Goal: Information Seeking & Learning: Learn about a topic

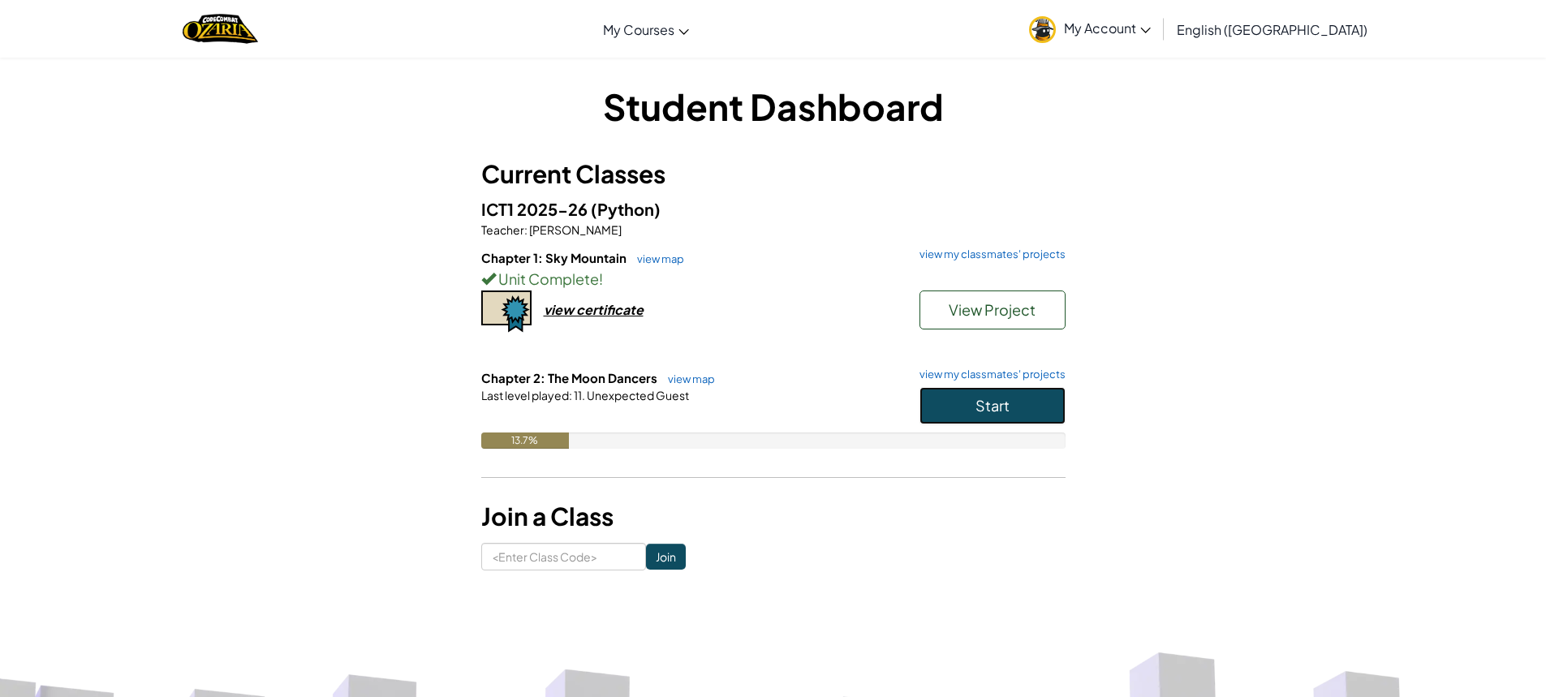
click at [928, 399] on button "Start" at bounding box center [993, 405] width 146 height 37
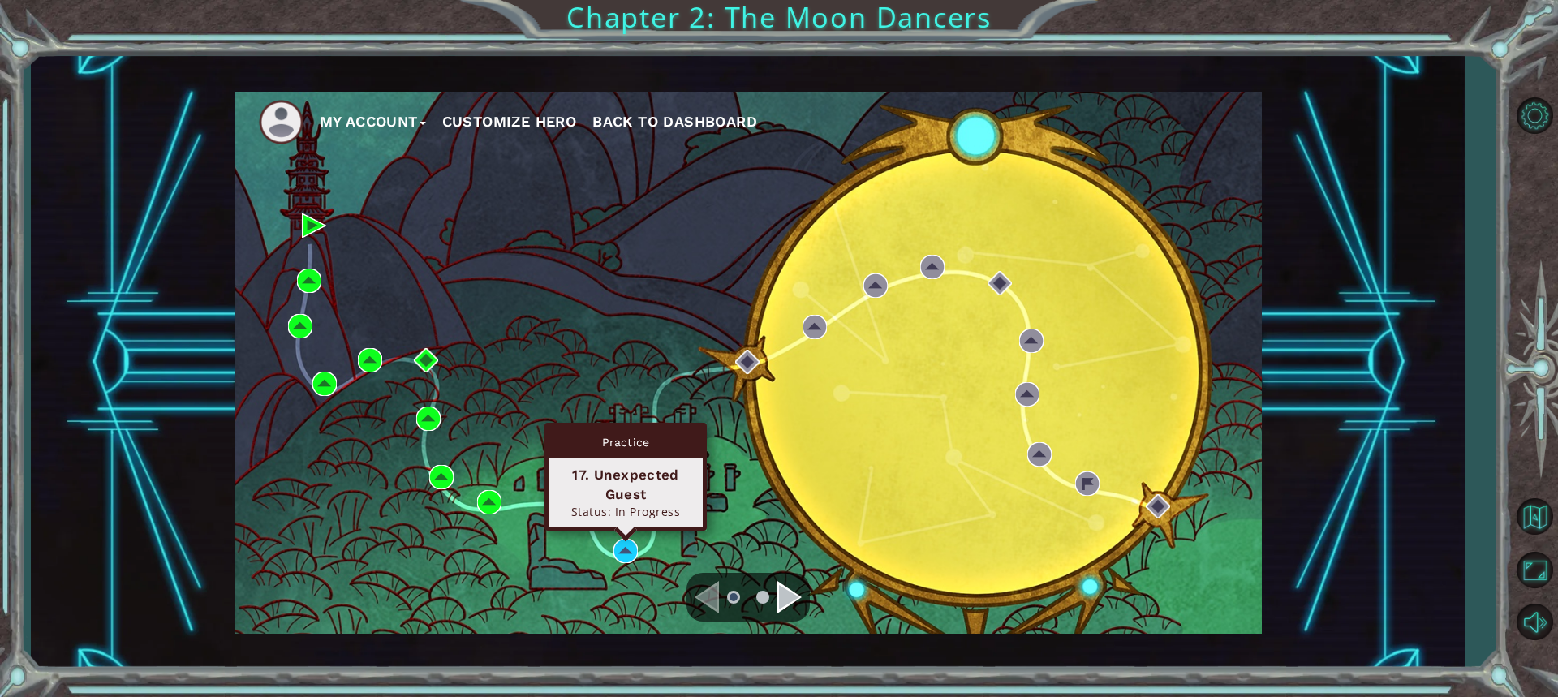
click at [645, 524] on div "My Account Customize Hero Back to Dashboard" at bounding box center [748, 363] width 1027 height 542
click at [633, 545] on img at bounding box center [626, 551] width 24 height 24
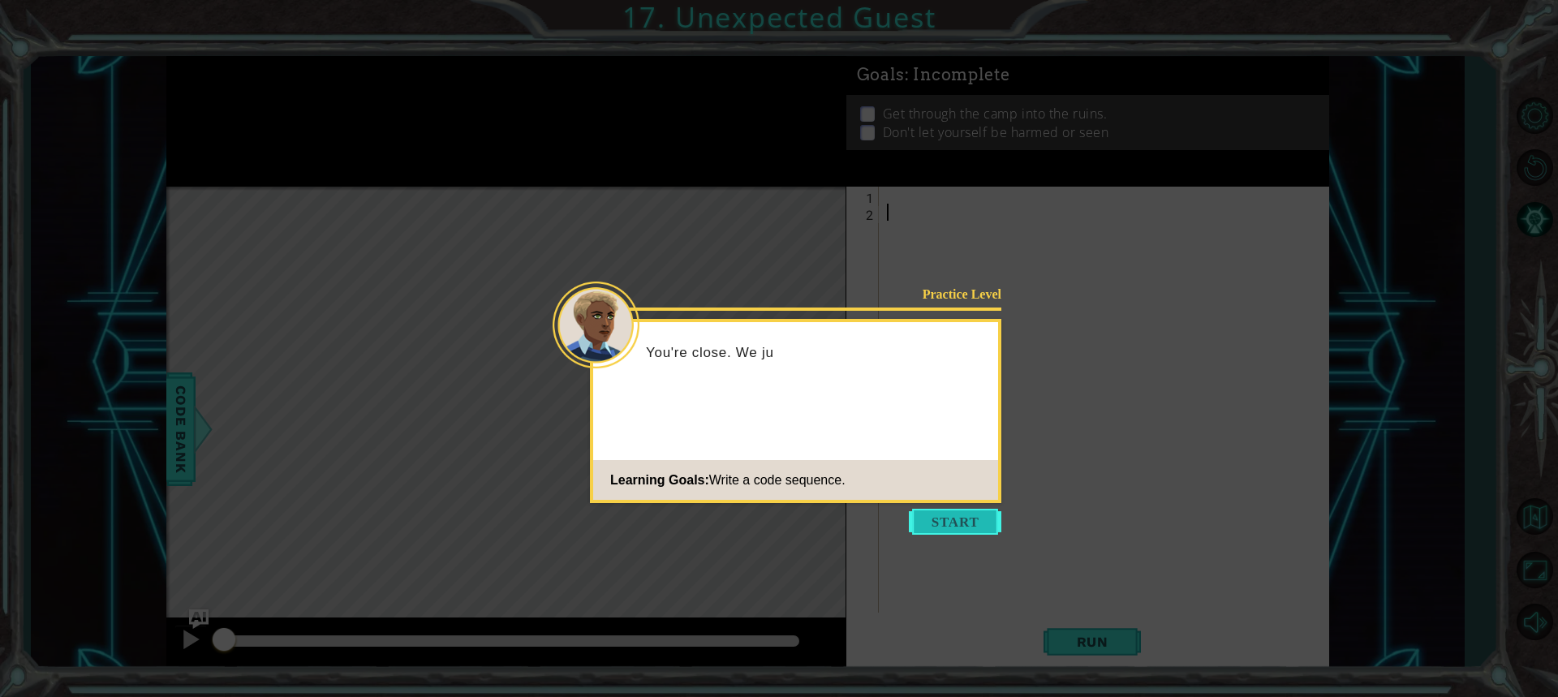
click at [929, 519] on button "Start" at bounding box center [955, 522] width 93 height 26
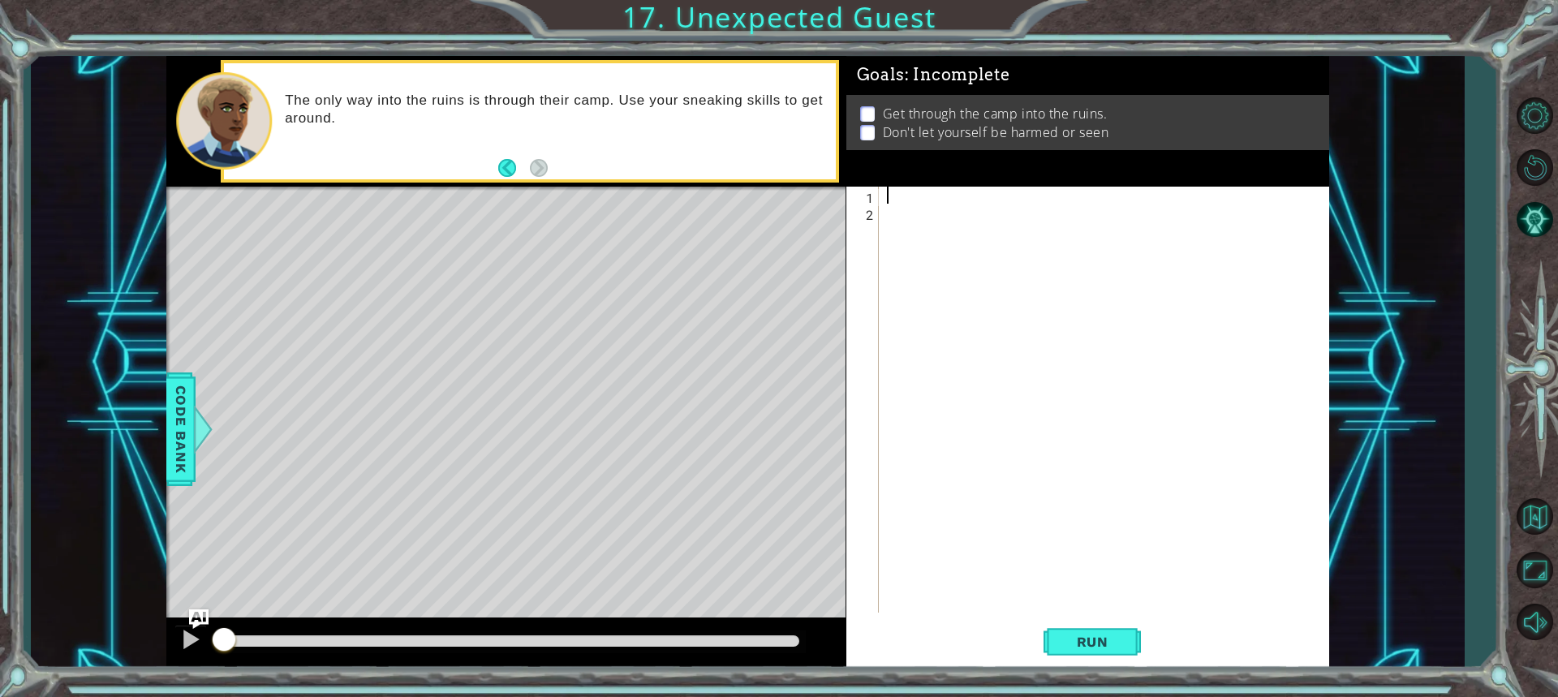
click at [891, 193] on div at bounding box center [1108, 417] width 449 height 460
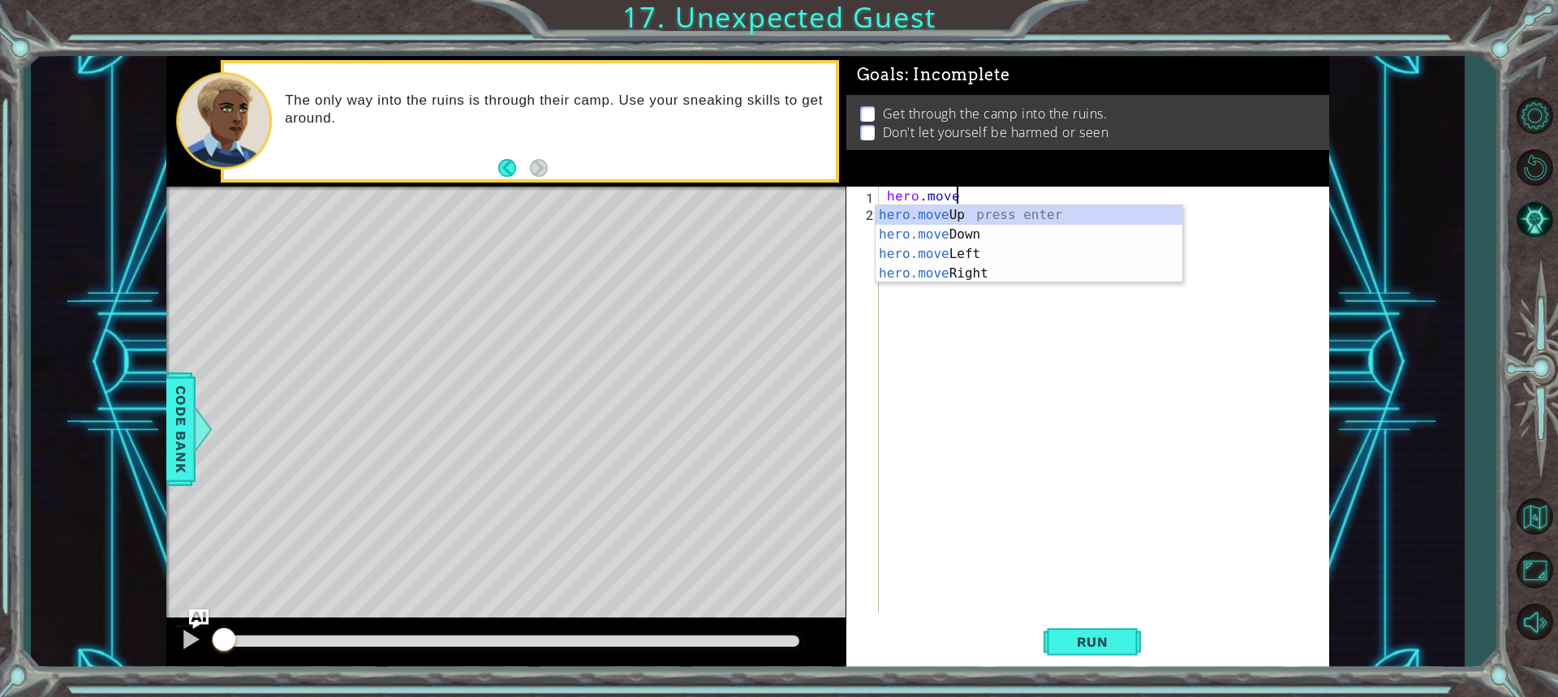
scroll to position [0, 3]
type textarea "hero.moveUp(1)"
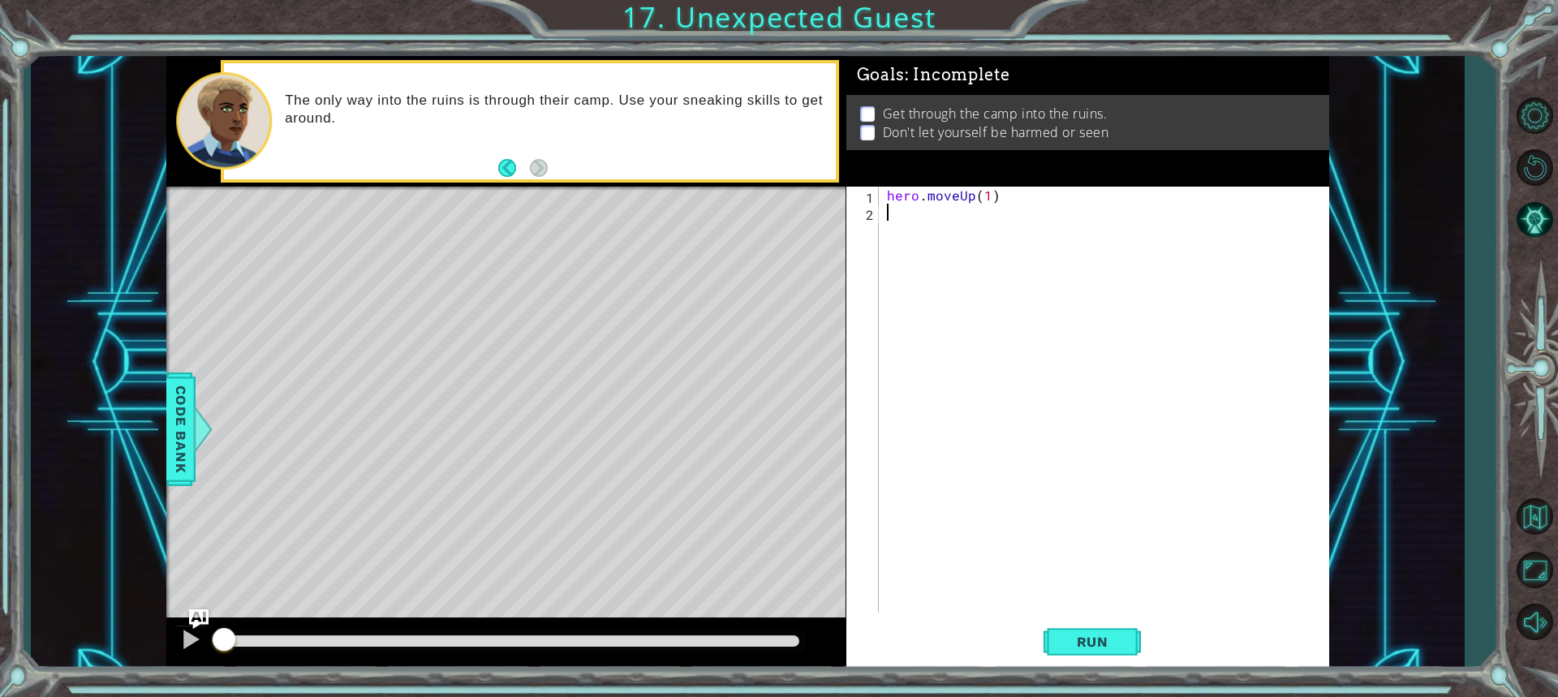
click at [910, 218] on div "hero . moveUp ( 1 )" at bounding box center [1108, 417] width 449 height 460
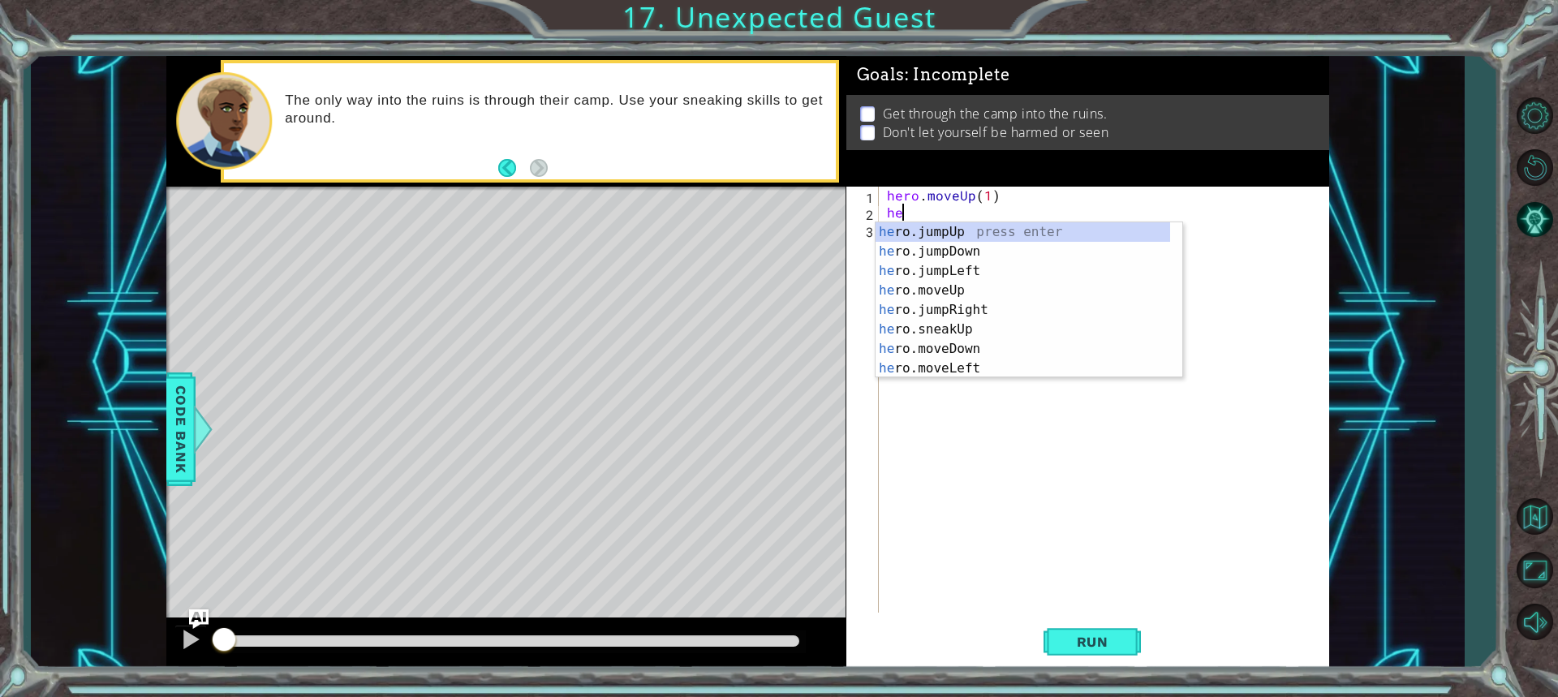
type textarea "hero"
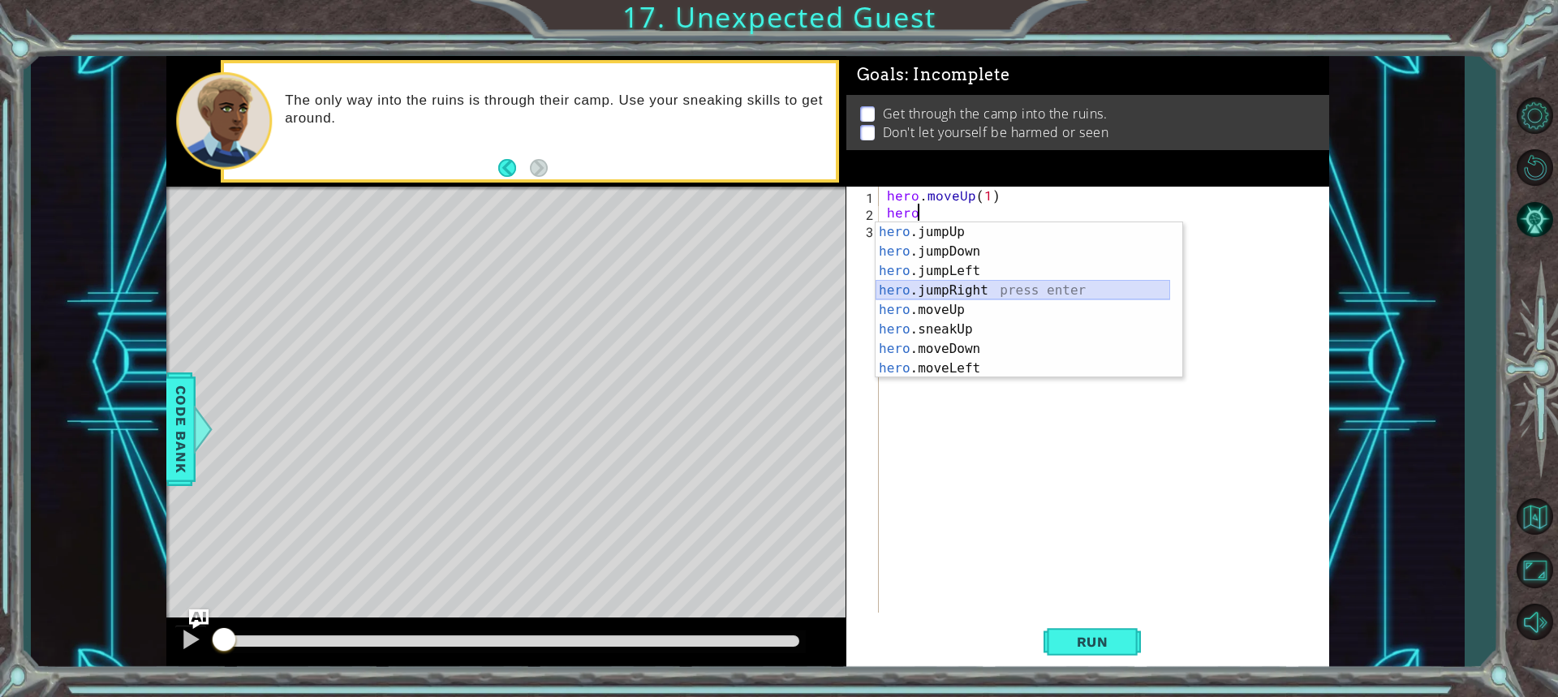
click at [965, 285] on div "hero .jumpUp press enter hero .jumpDown press enter hero .jumpLeft press enter …" at bounding box center [1023, 319] width 295 height 195
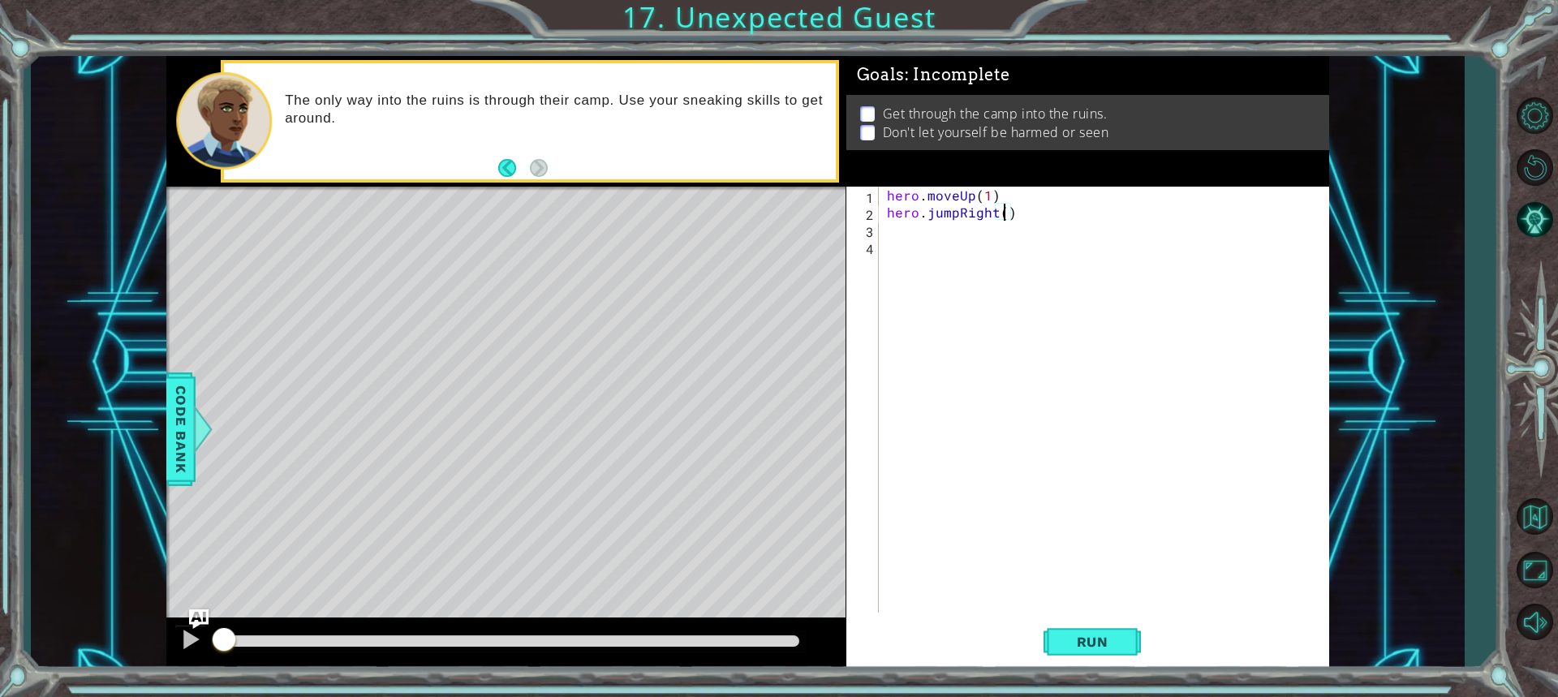
click at [1006, 214] on div "hero . moveUp ( 1 ) hero . jumpRight ( )" at bounding box center [1108, 417] width 449 height 460
type textarea "hero.jumpRight(1)"
click at [893, 234] on div "hero . moveUp ( 1 ) hero . jumpRight ( 1 )" at bounding box center [1108, 417] width 449 height 460
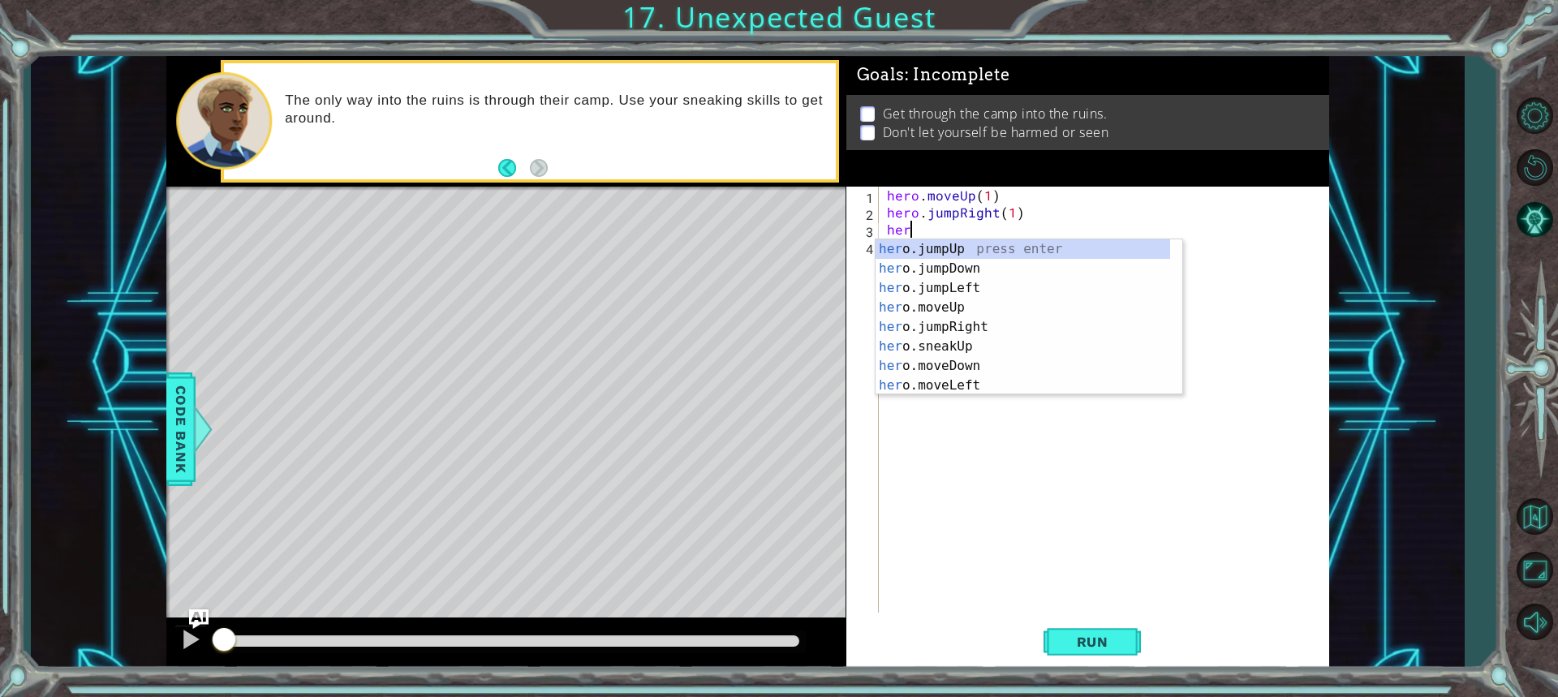
type textarea "herp"
click at [943, 274] on div "her o.jum p Up press enter her o.jum p Down press enter her o.jum p Left press …" at bounding box center [1029, 317] width 307 height 156
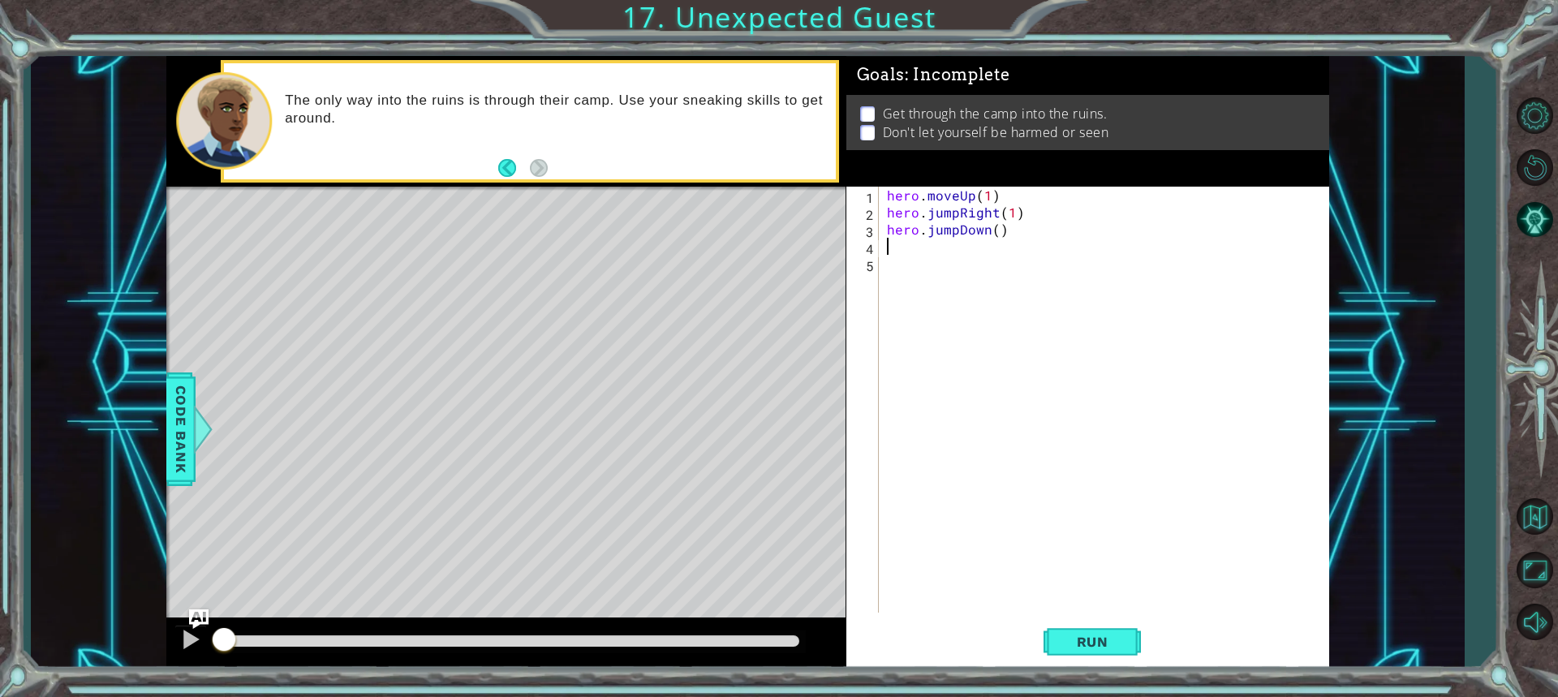
scroll to position [0, 0]
click at [995, 227] on div "hero . moveUp ( 1 ) hero . jumpRight ( 1 ) hero . jumpDown ( )" at bounding box center [1108, 417] width 449 height 460
type textarea "hero.jumpDown(1)"
click at [922, 252] on div "hero . moveUp ( 1 ) hero . jumpRight ( 1 ) hero . jumpDown ( 1 )" at bounding box center [1108, 417] width 449 height 460
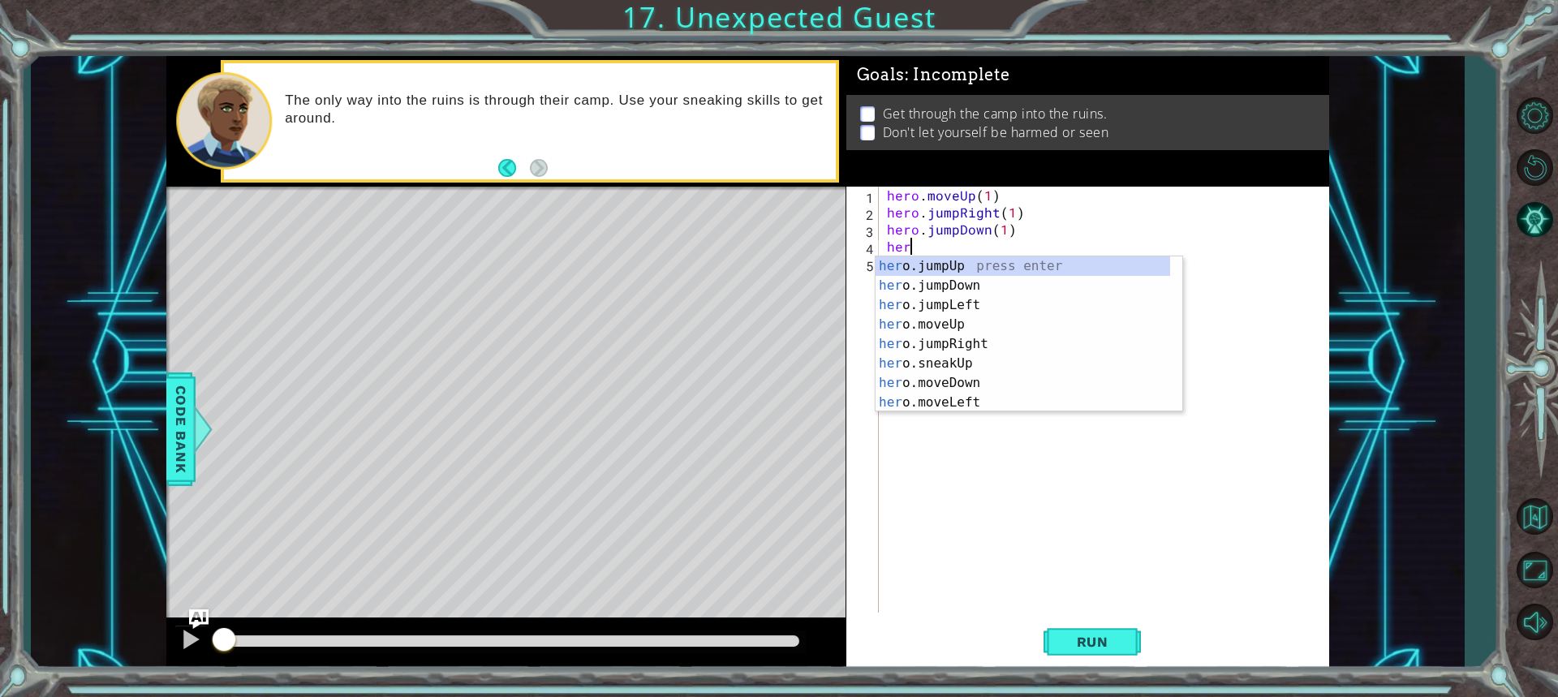
scroll to position [0, 1]
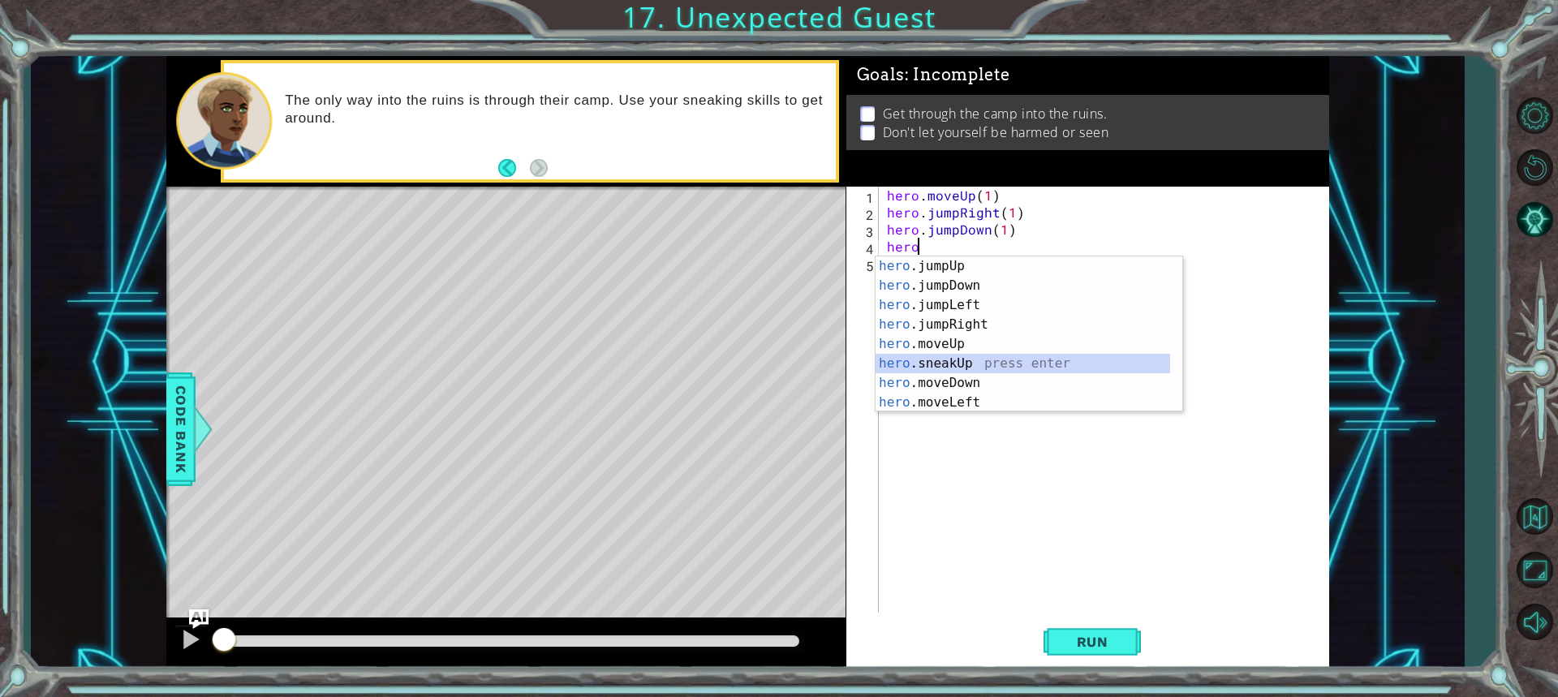
click at [962, 363] on div "hero .jumpUp press enter hero .jumpDown press enter hero .jumpLeft press enter …" at bounding box center [1023, 353] width 295 height 195
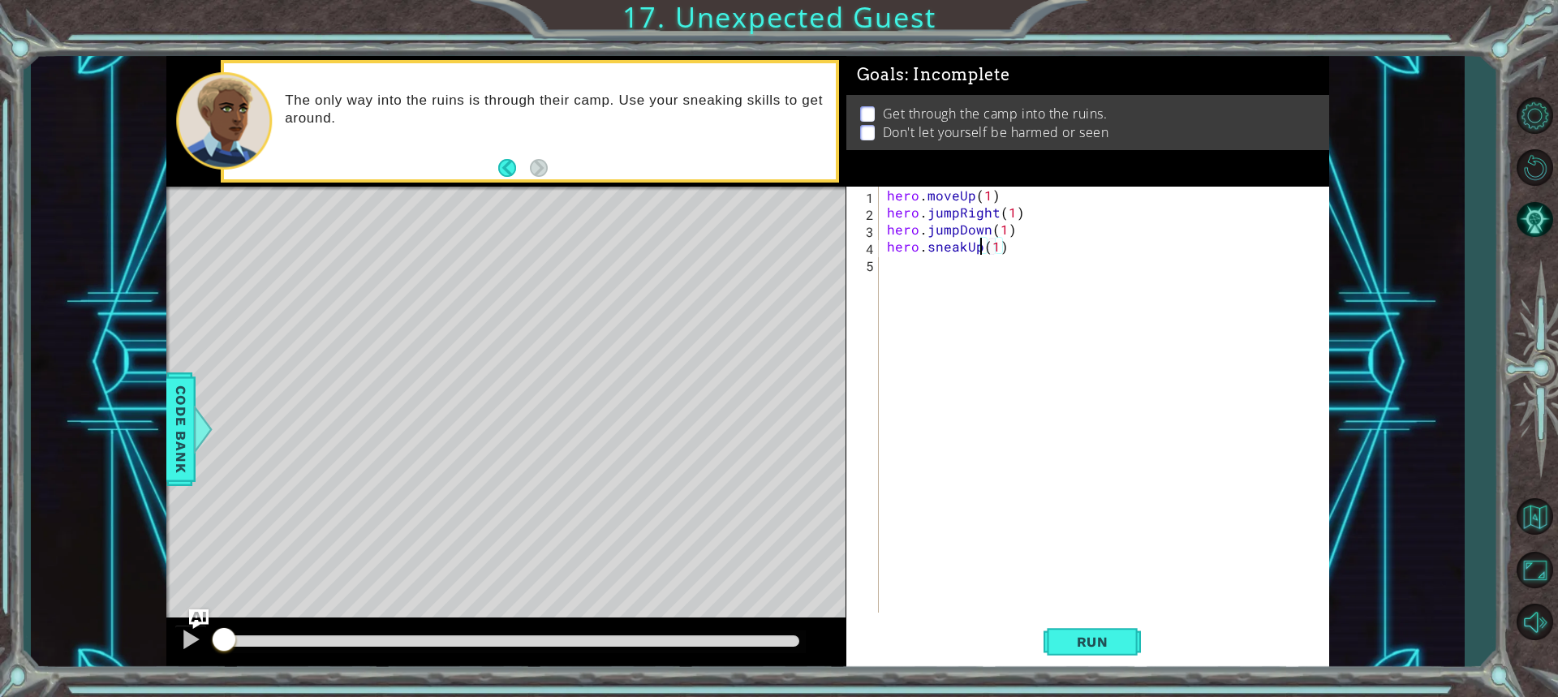
click at [978, 249] on div "hero . moveUp ( 1 ) hero . jumpRight ( 1 ) hero . jumpDown ( 1 ) hero . sneakUp…" at bounding box center [1108, 417] width 449 height 460
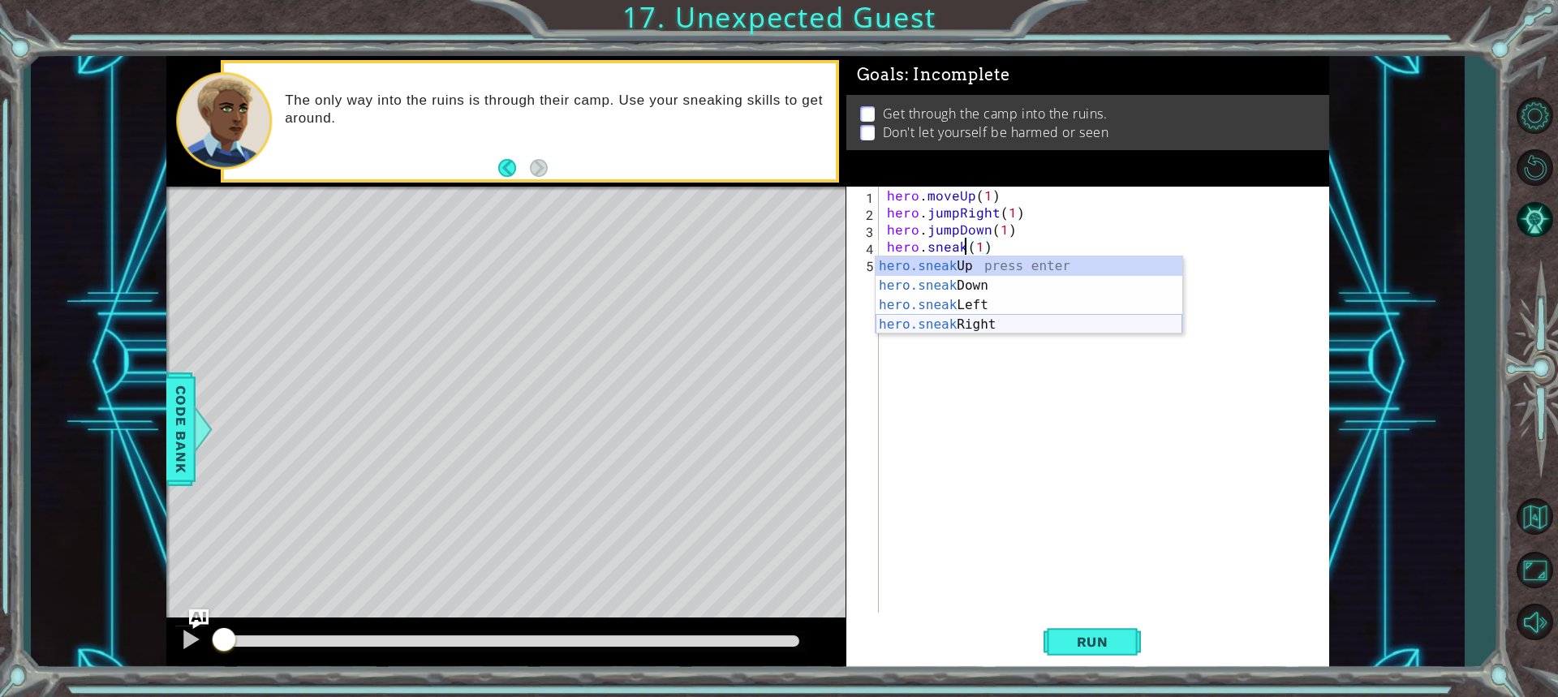
click at [981, 321] on div "hero.sneak Up press enter hero.sneak Down press enter hero.sneak Left press ent…" at bounding box center [1029, 314] width 307 height 117
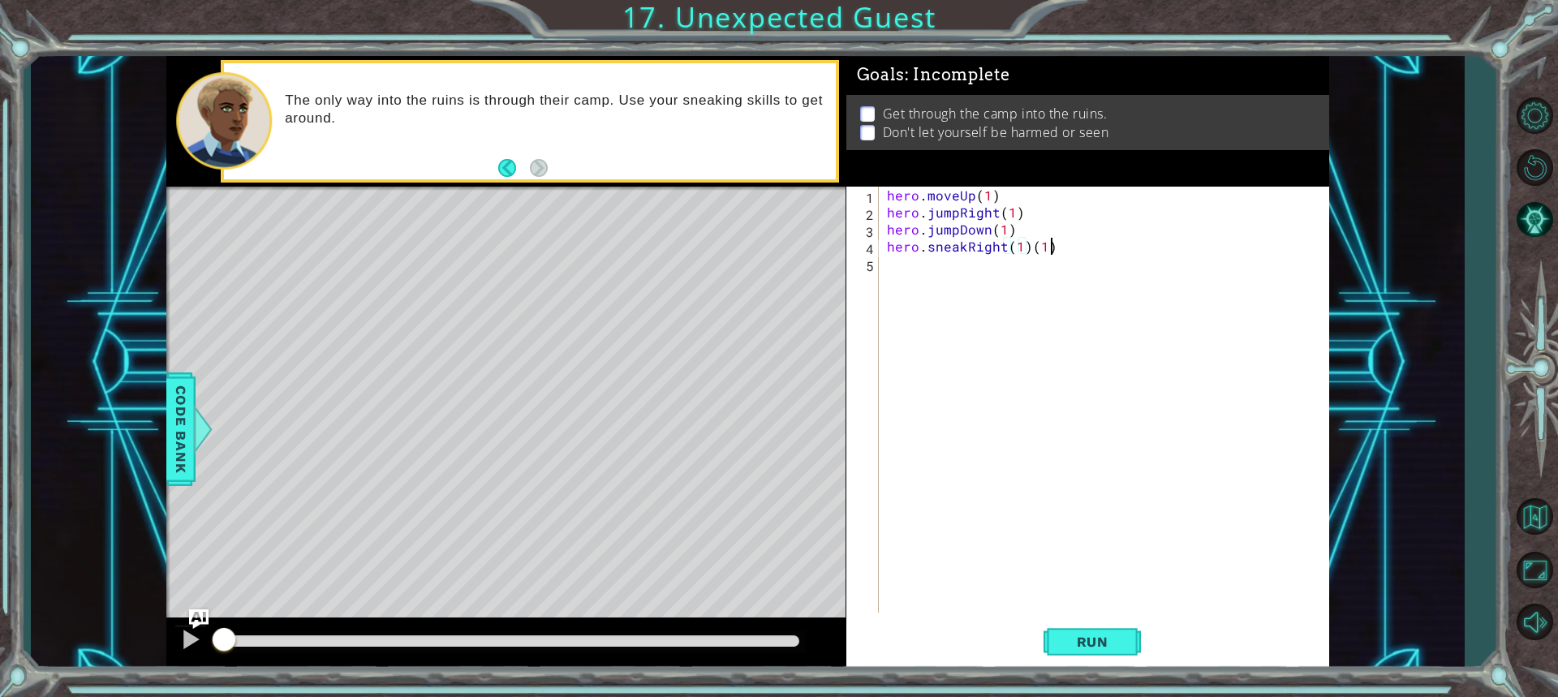
click at [1056, 239] on div "hero . moveUp ( 1 ) hero . jumpRight ( 1 ) hero . jumpDown ( 1 ) hero . sneakRi…" at bounding box center [1108, 417] width 449 height 460
type textarea "hero.sneakRight(1)"
click at [948, 240] on div "hero . moveUp ( 1 ) hero . jumpRight ( 1 ) hero . jumpDown ( 1 ) hero . sneakRi…" at bounding box center [1108, 417] width 449 height 460
click at [941, 265] on div "hero . moveUp ( 1 ) hero . jumpRight ( 1 ) hero . jumpDown ( 1 ) hero . sneakRi…" at bounding box center [1108, 417] width 449 height 460
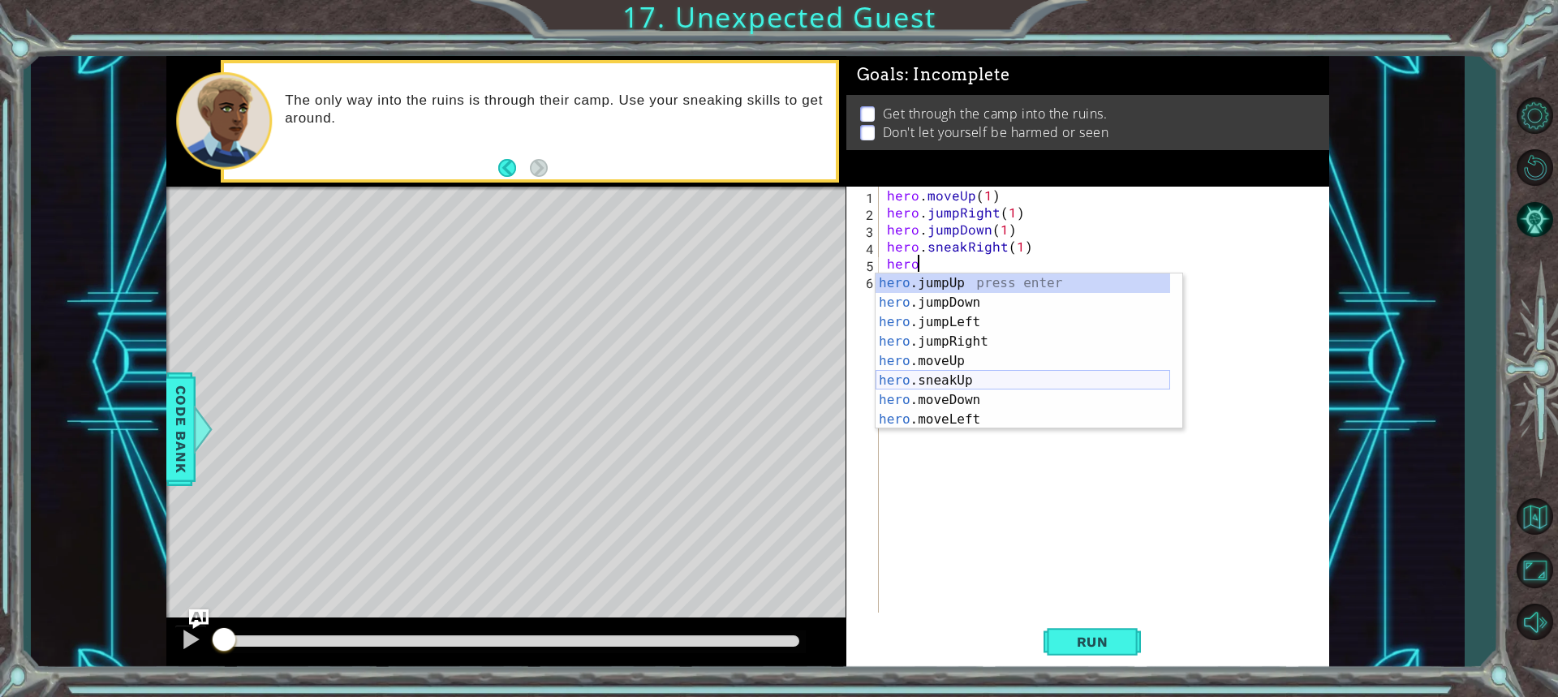
click at [970, 375] on div "hero .jumpUp press enter hero .jumpDown press enter hero .jumpLeft press enter …" at bounding box center [1023, 371] width 295 height 195
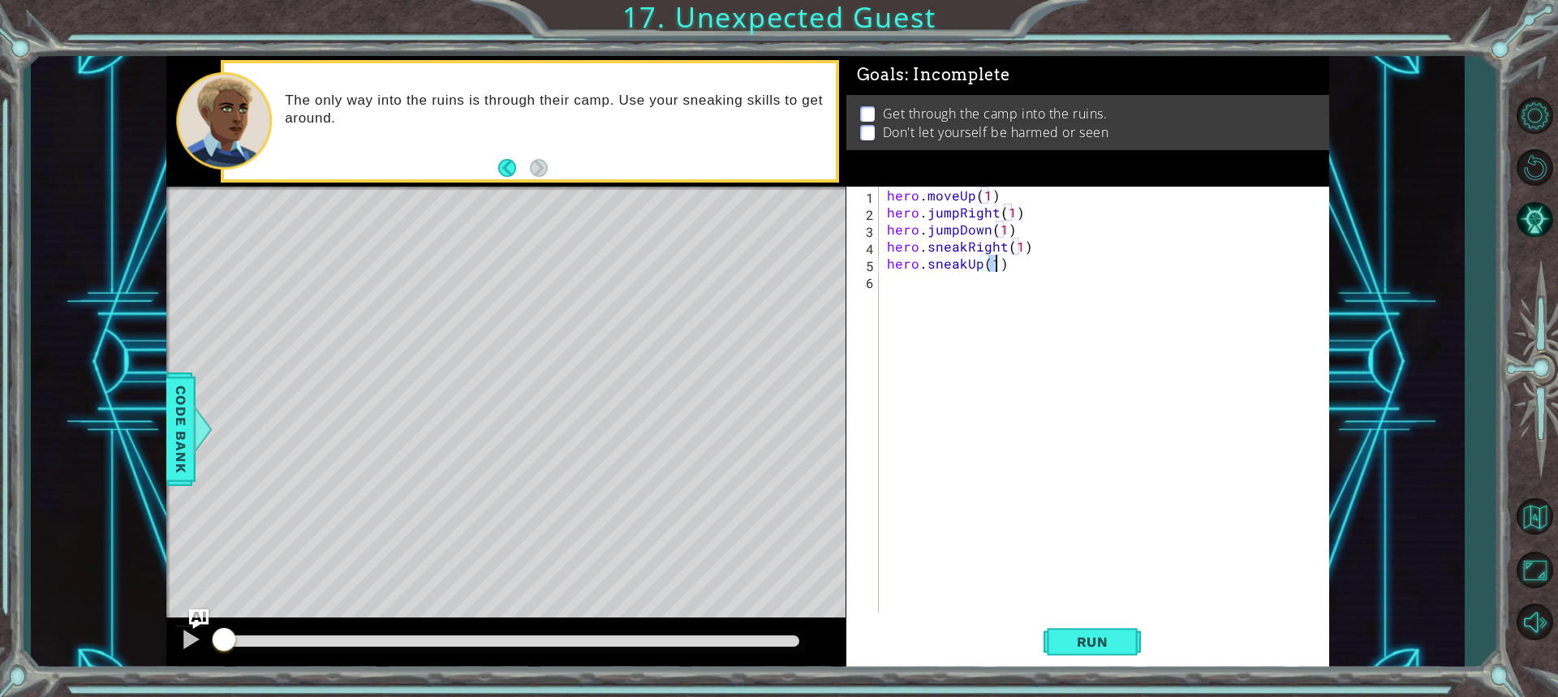
type textarea "hero.sneakUp(2)"
click at [974, 282] on div "hero . moveUp ( 1 ) hero . jumpRight ( 1 ) hero . jumpDown ( 1 ) hero . sneakRi…" at bounding box center [1108, 417] width 449 height 460
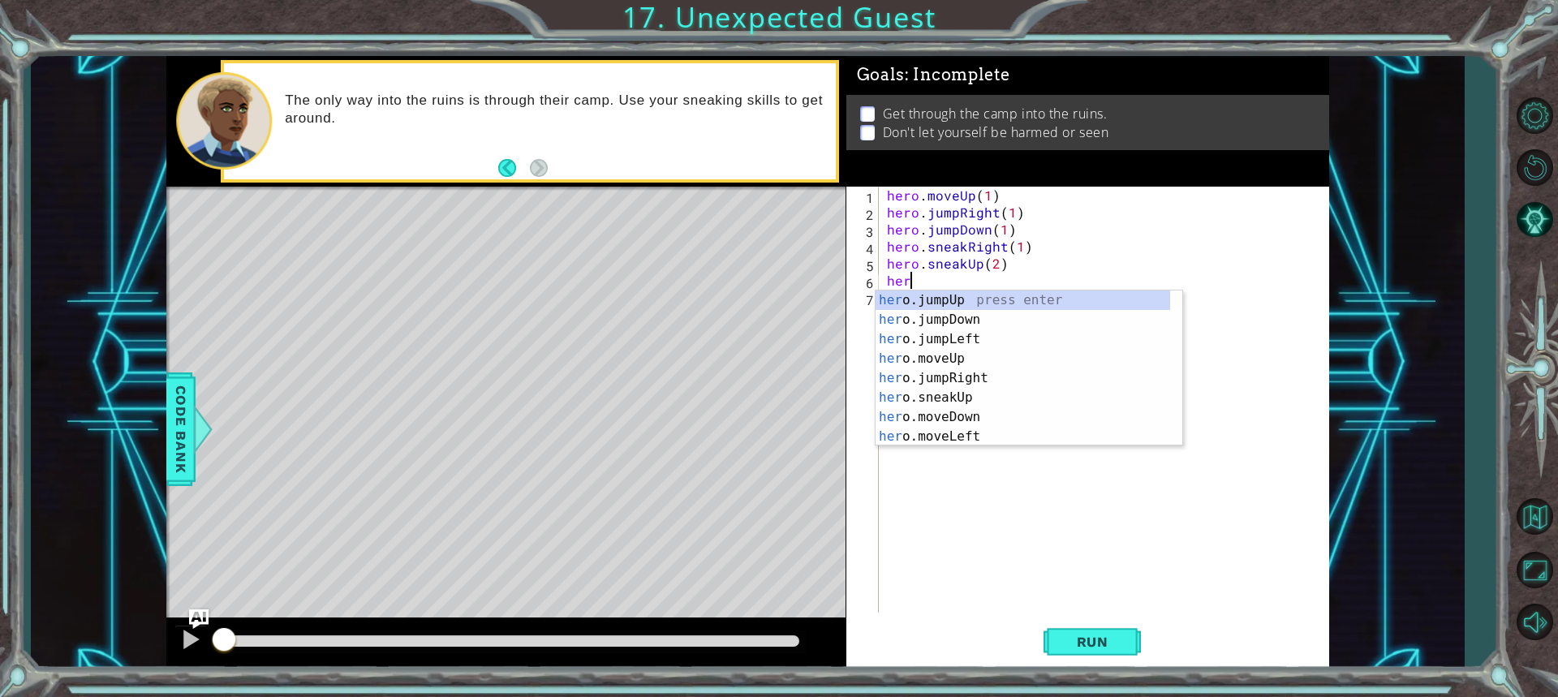
scroll to position [0, 1]
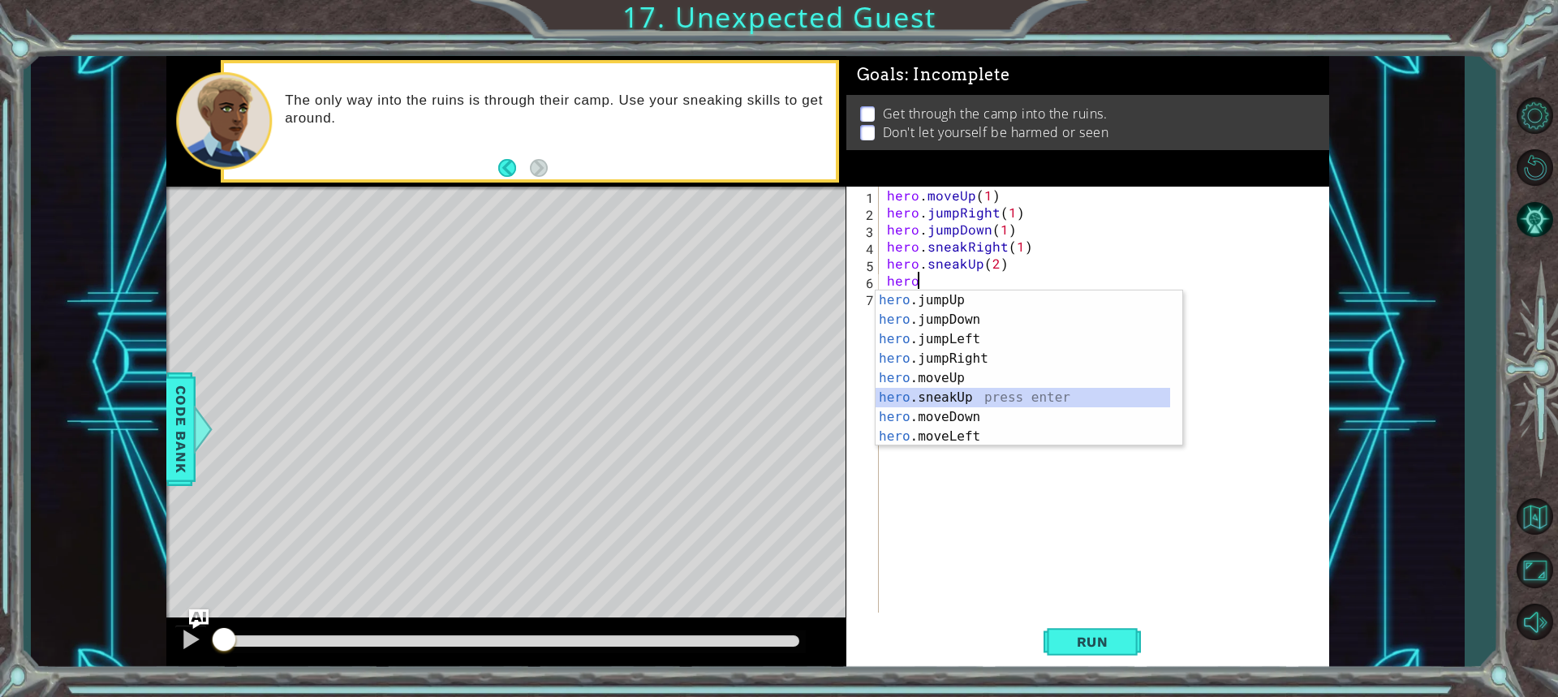
click at [963, 392] on div "hero .jumpUp press enter hero .jumpDown press enter hero .jumpLeft press enter …" at bounding box center [1023, 388] width 295 height 195
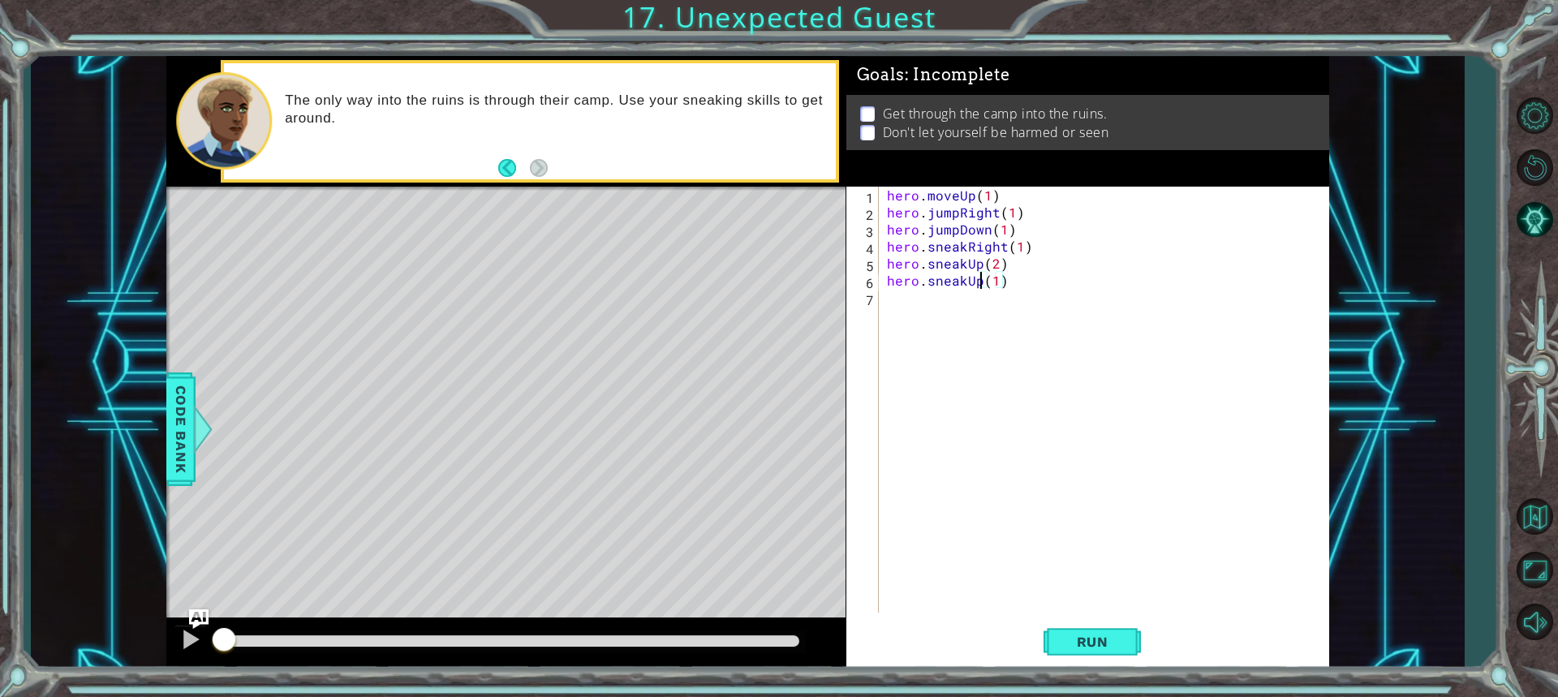
click at [979, 277] on div "hero . moveUp ( 1 ) hero . jumpRight ( 1 ) hero . jumpDown ( 1 ) hero . sneakRi…" at bounding box center [1108, 417] width 449 height 460
click at [995, 275] on div "hero . moveUp ( 1 ) hero . jumpRight ( 1 ) hero . jumpDown ( 1 ) hero . sneakRi…" at bounding box center [1108, 417] width 449 height 460
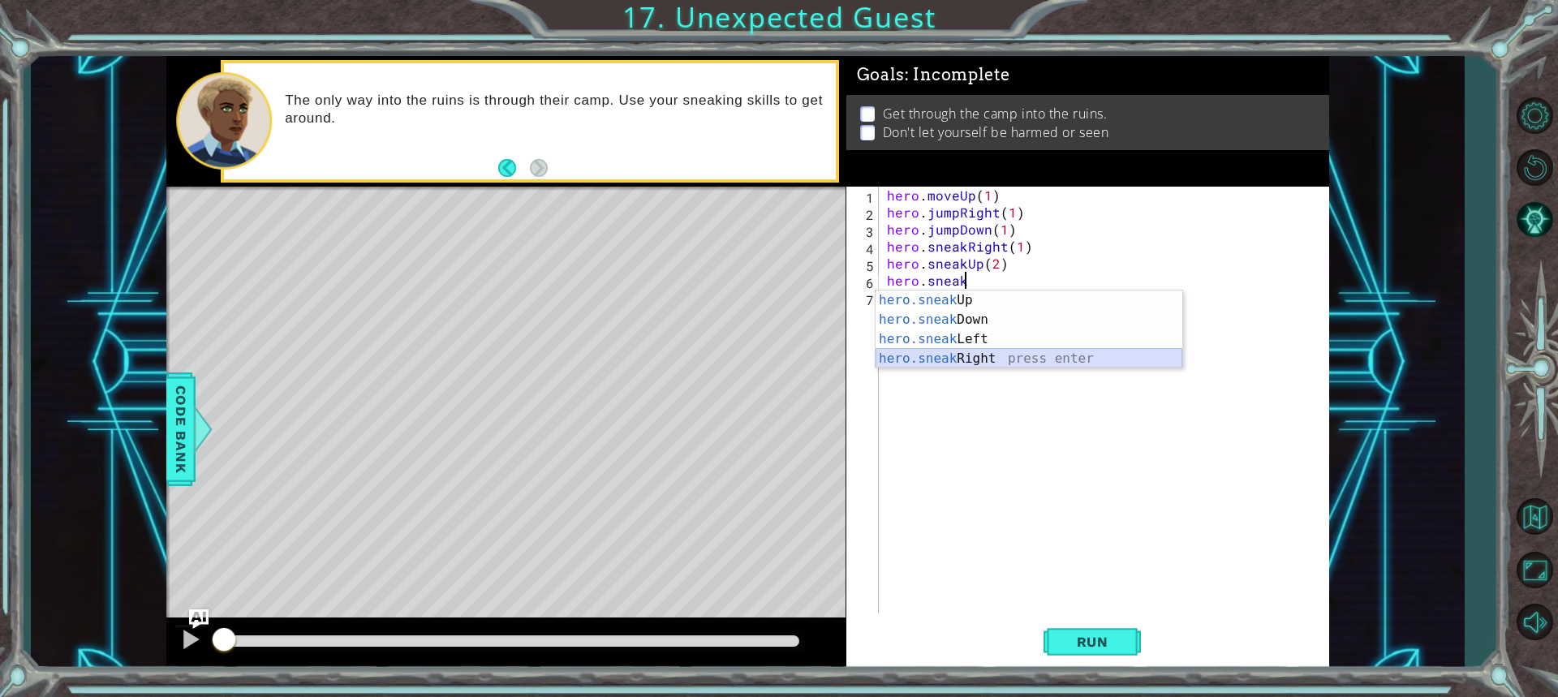
drag, startPoint x: 969, startPoint y: 350, endPoint x: 959, endPoint y: 349, distance: 9.8
click at [959, 349] on div "hero.sneak Up press enter hero.sneak Down press enter hero.sneak Left press ent…" at bounding box center [1029, 349] width 307 height 117
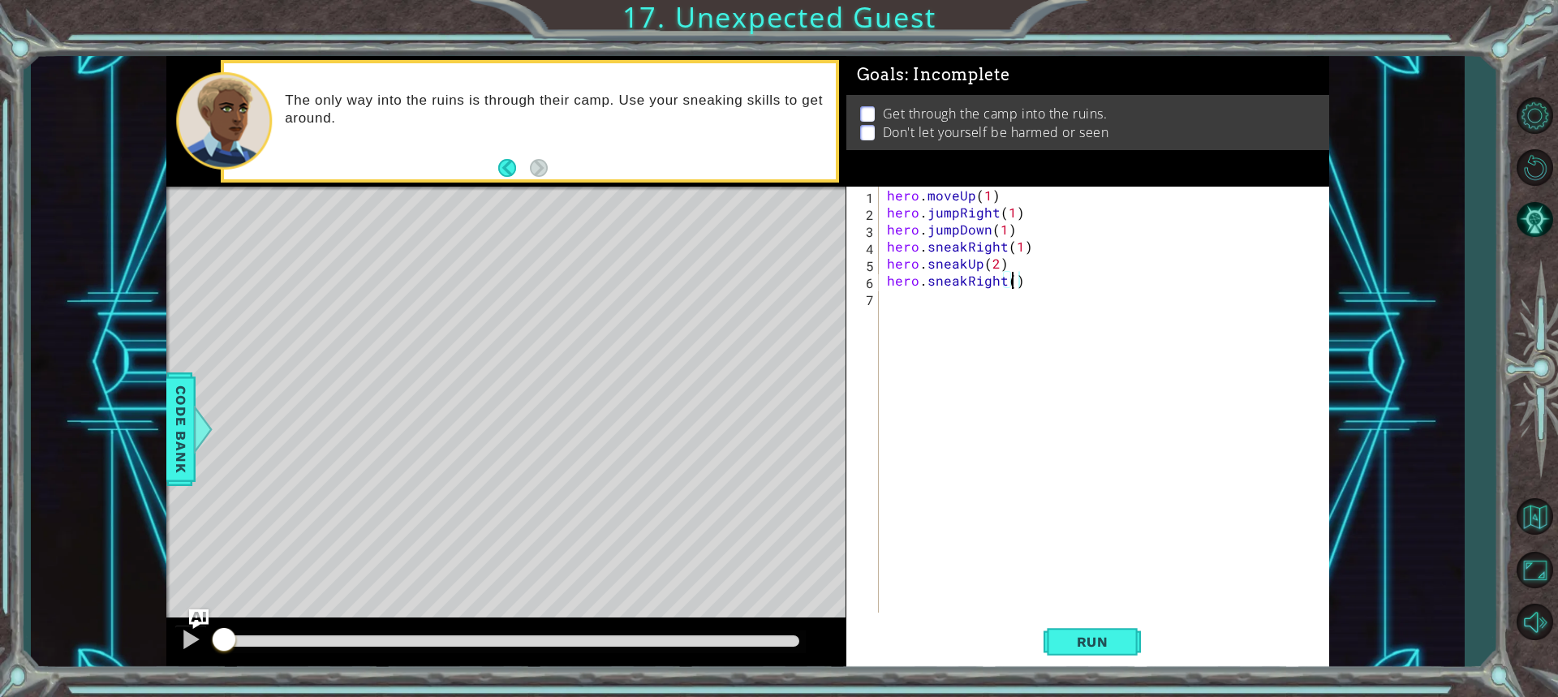
type textarea "hero.sneakRight(2)"
click at [1001, 299] on div "hero . moveUp ( 1 ) hero . jumpRight ( 1 ) hero . jumpDown ( 1 ) hero . sneakRi…" at bounding box center [1108, 417] width 449 height 460
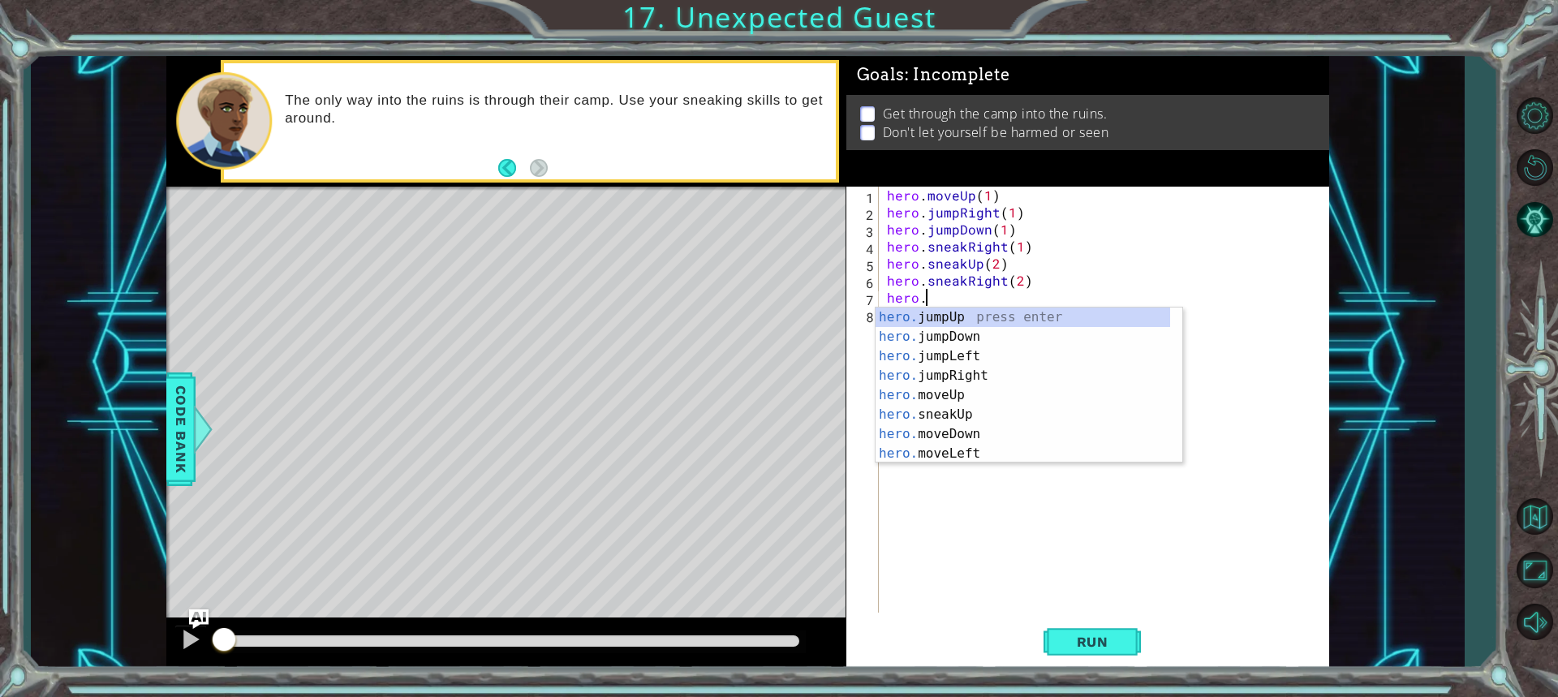
scroll to position [0, 2]
click at [958, 411] on div "hero. jumpUp press enter hero. jumpDown press enter hero. jumpLeft press enter …" at bounding box center [1023, 405] width 295 height 195
type textarea "hero.sneakUp(1)"
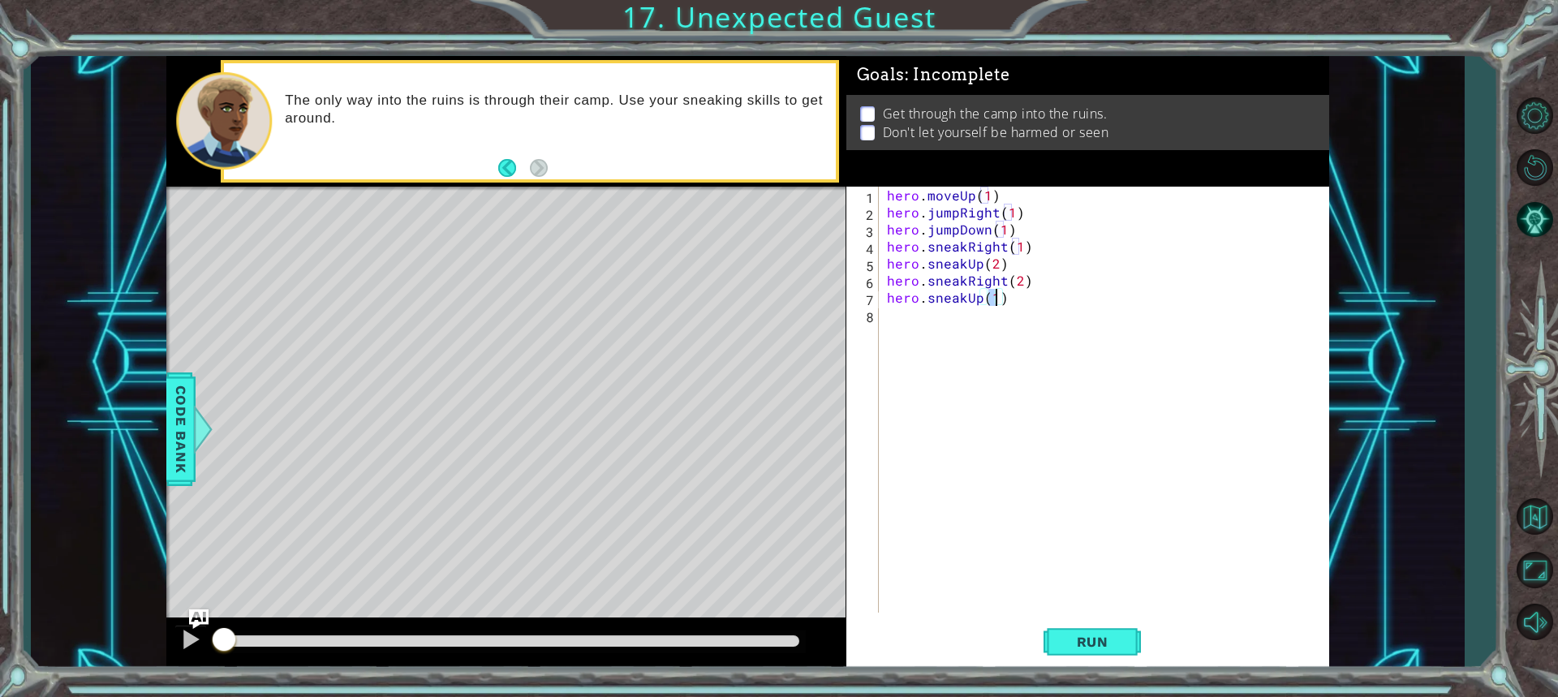
click at [1018, 306] on div "hero . moveUp ( 1 ) hero . jumpRight ( 1 ) hero . jumpDown ( 1 ) hero . sneakRi…" at bounding box center [1108, 417] width 449 height 460
click at [1006, 293] on div "hero . moveUp ( 1 ) hero . jumpRight ( 1 ) hero . jumpDown ( 1 ) hero . sneakRi…" at bounding box center [1108, 417] width 449 height 460
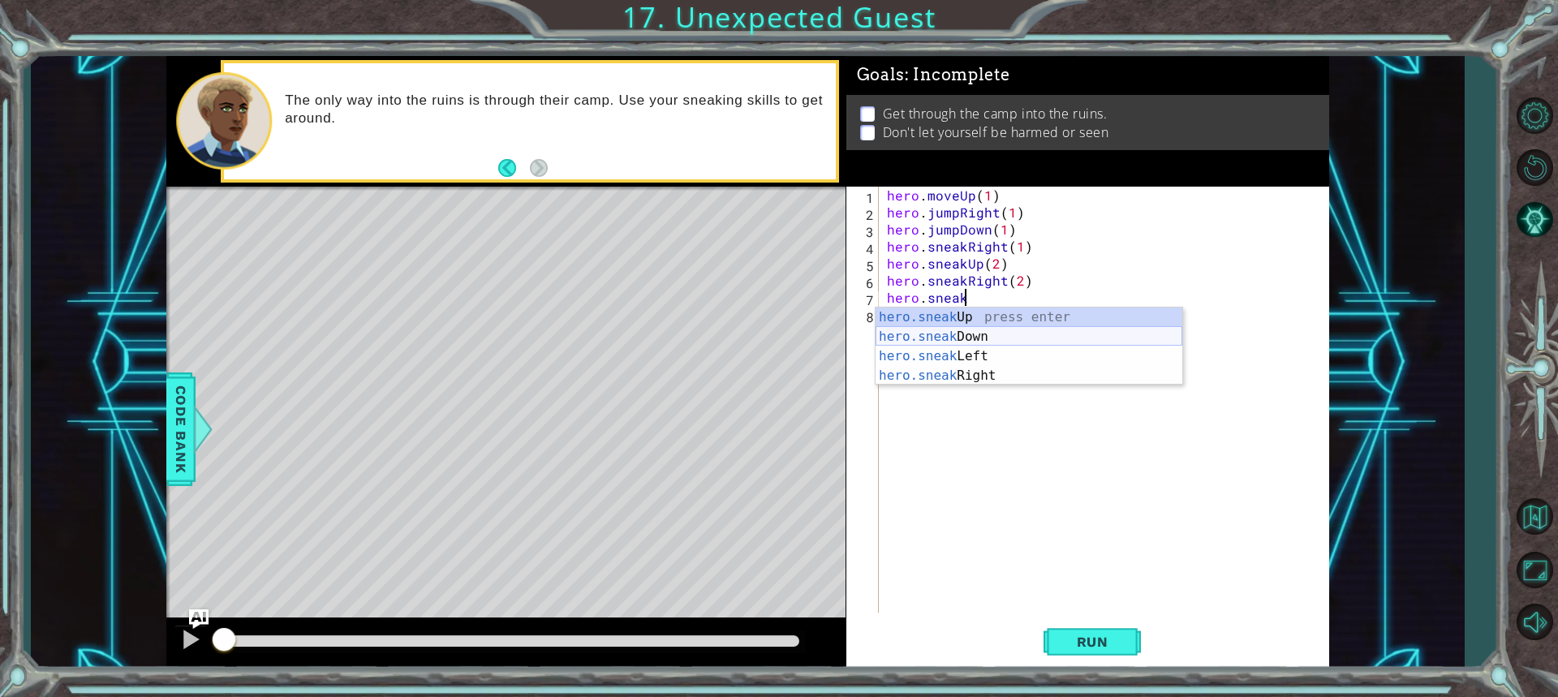
click at [938, 334] on div "hero.sneak Up press enter hero.sneak Down press enter hero.sneak Left press ent…" at bounding box center [1029, 366] width 307 height 117
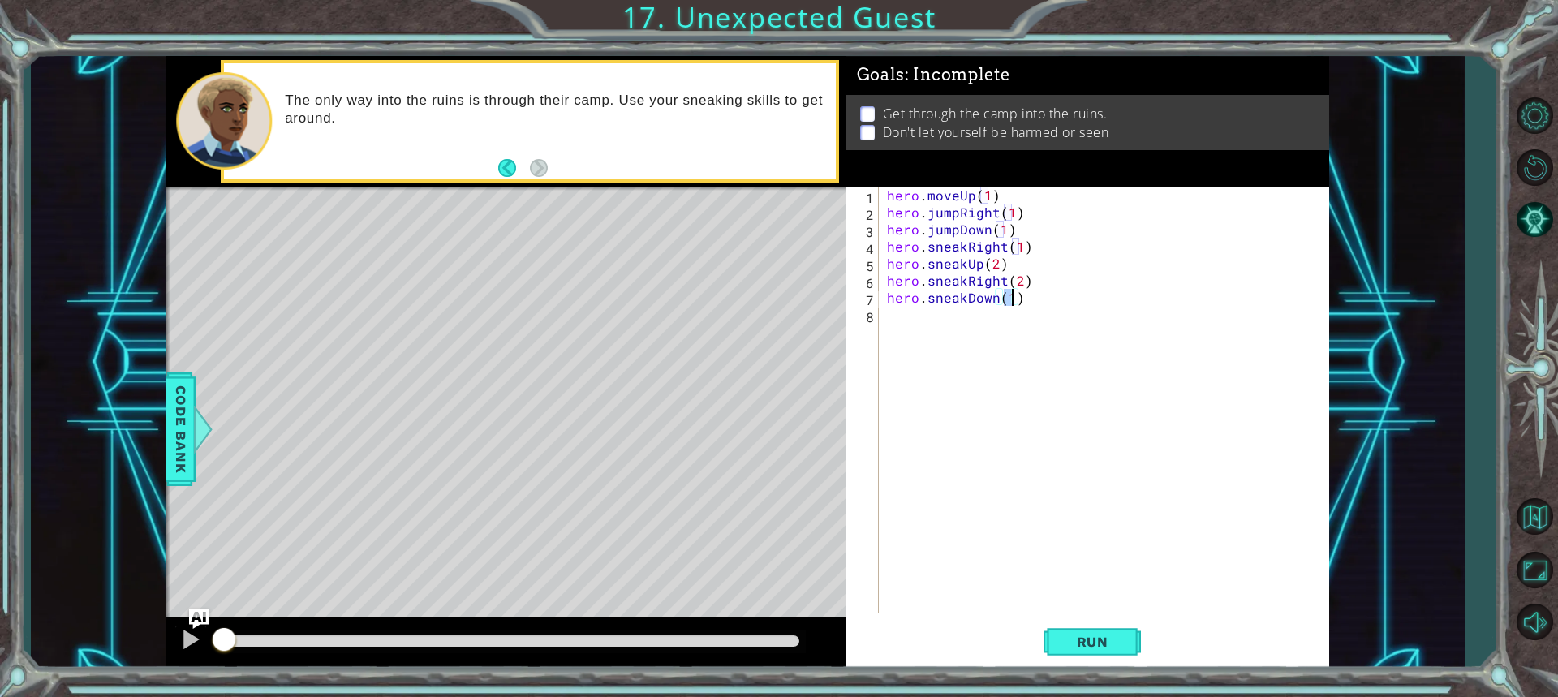
scroll to position [0, 7]
type textarea "hero.sneakDown(2)"
click at [1058, 637] on button "Run" at bounding box center [1092, 642] width 97 height 48
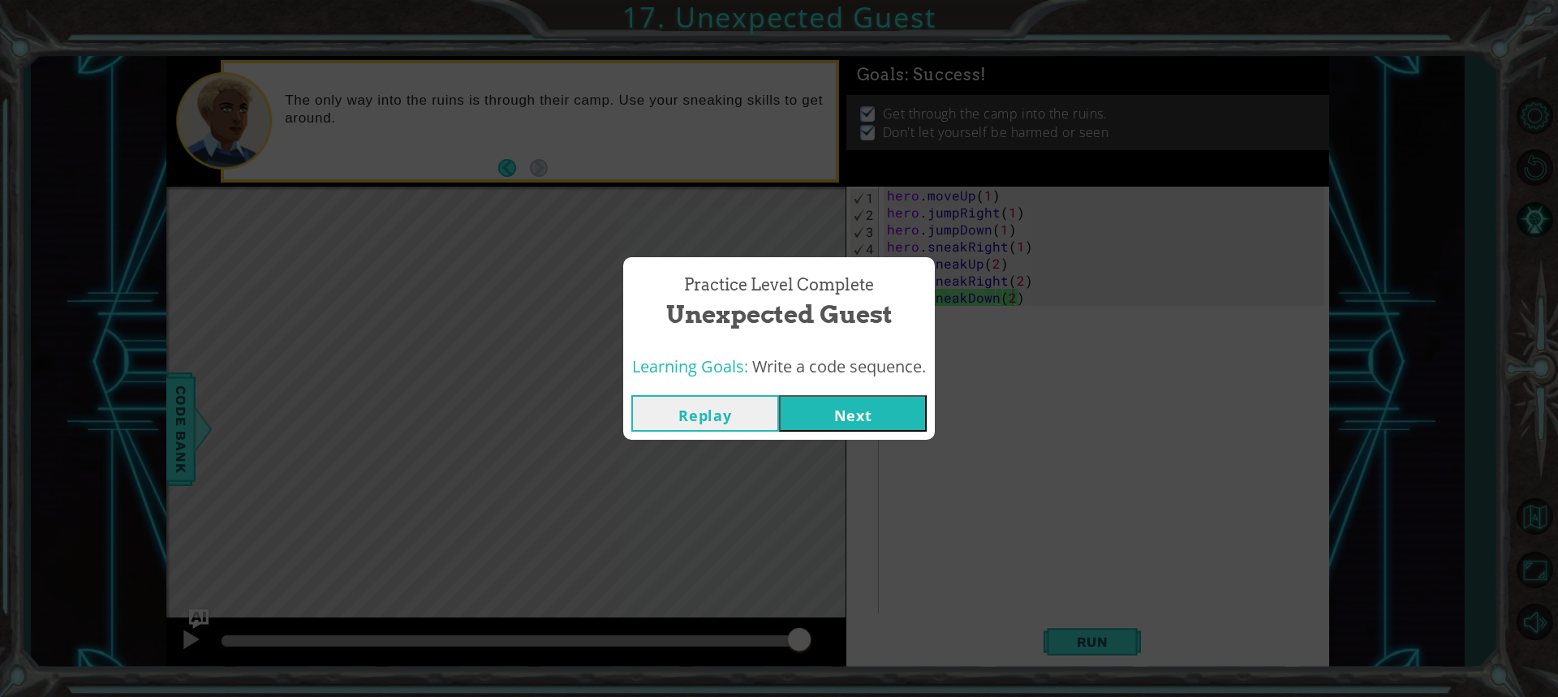
click at [866, 420] on button "Next" at bounding box center [853, 413] width 148 height 37
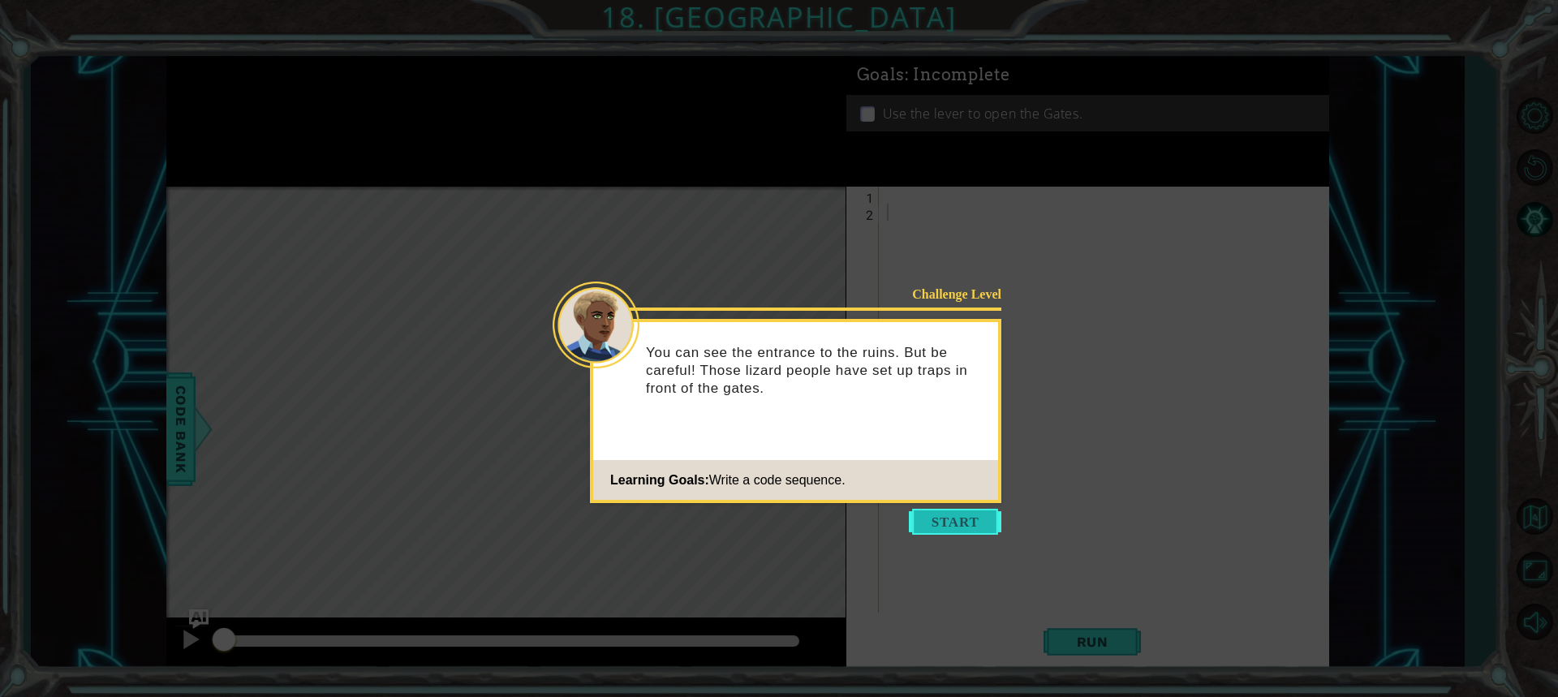
click at [927, 515] on button "Start" at bounding box center [955, 522] width 93 height 26
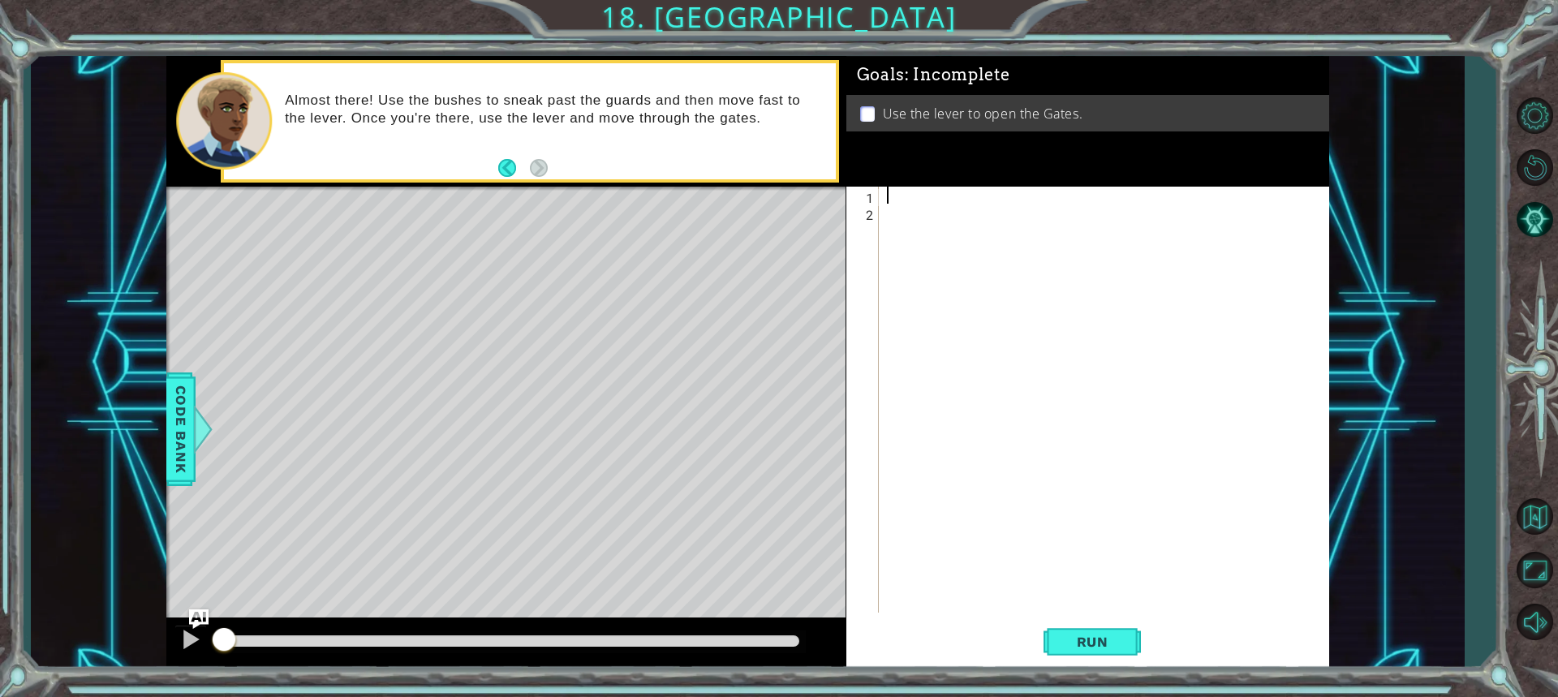
click at [904, 195] on div at bounding box center [1108, 417] width 449 height 460
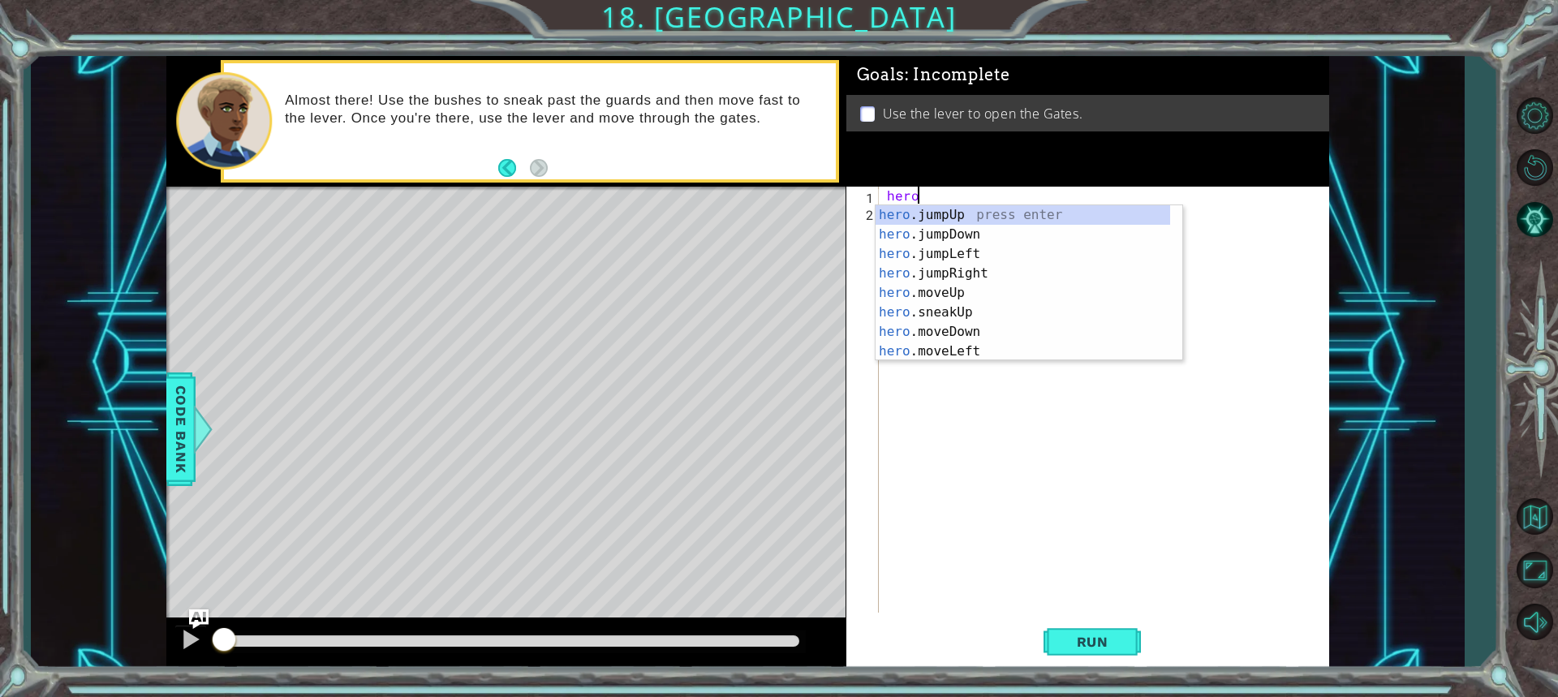
scroll to position [0, 2]
click at [989, 312] on div "hero. jumpUp press enter hero. jumpDown press enter hero. jumpLeft press enter …" at bounding box center [1023, 302] width 295 height 195
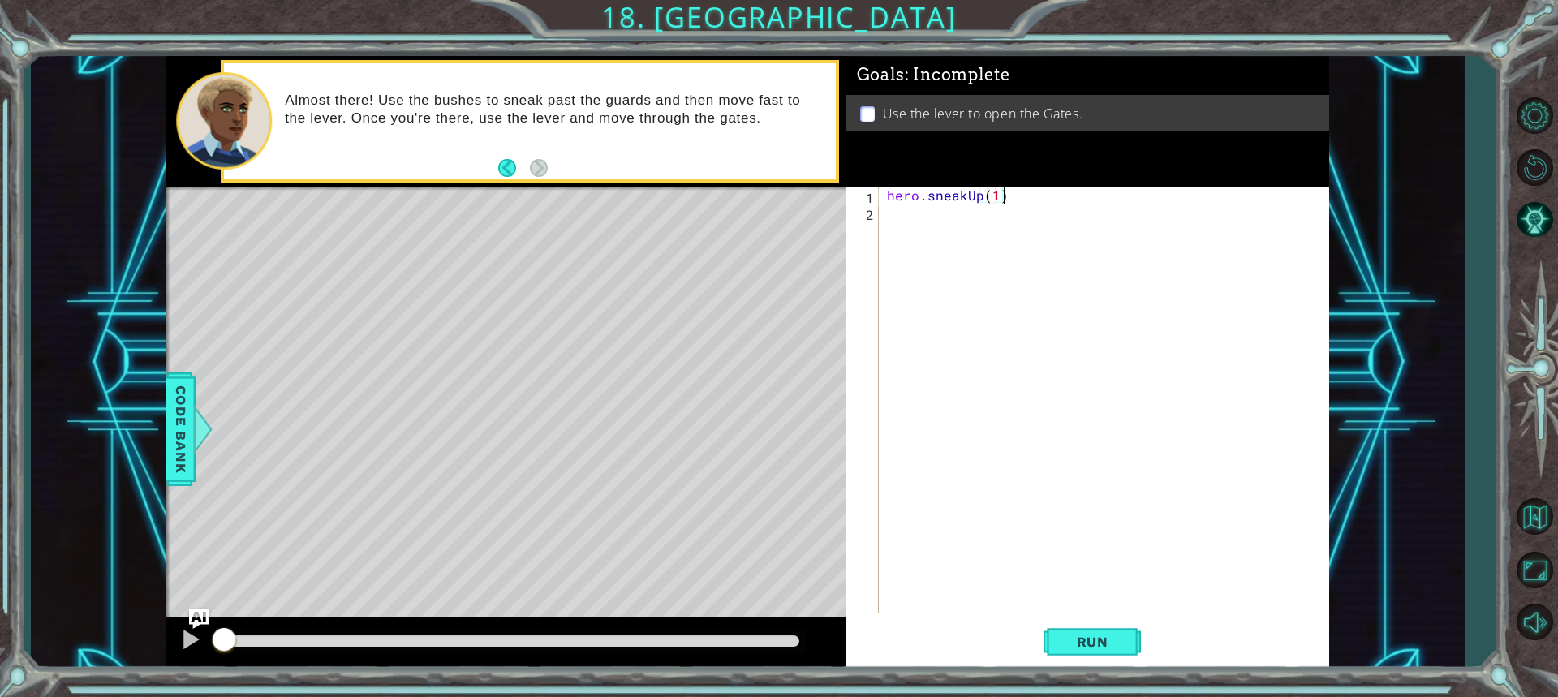
click at [1006, 188] on div "hero . sneakUp ( 1 )" at bounding box center [1108, 417] width 449 height 460
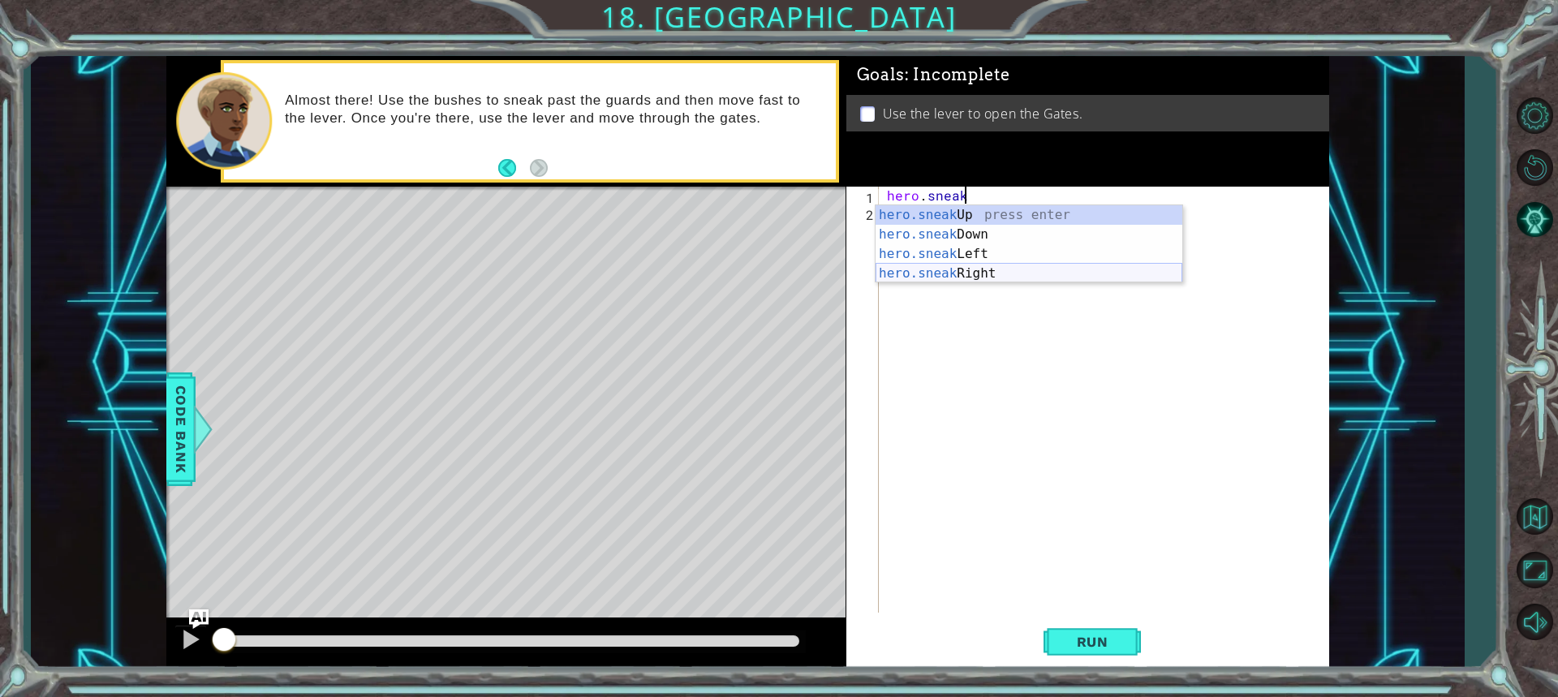
click at [1006, 266] on div "hero.sneak Up press enter hero.sneak Down press enter hero.sneak Left press ent…" at bounding box center [1029, 263] width 307 height 117
type textarea "hero.sneakRight(1)"
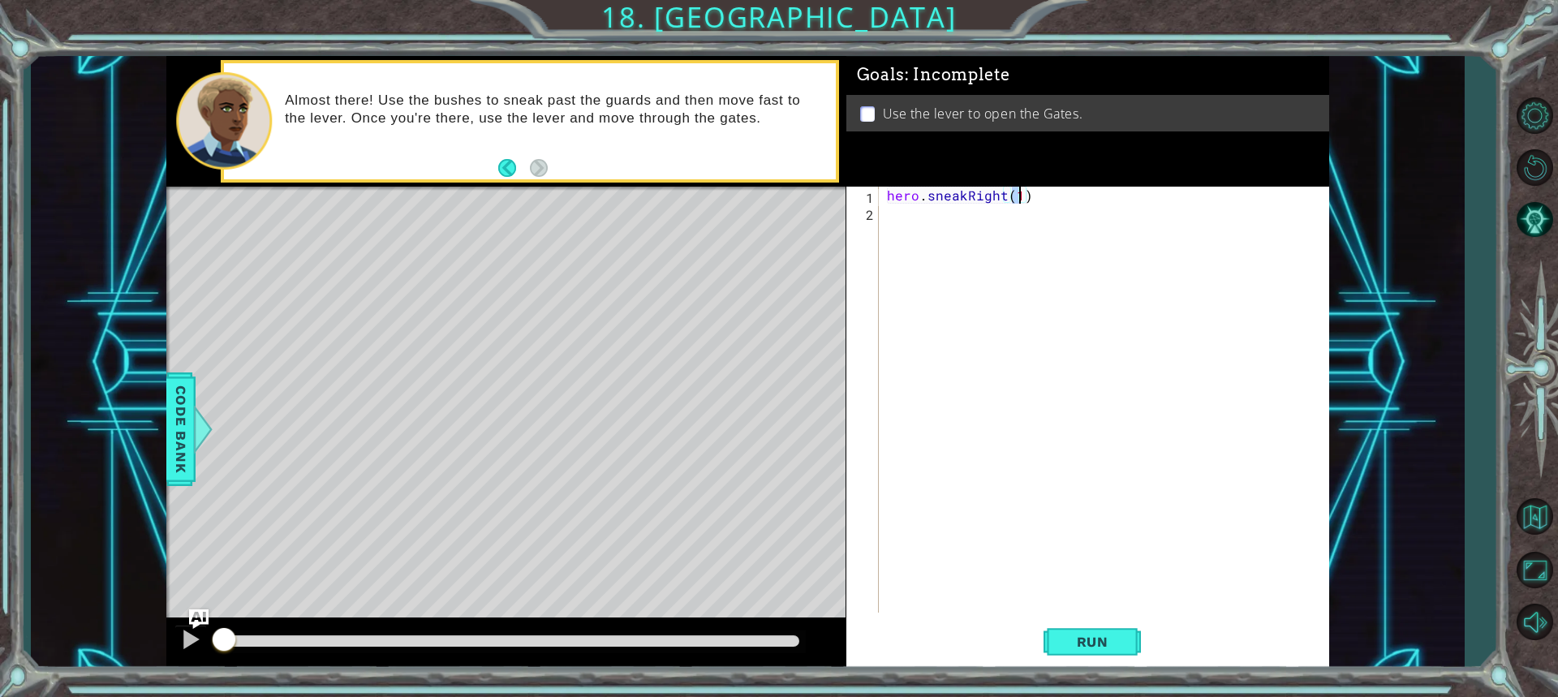
click at [959, 222] on div "hero . sneakRight ( 1 )" at bounding box center [1108, 417] width 449 height 460
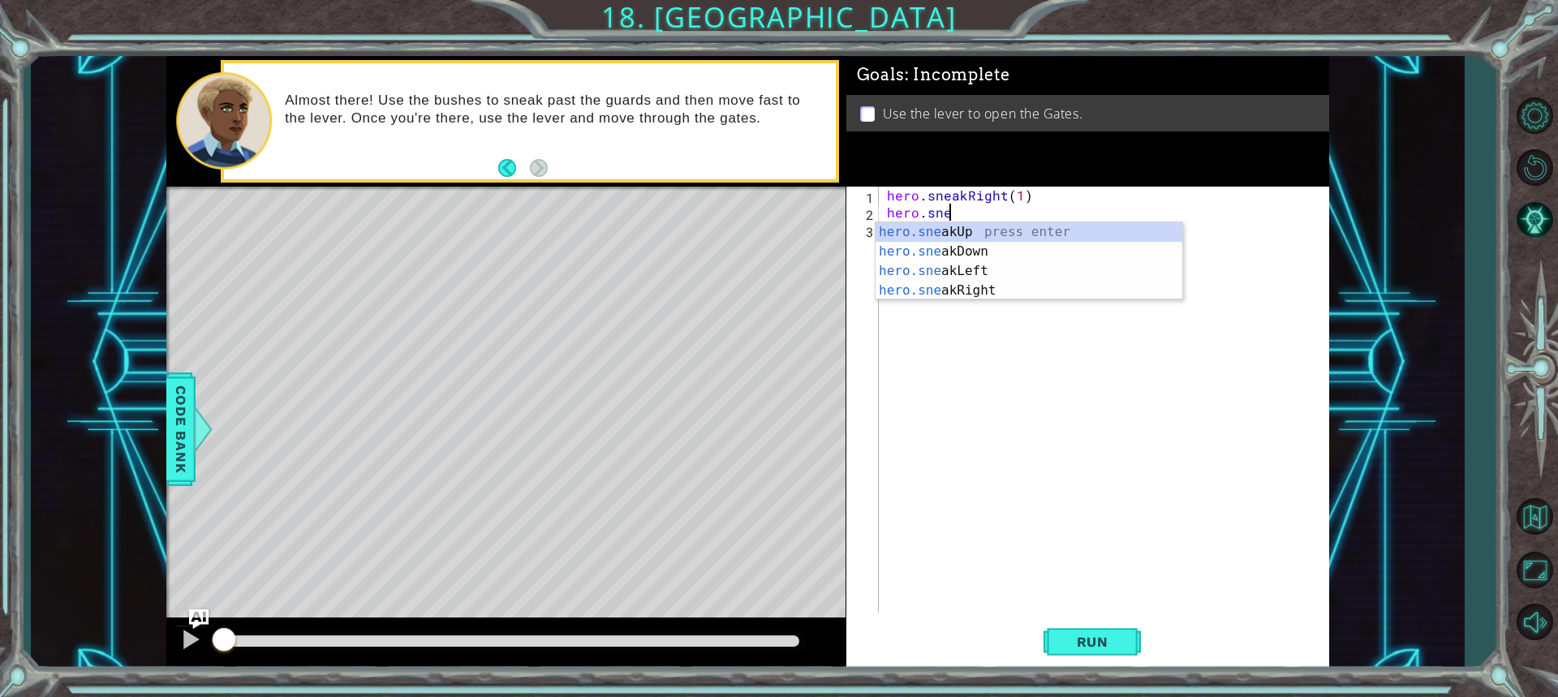
scroll to position [0, 4]
click at [998, 232] on div "hero.sneak Up press enter hero.sneak Down press enter hero.sneak Left press ent…" at bounding box center [1029, 280] width 307 height 117
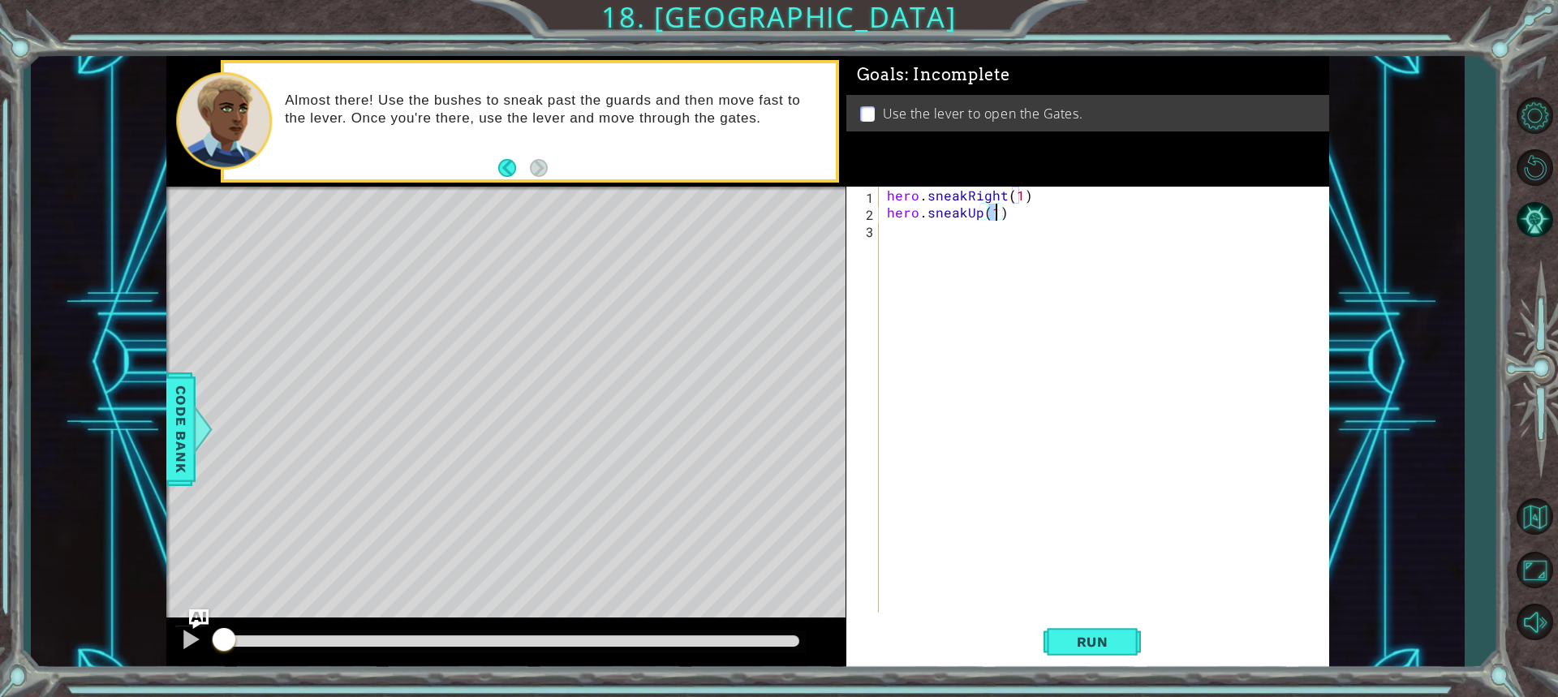
type textarea "hero.sneakUp(2)"
click at [993, 236] on div "hero . sneakRight ( 1 ) hero . sneakUp ( 2 )" at bounding box center [1108, 417] width 449 height 460
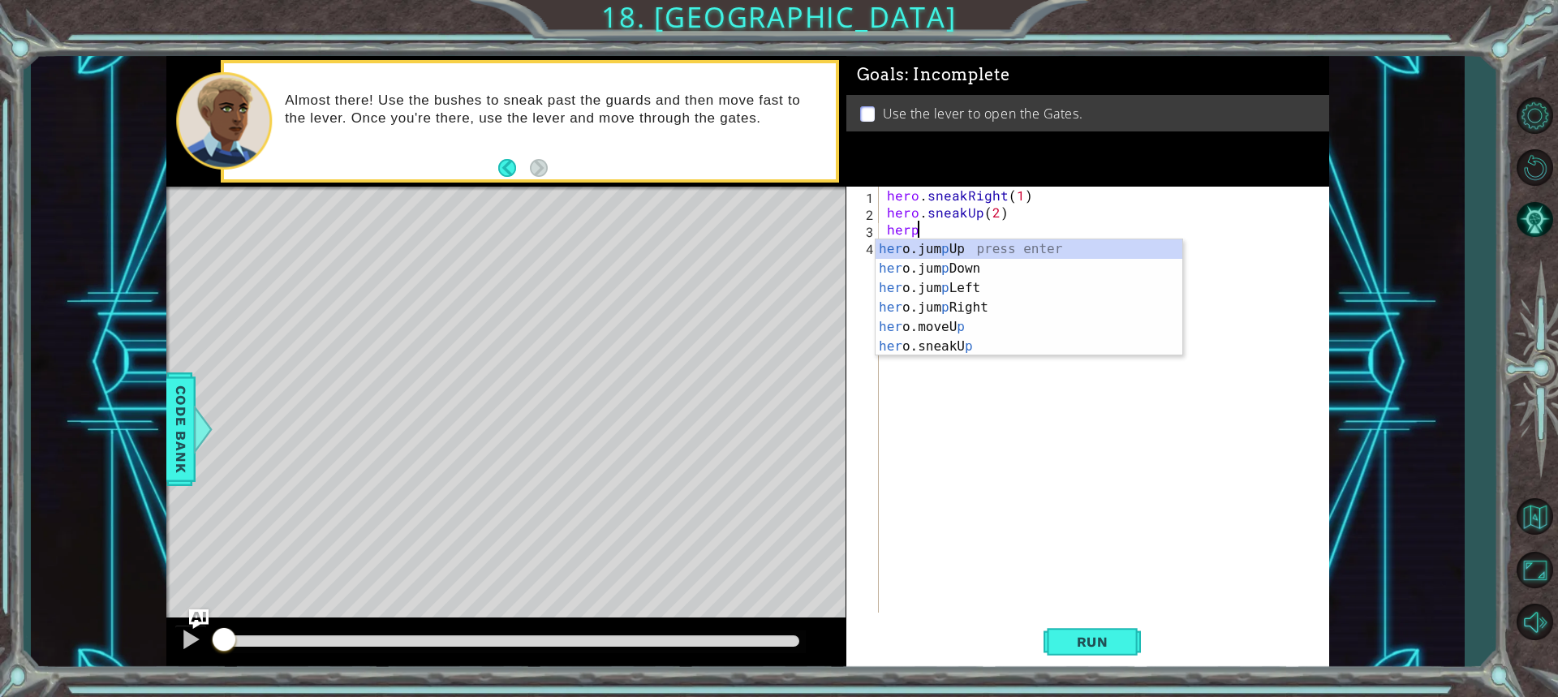
scroll to position [0, 1]
click at [965, 350] on div "hero .jumpUp press enter hero .jumpDown press enter hero .jumpLeft press enter …" at bounding box center [1023, 336] width 295 height 195
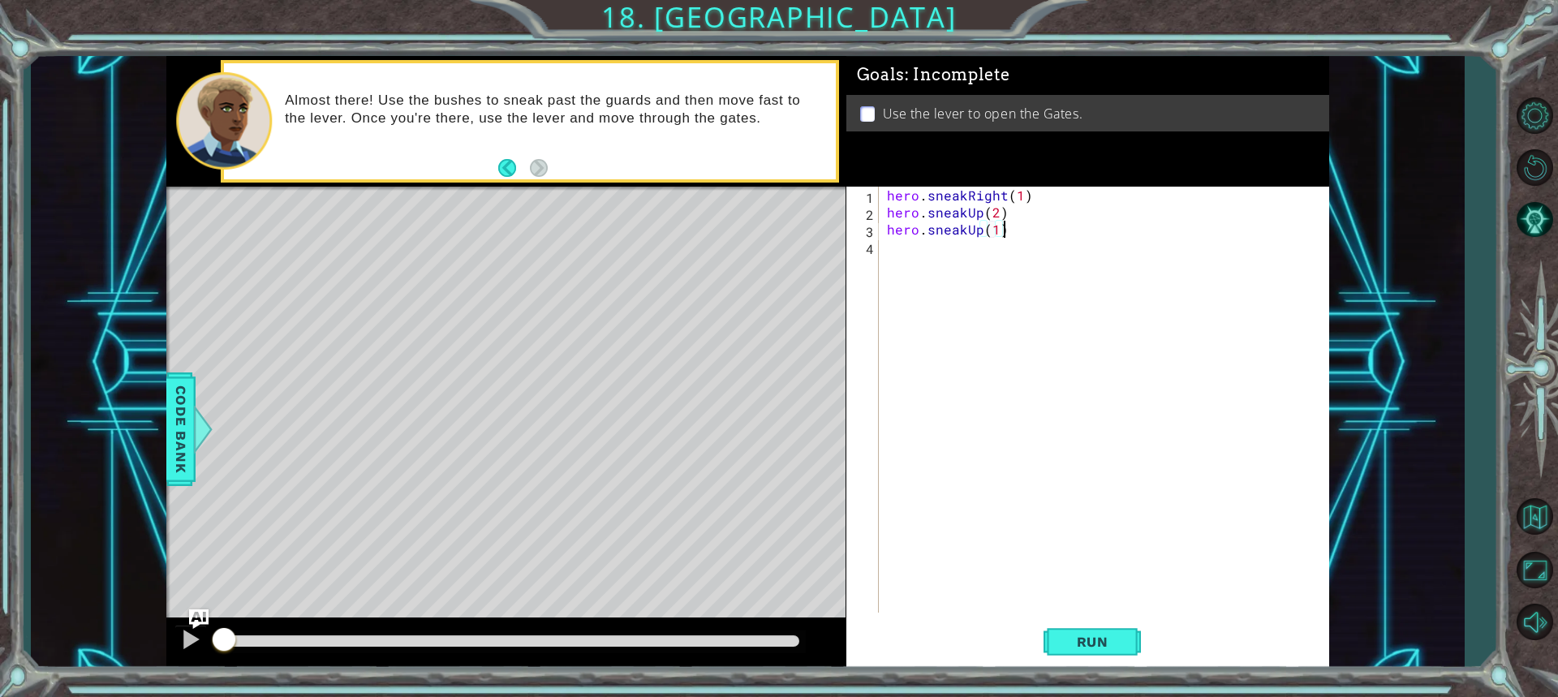
click at [1023, 232] on div "hero . sneakRight ( 1 ) hero . sneakUp ( 2 ) hero . sneakUp ( 1 )" at bounding box center [1108, 417] width 449 height 460
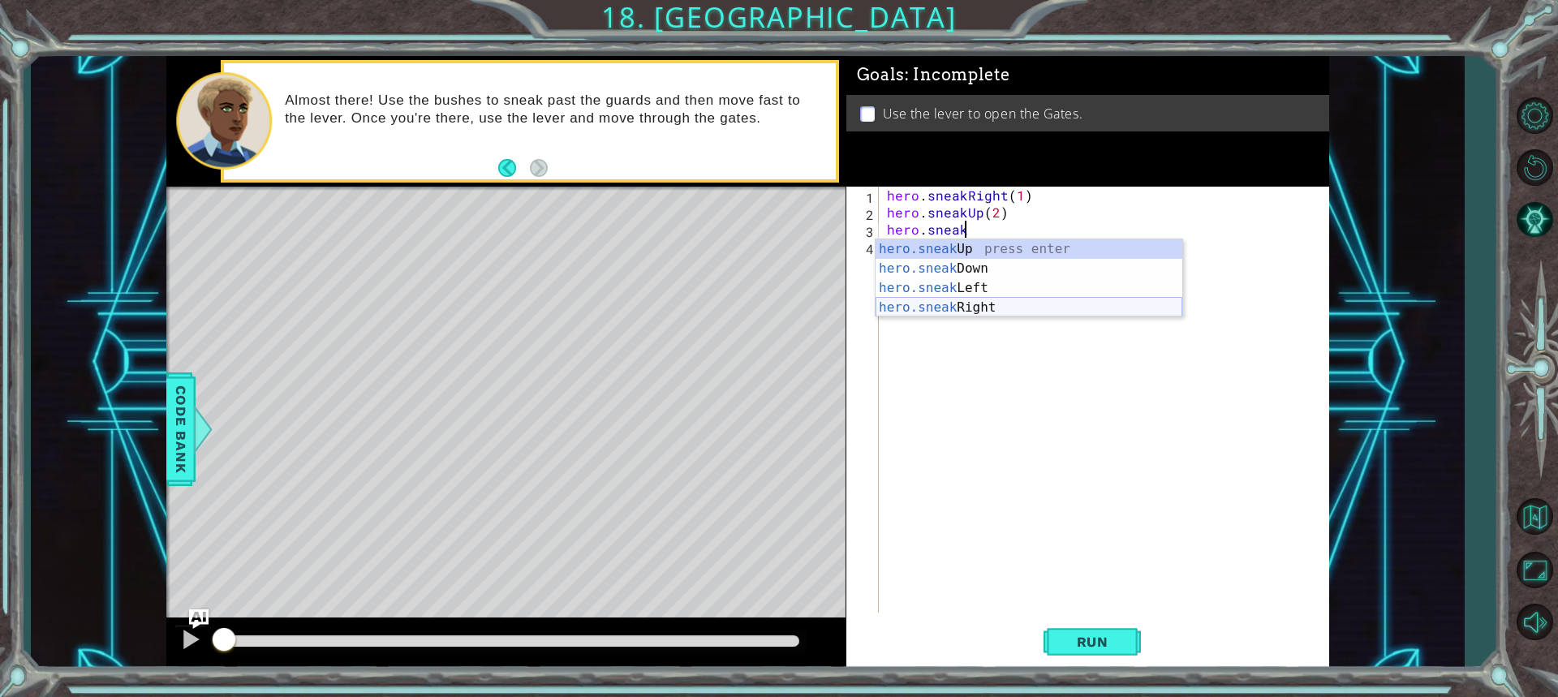
click at [978, 301] on div "hero.sneak Up press enter hero.sneak Down press enter hero.sneak Left press ent…" at bounding box center [1029, 297] width 307 height 117
type textarea "hero.sneakRight(1)"
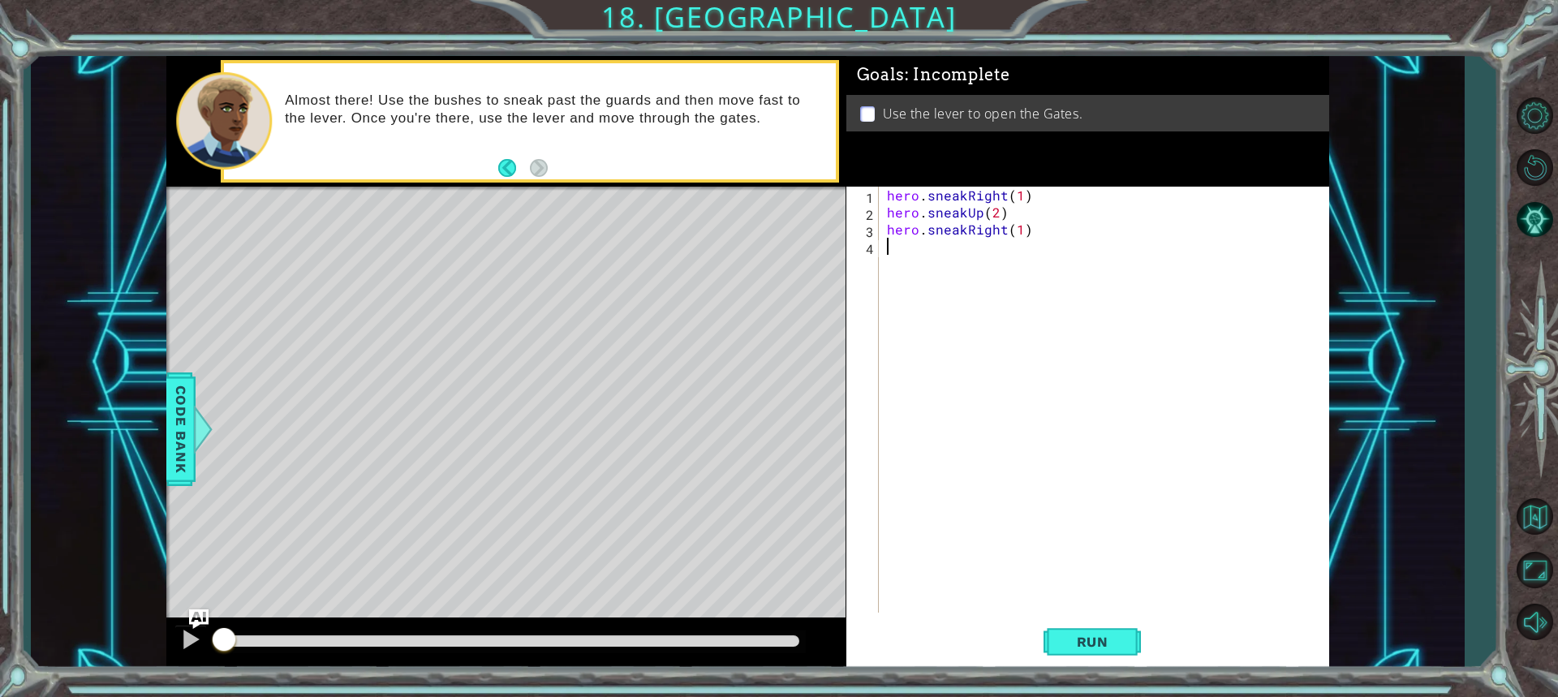
click at [918, 249] on div "hero . sneakRight ( 1 ) hero . sneakUp ( 2 ) hero . sneakRight ( 1 )" at bounding box center [1108, 417] width 449 height 460
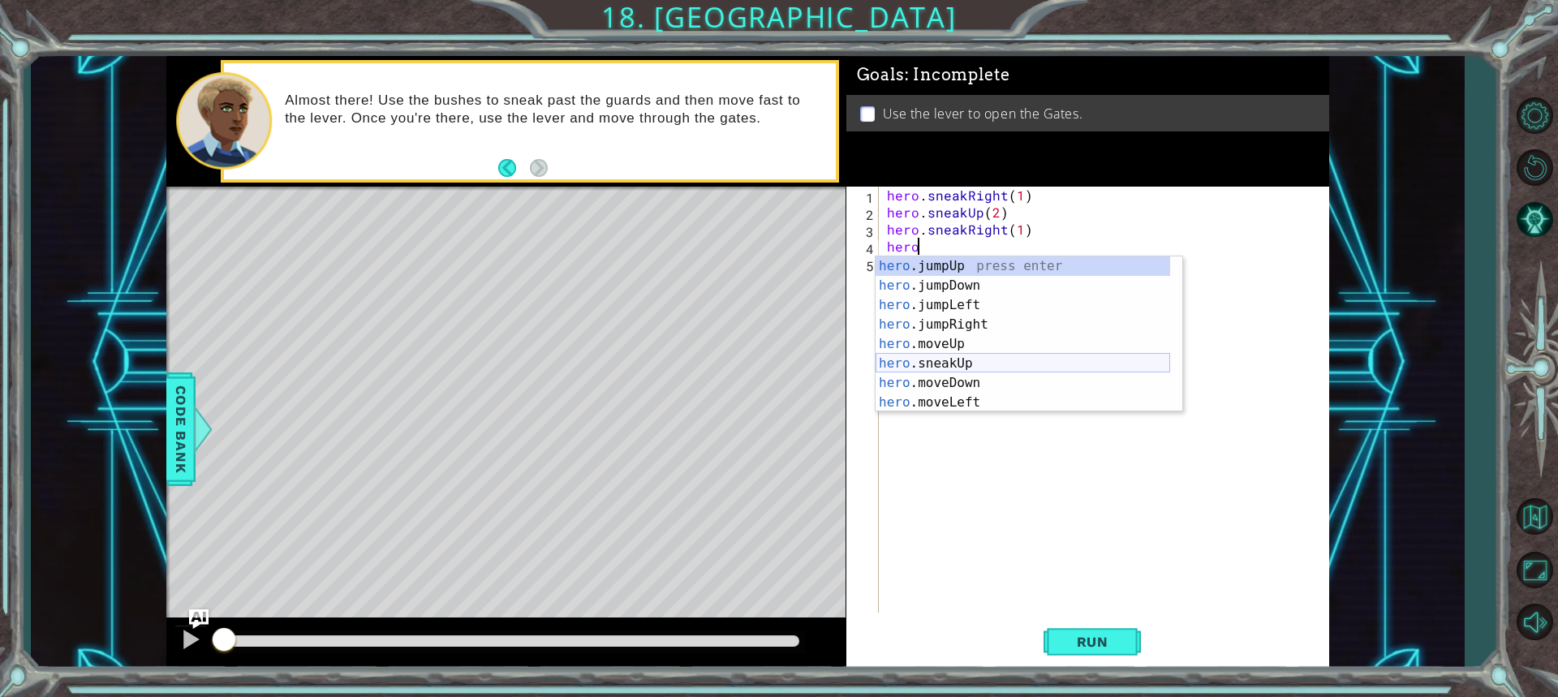
click at [997, 355] on div "hero .jumpUp press enter hero .jumpDown press enter hero .jumpLeft press enter …" at bounding box center [1023, 353] width 295 height 195
type textarea "hero.sneakUp(1)"
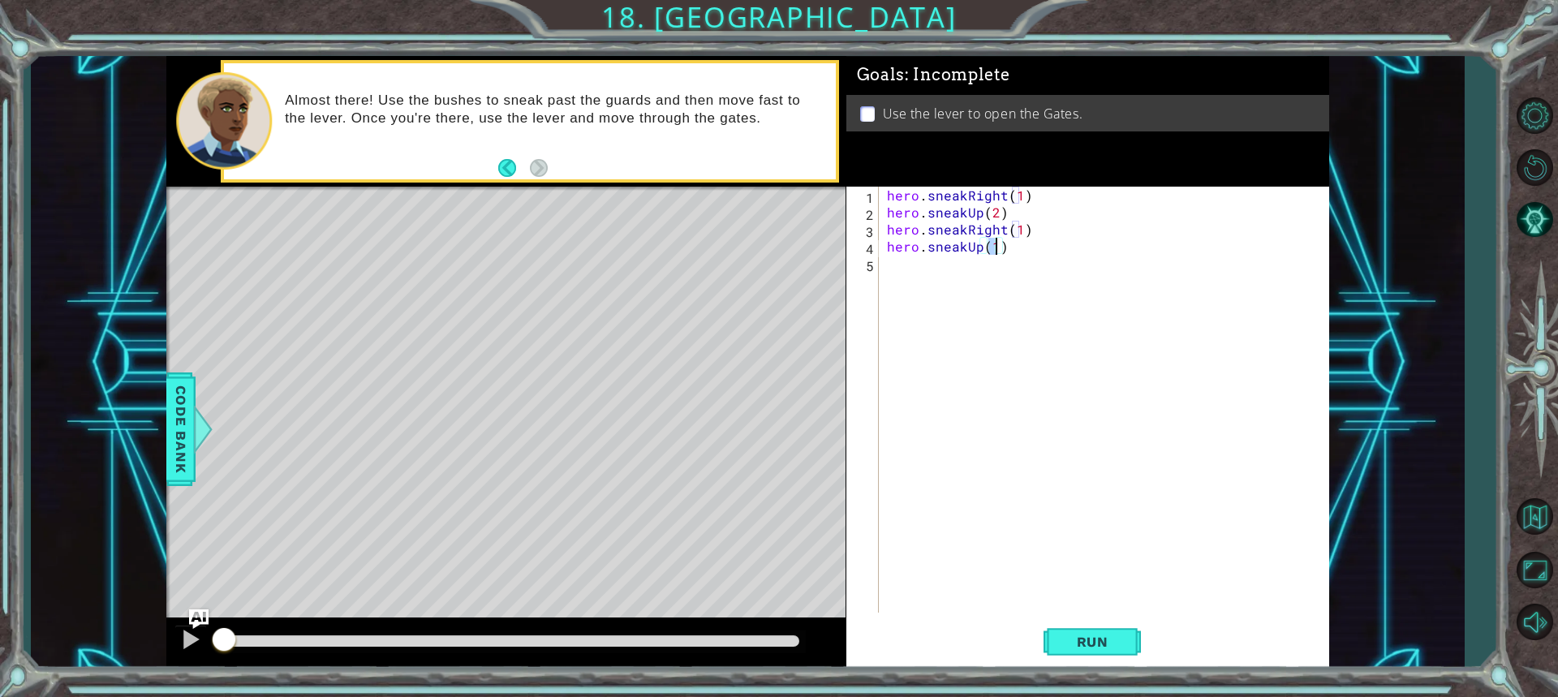
click at [972, 265] on div "hero . sneakRight ( 1 ) hero . sneakUp ( 2 ) hero . sneakRight ( 1 ) hero . sne…" at bounding box center [1108, 417] width 449 height 460
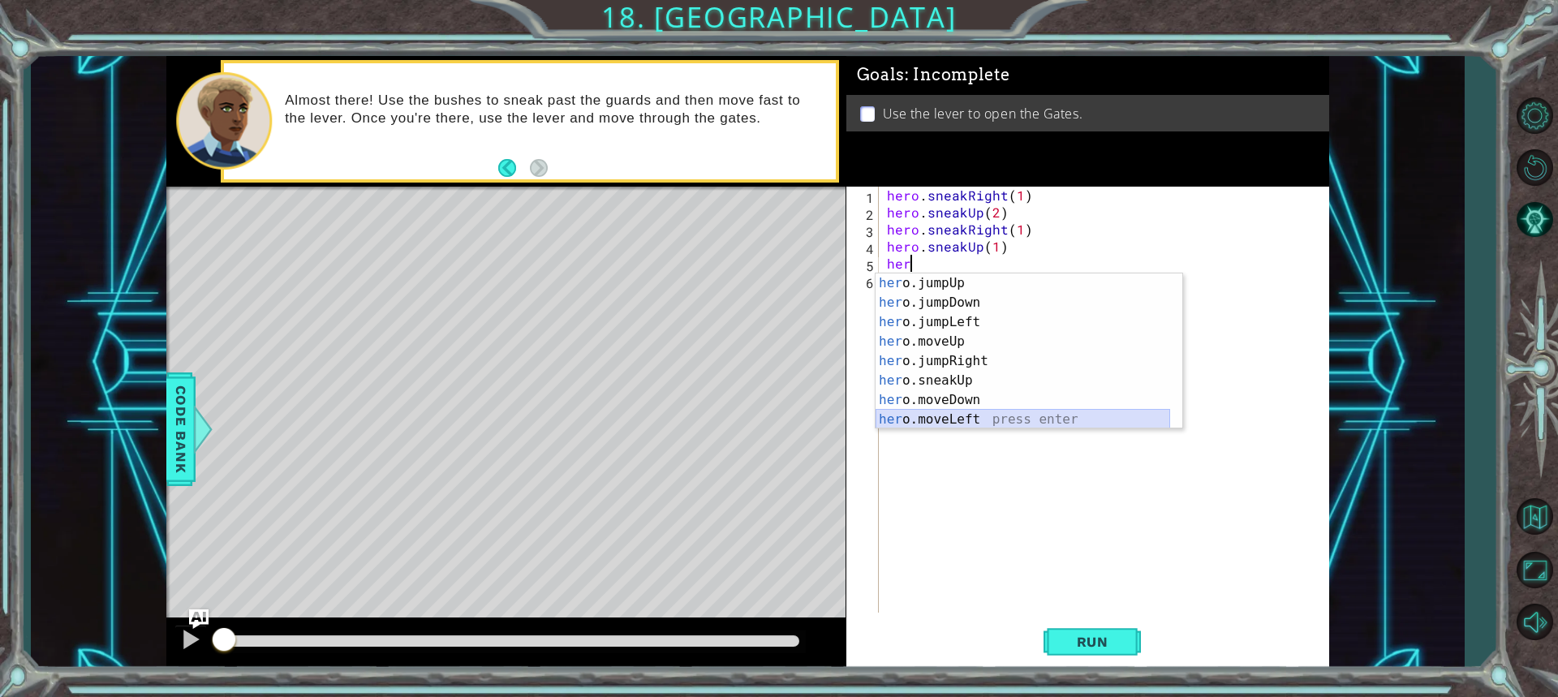
click at [976, 422] on div "her o.jumpUp press enter her o.jumpDown press enter her o.jumpLeft press enter …" at bounding box center [1023, 371] width 295 height 195
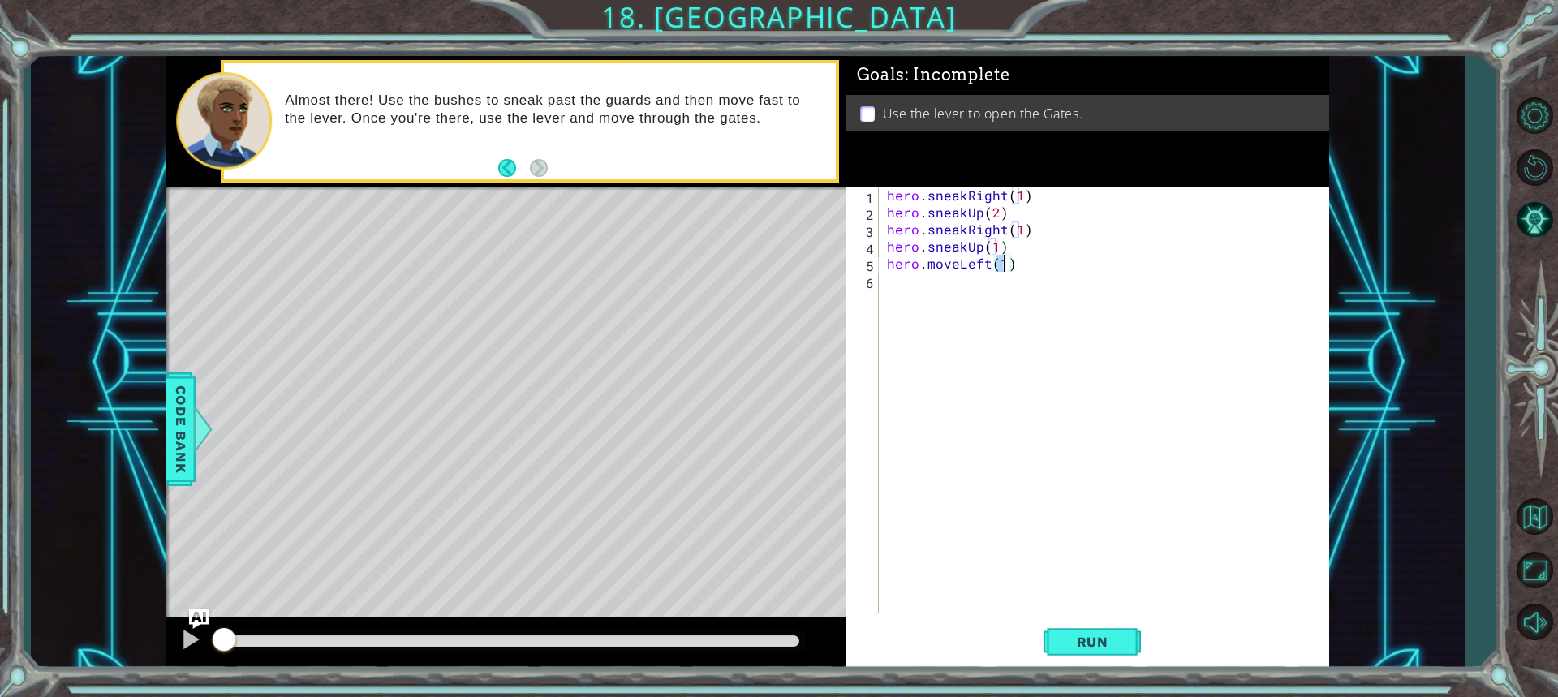
click at [986, 264] on div "hero . sneakRight ( 1 ) hero . sneakUp ( 2 ) hero . sneakRight ( 1 ) hero . sne…" at bounding box center [1108, 417] width 449 height 460
type textarea "hero.moveRight(1)"
click at [920, 306] on div "hero . sneakRight ( 1 ) hero . sneakUp ( 2 ) hero . sneakRight ( 1 ) hero . sne…" at bounding box center [1108, 417] width 449 height 460
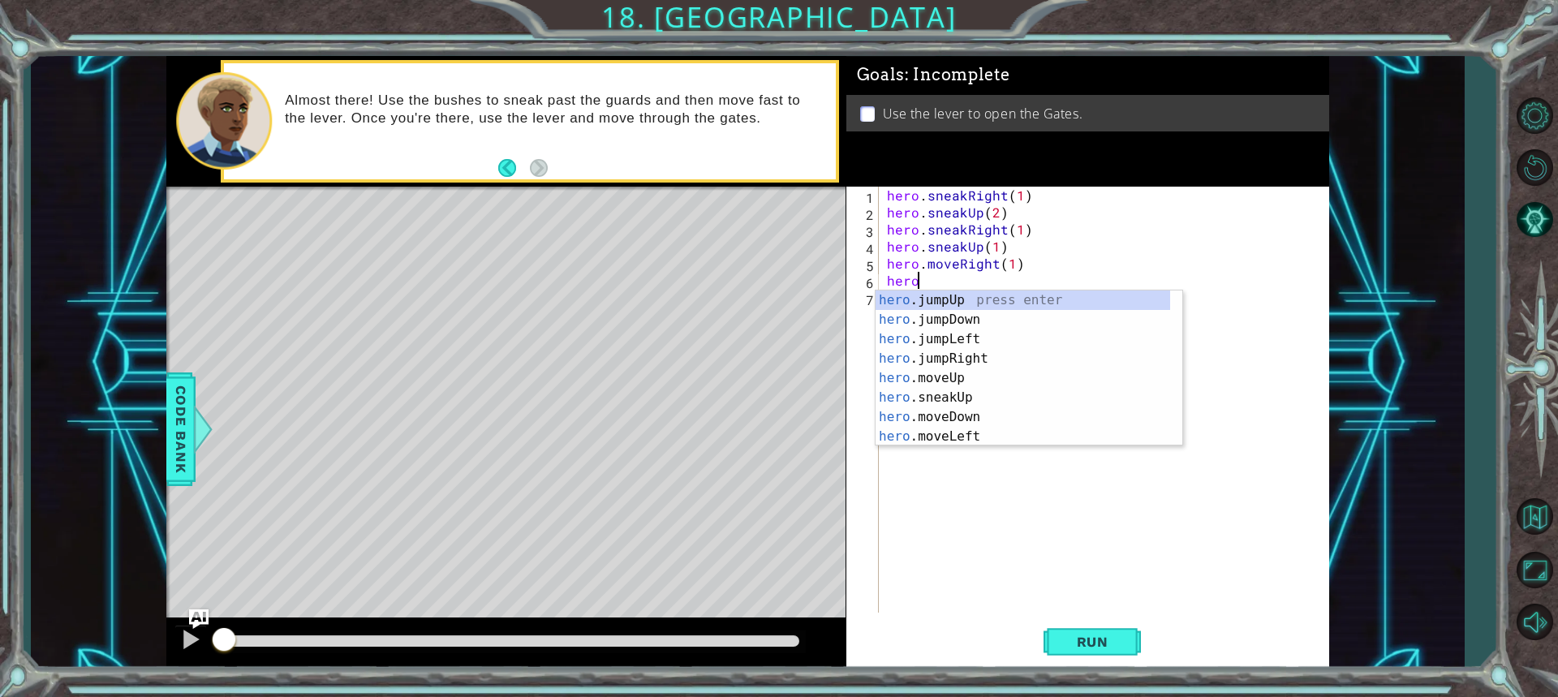
scroll to position [0, 1]
click at [950, 413] on div "hero .jumpUp press enter hero .jumpDown press enter hero .jumpLeft press enter …" at bounding box center [1023, 388] width 295 height 195
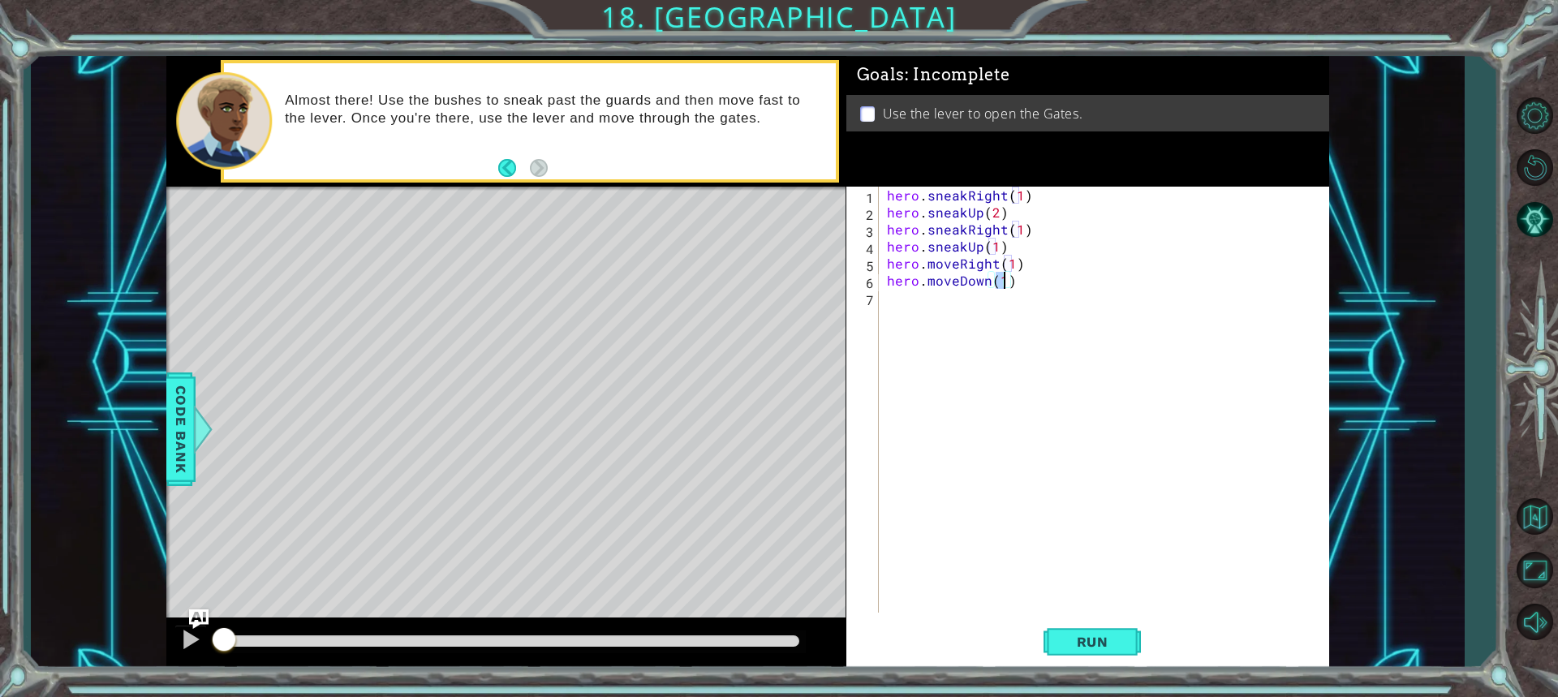
type textarea "hero.moveDown(1)"
click at [979, 294] on div "hero . sneakRight ( 1 ) hero . sneakUp ( 2 ) hero . sneakRight ( 1 ) hero . sne…" at bounding box center [1108, 417] width 449 height 460
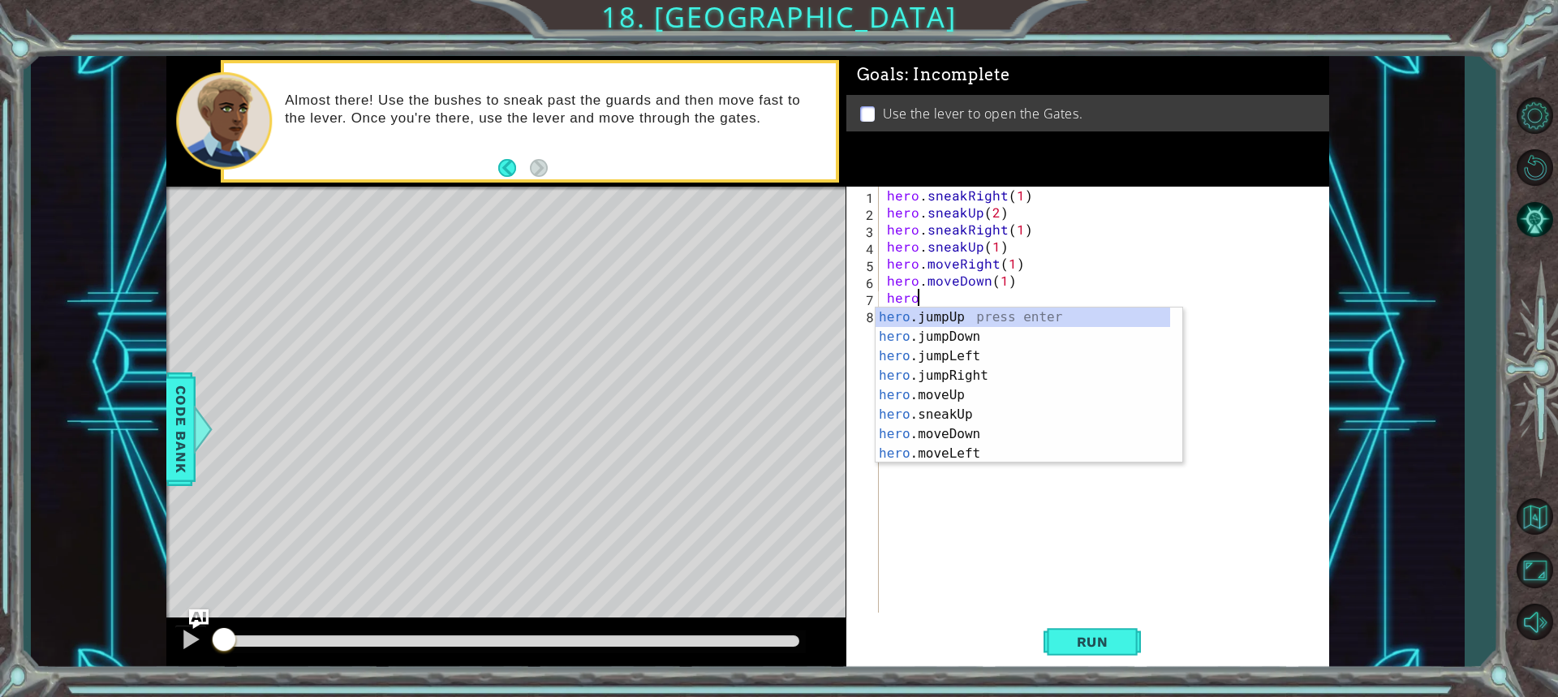
type textarea "hero."
click at [1005, 343] on div "hero. jumpUp press enter hero. jumpDown press enter hero. jumpLeft press enter …" at bounding box center [1023, 405] width 295 height 195
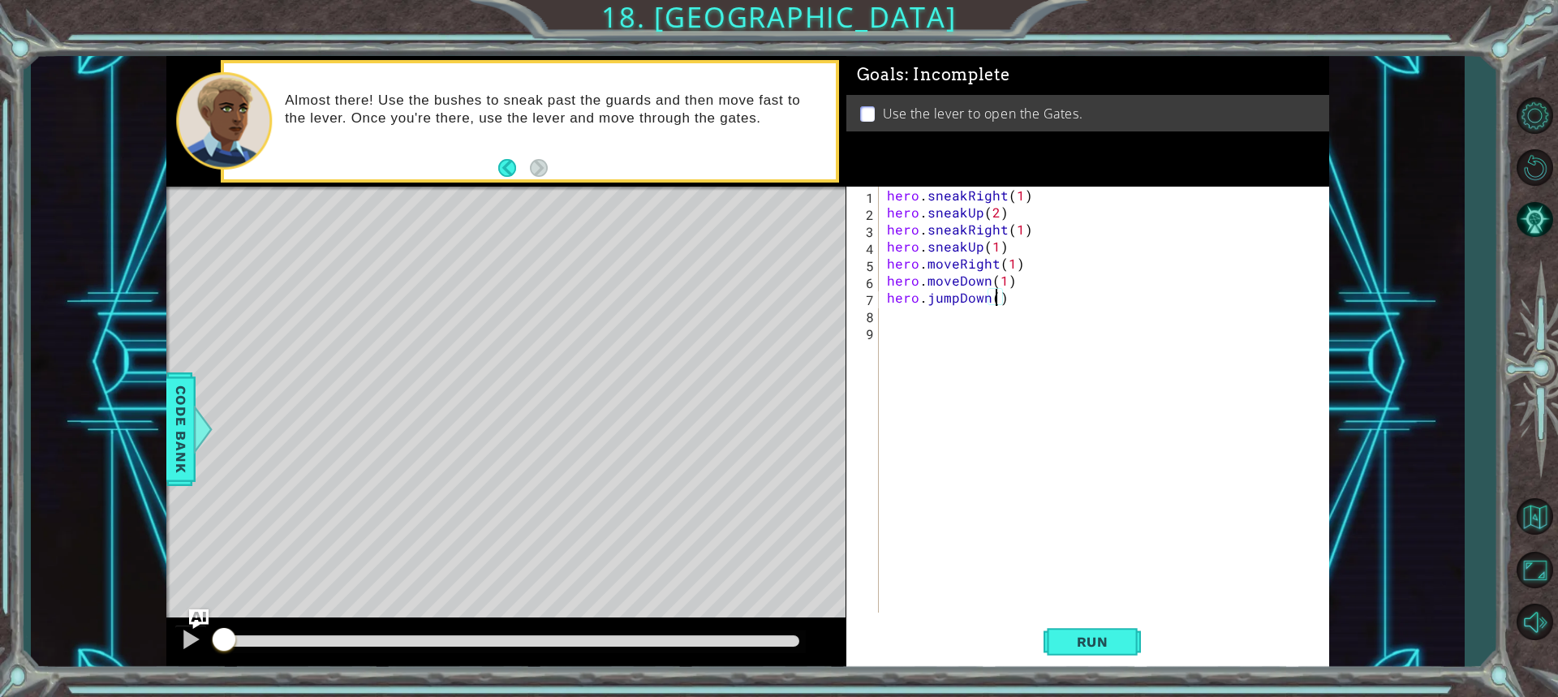
click at [996, 296] on div "hero . sneakRight ( 1 ) hero . sneakUp ( 2 ) hero . sneakRight ( 1 ) hero . sne…" at bounding box center [1108, 417] width 449 height 460
type textarea "hero.jumpDown(1)"
click at [891, 321] on div "hero . sneakRight ( 1 ) hero . sneakUp ( 2 ) hero . sneakRight ( 1 ) hero . sne…" at bounding box center [1108, 417] width 449 height 460
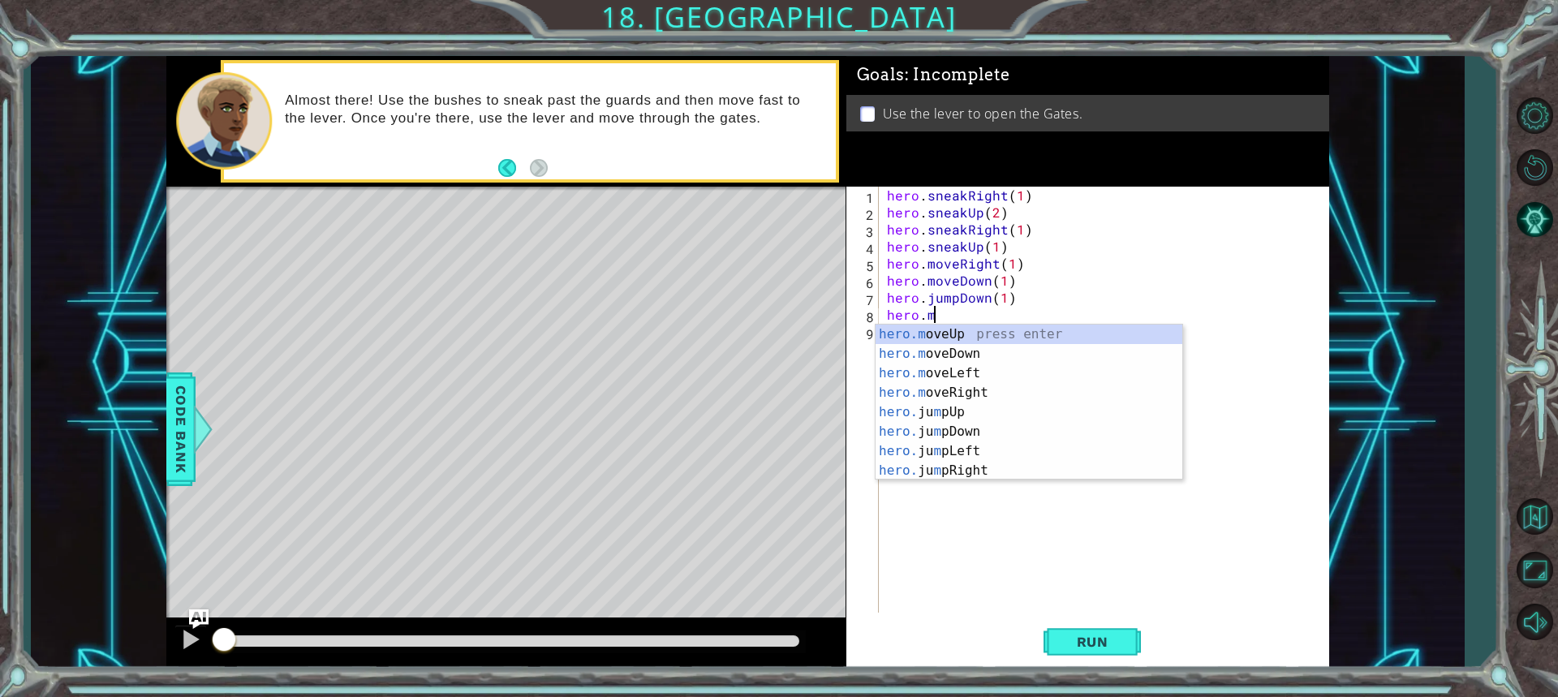
scroll to position [0, 2]
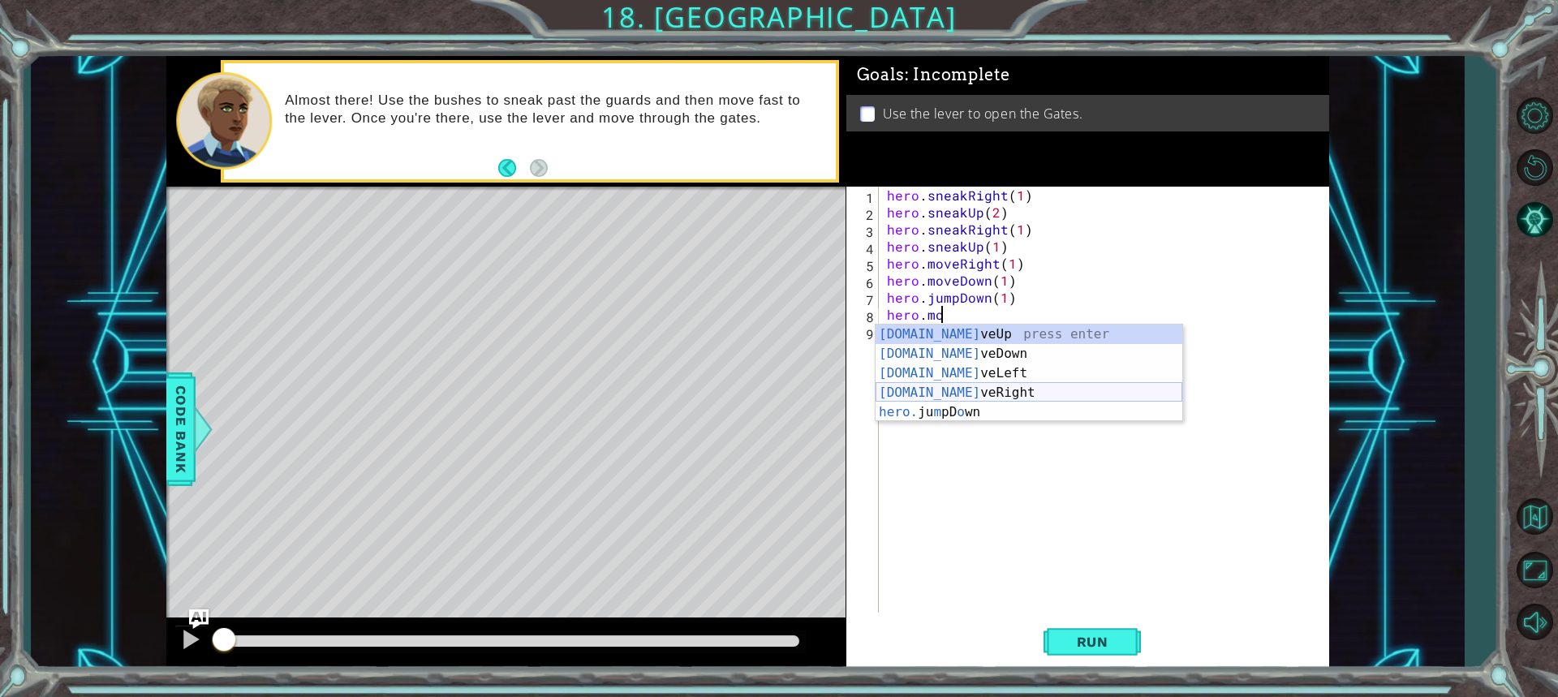
click at [1030, 390] on div "[DOMAIN_NAME] veUp press enter [DOMAIN_NAME] veDown press enter [DOMAIN_NAME] v…" at bounding box center [1029, 393] width 307 height 136
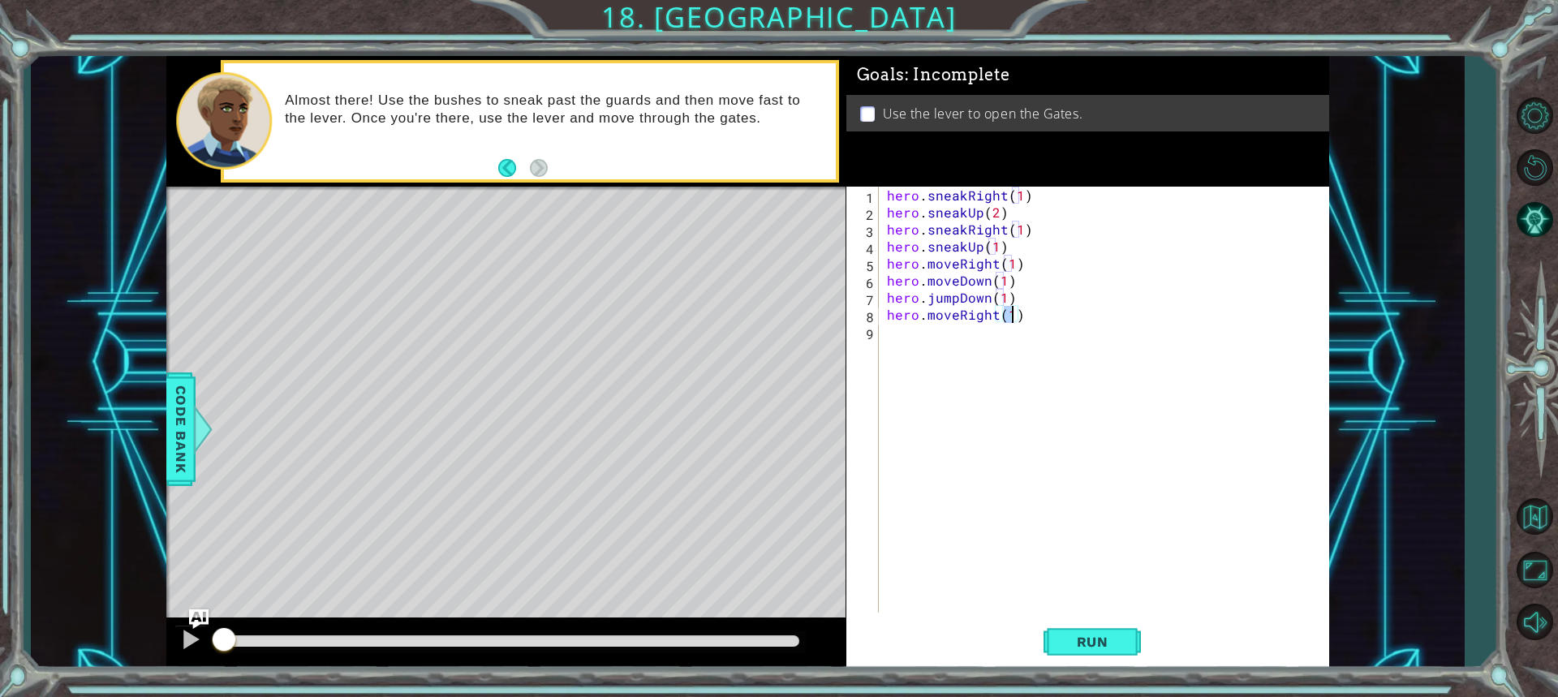
type textarea "hero.moveRight(2)"
click at [944, 335] on div "hero . sneakRight ( 1 ) hero . sneakUp ( 2 ) hero . sneakRight ( 1 ) hero . sne…" at bounding box center [1108, 417] width 449 height 460
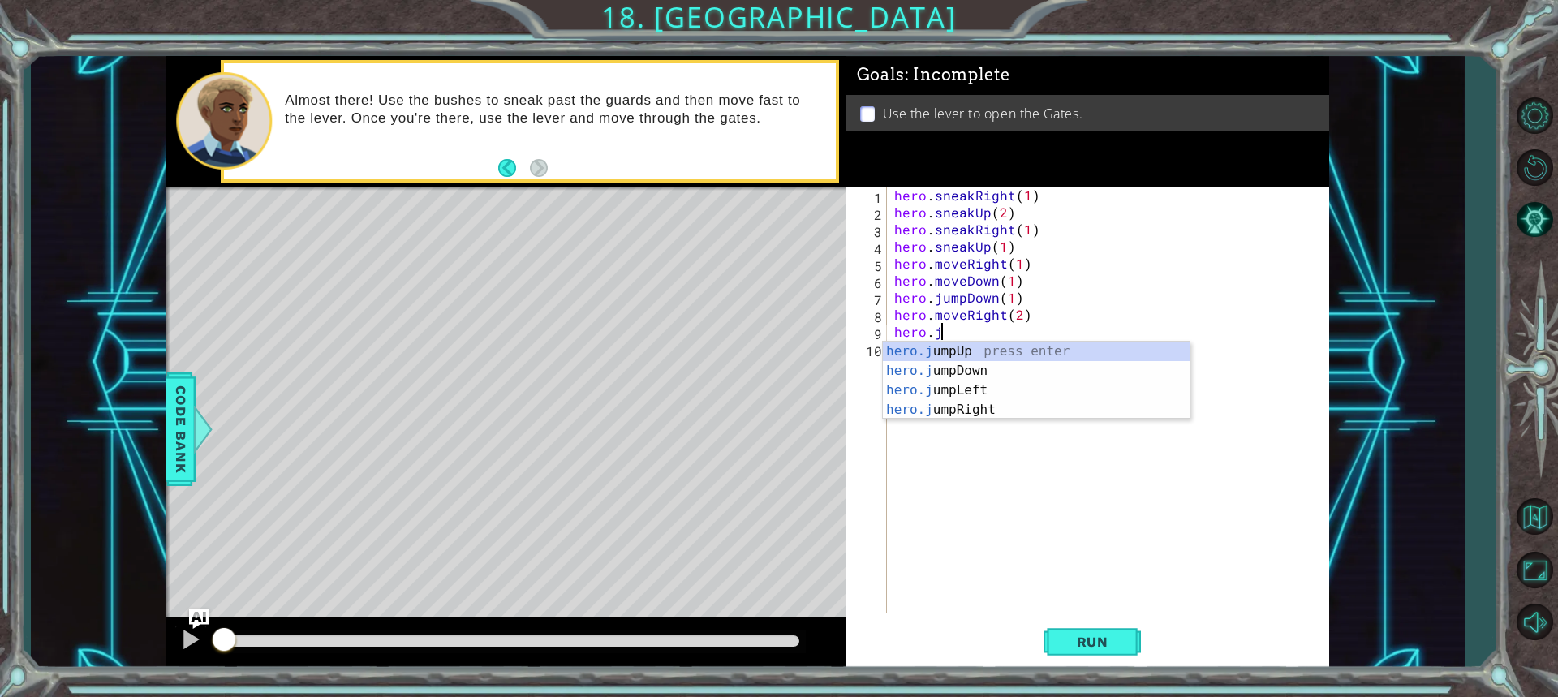
type textarea "hero.ju"
click at [950, 351] on div "hero.ju mpUp press enter hero.ju mpDown press enter hero.[PERSON_NAME] mpLeft p…" at bounding box center [1036, 400] width 307 height 117
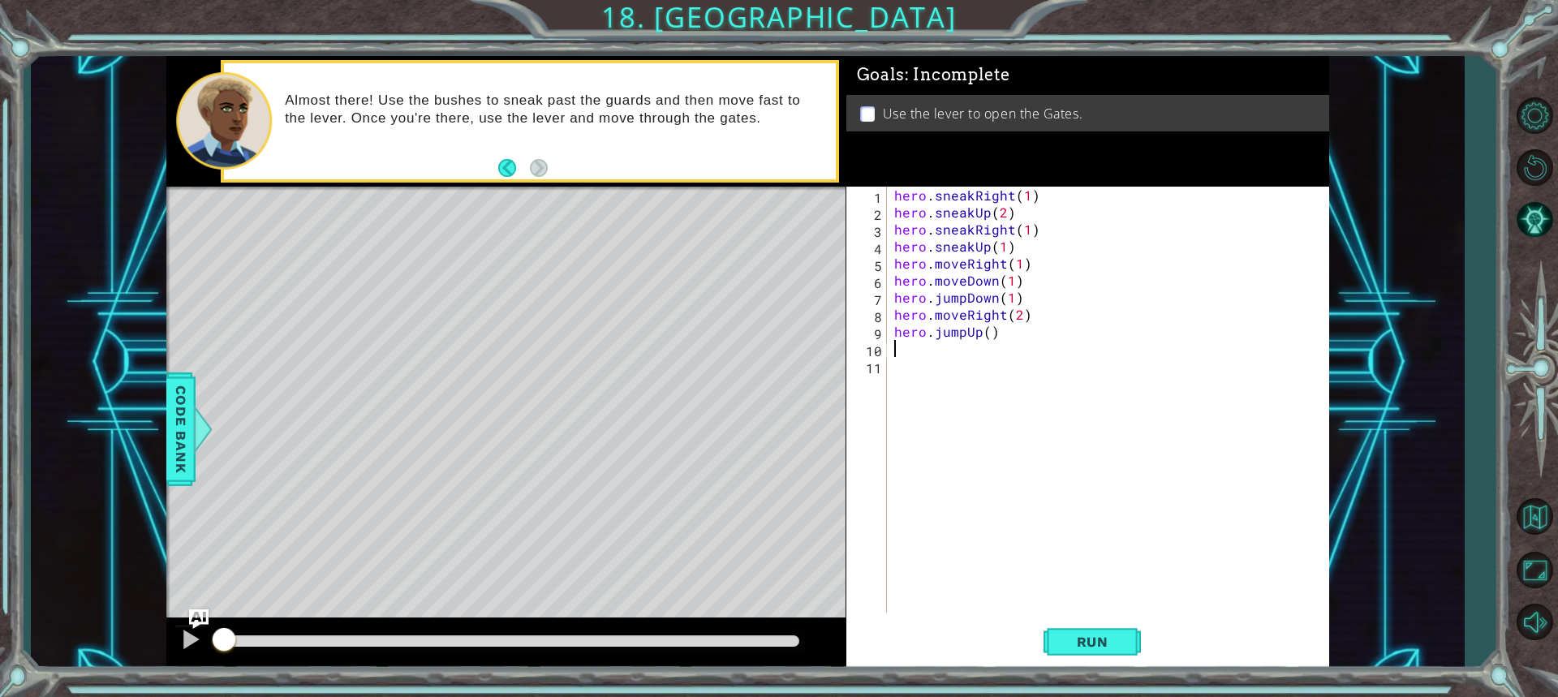
scroll to position [0, 0]
click at [988, 331] on div "hero . sneakRight ( 1 ) hero . sneakUp ( 2 ) hero . sneakRight ( 1 ) hero . sne…" at bounding box center [1112, 417] width 442 height 460
type textarea "hero.jumpUp(1)"
click at [952, 349] on div "hero . sneakRight ( 1 ) hero . sneakUp ( 2 ) hero . sneakRight ( 1 ) hero . sne…" at bounding box center [1112, 417] width 442 height 460
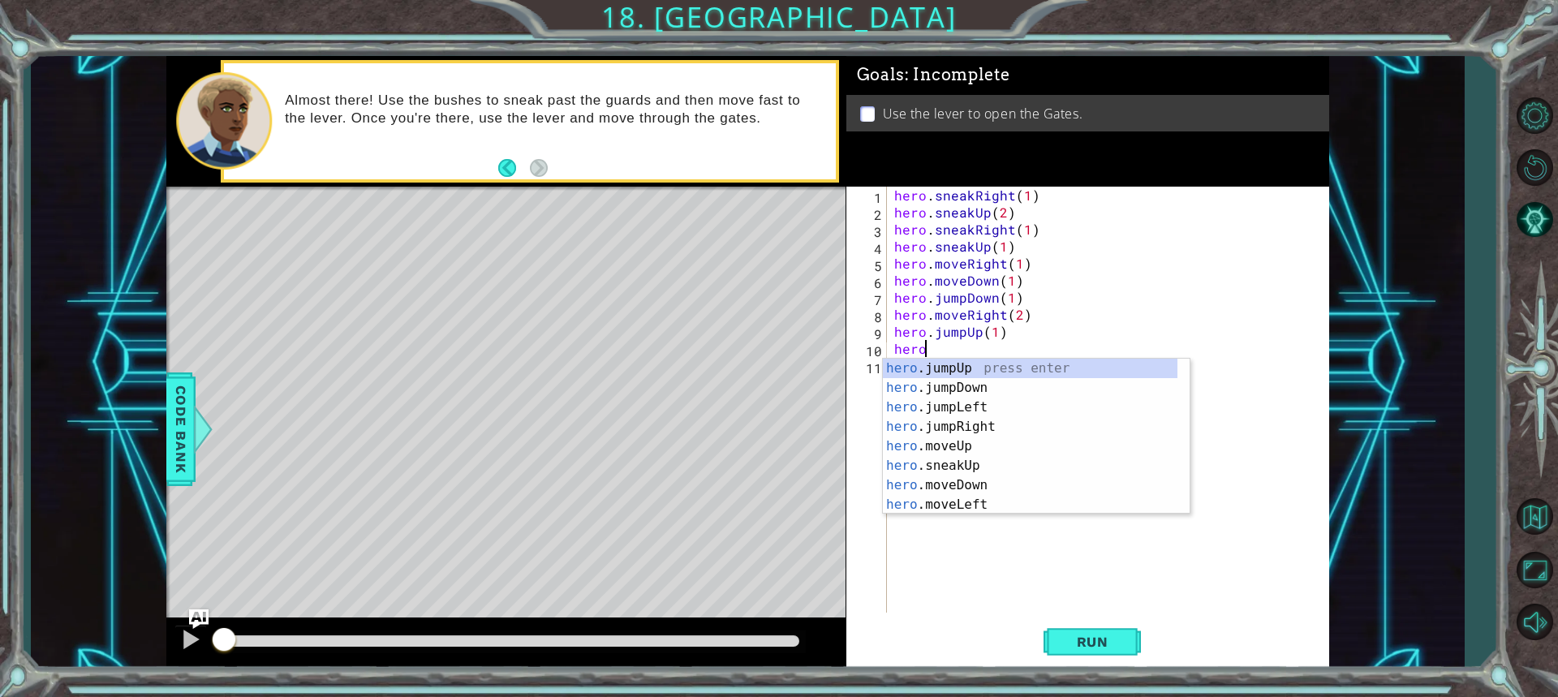
scroll to position [0, 2]
click at [971, 450] on div "hero. jumpUp press enter hero. jumpDown press enter hero. jumpLeft press enter …" at bounding box center [1030, 456] width 295 height 195
type textarea "hero.moveUp(1)"
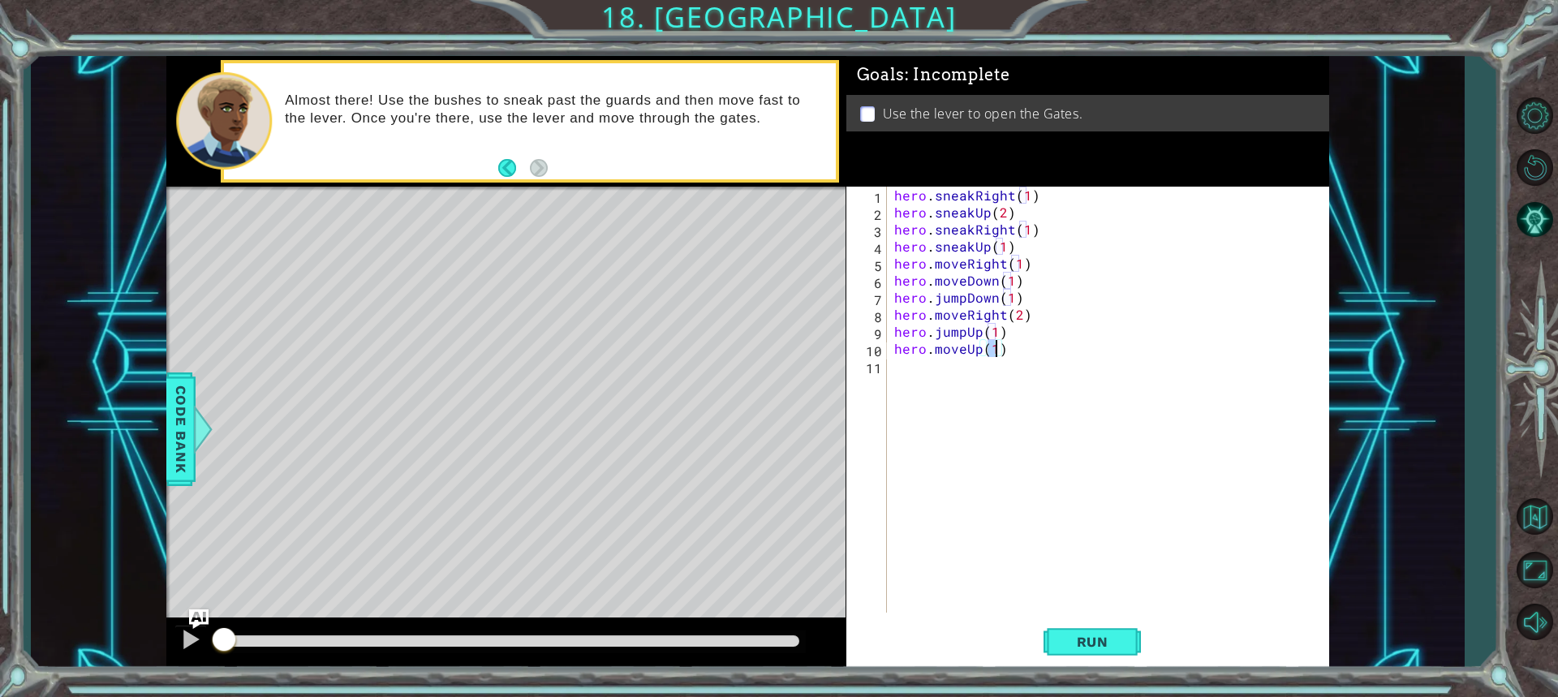
click at [964, 377] on div "hero . sneakRight ( 1 ) hero . sneakUp ( 2 ) hero . sneakRight ( 1 ) hero . sne…" at bounding box center [1112, 417] width 442 height 460
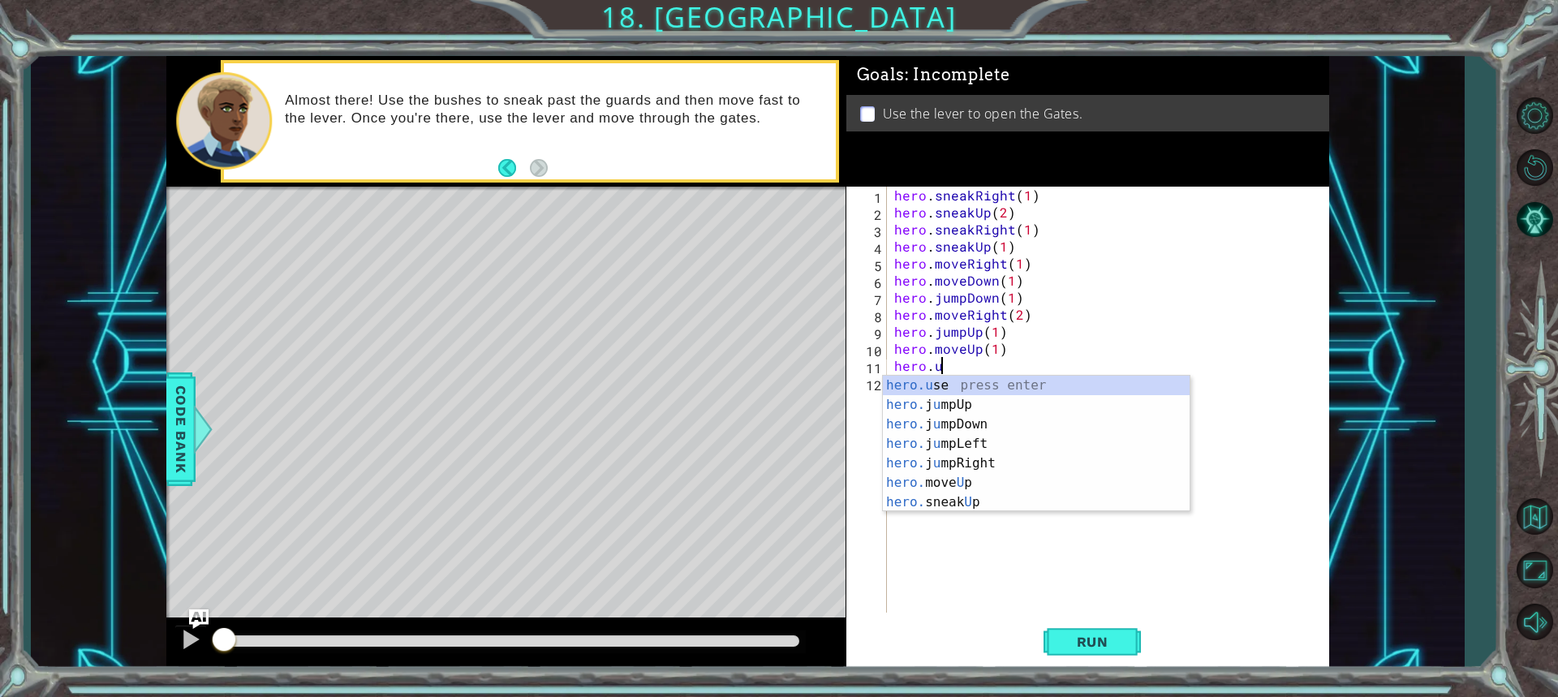
scroll to position [0, 2]
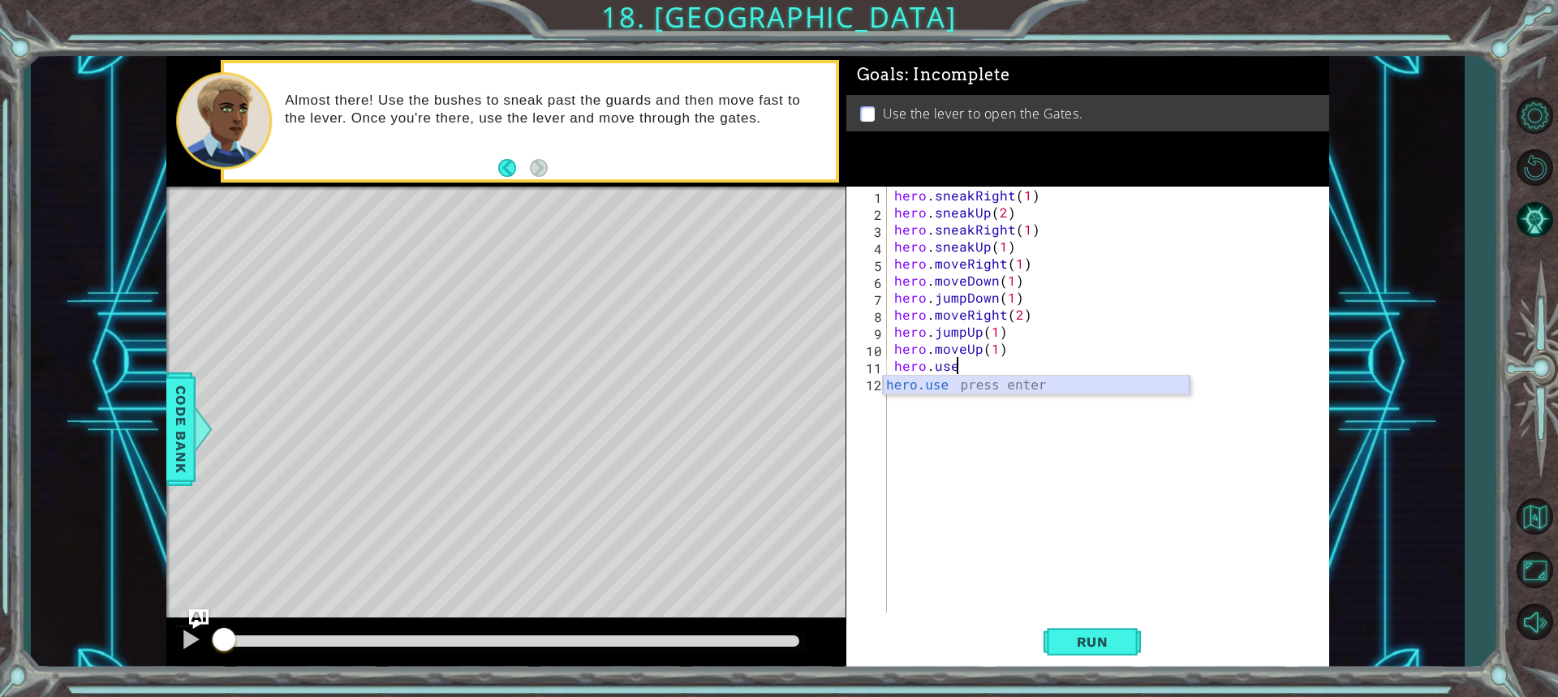
click at [959, 388] on div "hero.use press enter" at bounding box center [1036, 405] width 307 height 58
type textarea "hero.use("Lever")"
click at [1030, 388] on div "hero . sneakRight ( 1 ) hero . sneakUp ( 2 ) hero . sneakRight ( 1 ) hero . sne…" at bounding box center [1112, 417] width 442 height 460
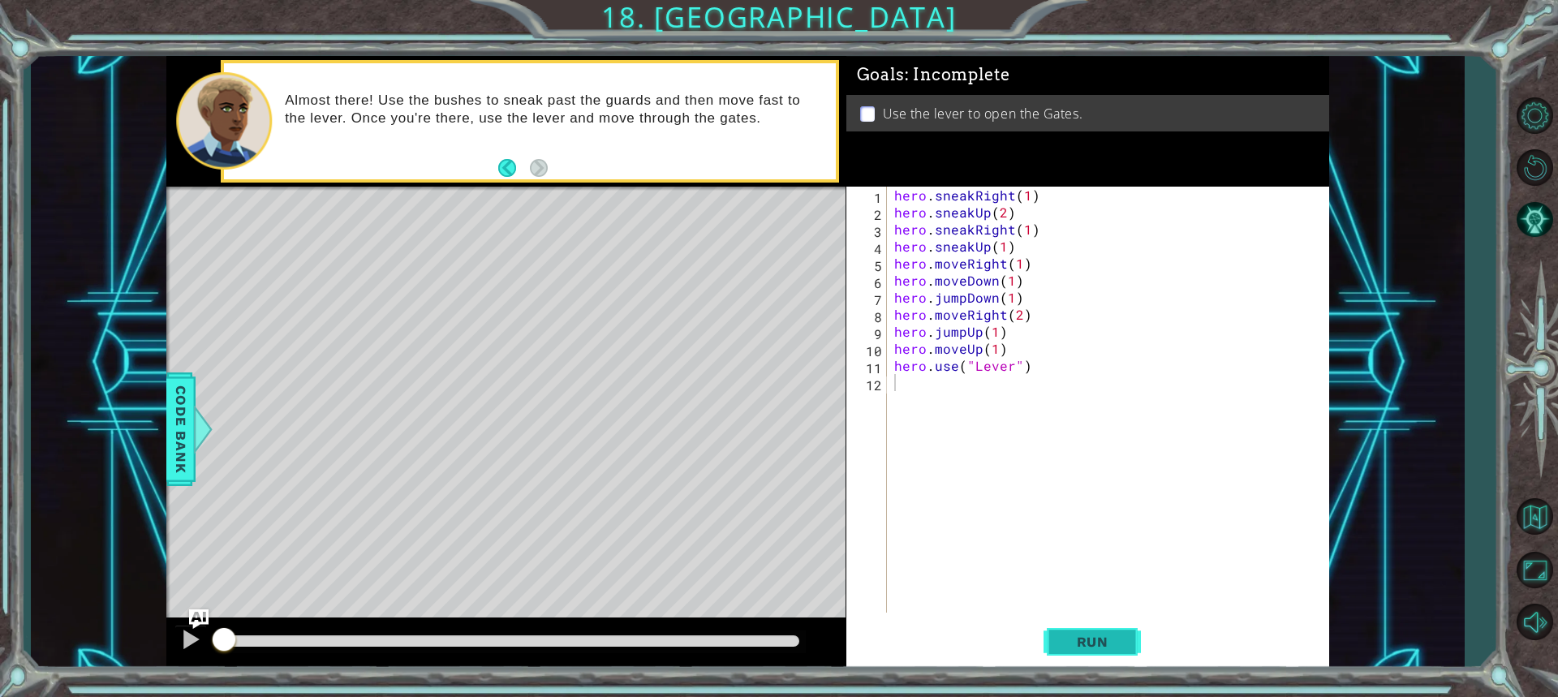
click at [1133, 634] on button "Run" at bounding box center [1092, 642] width 97 height 48
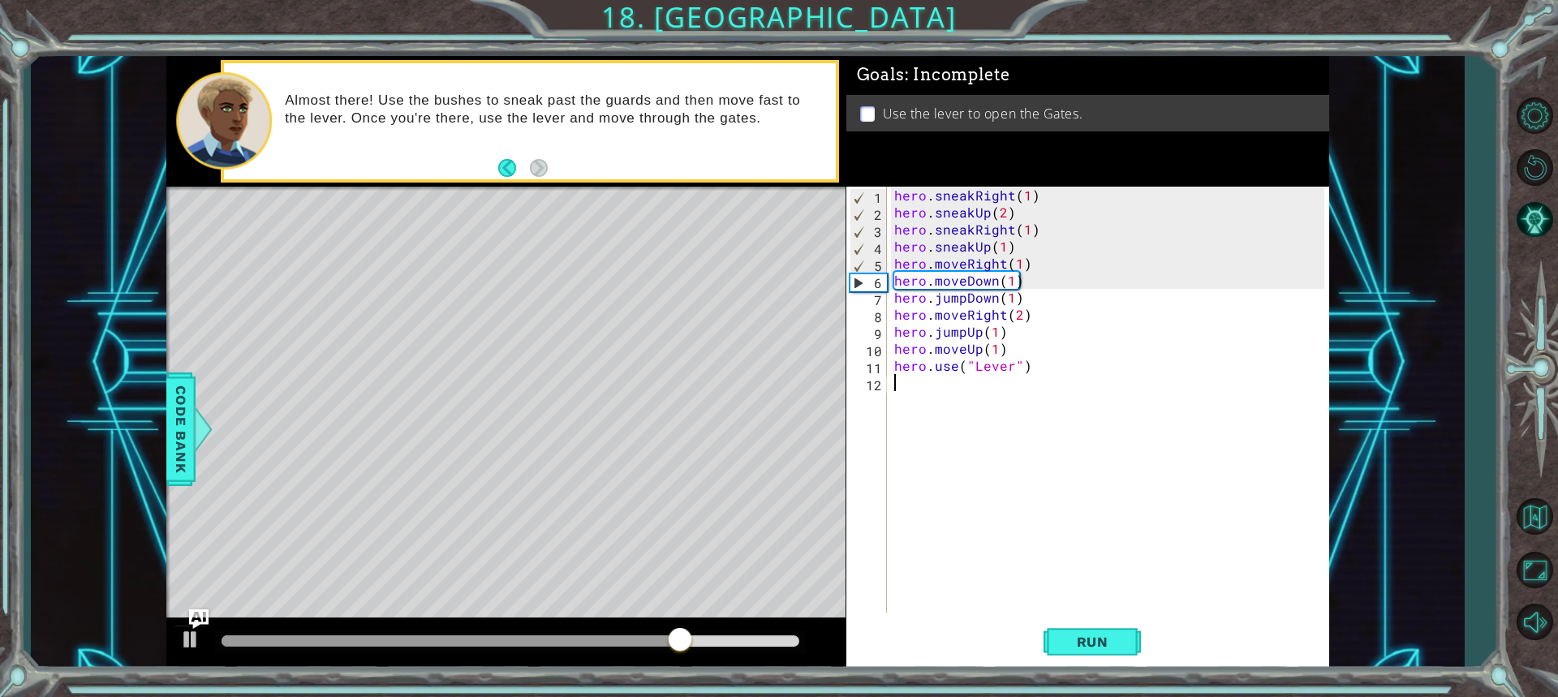
click at [1030, 262] on div "hero . sneakRight ( 1 ) hero . sneakUp ( 2 ) hero . sneakRight ( 1 ) hero . sne…" at bounding box center [1112, 417] width 442 height 460
type textarea "hero.moveRight(1)"
click at [1032, 262] on div "hero . sneakRight ( 1 ) hero . sneakUp ( 2 ) hero . sneakRight ( 1 ) hero . sne…" at bounding box center [1112, 417] width 442 height 460
click at [1009, 246] on div "hero . sneakRight ( 1 ) hero . sneakUp ( 2 ) hero . sneakRight ( 1 ) hero . sne…" at bounding box center [1112, 417] width 442 height 460
type textarea "hero.sneakUp(1)"
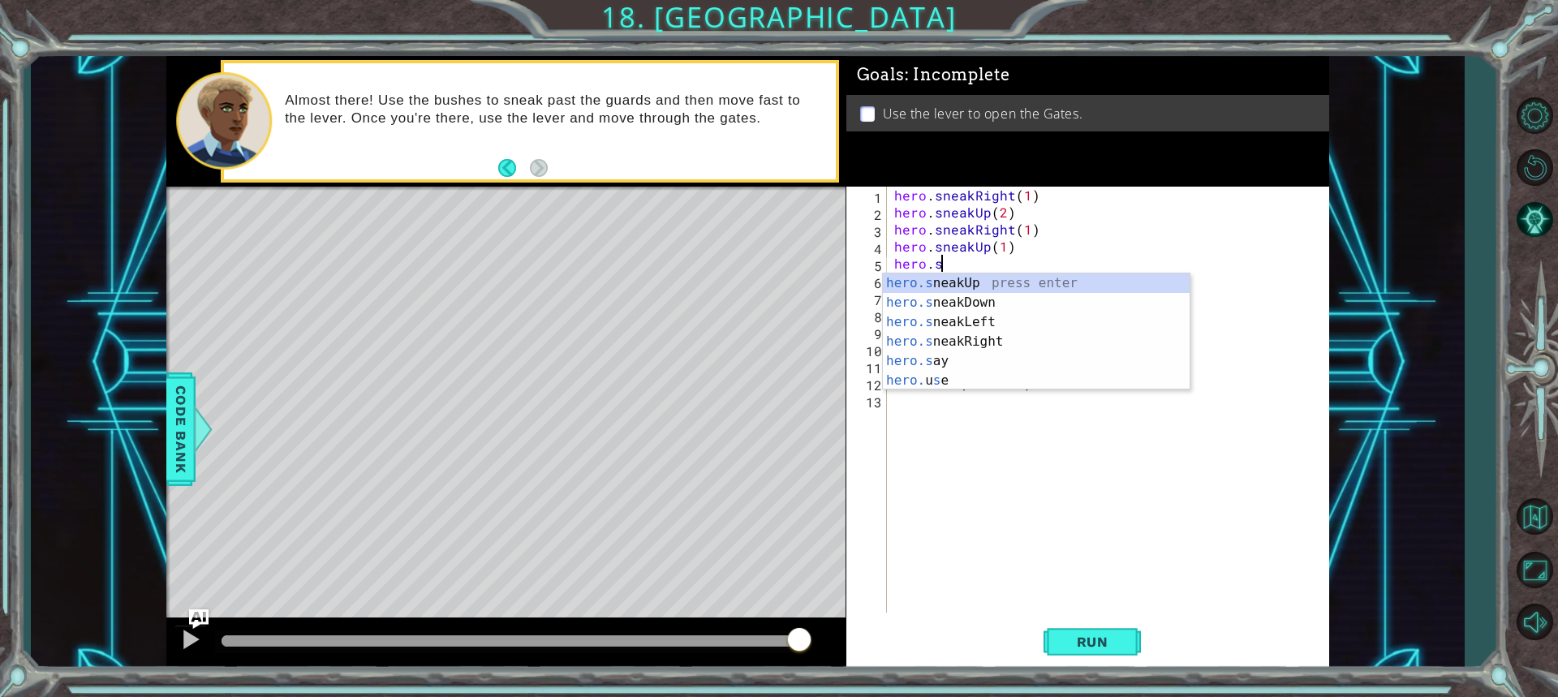
scroll to position [0, 2]
click at [987, 333] on div "hero.sne akUp press enter hero.sne akDown press enter hero.sne akLeft press ent…" at bounding box center [1036, 332] width 307 height 117
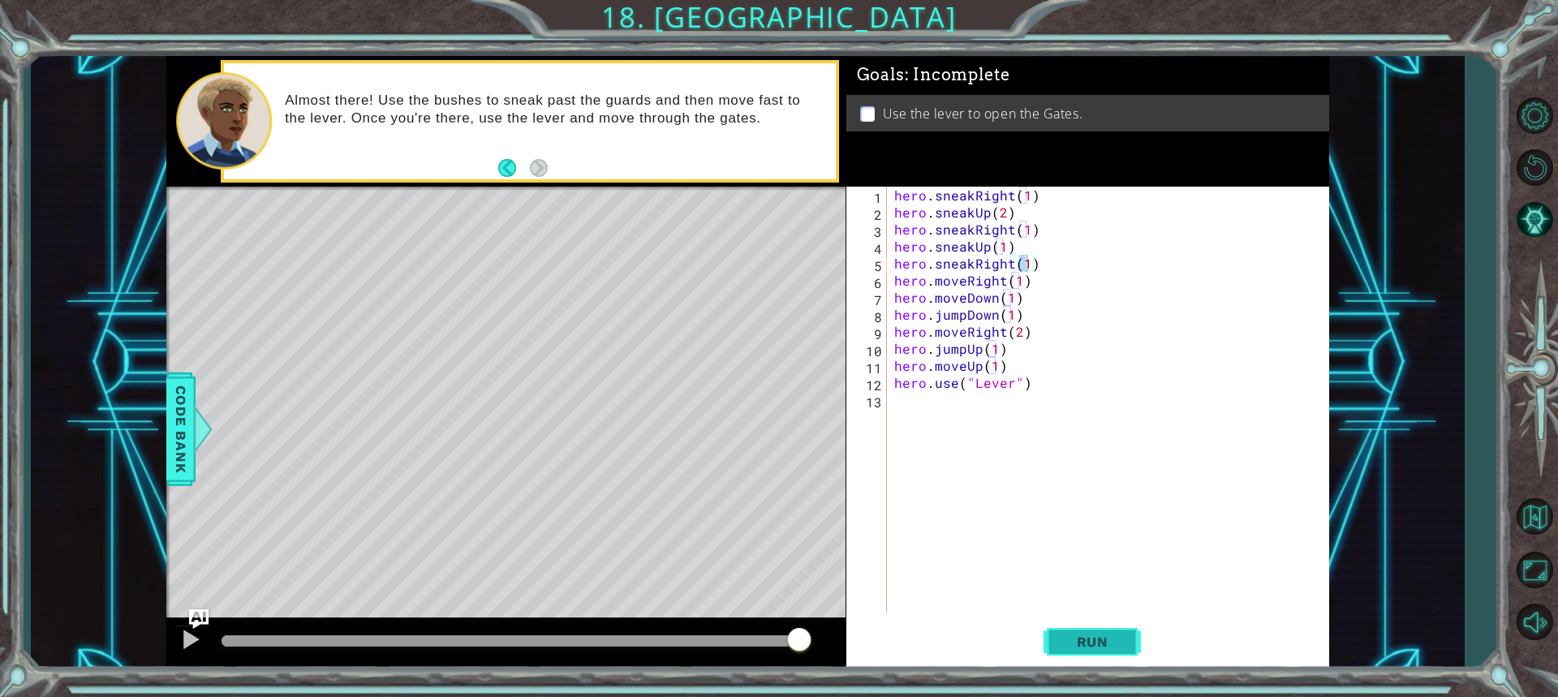
click at [1064, 653] on button "Run" at bounding box center [1092, 642] width 97 height 48
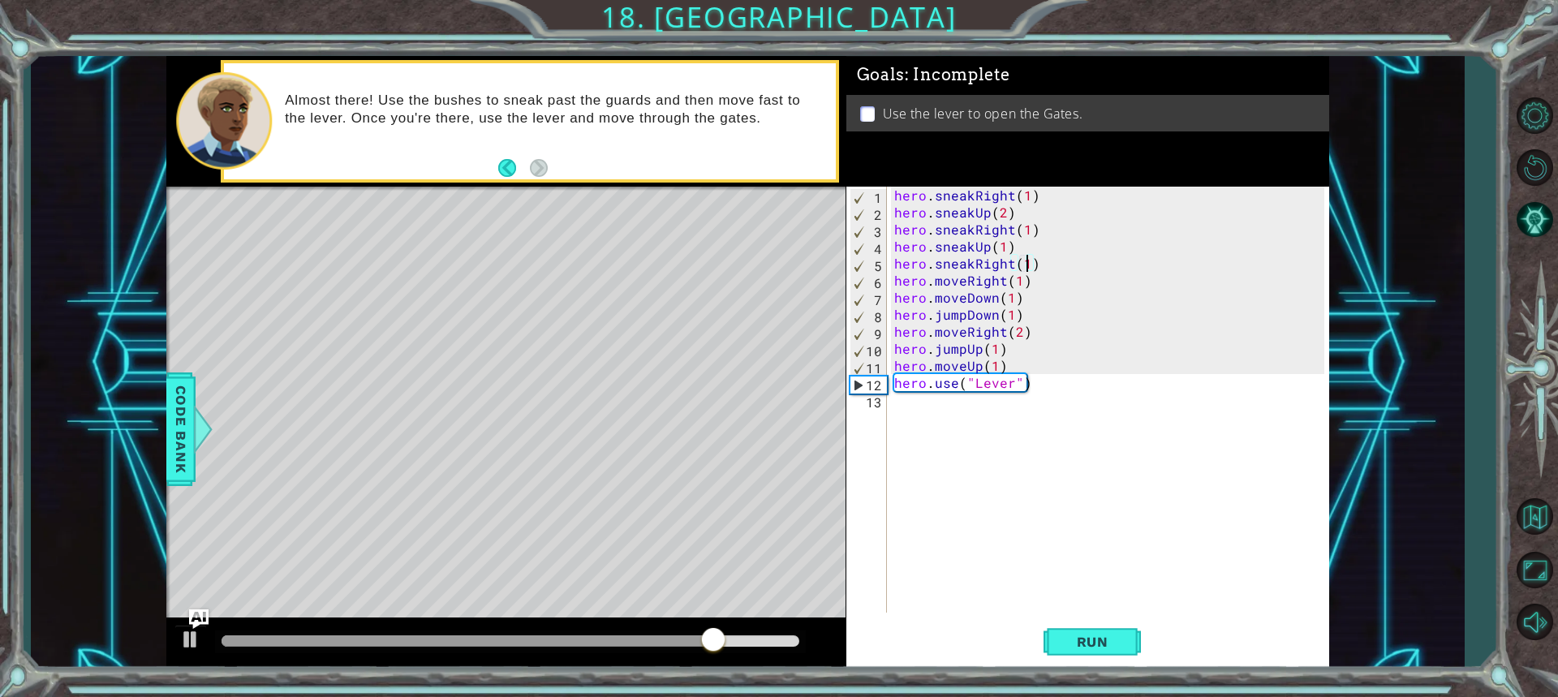
click at [1049, 390] on div "hero . sneakRight ( 1 ) hero . sneakUp ( 2 ) hero . sneakRight ( 1 ) hero . sne…" at bounding box center [1112, 417] width 442 height 460
click at [1037, 380] on div "hero . sneakRight ( 1 ) hero . sneakUp ( 2 ) hero . sneakRight ( 1 ) hero . sne…" at bounding box center [1112, 417] width 442 height 460
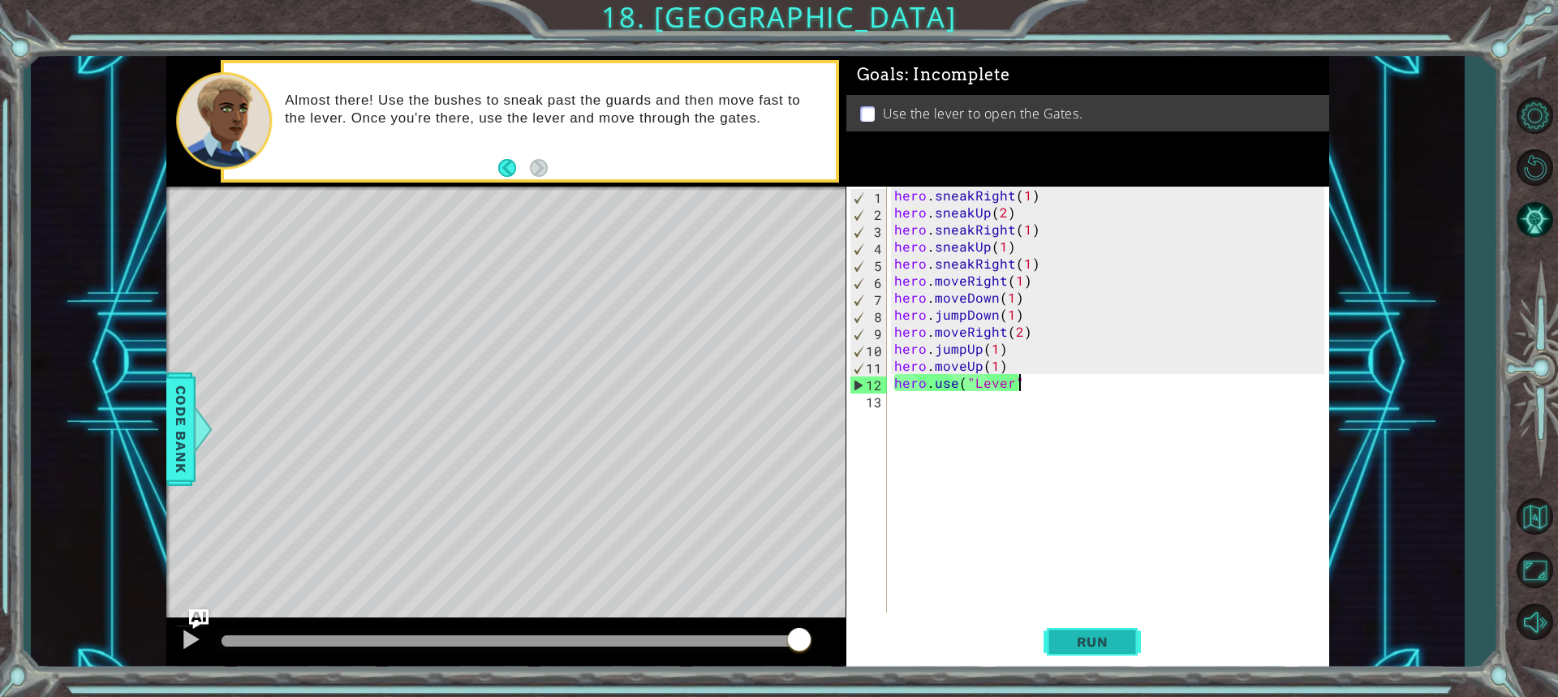
click at [1100, 648] on span "Run" at bounding box center [1093, 642] width 64 height 16
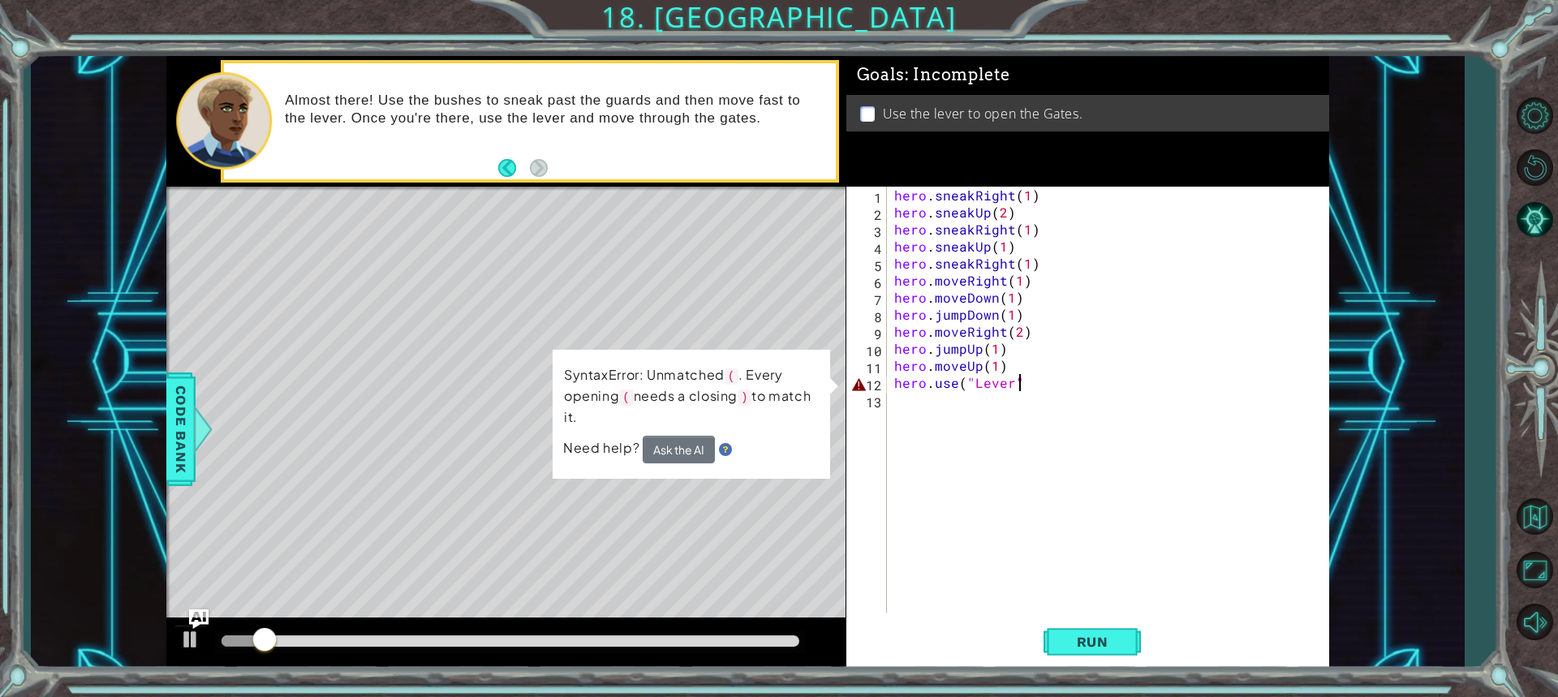
scroll to position [0, 7]
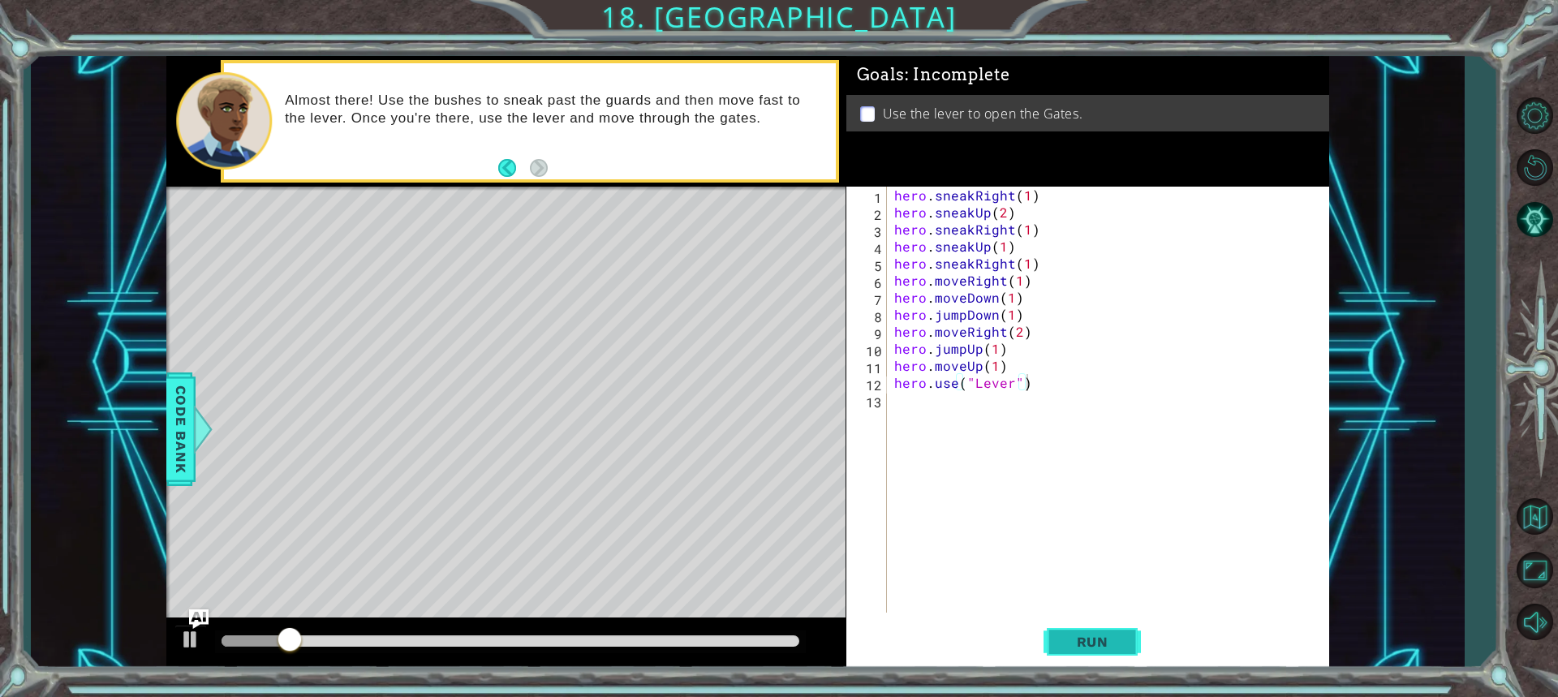
click at [1076, 644] on span "Run" at bounding box center [1093, 642] width 64 height 16
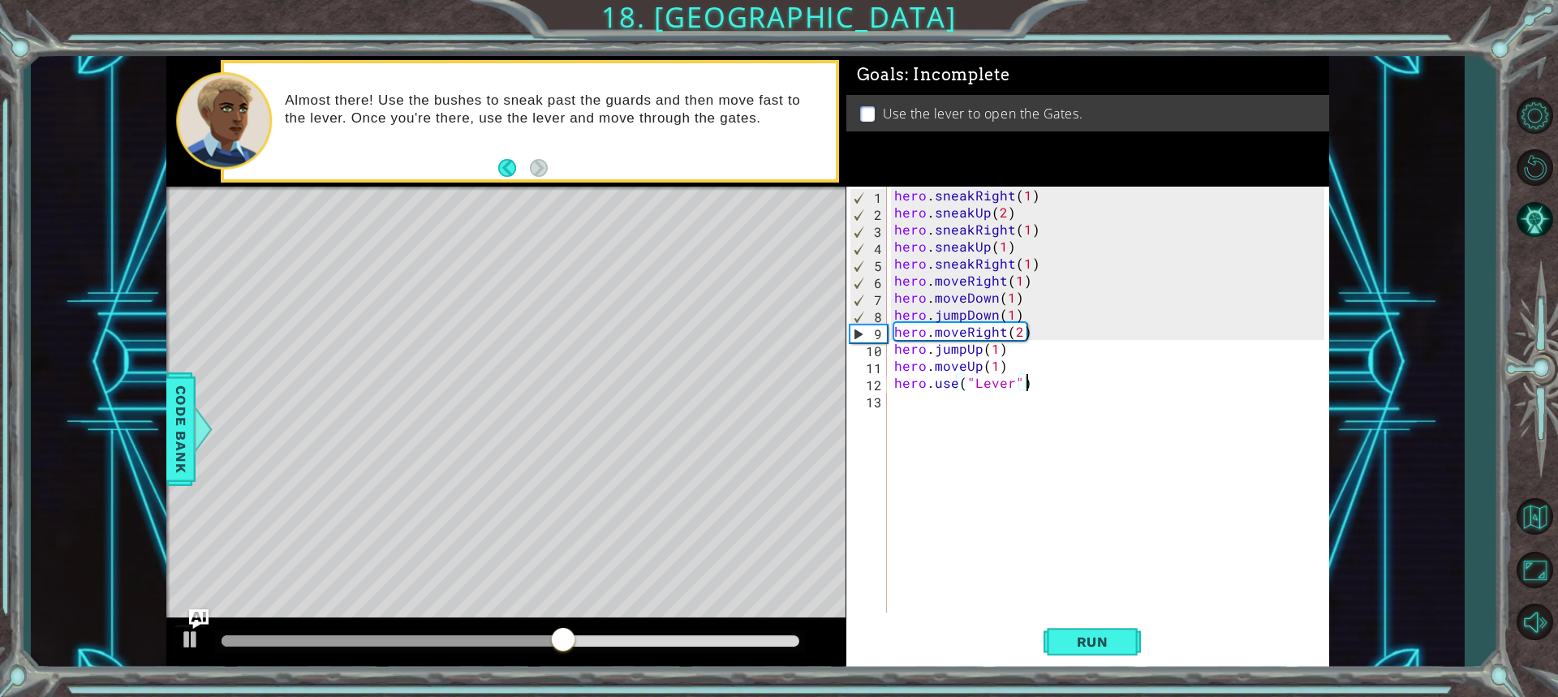
click at [1068, 387] on div "hero . sneakRight ( 1 ) hero . sneakUp ( 2 ) hero . sneakRight ( 1 ) hero . sne…" at bounding box center [1112, 417] width 442 height 460
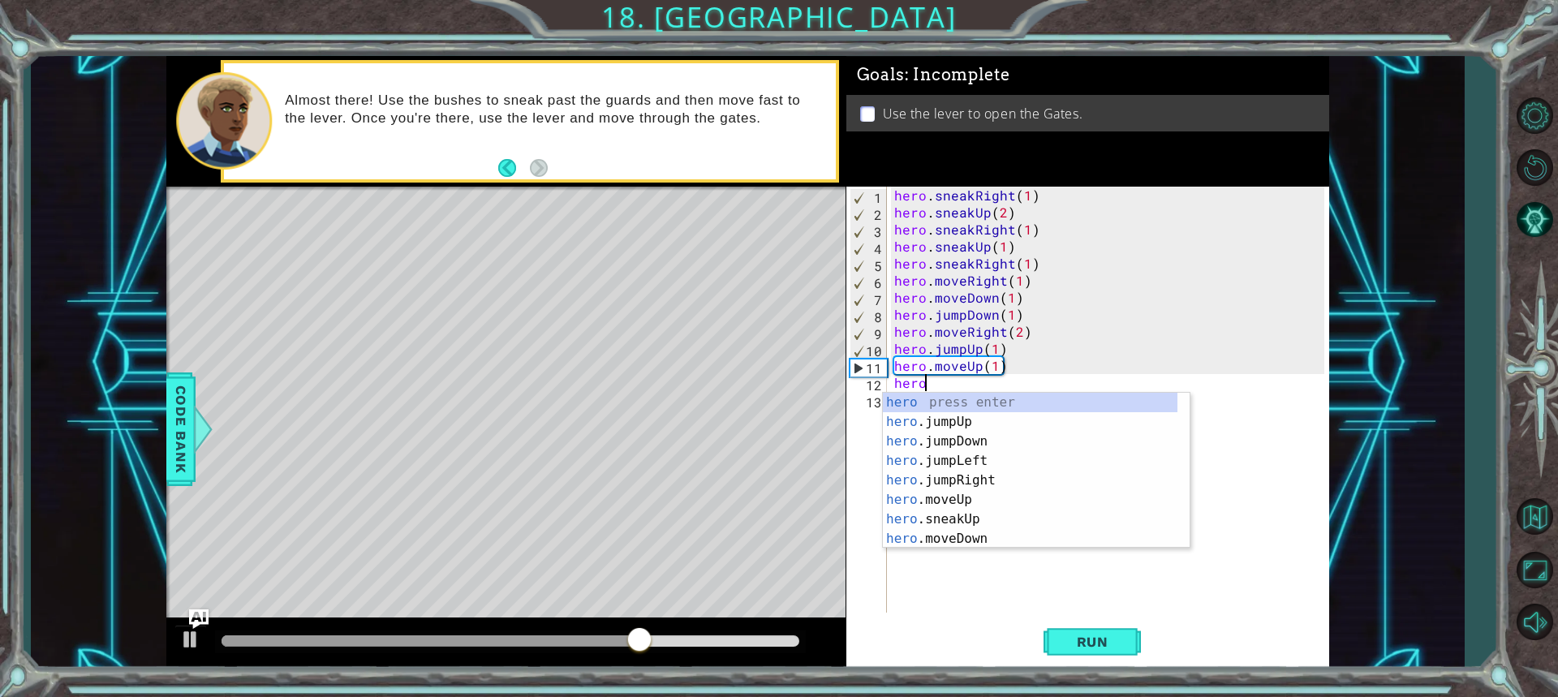
scroll to position [0, 1]
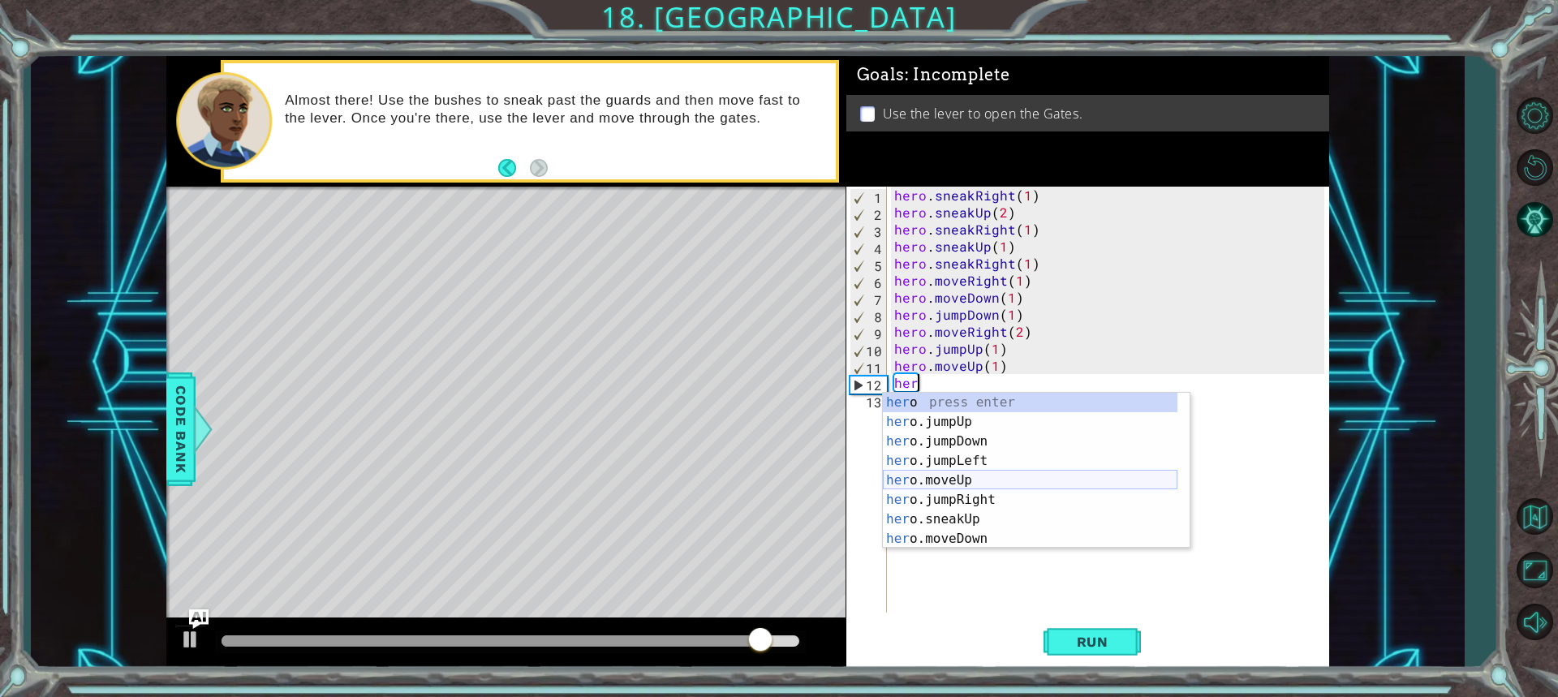
click at [962, 474] on div "her o press enter her o.jumpUp press enter her o.jumpDown press enter her o.jum…" at bounding box center [1030, 490] width 295 height 195
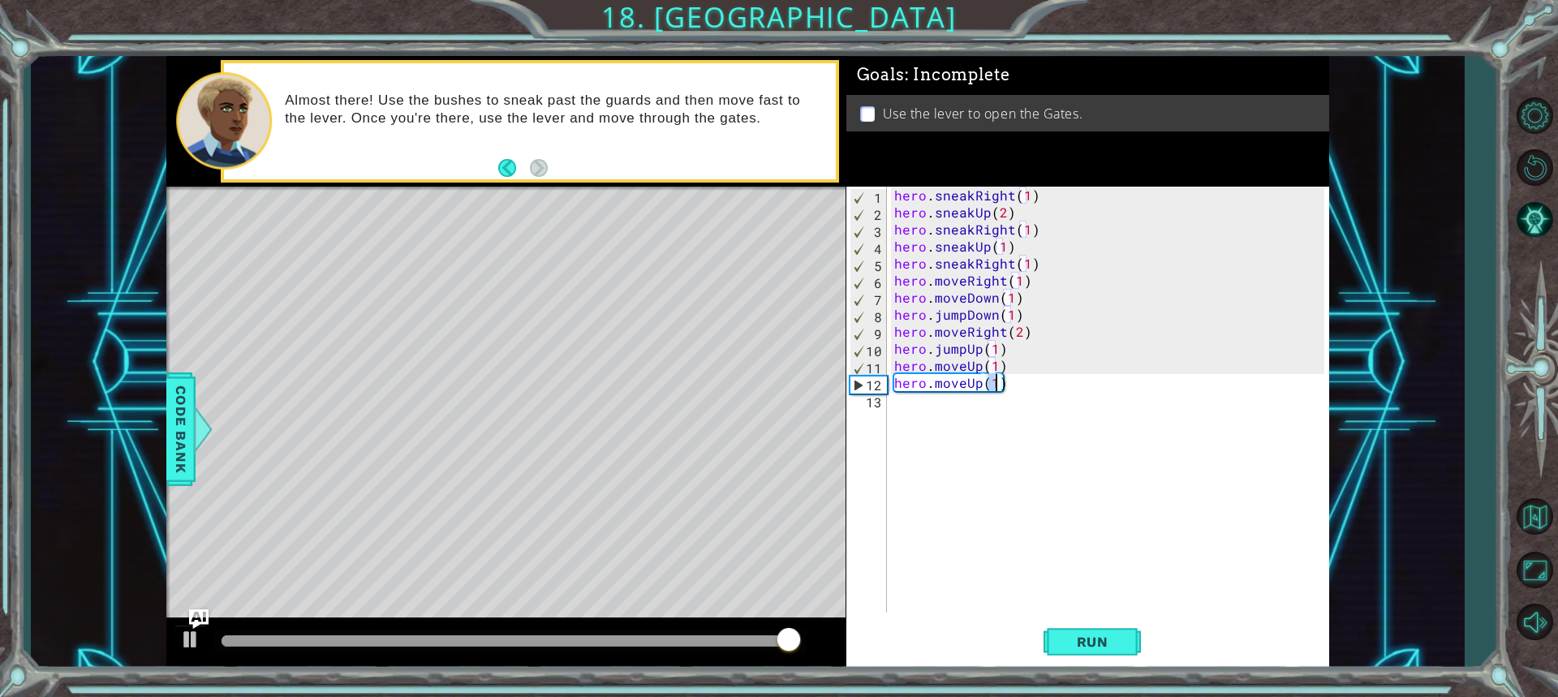
click at [977, 381] on div "hero . sneakRight ( 1 ) hero . sneakUp ( 2 ) hero . sneakRight ( 1 ) hero . sne…" at bounding box center [1112, 417] width 442 height 460
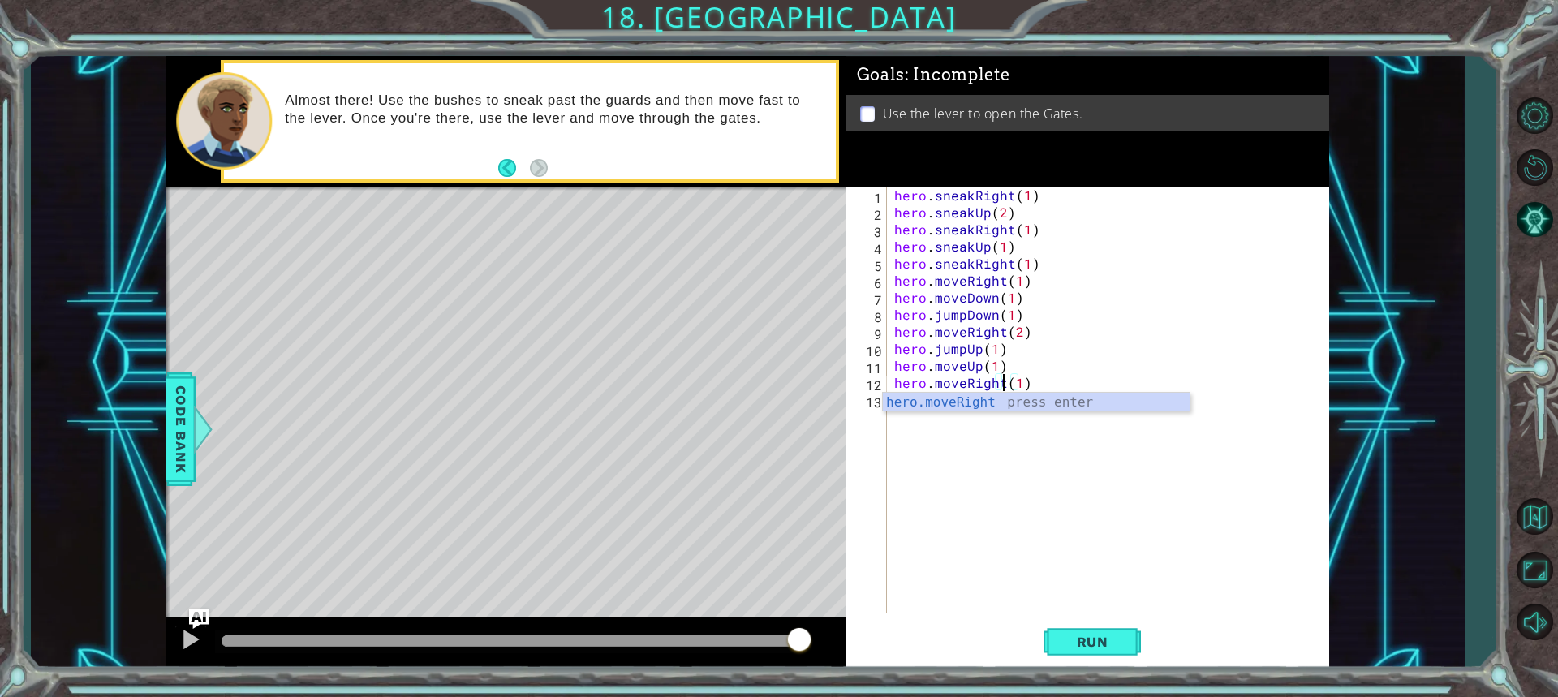
scroll to position [0, 6]
drag, startPoint x: 1077, startPoint y: 368, endPoint x: 1079, endPoint y: 379, distance: 10.7
click at [1078, 368] on div "hero . sneakRight ( 1 ) hero . sneakUp ( 2 ) hero . sneakRight ( 1 ) hero . sne…" at bounding box center [1112, 417] width 442 height 460
type textarea "hero.moveUp(1)"
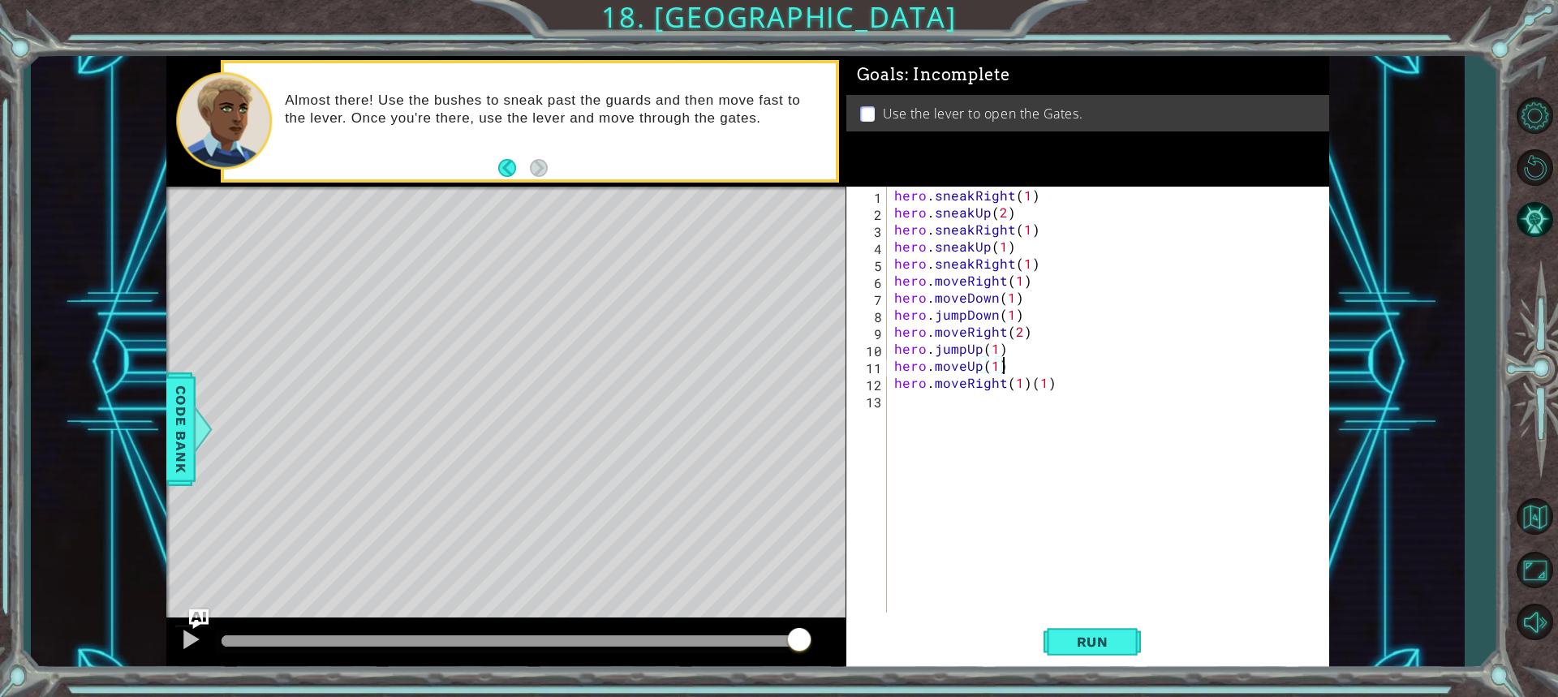
click at [1080, 394] on div "hero . sneakRight ( 1 ) hero . sneakUp ( 2 ) hero . sneakRight ( 1 ) hero . sne…" at bounding box center [1112, 417] width 442 height 460
click at [1079, 394] on div "hero . sneakRight ( 1 ) hero . sneakUp ( 2 ) hero . sneakRight ( 1 ) hero . sne…" at bounding box center [1112, 417] width 442 height 460
click at [1067, 368] on div "hero . sneakRight ( 1 ) hero . sneakUp ( 2 ) hero . sneakRight ( 1 ) hero . sne…" at bounding box center [1112, 417] width 442 height 460
click at [1067, 377] on div "hero . sneakRight ( 1 ) hero . sneakUp ( 2 ) hero . sneakRight ( 1 ) hero . sne…" at bounding box center [1112, 417] width 442 height 460
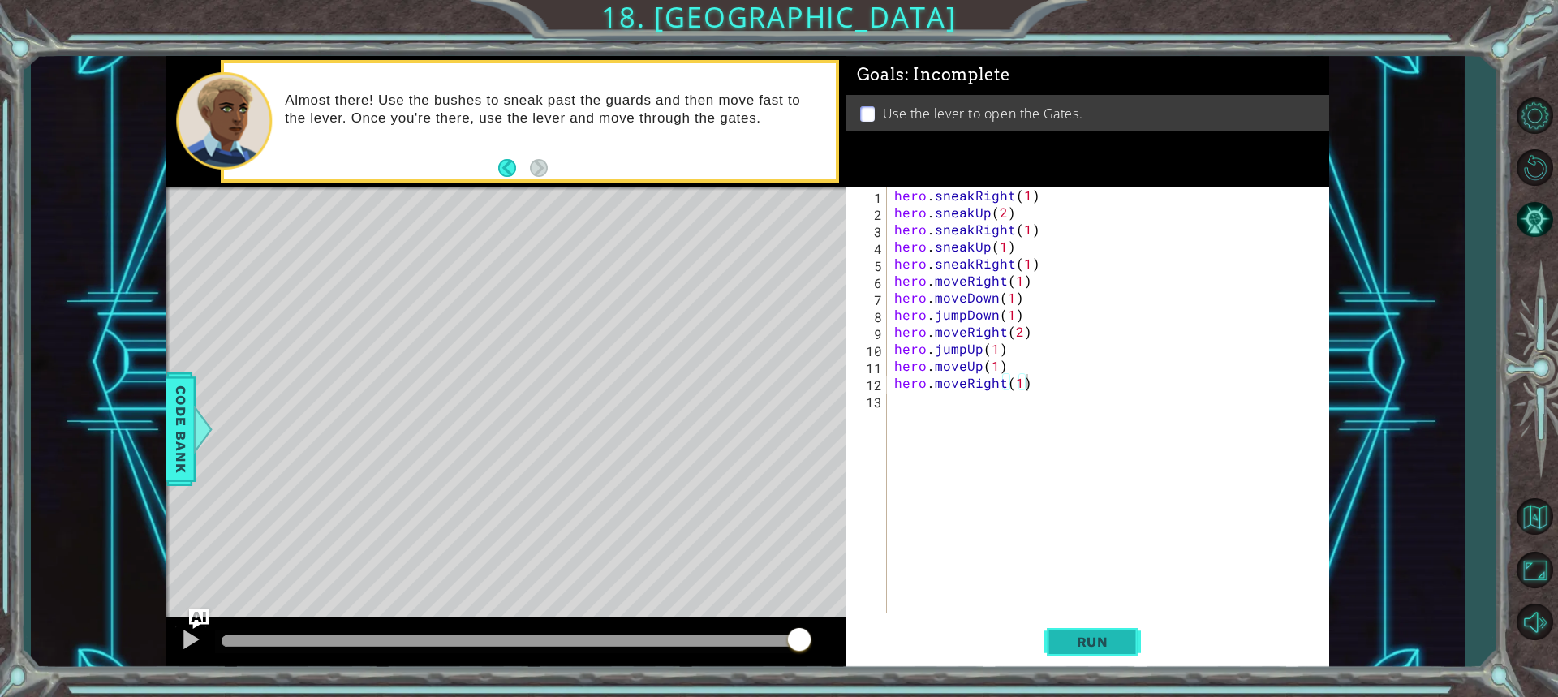
click at [1071, 629] on button "Run" at bounding box center [1092, 642] width 97 height 48
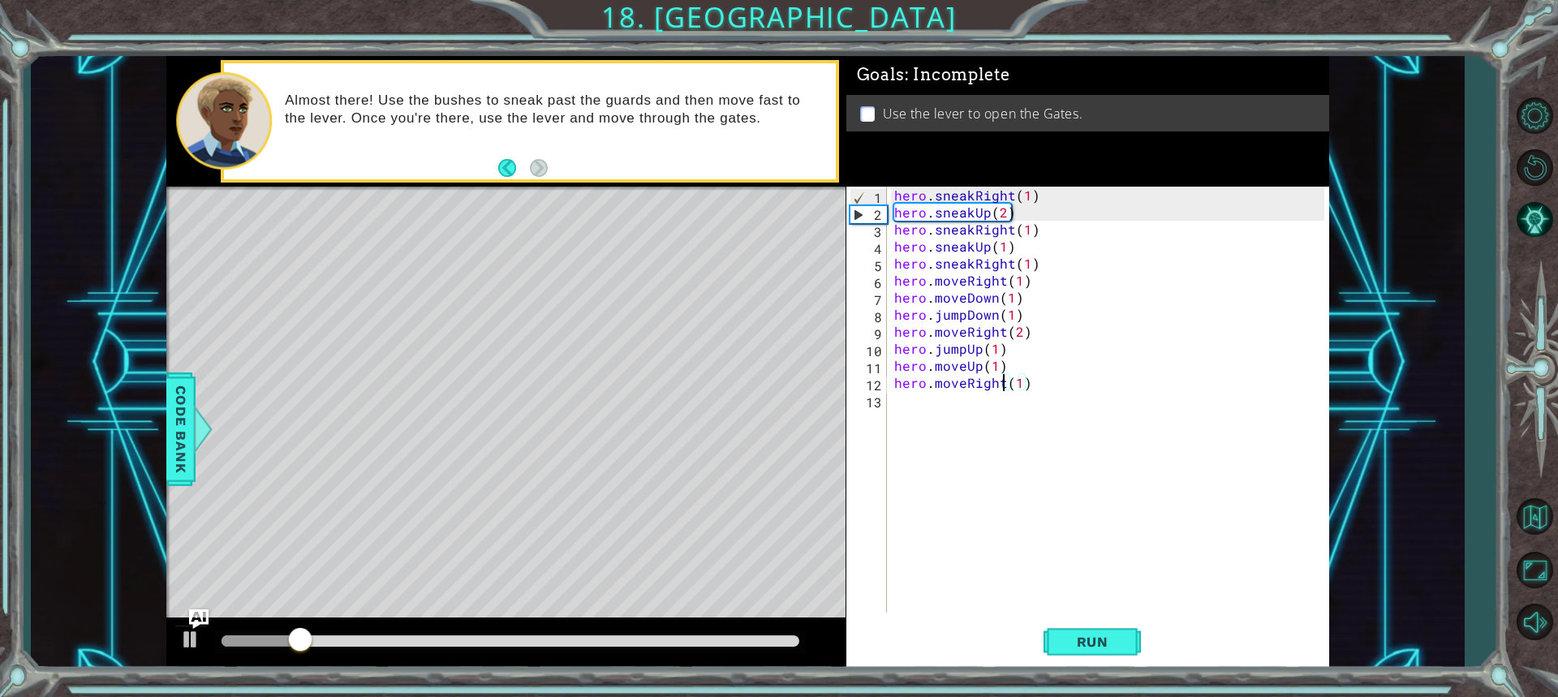
click at [1002, 381] on div "hero . sneakRight ( 1 ) hero . sneakUp ( 2 ) hero . sneakRight ( 1 ) hero . sne…" at bounding box center [1112, 417] width 442 height 460
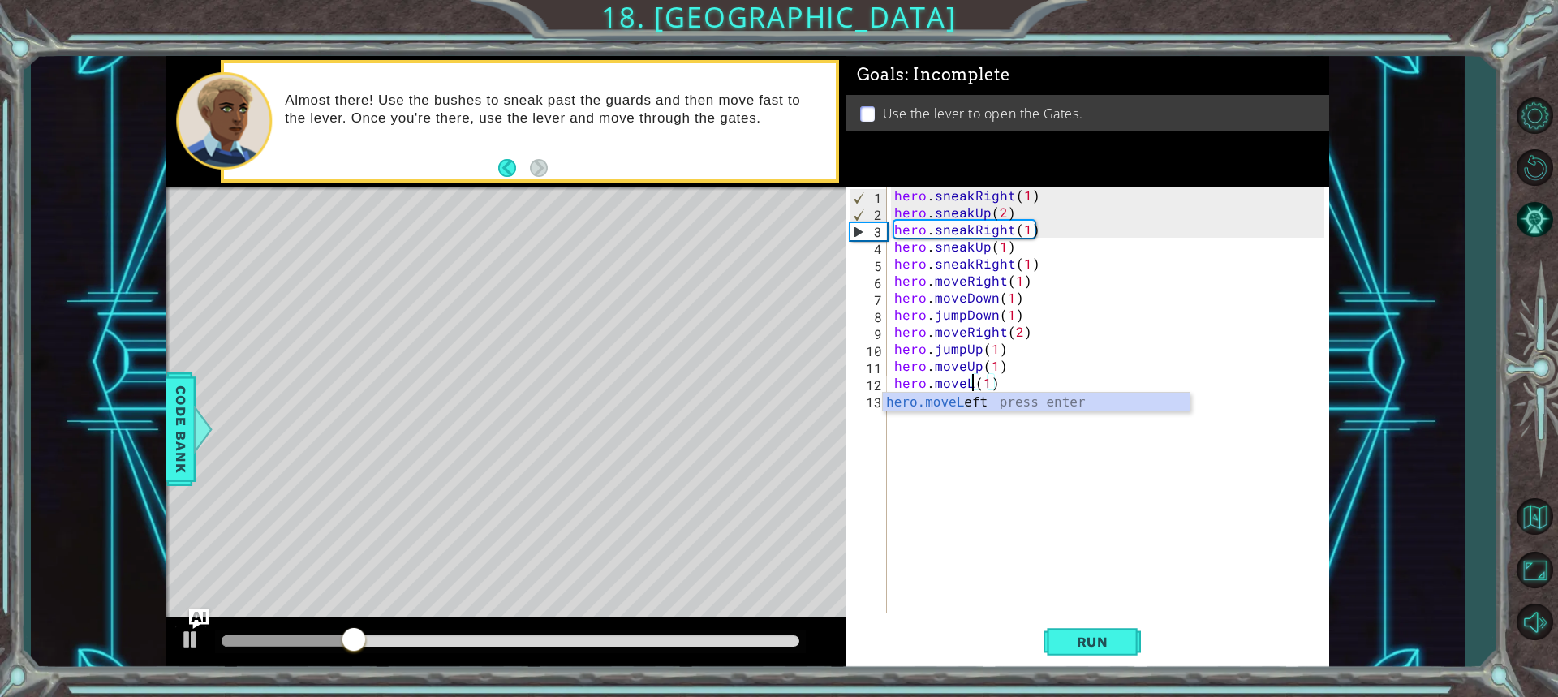
scroll to position [0, 5]
type textarea "hero.moveLeft(1)"
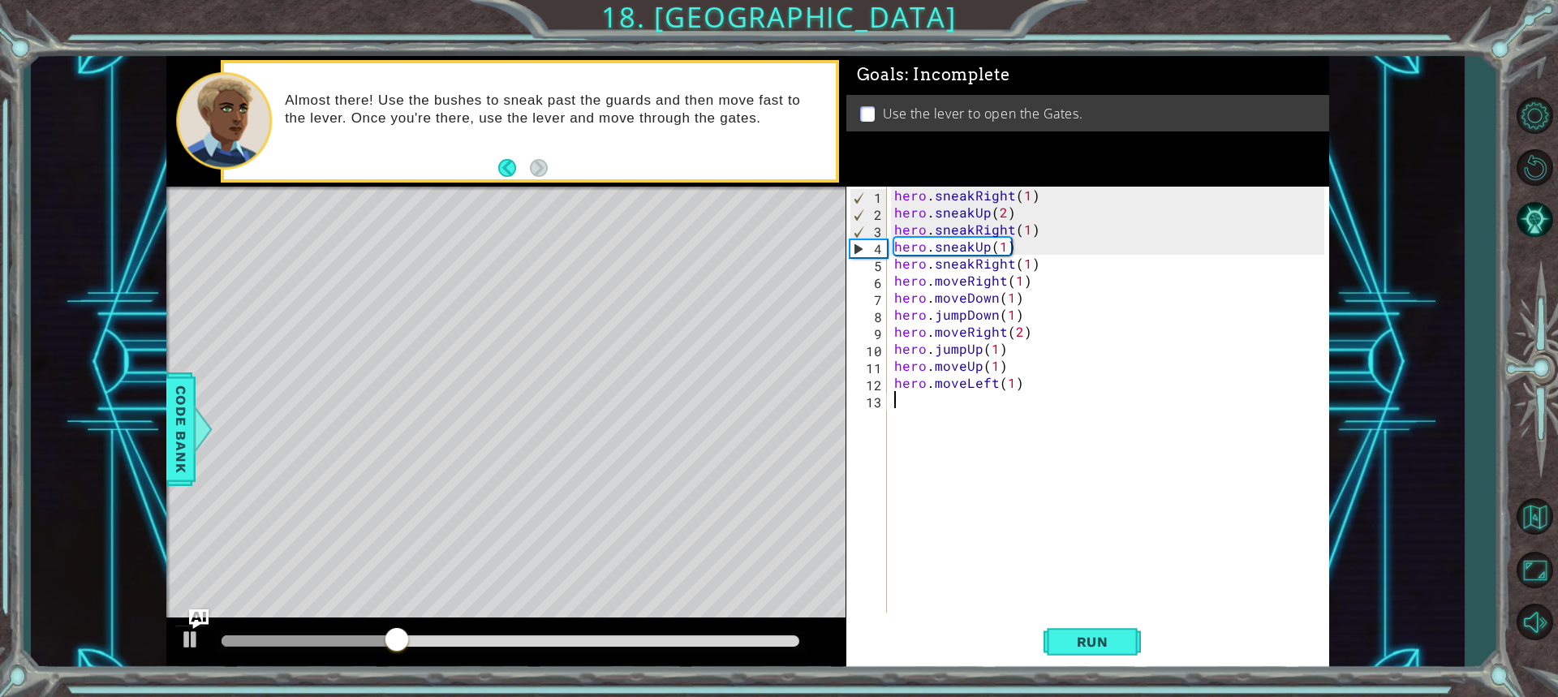
click at [954, 432] on div "hero . sneakRight ( 1 ) hero . sneakUp ( 2 ) hero . sneakRight ( 1 ) hero . sne…" at bounding box center [1112, 417] width 442 height 460
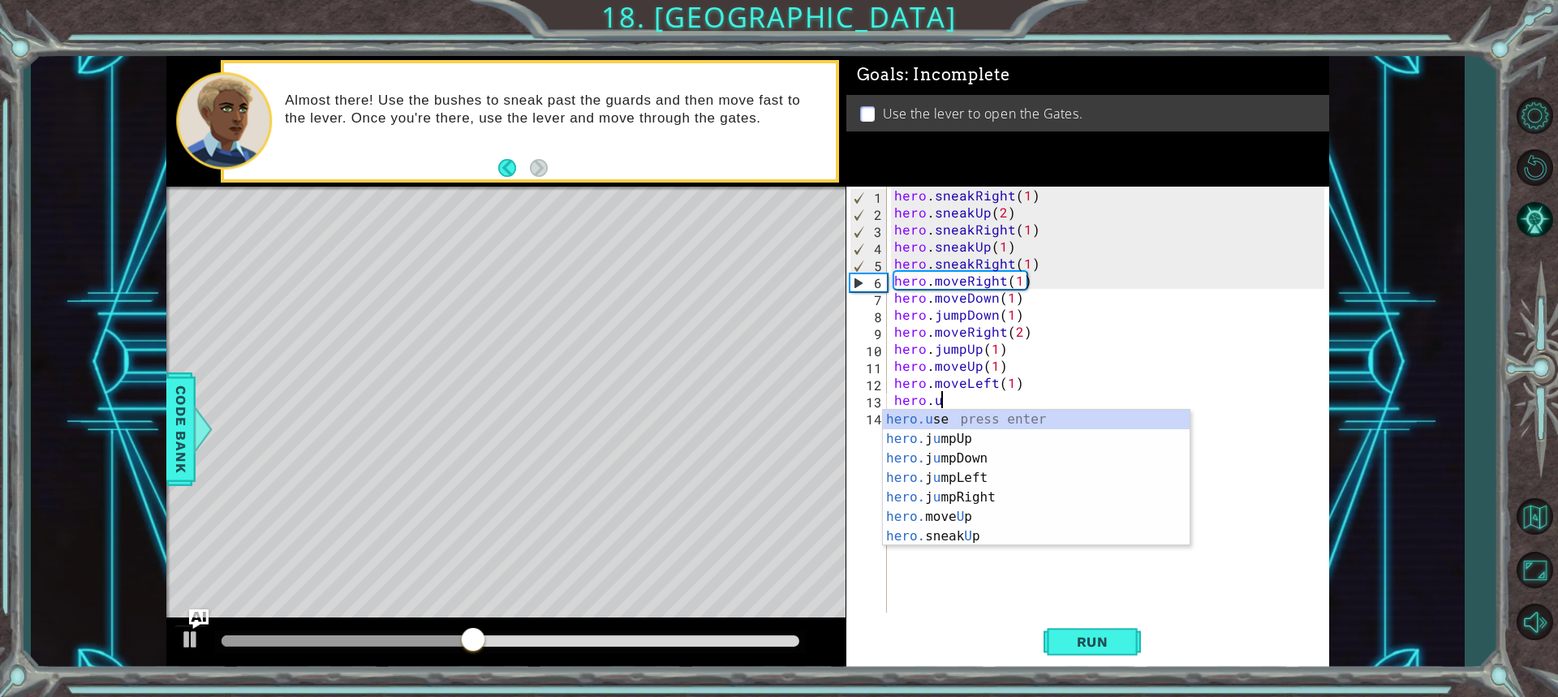
scroll to position [0, 2]
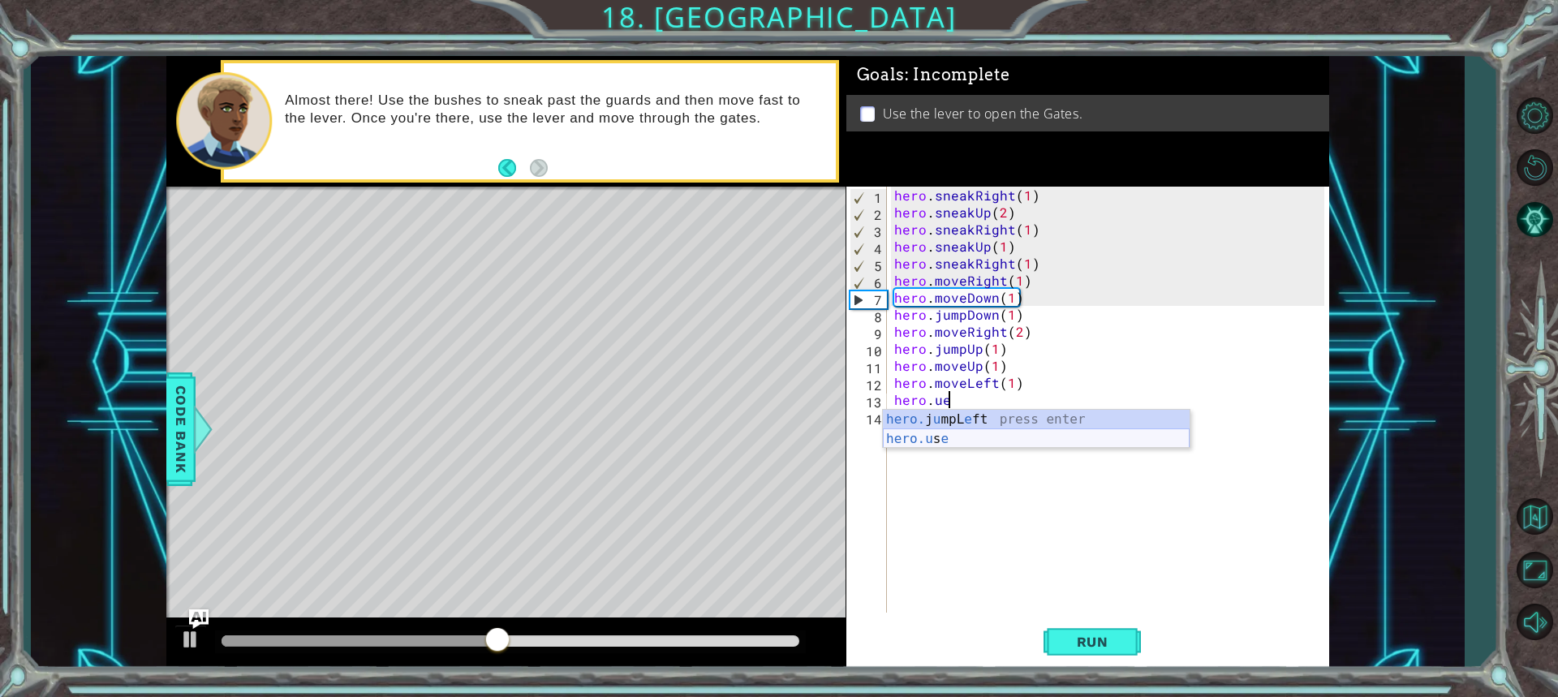
click at [955, 438] on div "hero. j u mpL e ft press enter hero.u s e press enter" at bounding box center [1036, 449] width 307 height 78
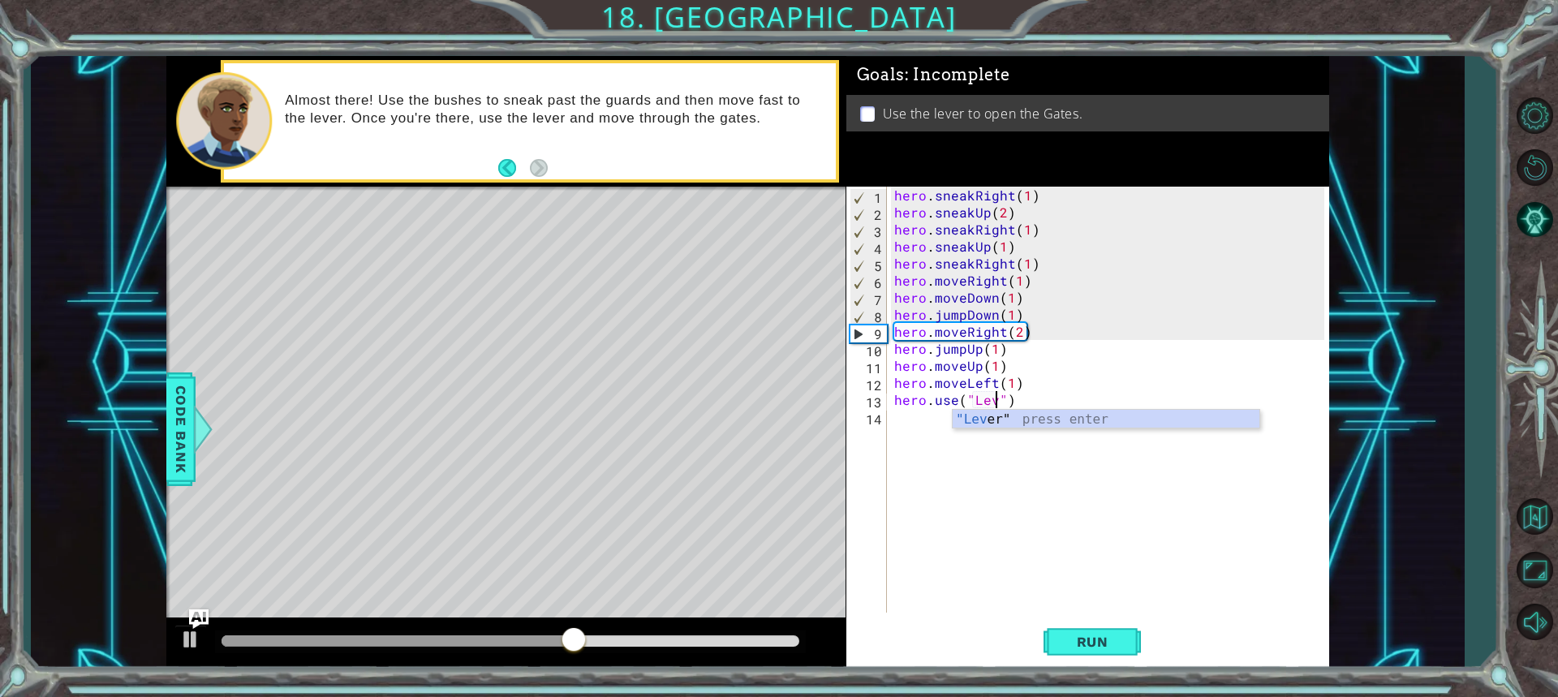
scroll to position [0, 7]
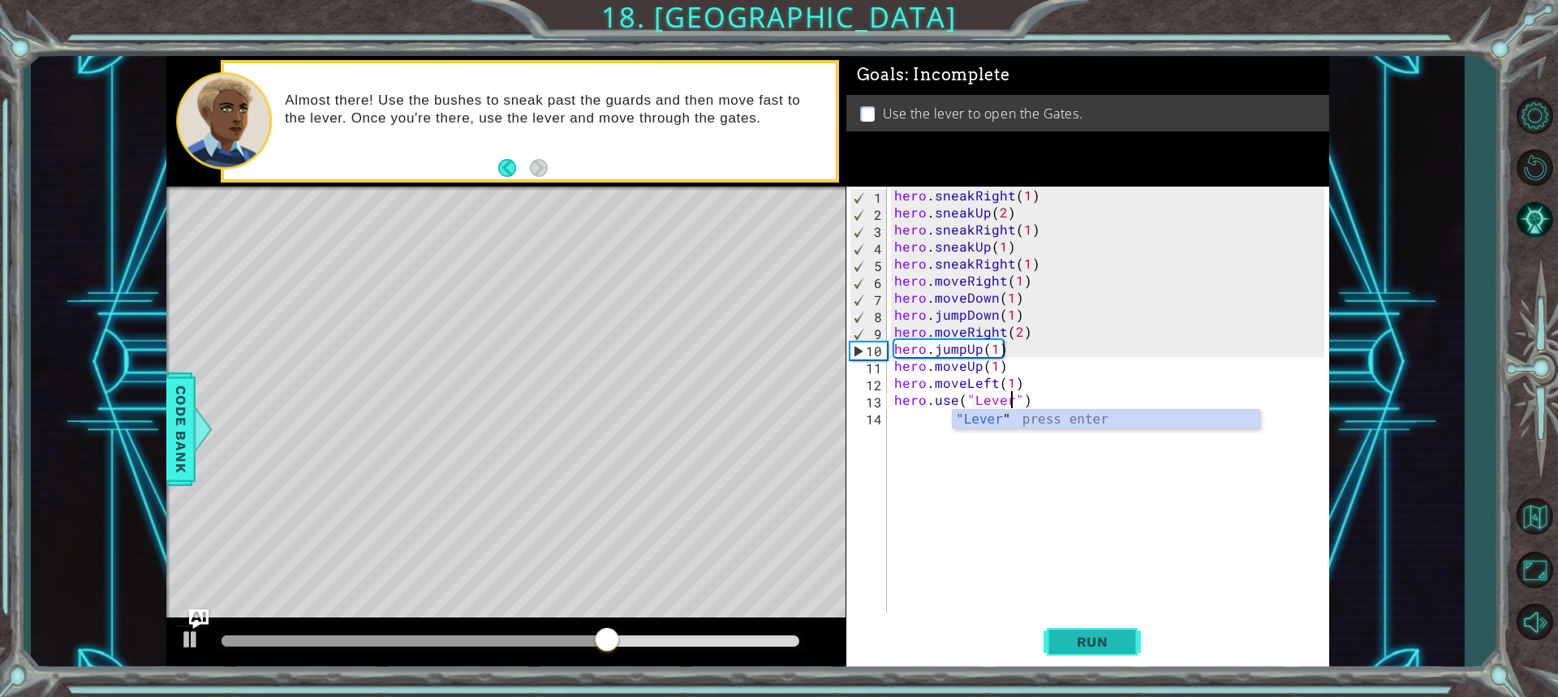
click at [1090, 634] on span "Run" at bounding box center [1093, 642] width 64 height 16
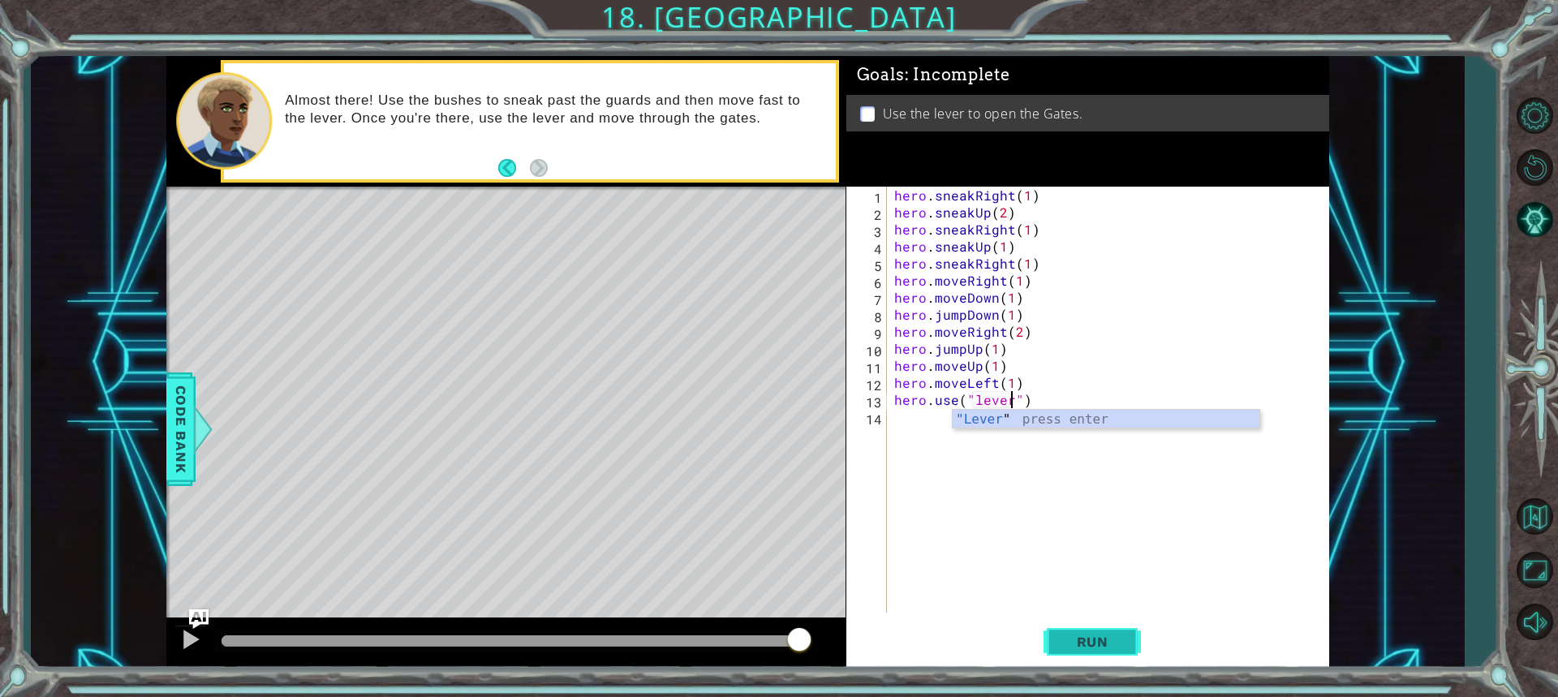
type textarea "hero.use("lever")"
click at [1062, 635] on span "Run" at bounding box center [1093, 642] width 64 height 16
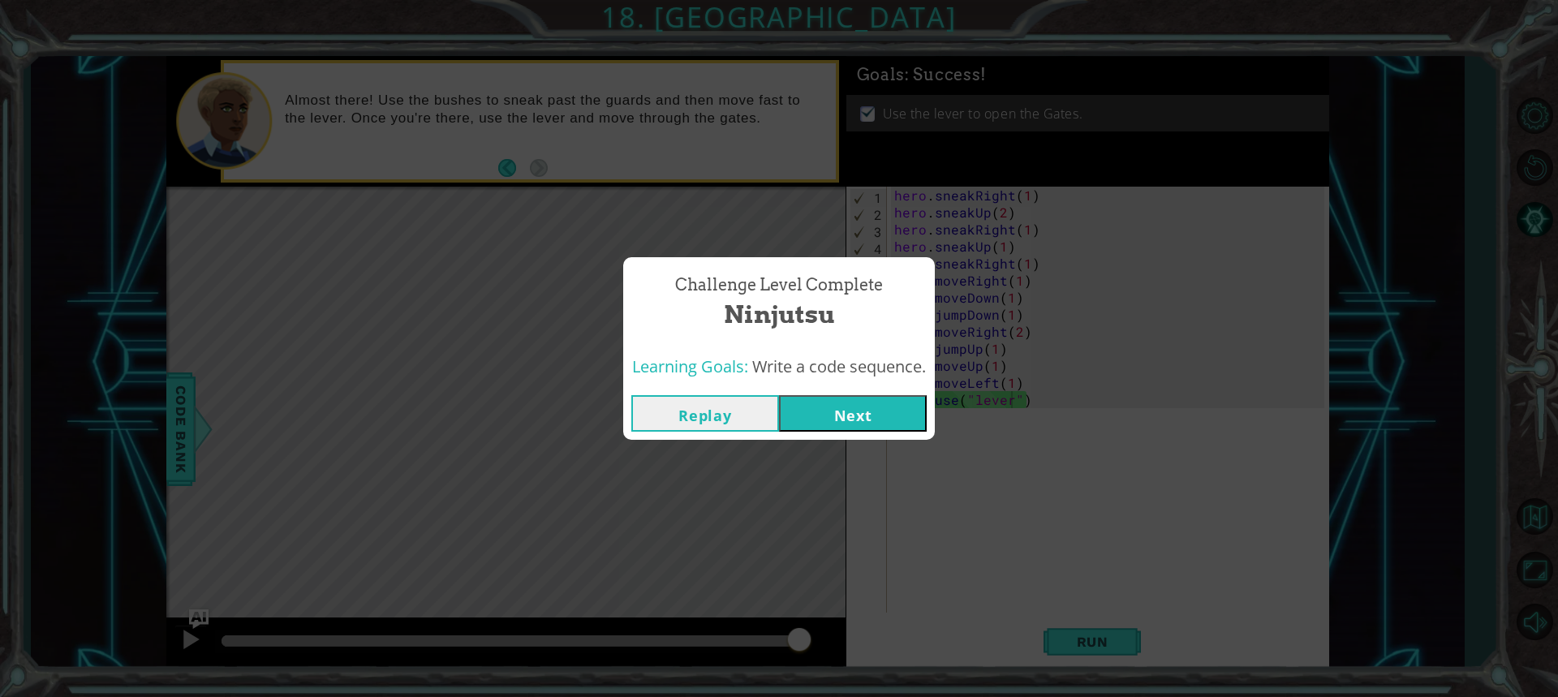
drag, startPoint x: 837, startPoint y: 415, endPoint x: 855, endPoint y: 419, distance: 18.3
click at [850, 416] on button "Next" at bounding box center [853, 413] width 148 height 37
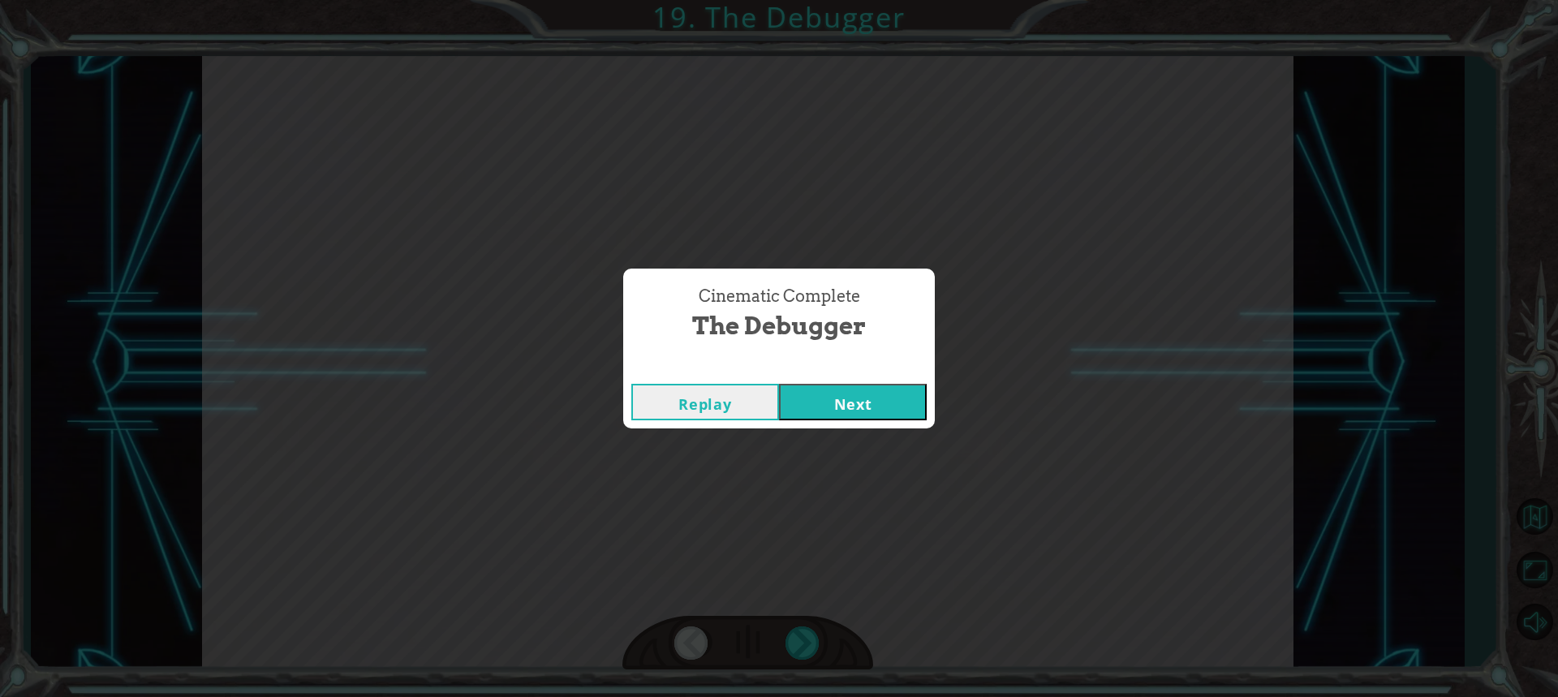
click at [827, 417] on button "Next" at bounding box center [853, 402] width 148 height 37
click at [899, 392] on button "Next" at bounding box center [853, 402] width 148 height 37
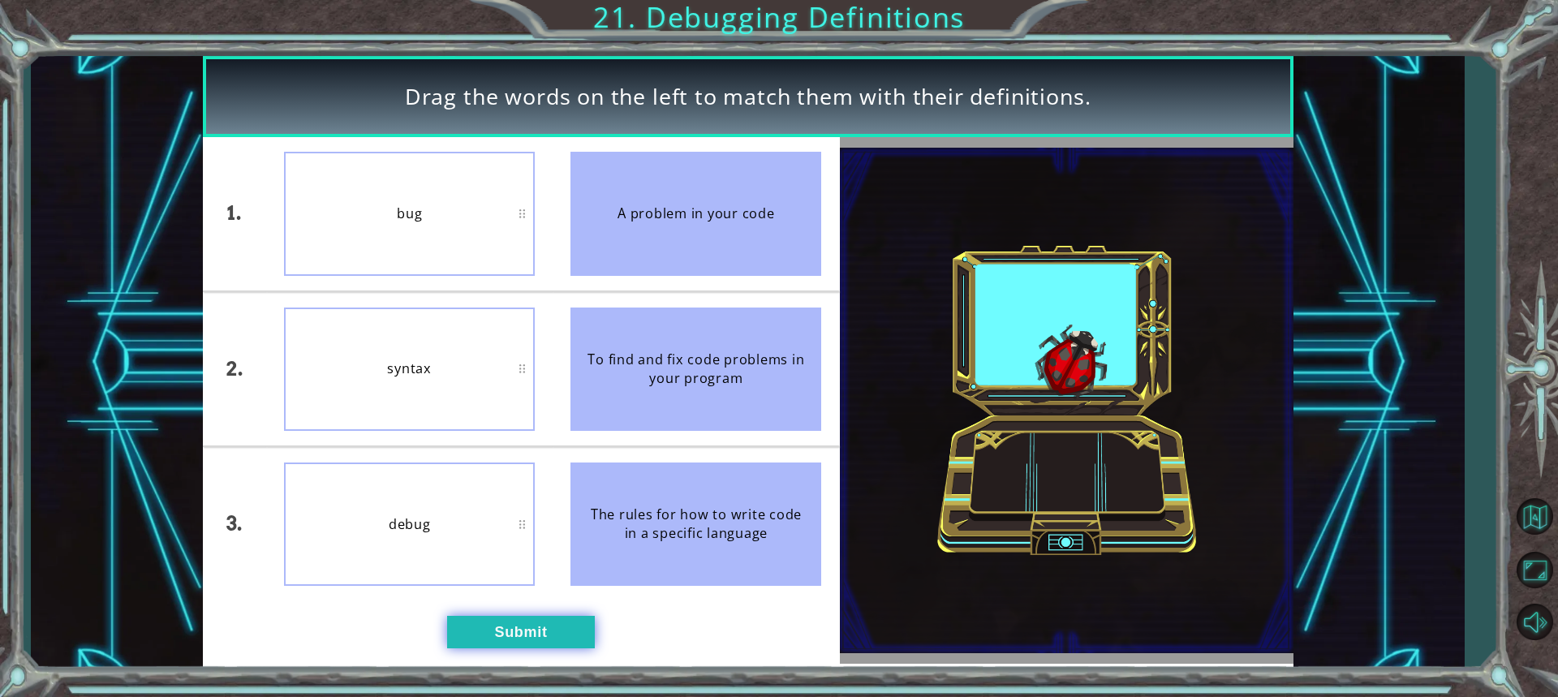
click at [506, 646] on button "Submit" at bounding box center [521, 632] width 148 height 32
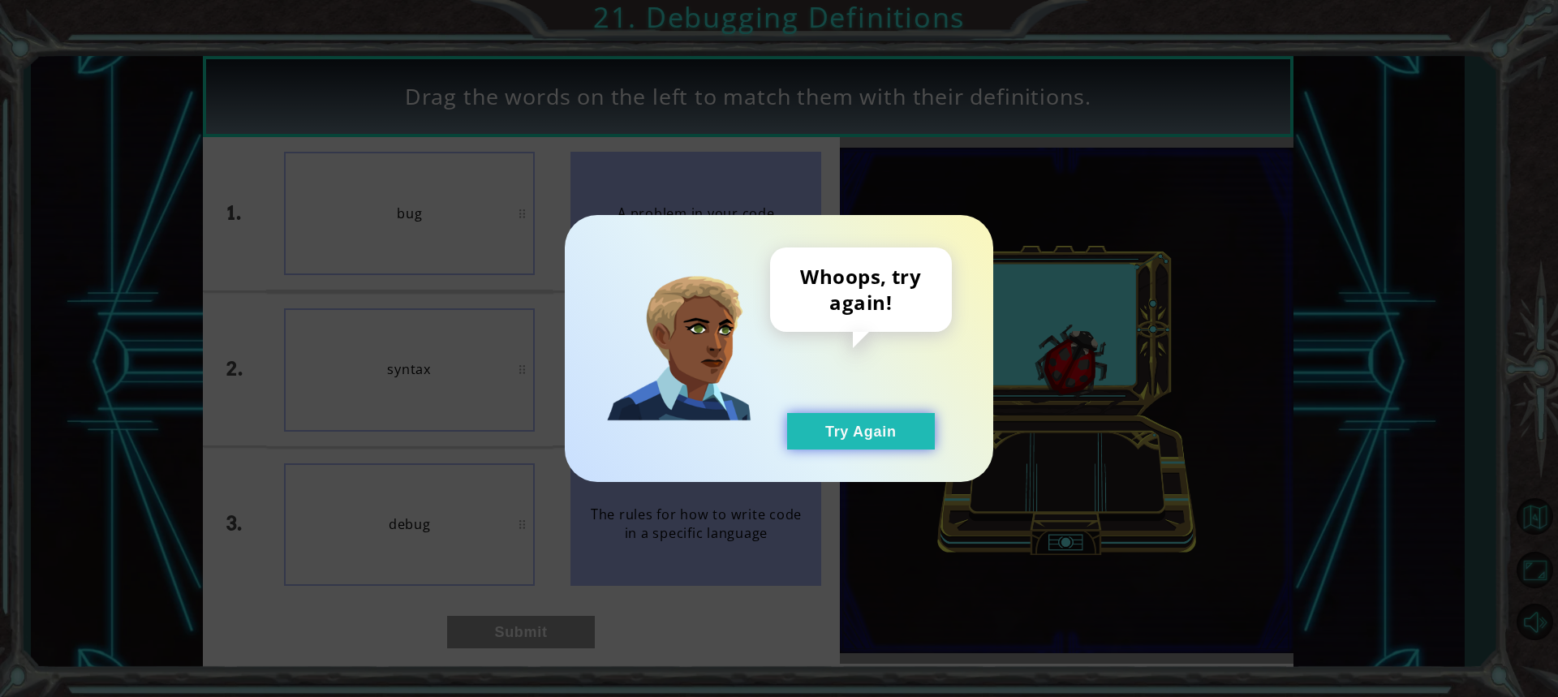
click at [866, 431] on button "Try Again" at bounding box center [861, 431] width 148 height 37
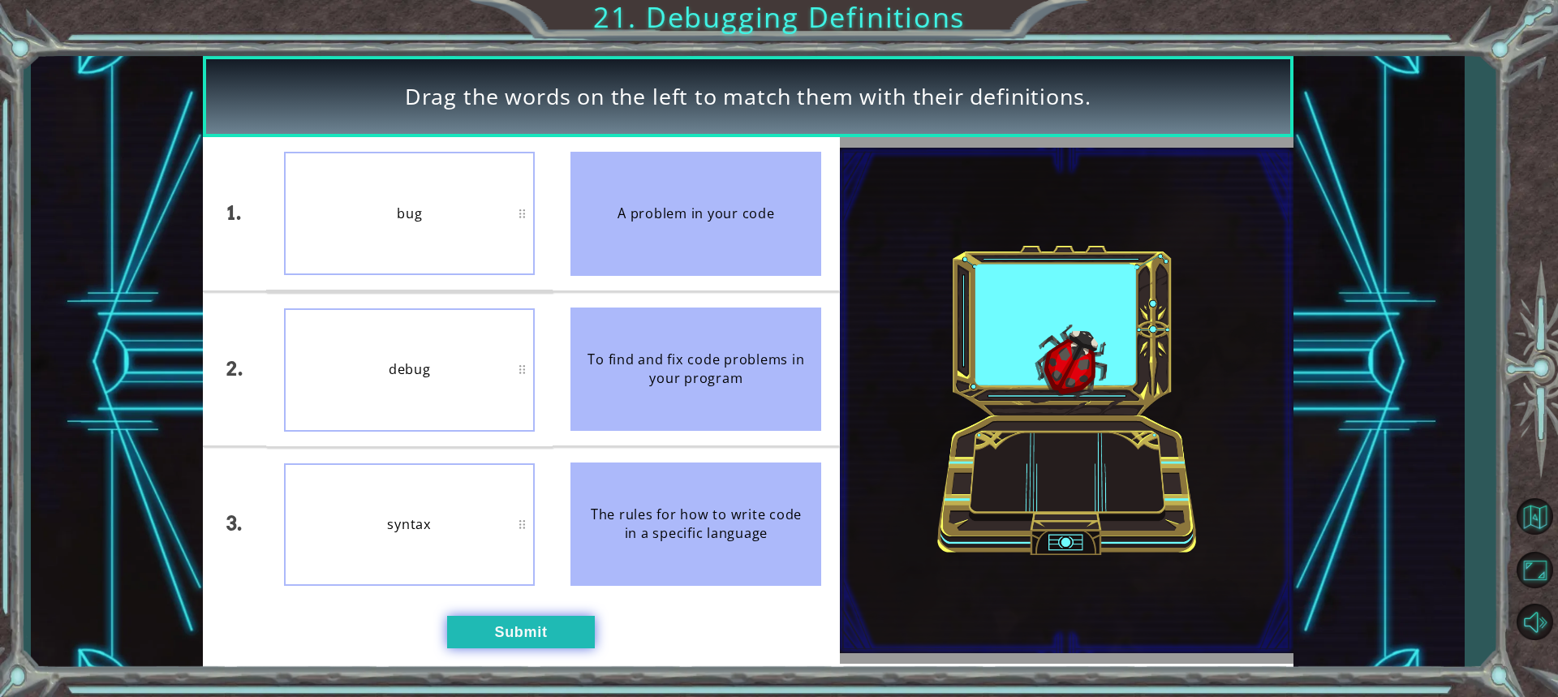
click at [550, 631] on button "Submit" at bounding box center [521, 632] width 148 height 32
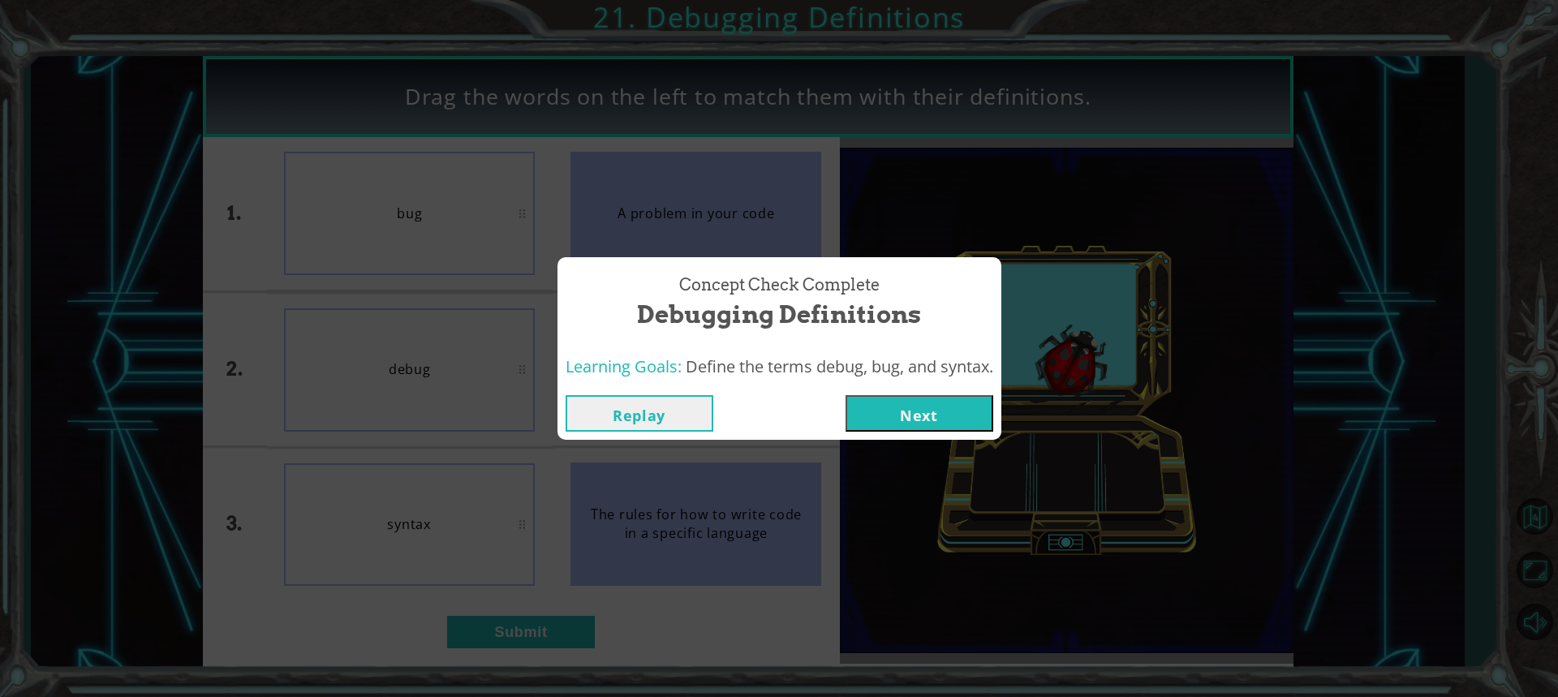
click at [926, 414] on button "Next" at bounding box center [920, 413] width 148 height 37
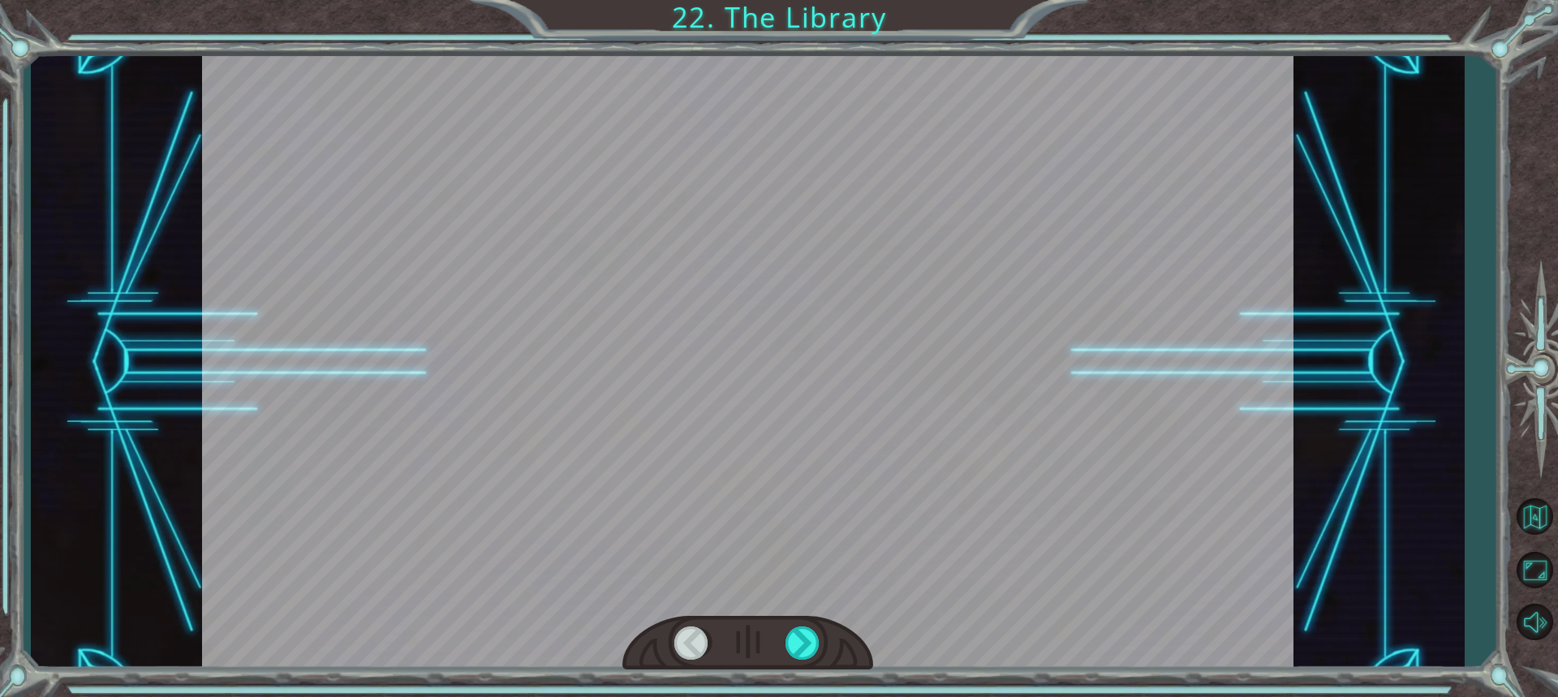
click at [872, 435] on div at bounding box center [748, 363] width 1092 height 614
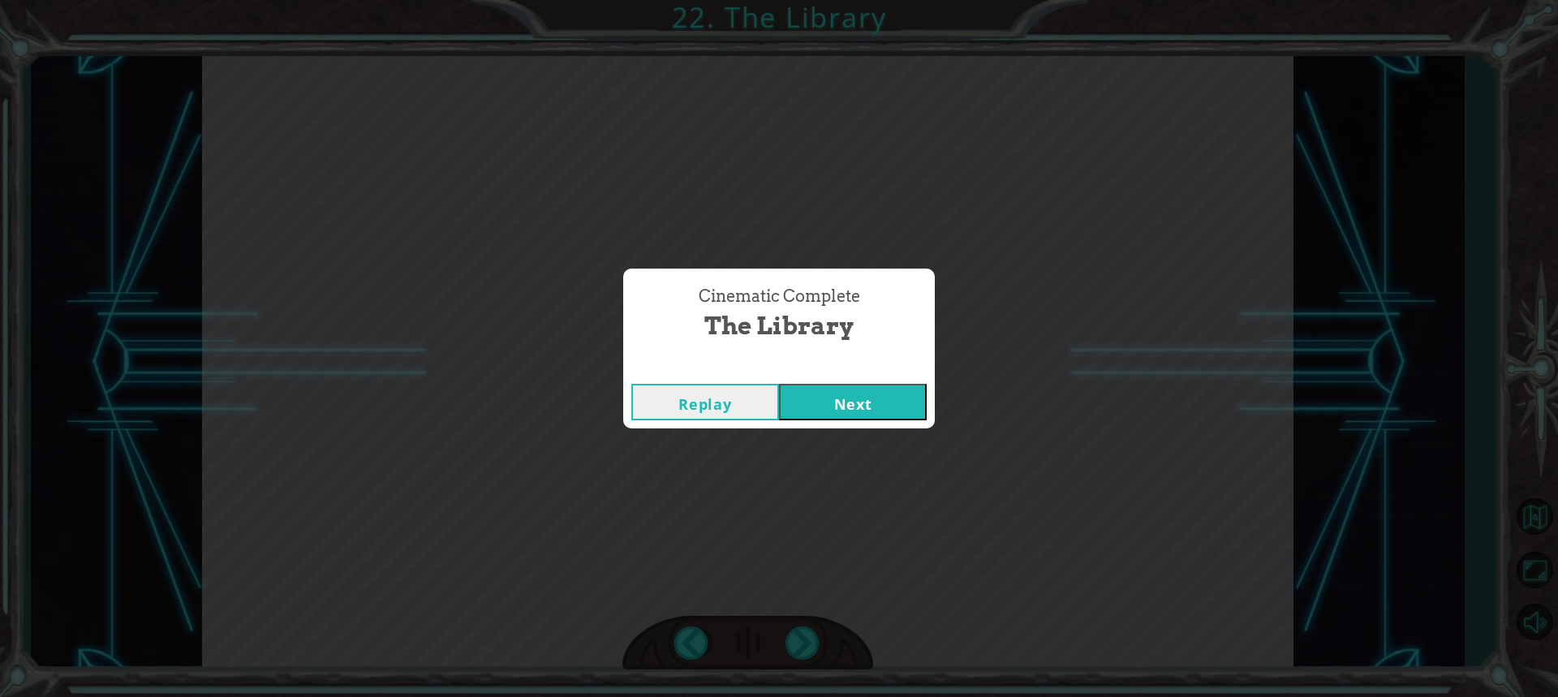
click at [900, 393] on button "Next" at bounding box center [853, 402] width 148 height 37
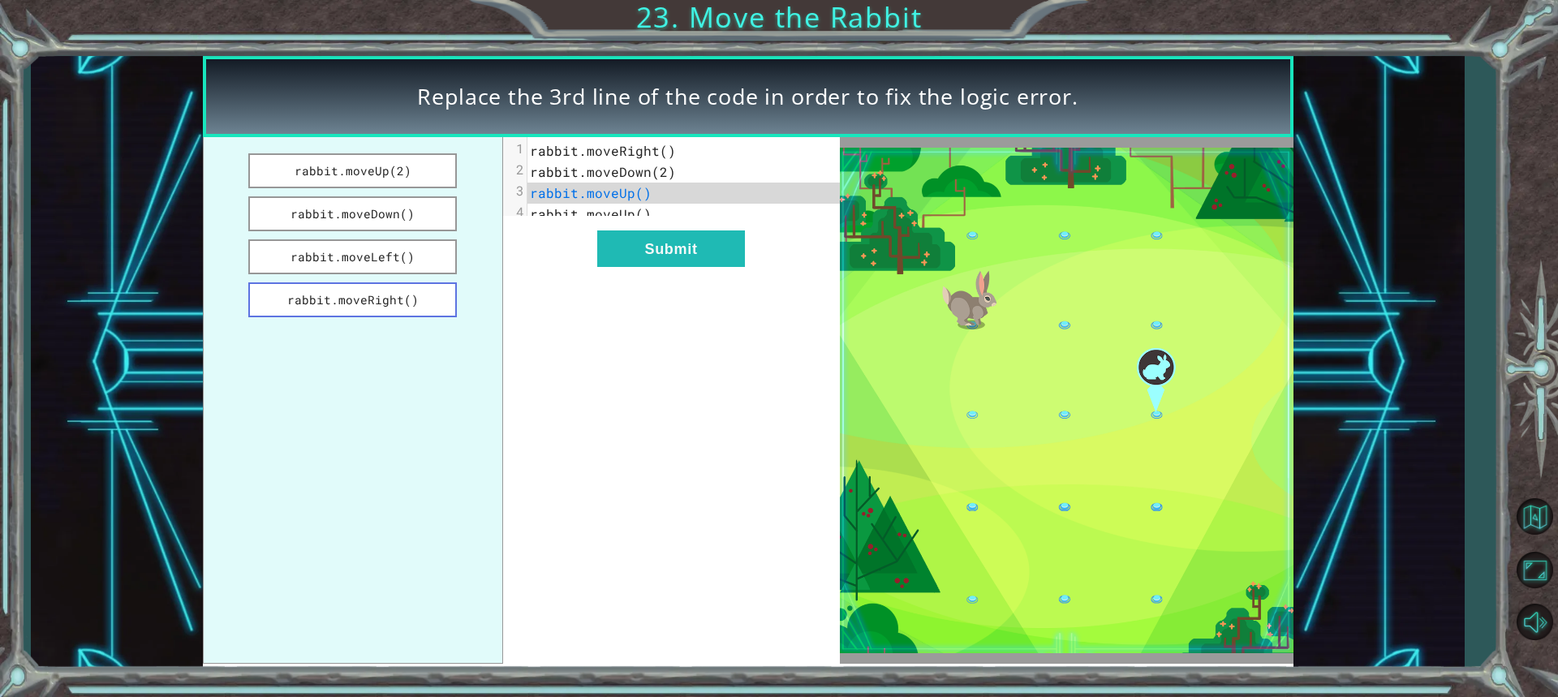
click at [401, 294] on button "rabbit.moveRight()" at bounding box center [352, 299] width 209 height 35
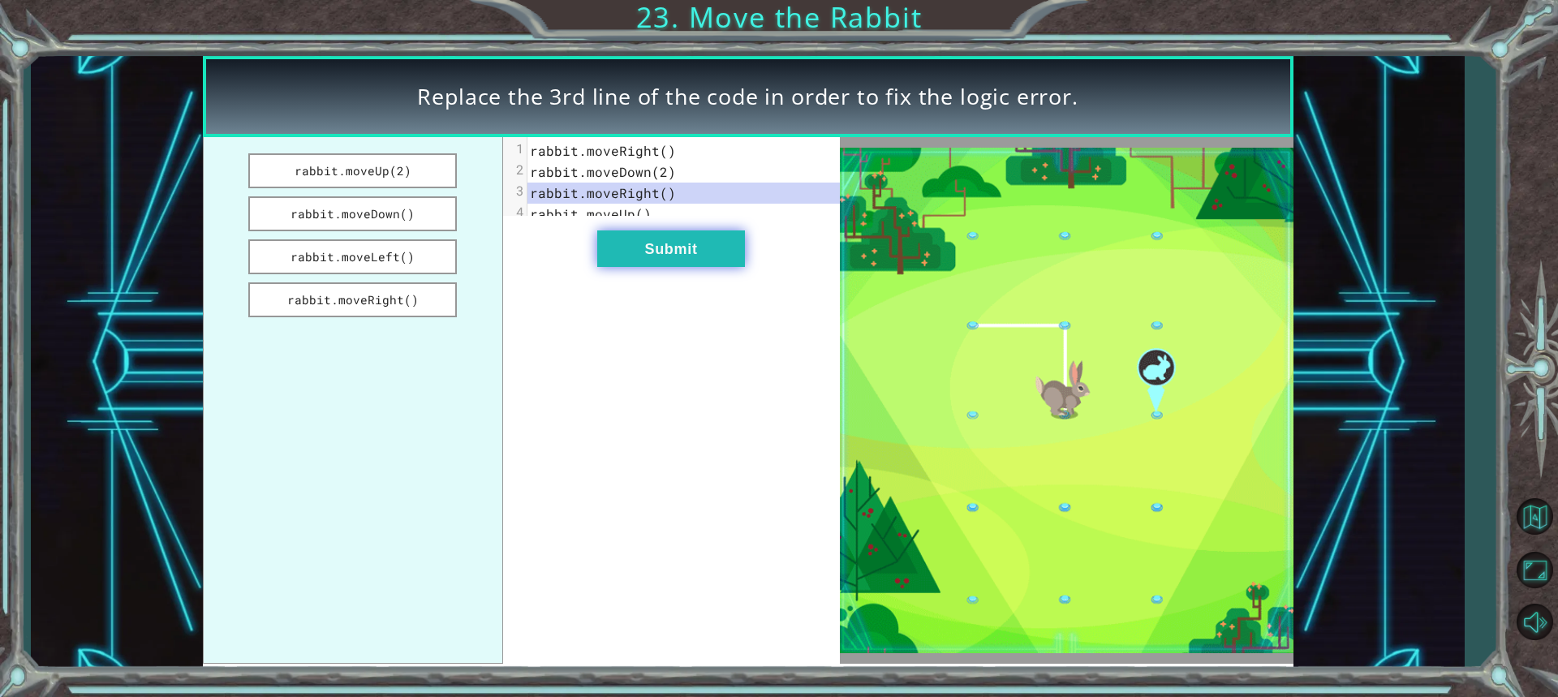
click at [613, 267] on button "Submit" at bounding box center [671, 248] width 148 height 37
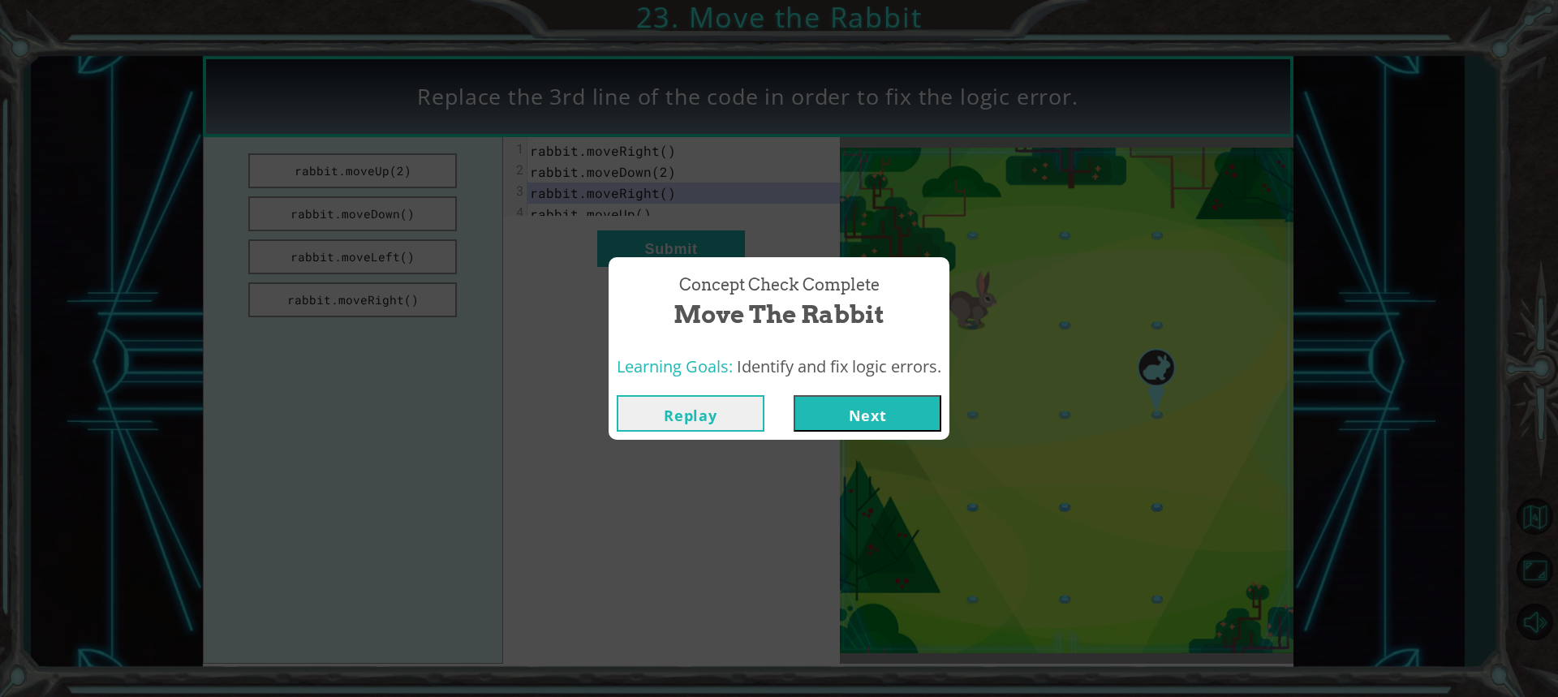
click at [849, 410] on button "Next" at bounding box center [868, 413] width 148 height 37
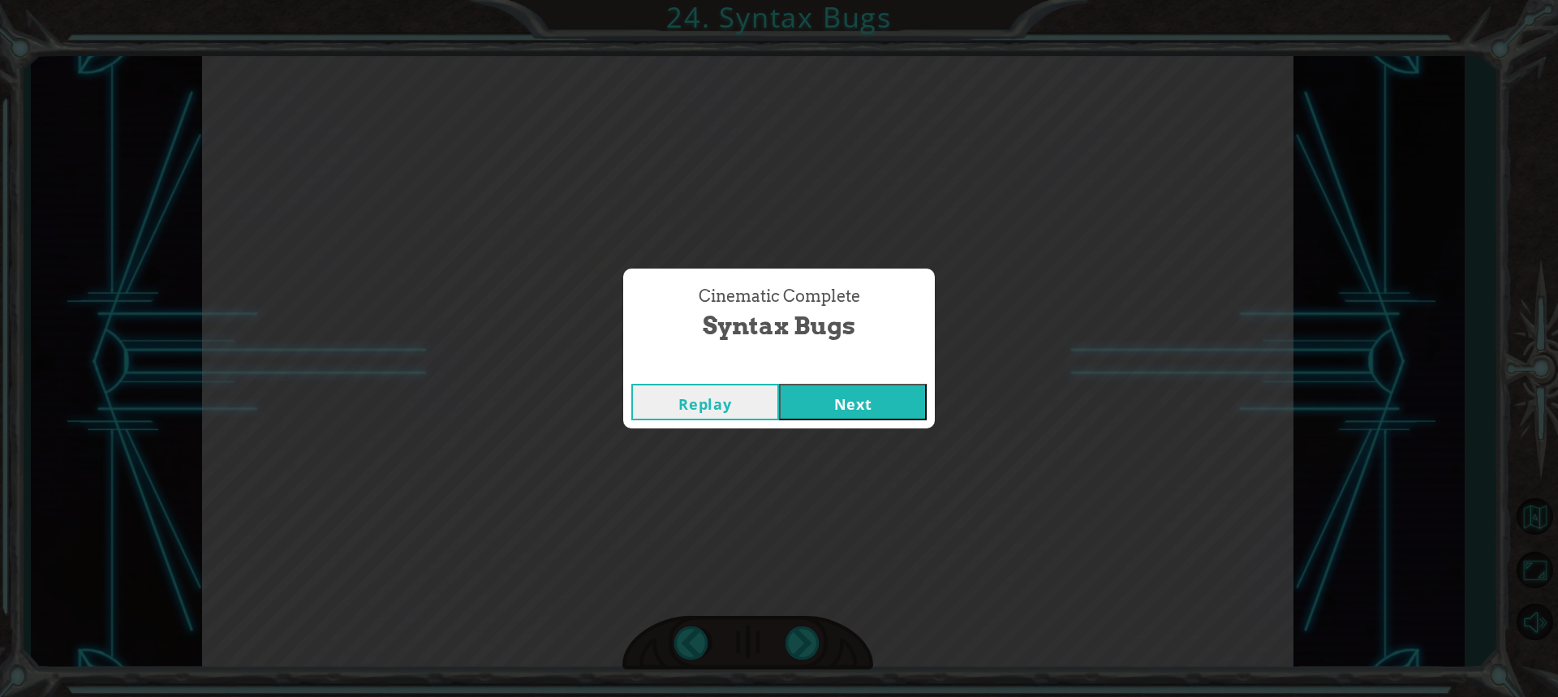
click at [779, 384] on button "Next" at bounding box center [853, 402] width 148 height 37
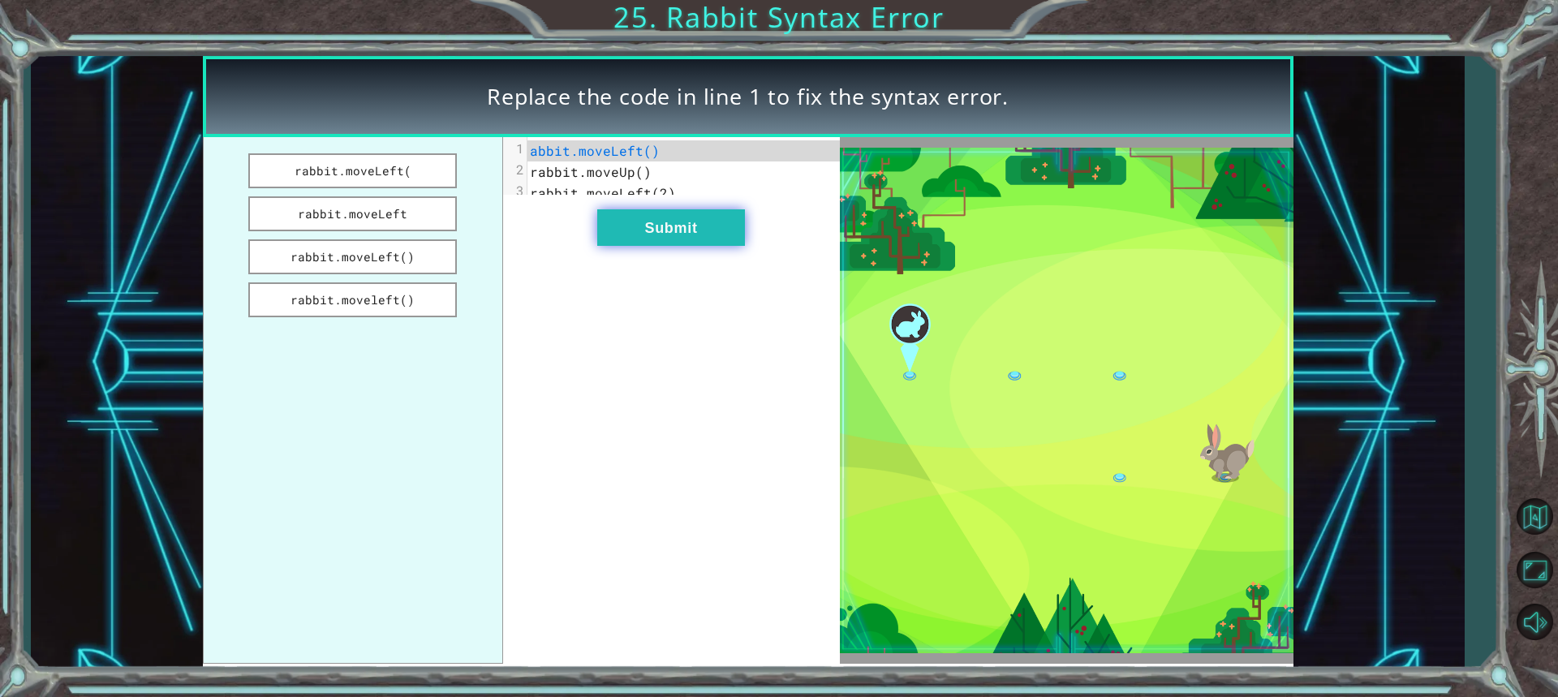
click at [614, 246] on button "Submit" at bounding box center [671, 227] width 148 height 37
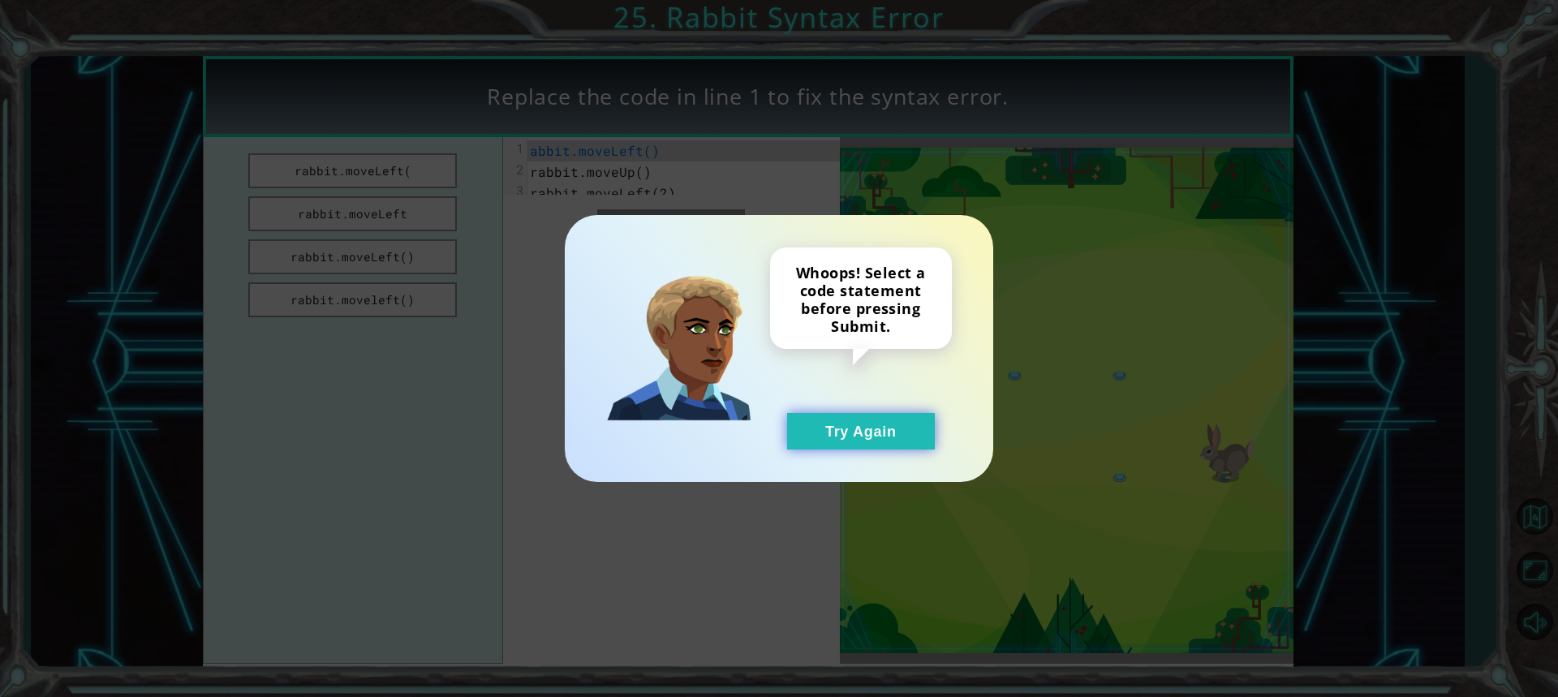
click at [868, 429] on button "Try Again" at bounding box center [861, 431] width 148 height 37
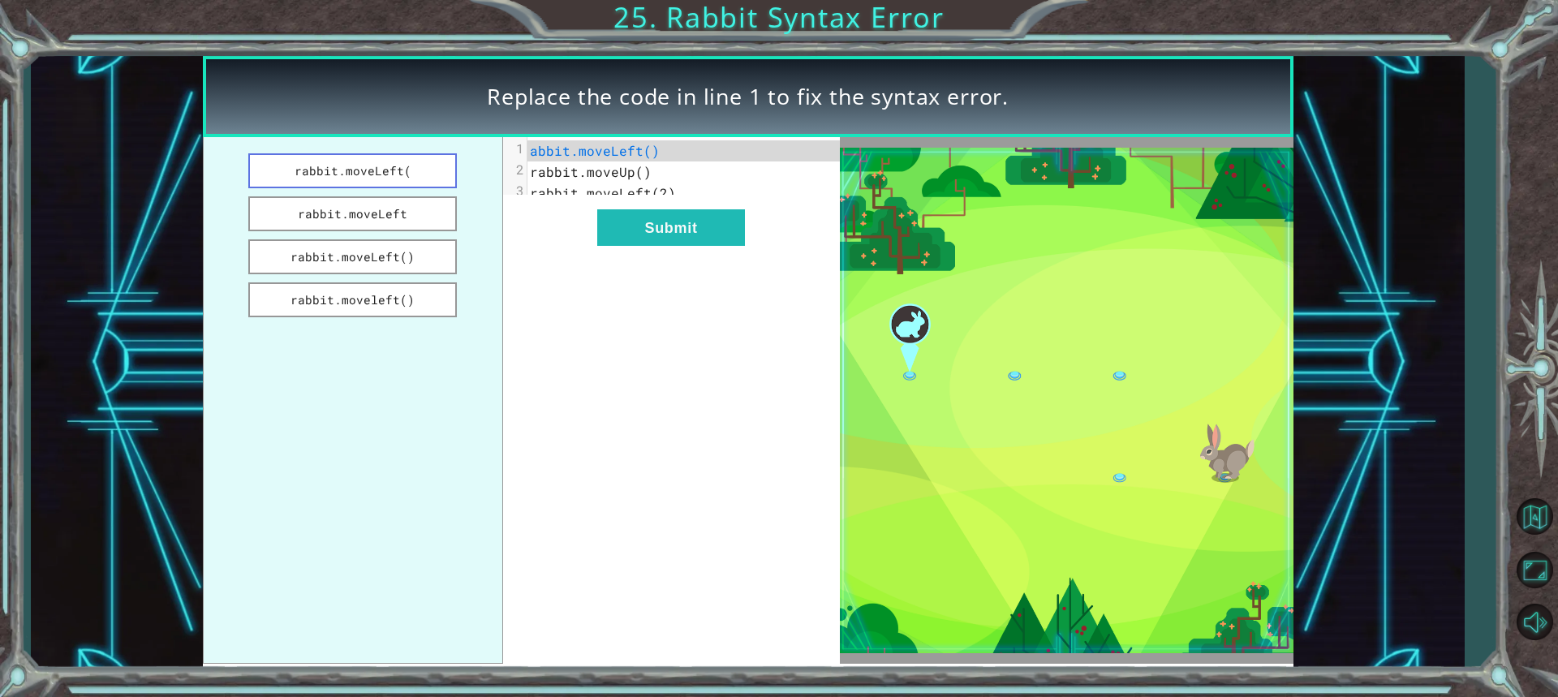
click at [416, 180] on button "rabbit.moveLeft(" at bounding box center [352, 170] width 209 height 35
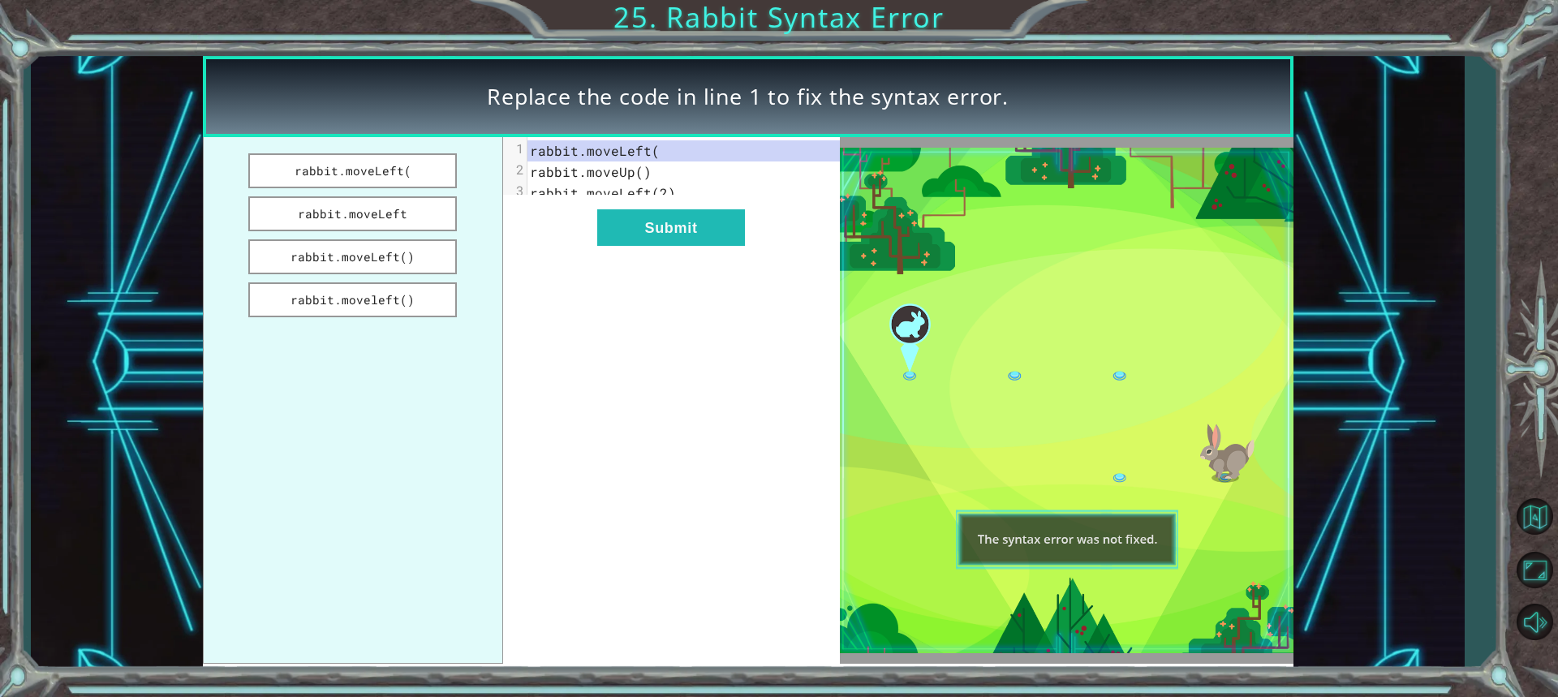
click at [661, 149] on pre "rabbit.moveLeft(" at bounding box center [690, 150] width 325 height 21
click at [424, 292] on button "rabbit.moveleft()" at bounding box center [352, 299] width 209 height 35
click at [626, 245] on button "Submit" at bounding box center [671, 227] width 148 height 37
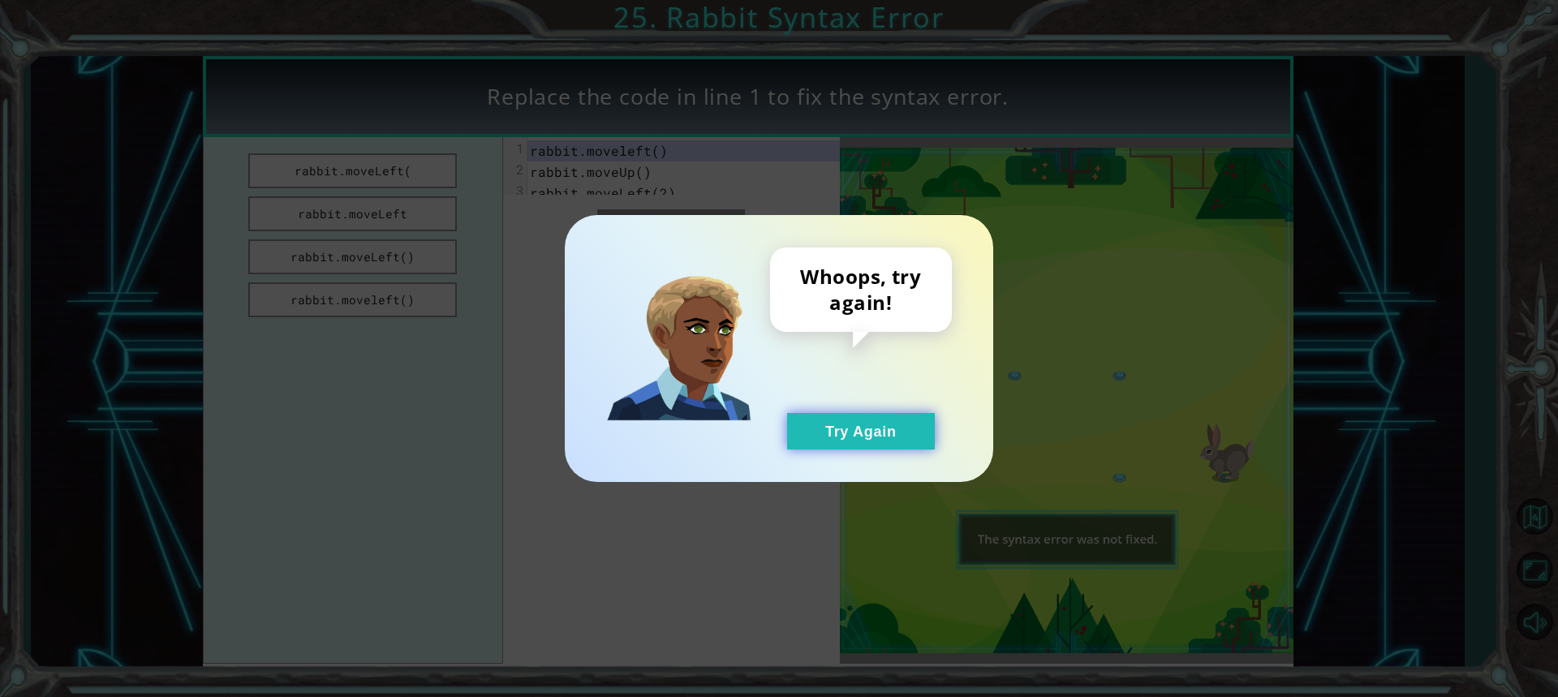
click at [791, 424] on button "Try Again" at bounding box center [861, 431] width 148 height 37
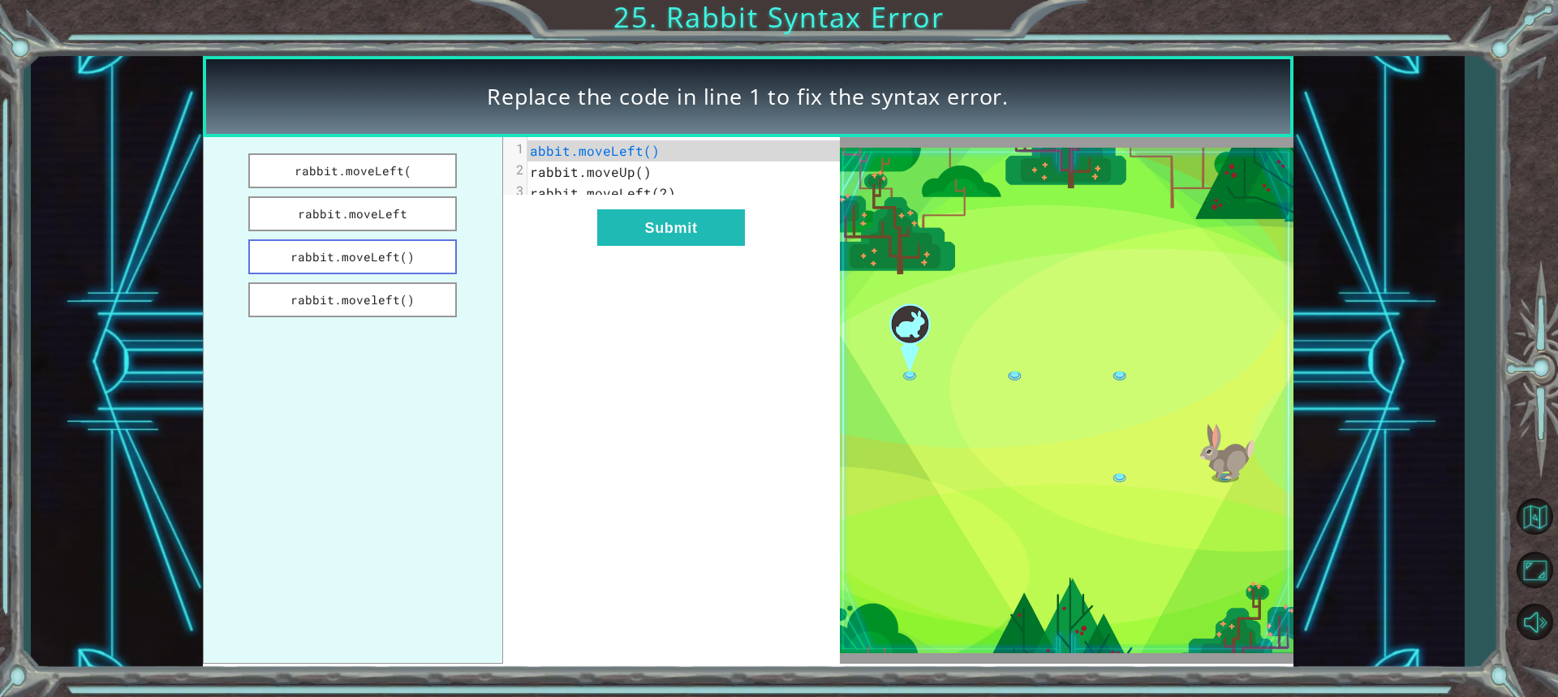
click at [422, 258] on button "rabbit.moveLeft()" at bounding box center [352, 256] width 209 height 35
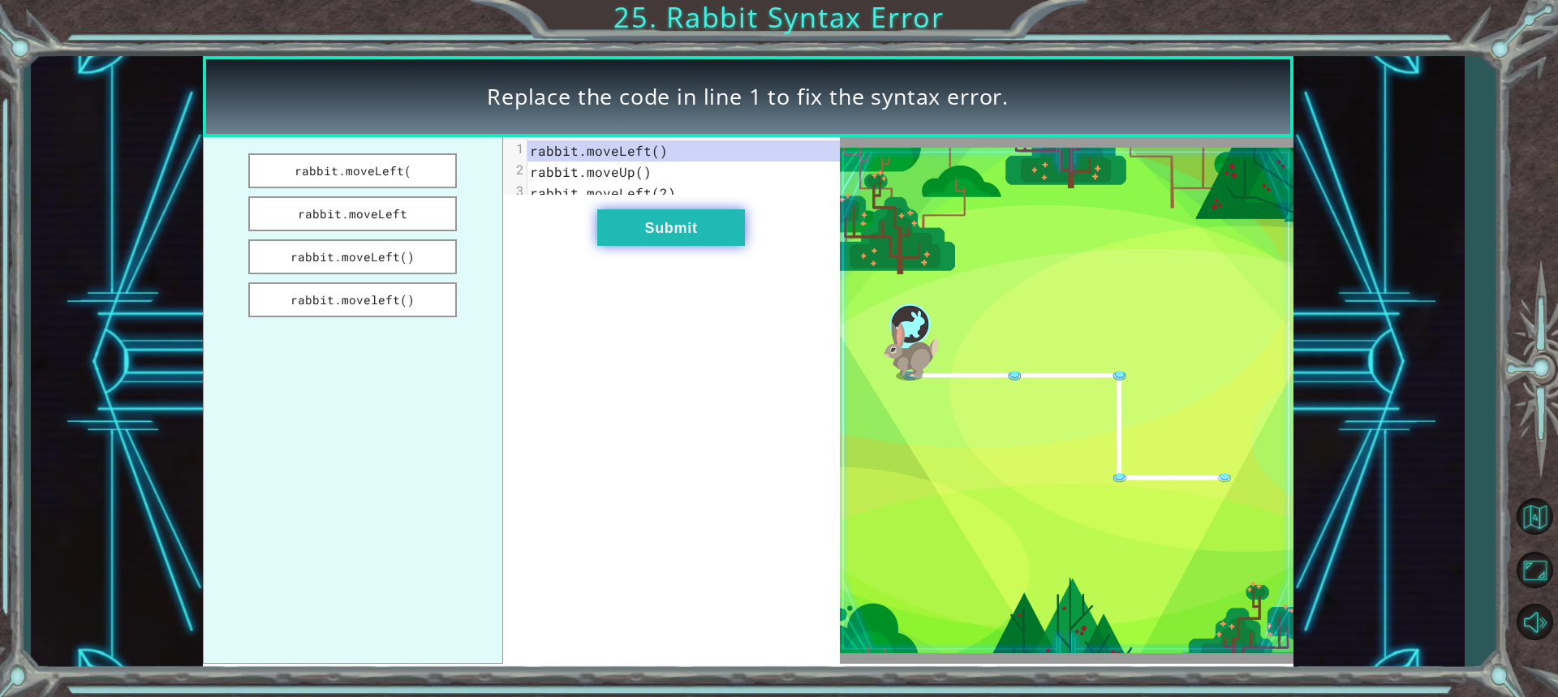
click at [648, 241] on button "Submit" at bounding box center [671, 227] width 148 height 37
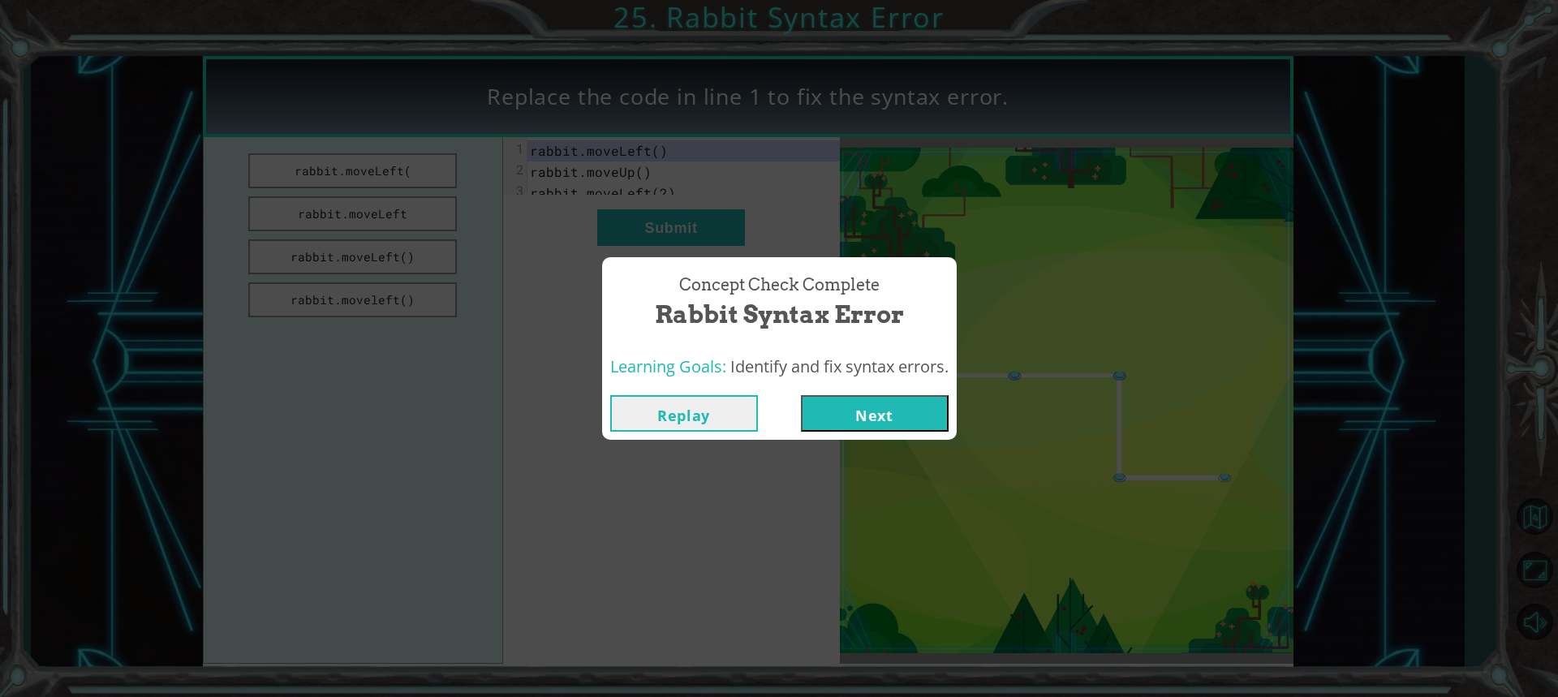
click at [851, 415] on button "Next" at bounding box center [875, 413] width 148 height 37
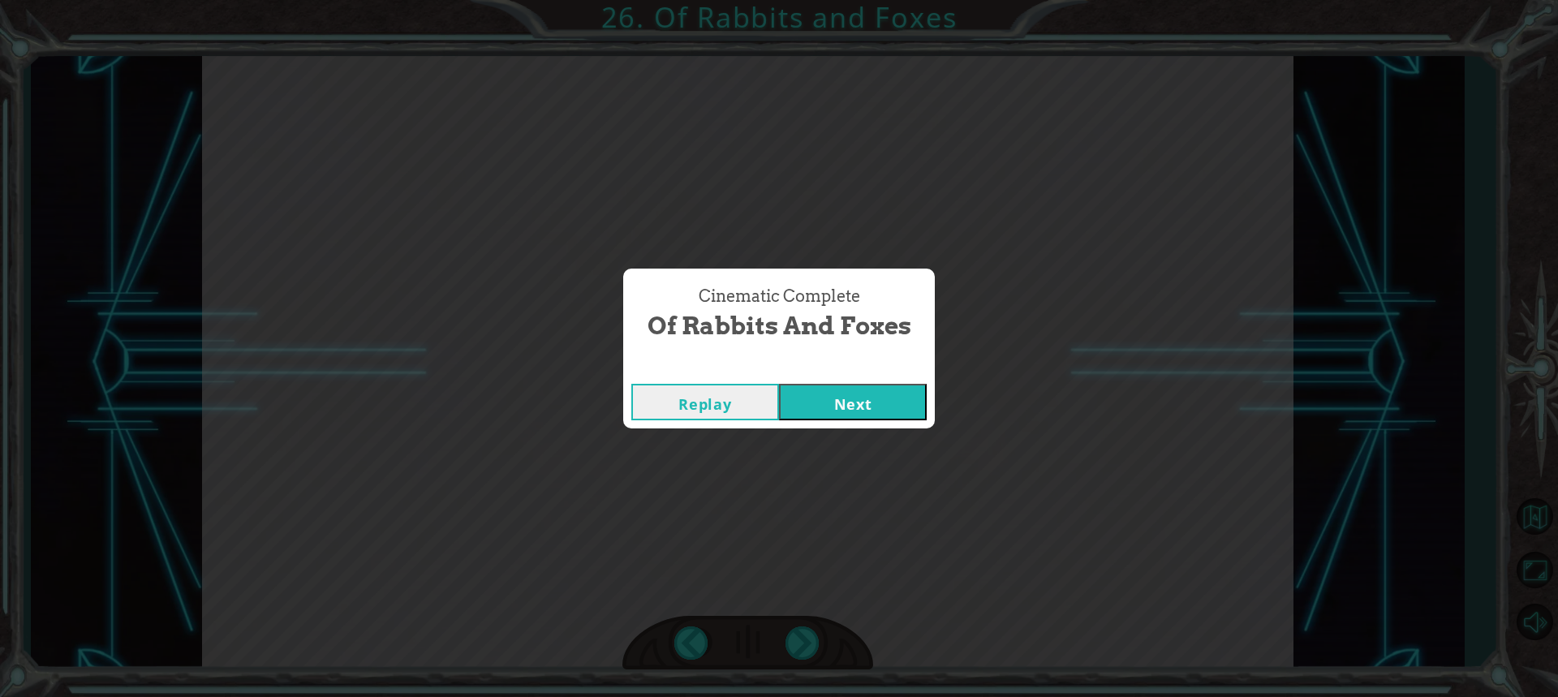
click at [835, 399] on button "Next" at bounding box center [853, 402] width 148 height 37
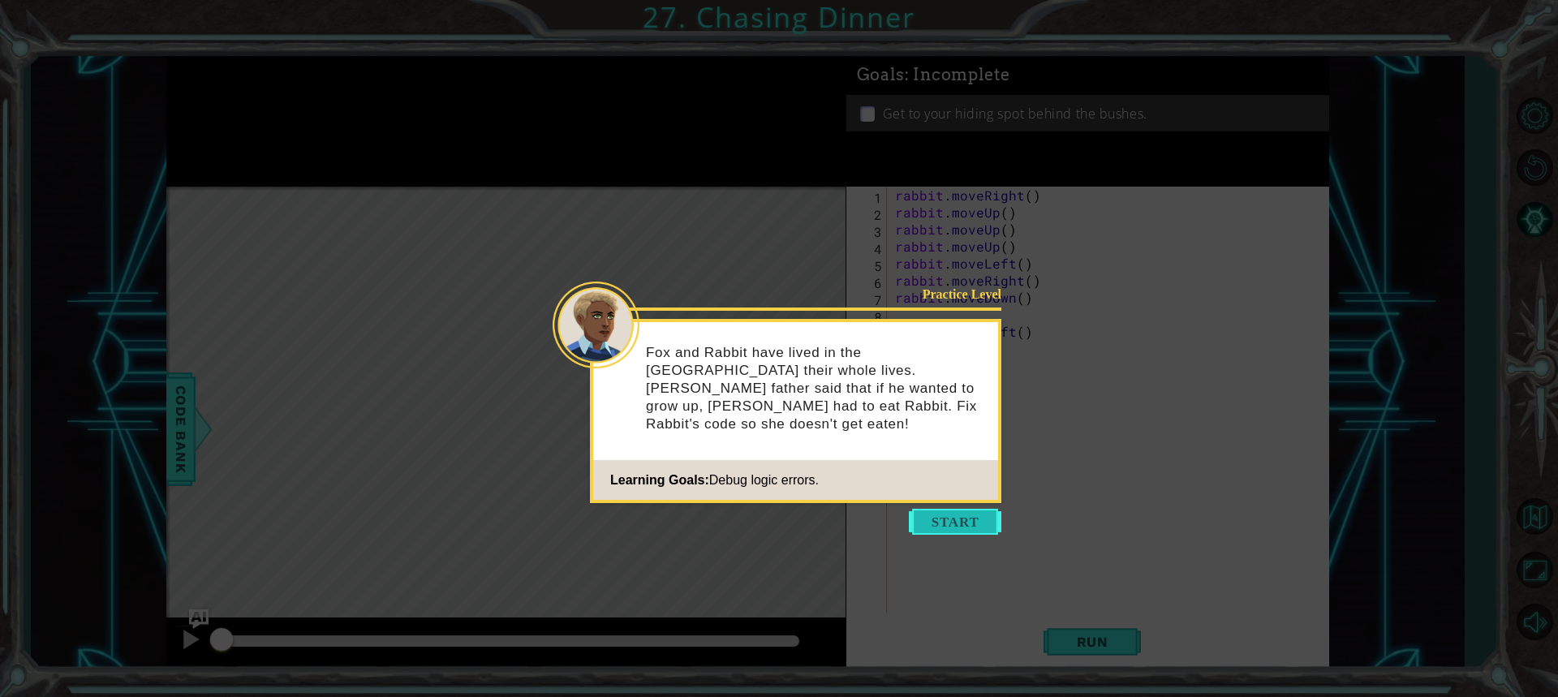
click at [944, 515] on button "Start" at bounding box center [955, 522] width 93 height 26
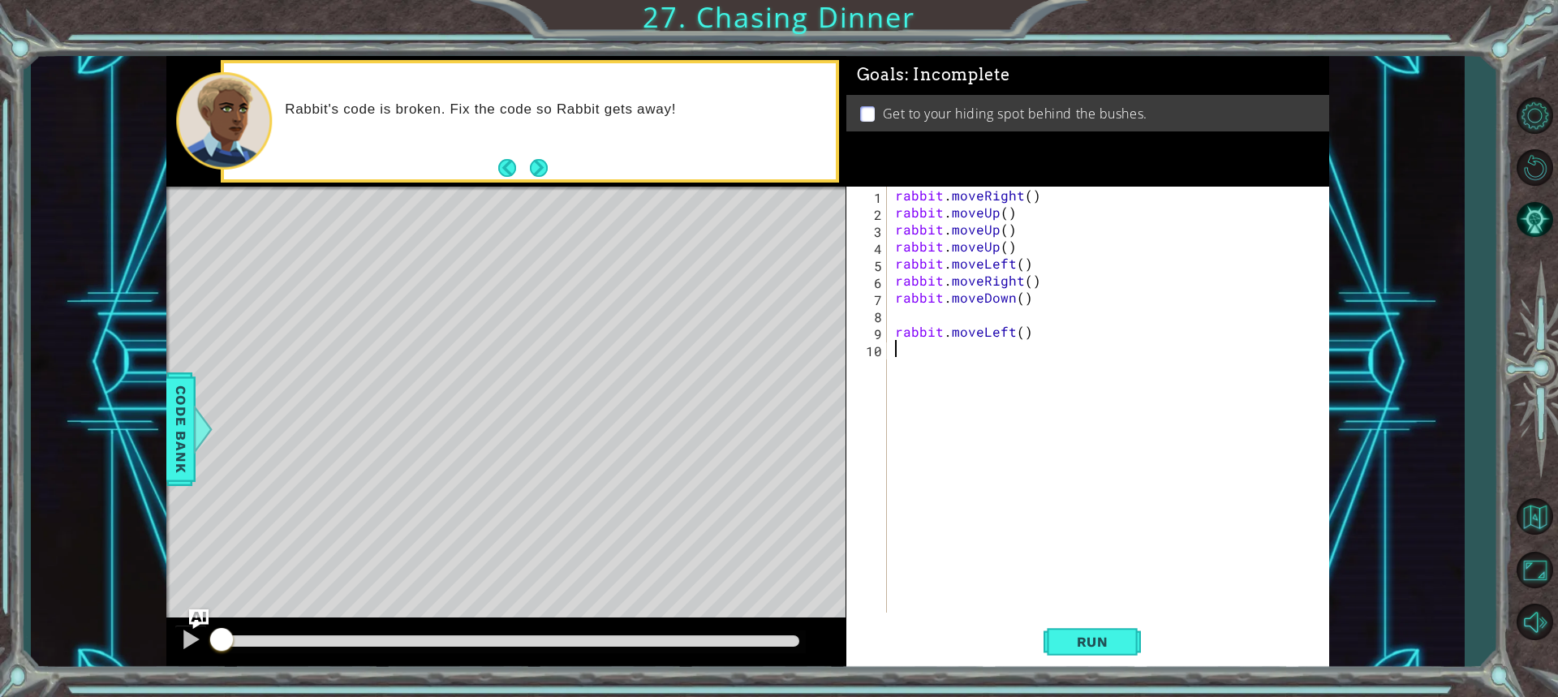
click at [1027, 192] on div "rabbit . moveRight ( ) rabbit . moveUp ( ) rabbit . moveUp ( ) rabbit . moveUp …" at bounding box center [1112, 417] width 441 height 460
click at [1003, 213] on div "rabbit . moveRight ( 2 ) rabbit . moveUp ( ) rabbit . moveUp ( ) rabbit . moveU…" at bounding box center [1112, 417] width 441 height 460
click at [1001, 235] on div "rabbit . moveRight ( 2 ) rabbit . moveUp ( 1 ) rabbit . moveUp ( ) rabbit . mov…" at bounding box center [1112, 417] width 441 height 460
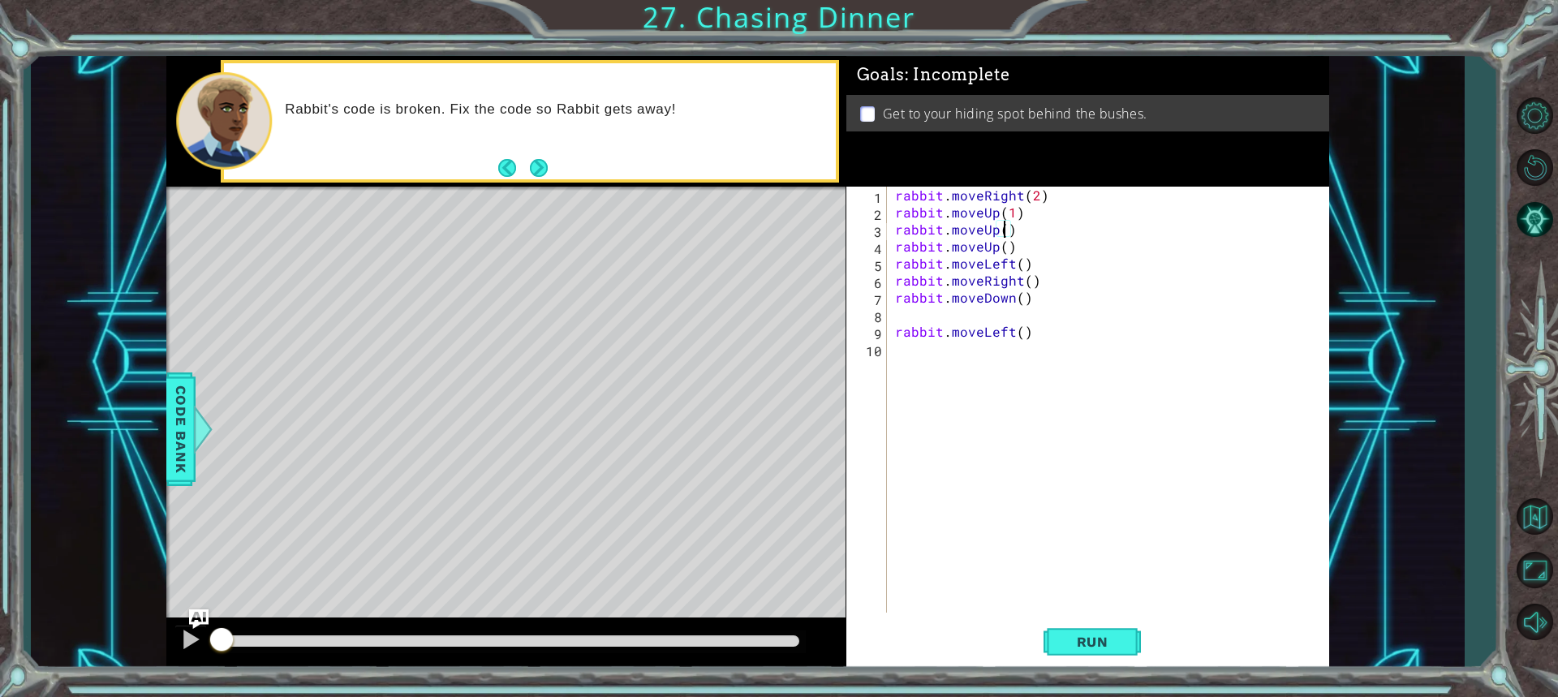
scroll to position [0, 6]
click at [1032, 218] on div "rabbit . moveRight ( 2 ) rabbit . moveUp ( 1 ) rabbit . moveUp ( 1 ) rabbit . m…" at bounding box center [1112, 417] width 441 height 460
click at [1025, 218] on div "rabbit . moveRight ( 2 ) rabbit . moveUp ( 1 ) rabbit . moveUp ( 1 ) rabbit . m…" at bounding box center [1112, 417] width 441 height 460
click at [1017, 232] on div "rabbit . moveRight ( 2 ) rabbit . moveUp ( 1 ) rabbit . moveUp ( 1 ) rabbit . m…" at bounding box center [1112, 417] width 441 height 460
click at [1017, 248] on div "rabbit . moveRight ( 2 ) rabbit . moveUp ( 1 ) rabbit . moveUp ( 1 ) rabbit . m…" at bounding box center [1112, 417] width 441 height 460
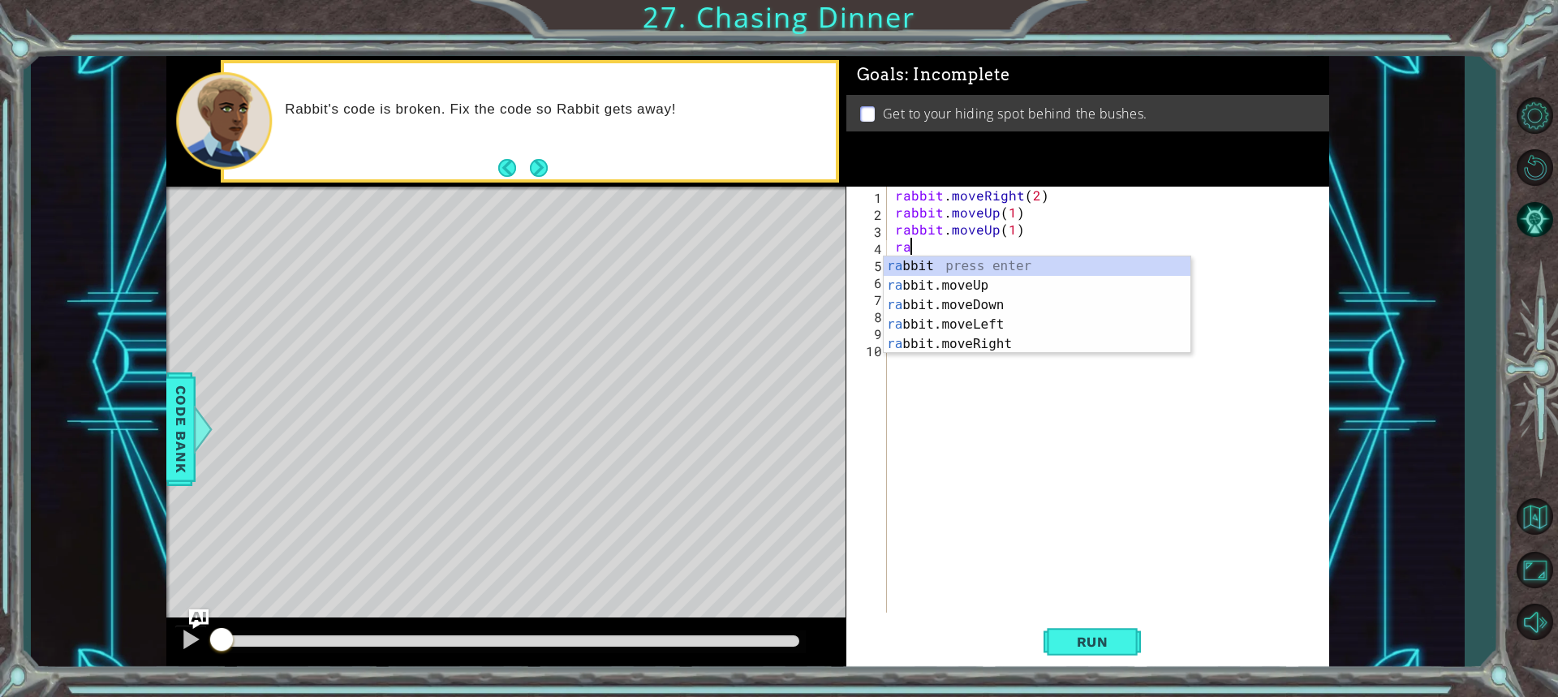
scroll to position [0, 0]
type textarea "r"
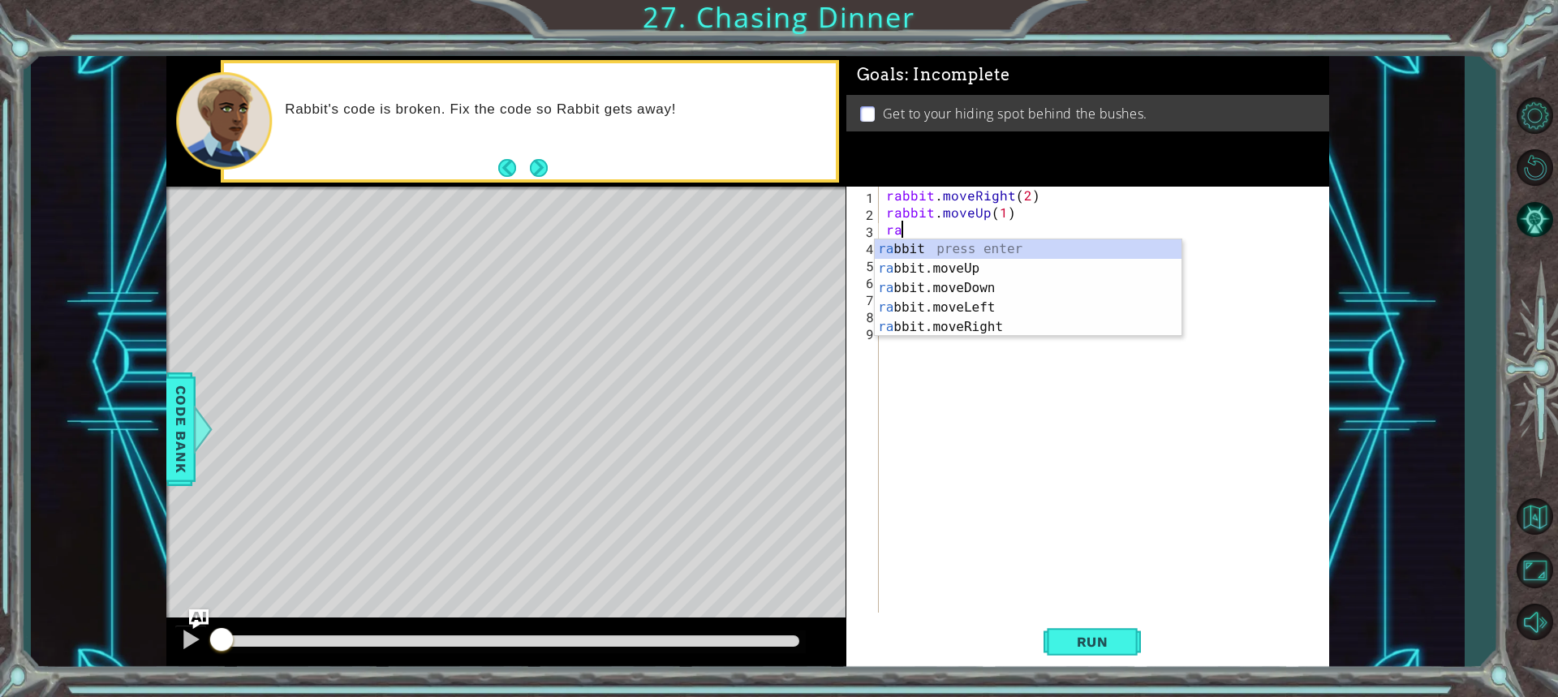
type textarea "r"
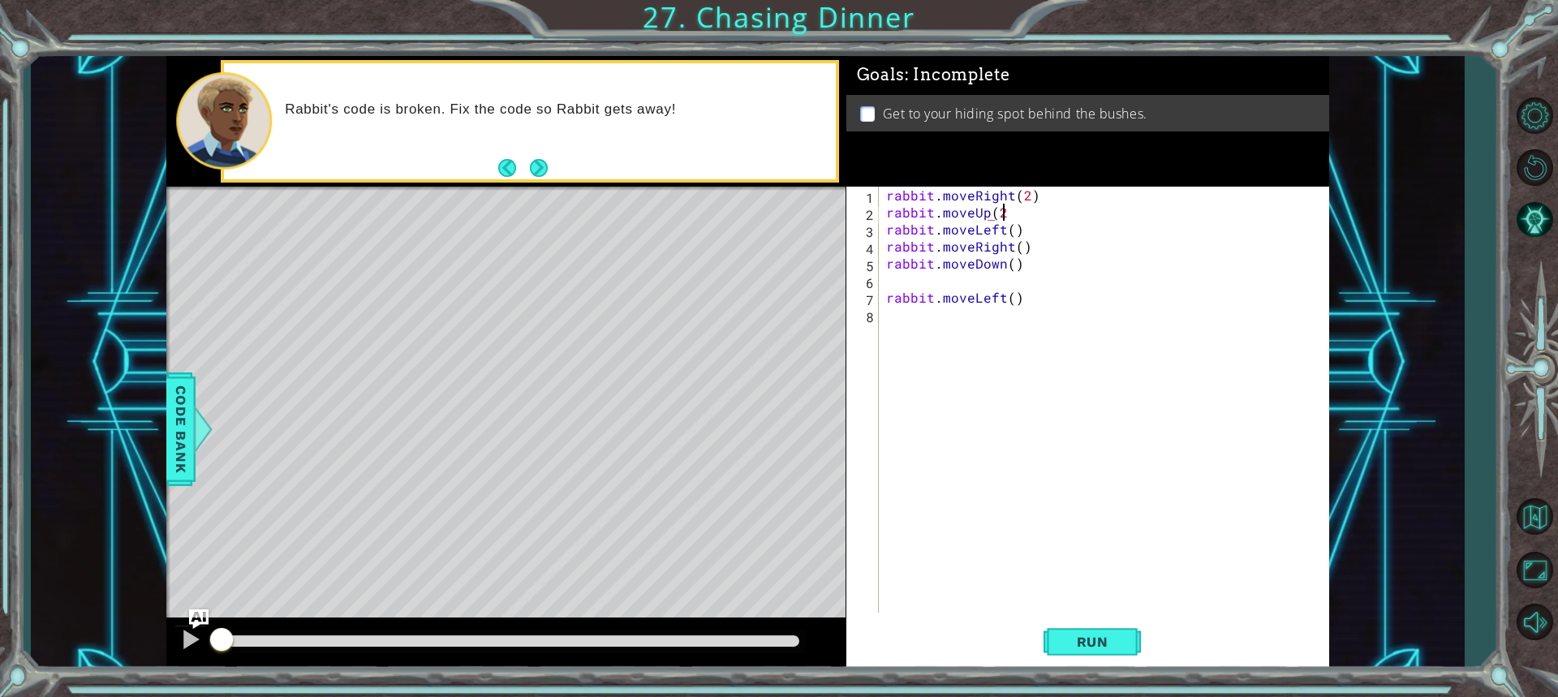
scroll to position [0, 6]
click at [1020, 222] on div "rabbit . moveRight ( 2 ) rabbit . moveUp ( 2 ) rabbit . moveLeft ( ) rabbit . m…" at bounding box center [1107, 417] width 449 height 460
click at [1033, 305] on div "rabbit . moveRight ( 2 ) rabbit . moveUp ( 2 ) rabbit . moveLeft ( ) rabbit . m…" at bounding box center [1107, 417] width 449 height 460
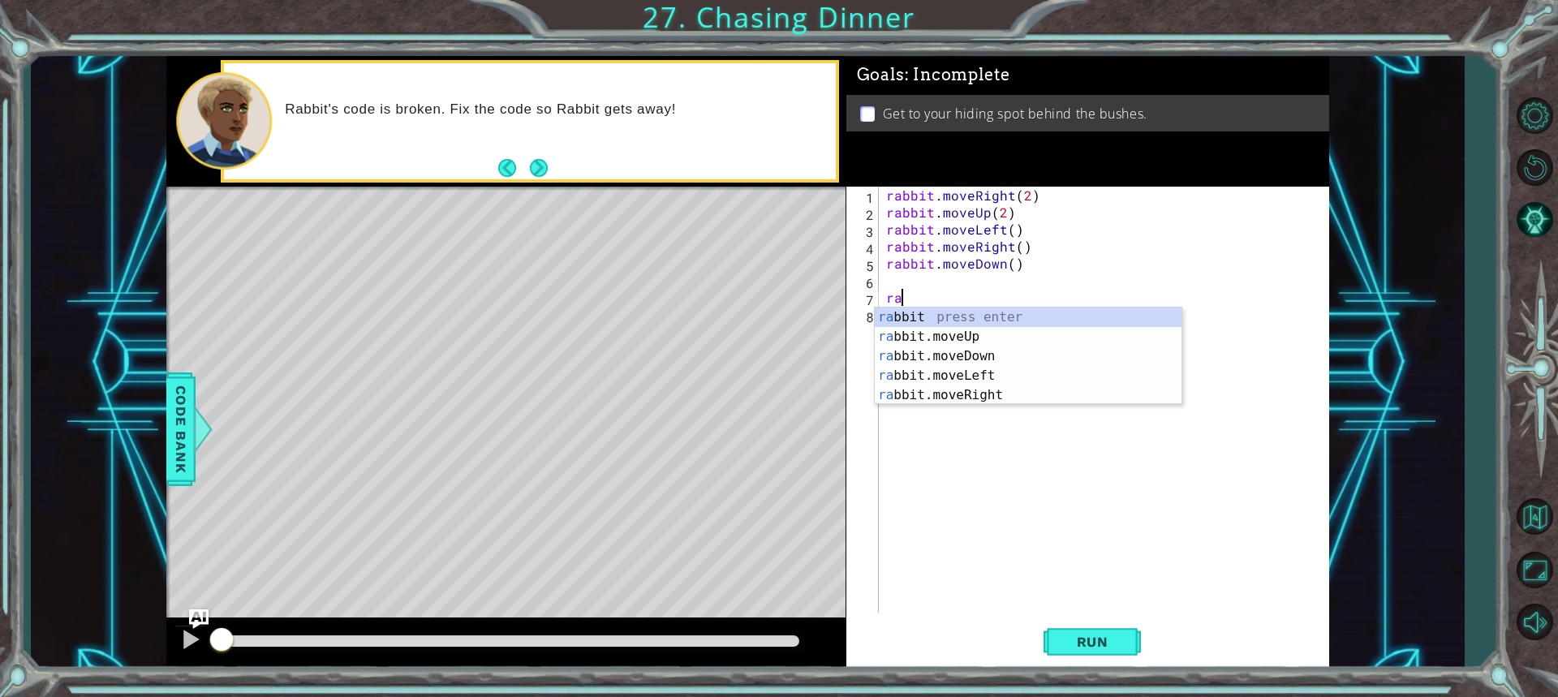
scroll to position [0, 0]
type textarea "r"
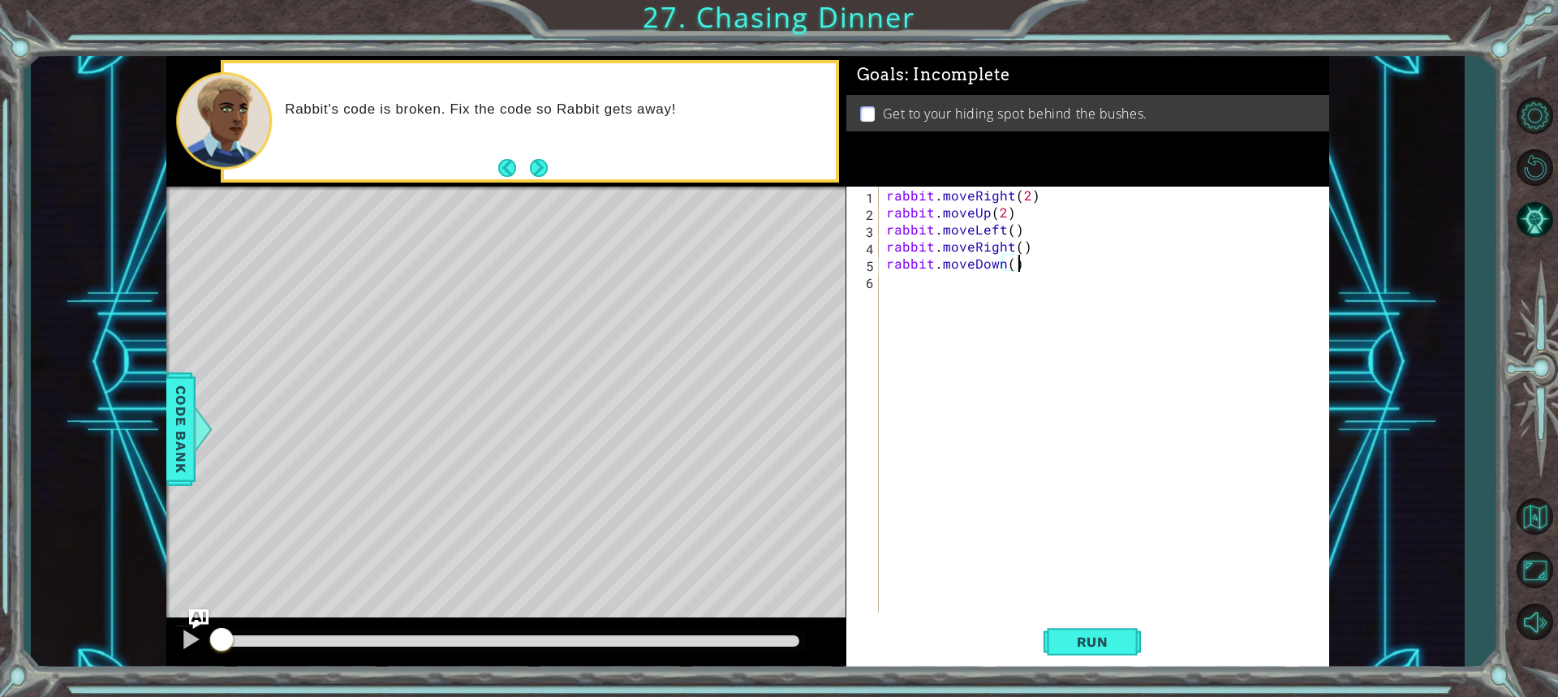
click at [1010, 227] on div "rabbit . moveRight ( 2 ) rabbit . moveUp ( 2 ) rabbit . moveLeft ( ) rabbit . m…" at bounding box center [1107, 417] width 449 height 460
click at [1029, 246] on div "rabbit . moveRight ( 2 ) rabbit . moveUp ( 2 ) rabbit . moveLeft ( 2 ) rabbit .…" at bounding box center [1107, 417] width 449 height 460
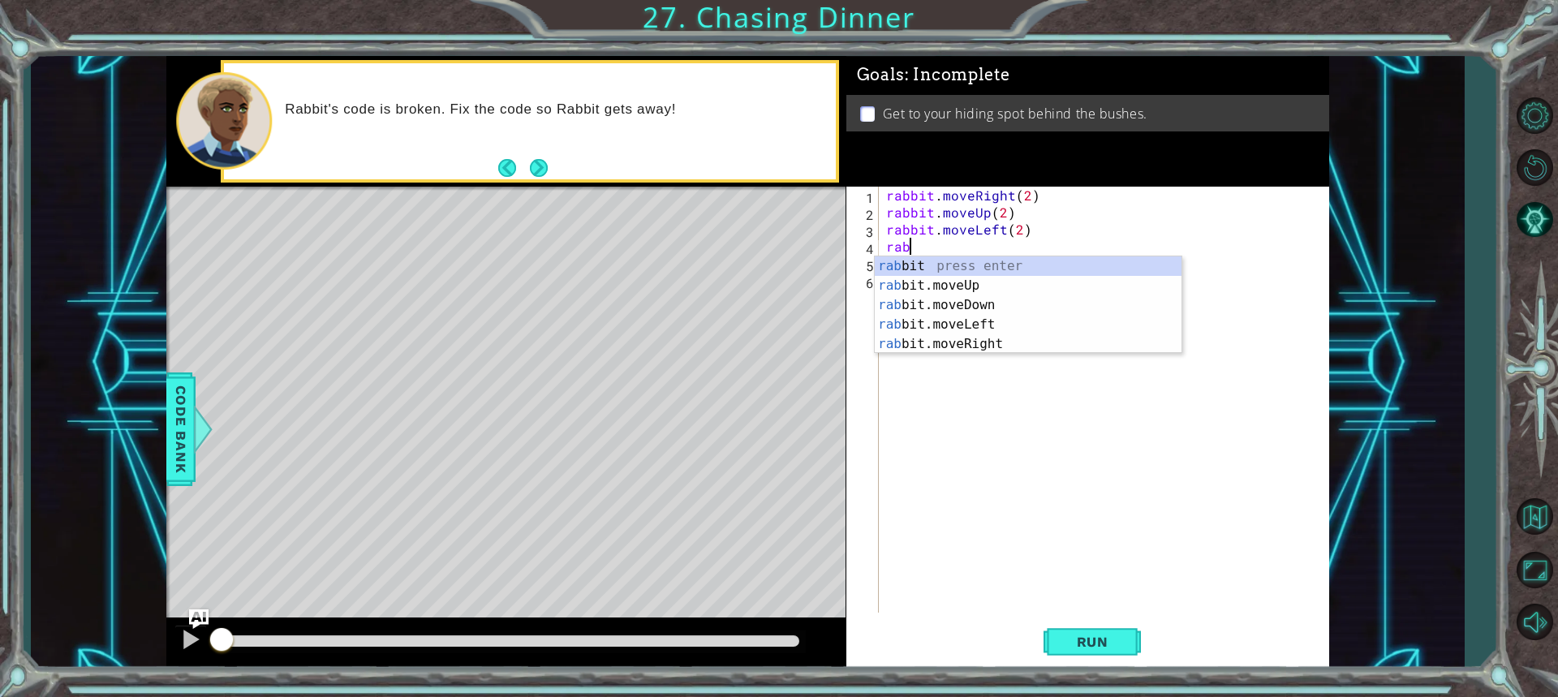
scroll to position [0, 0]
type textarea "r"
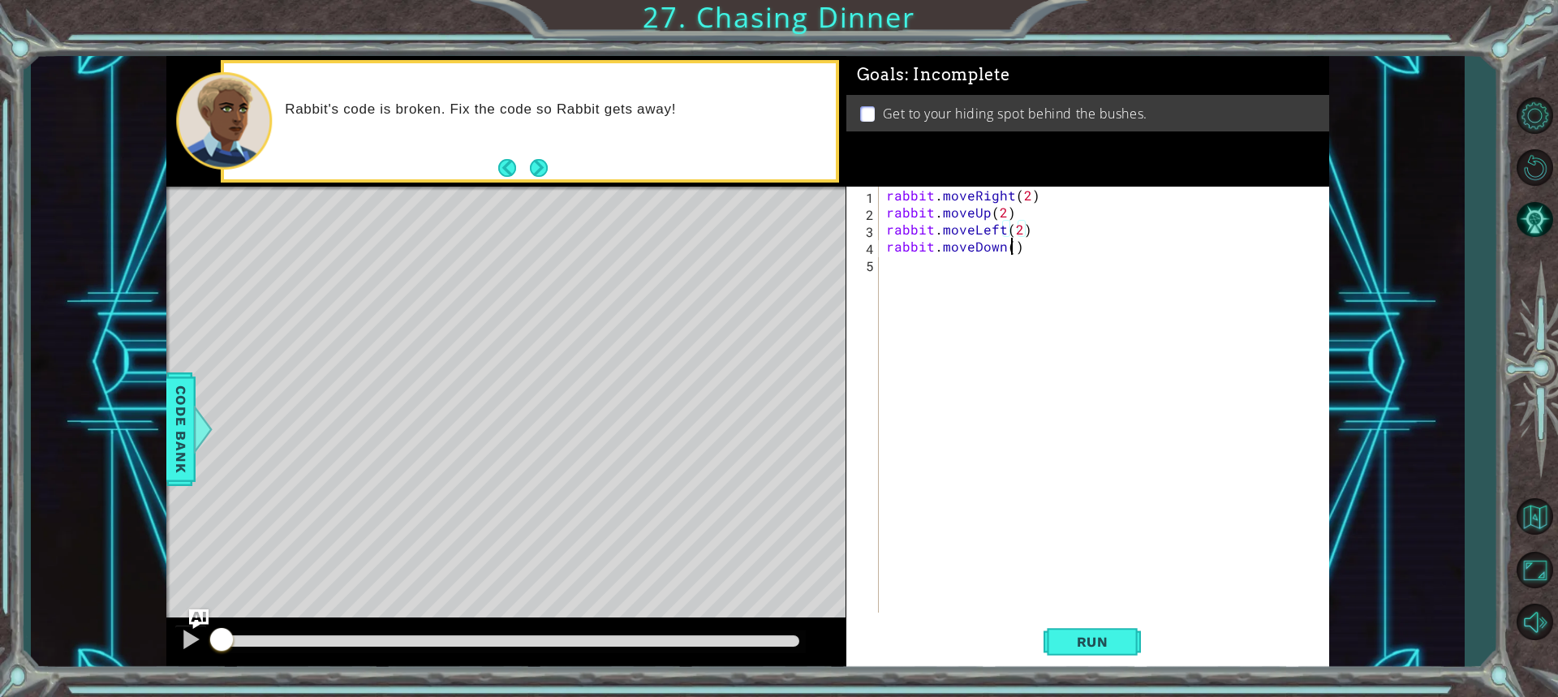
click at [1010, 247] on div "rabbit . moveRight ( 2 ) rabbit . moveUp ( 2 ) rabbit . moveLeft ( 2 ) rabbit .…" at bounding box center [1107, 417] width 449 height 460
type textarea "rabbit.moveDown(1)"
click at [954, 272] on div "rabbit . moveRight ( 2 ) rabbit . moveUp ( 2 ) rabbit . moveLeft ( 2 ) rabbit .…" at bounding box center [1107, 417] width 449 height 460
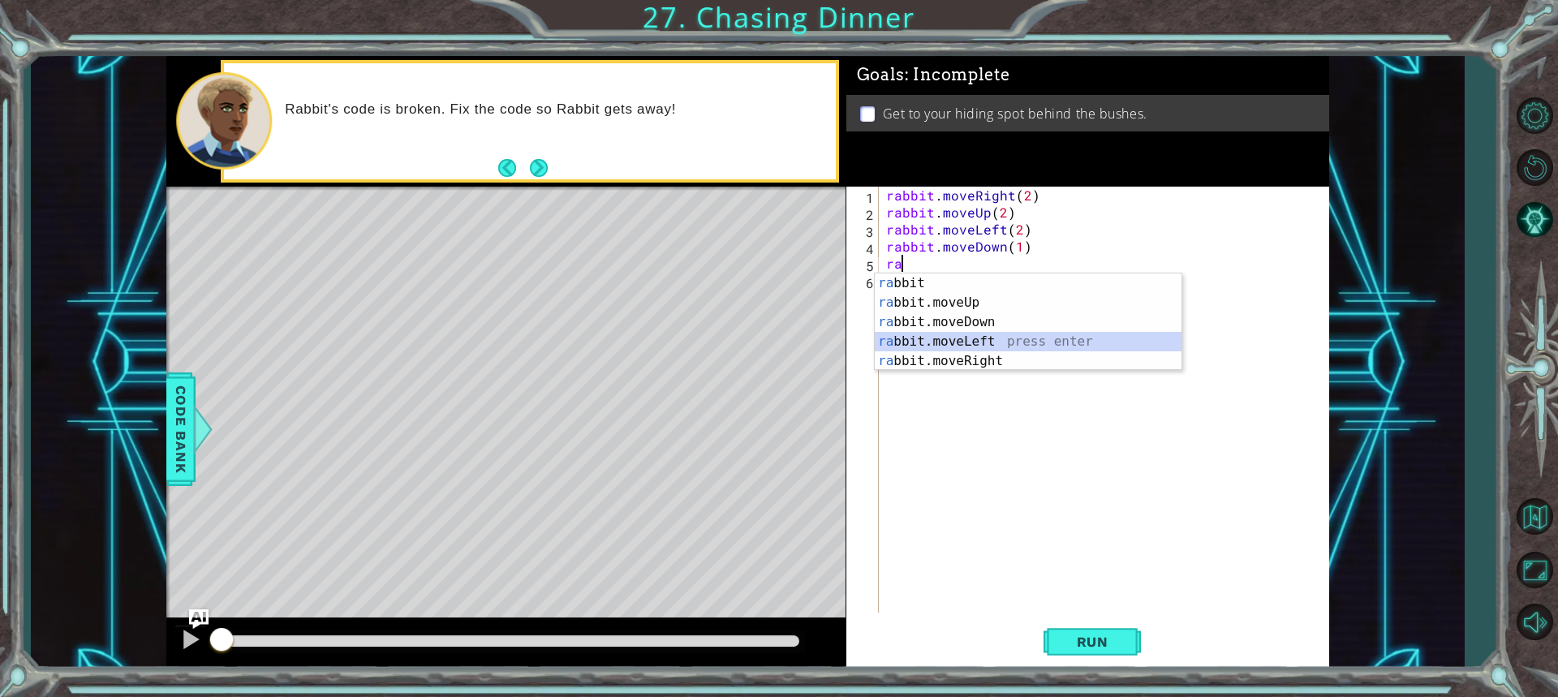
click at [962, 332] on div "ra bbit press enter ra bbit.moveUp press enter ra bbit.moveDown press enter ra …" at bounding box center [1028, 342] width 307 height 136
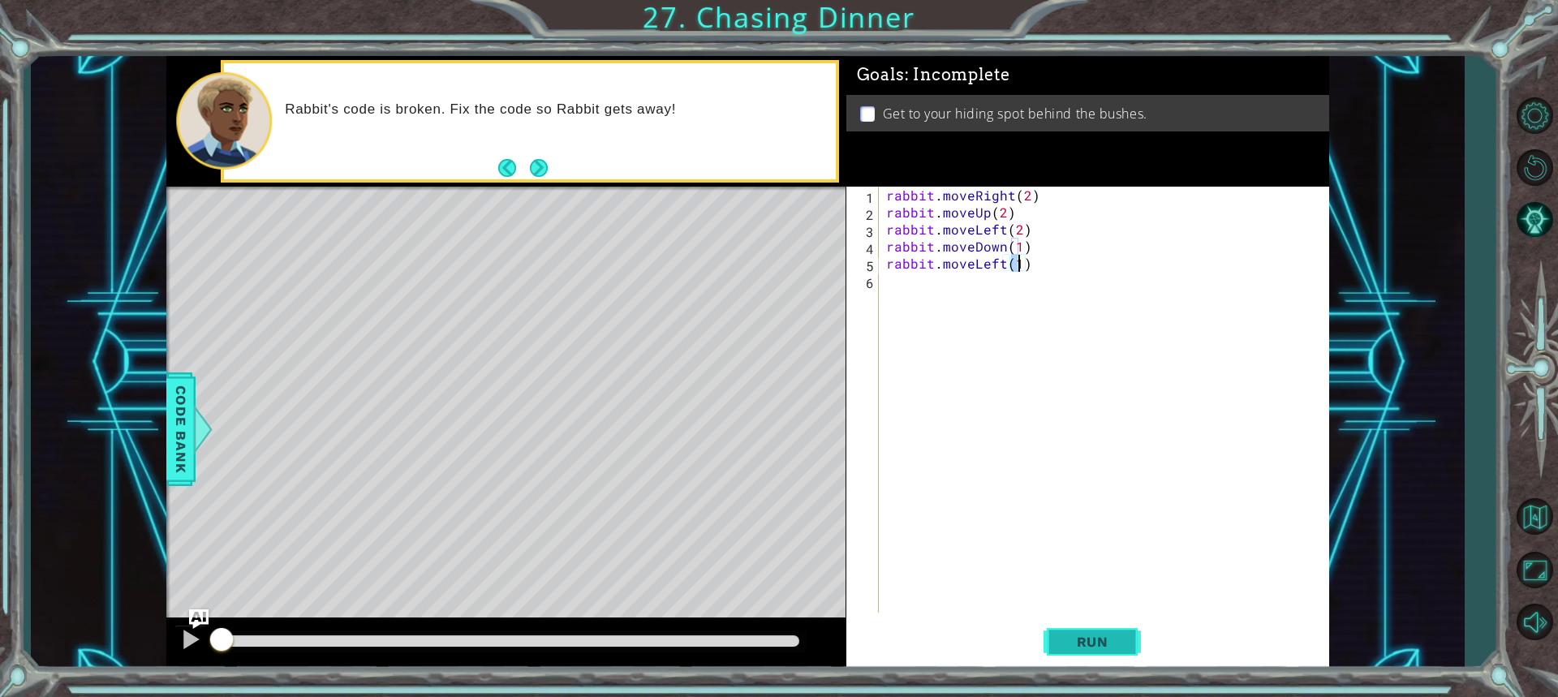
type textarea "rabbit.moveLeft(1)"
click at [1099, 631] on button "Run" at bounding box center [1092, 642] width 97 height 48
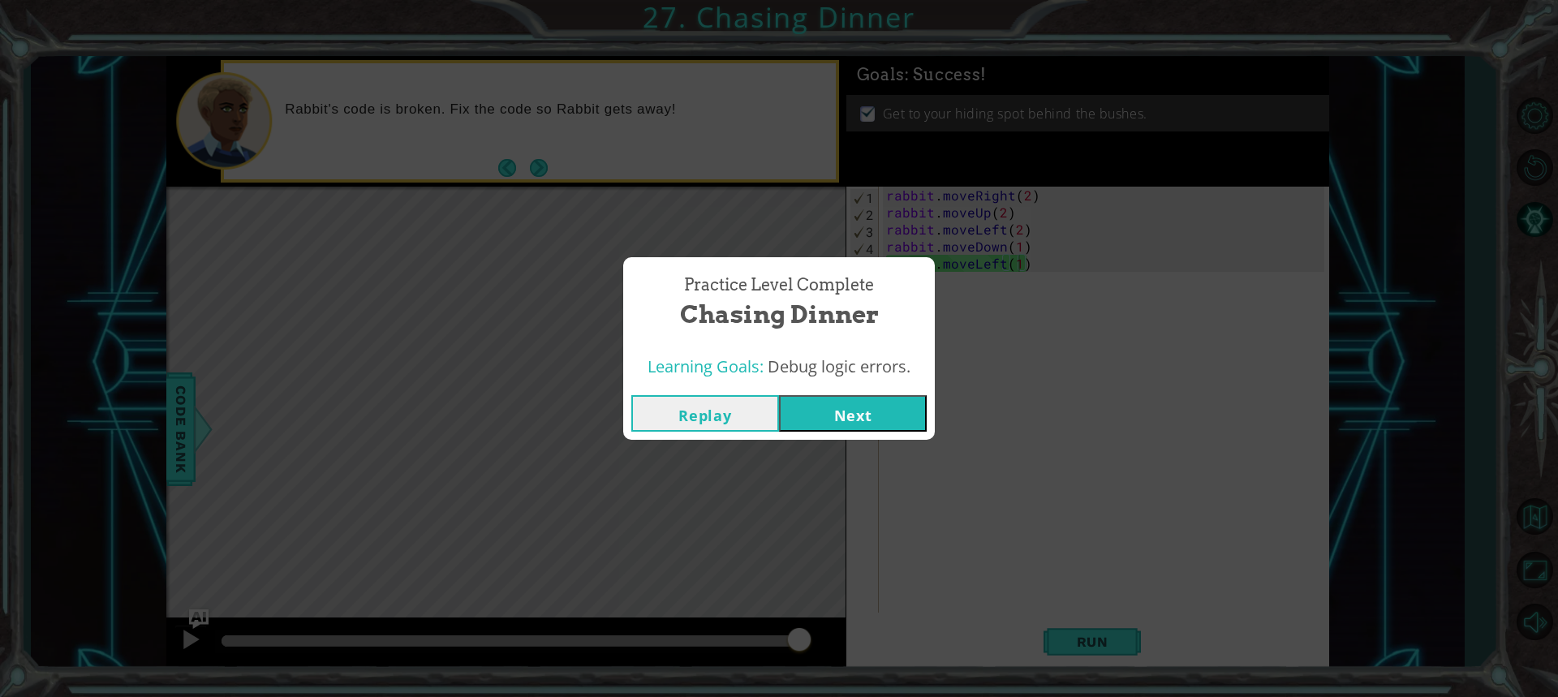
click at [870, 412] on button "Next" at bounding box center [853, 413] width 148 height 37
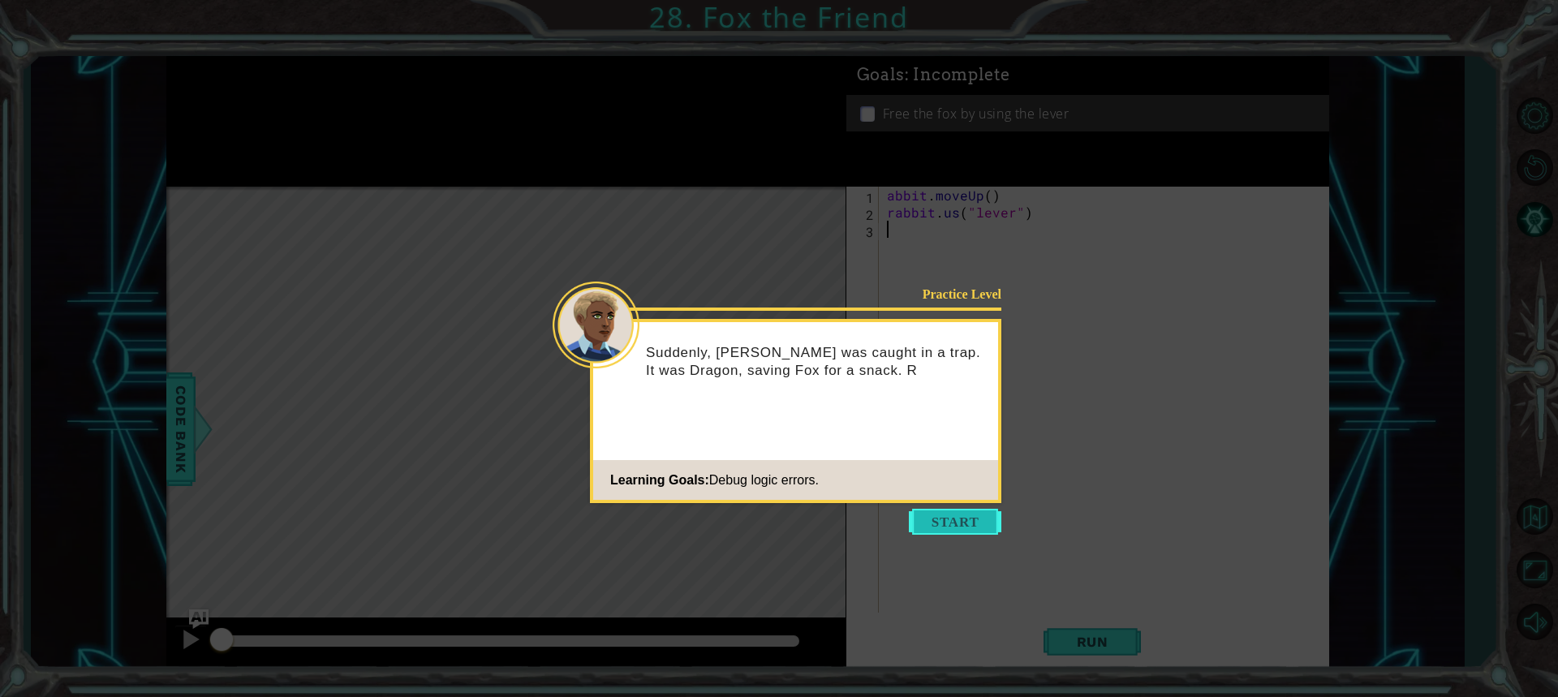
click at [939, 522] on button "Start" at bounding box center [955, 522] width 93 height 26
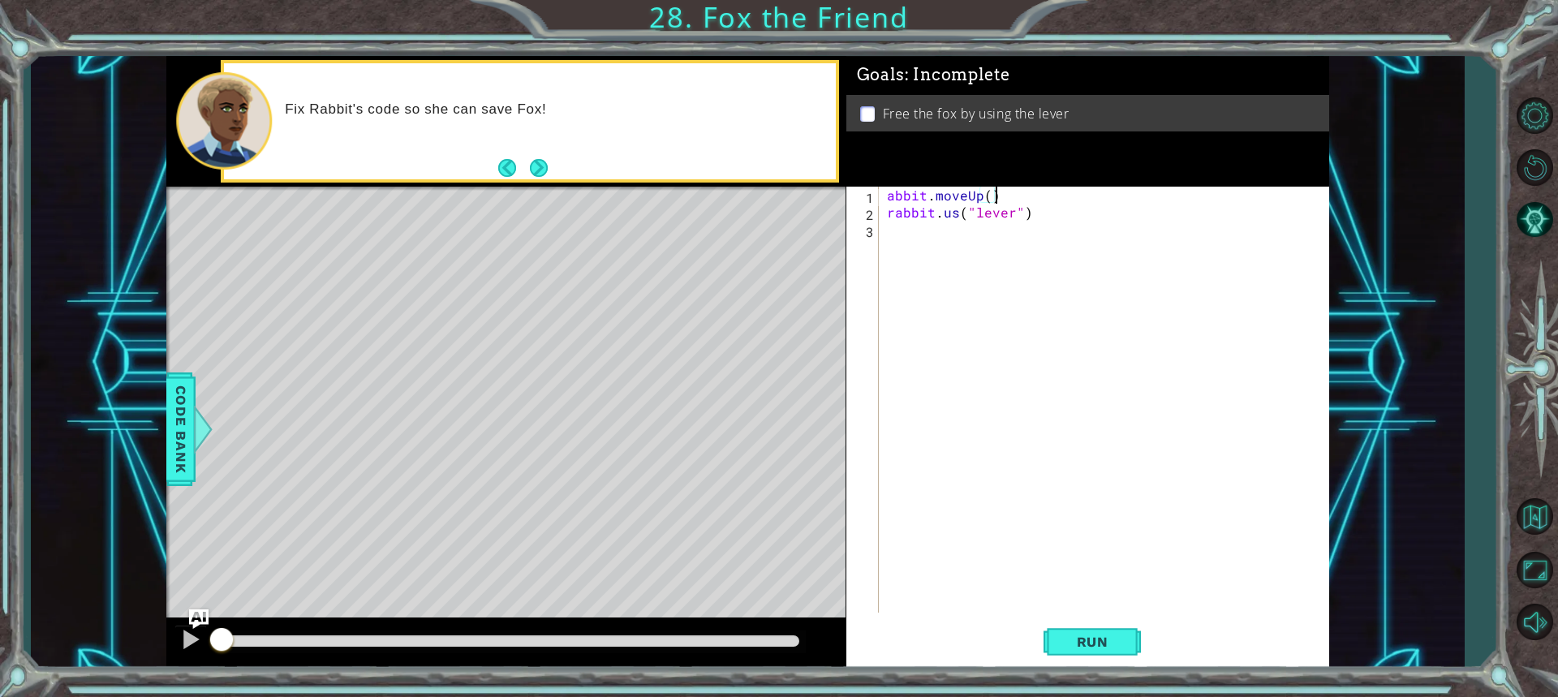
click at [1009, 197] on div "abbit . moveUp ( ) rabbit . us ( "lever" )" at bounding box center [1108, 417] width 449 height 460
click at [885, 196] on div "abbit . moveUp ( ) rabbit . us ( "lever" )" at bounding box center [1108, 417] width 449 height 460
type textarea "rabbit.moveUp()"
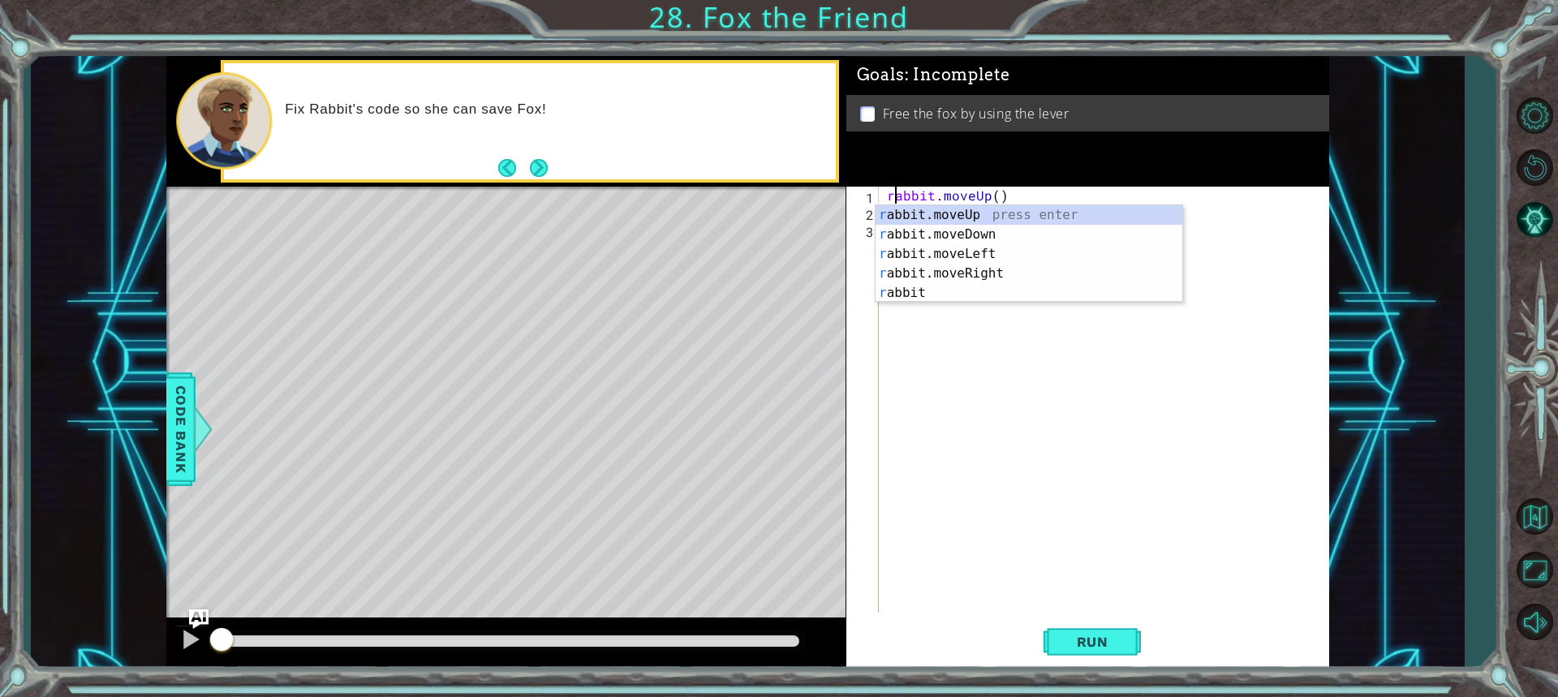
click at [1023, 334] on div "rabbit . moveUp ( ) rabbit . us ( "lever" )" at bounding box center [1108, 417] width 449 height 460
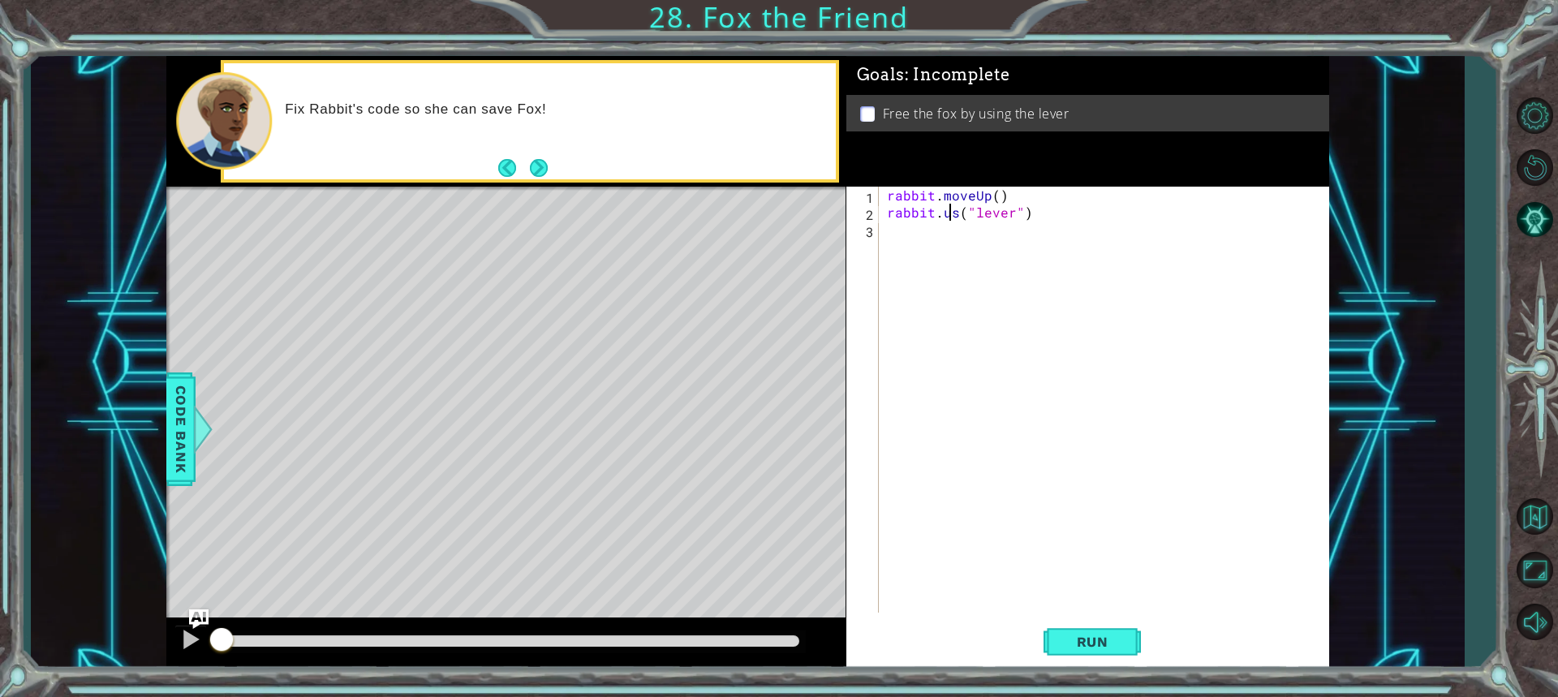
click at [950, 218] on div "rabbit . moveUp ( ) rabbit . us ( "lever" )" at bounding box center [1108, 417] width 449 height 460
click at [958, 213] on div "rabbit . moveUp ( ) rabbit . us ( "lever" )" at bounding box center [1108, 417] width 449 height 460
type textarea "rabbit.use("lever")"
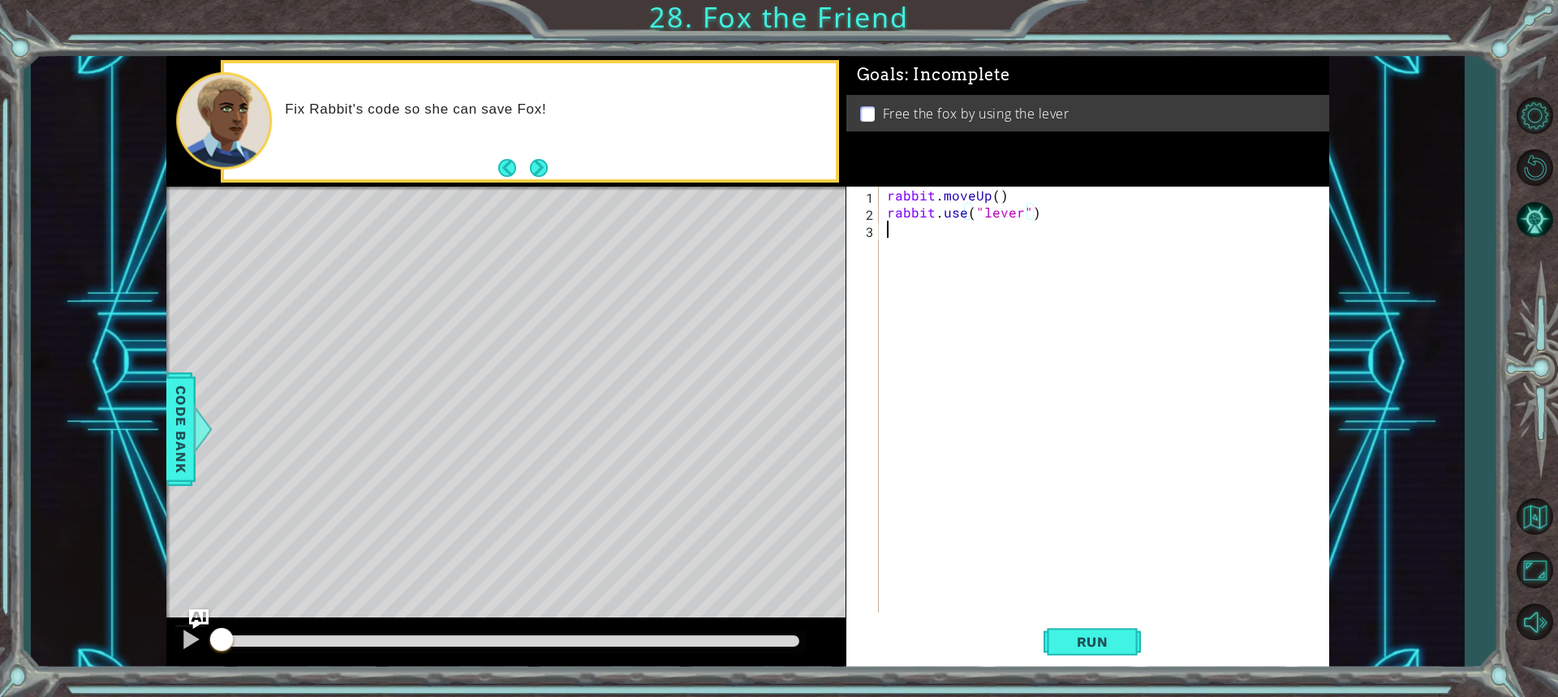
click at [1054, 246] on div "rabbit . moveUp ( ) rabbit . use ( "lever" )" at bounding box center [1108, 417] width 449 height 460
click at [992, 194] on div "rabbit . moveUp ( ) rabbit . use ( "lever" )" at bounding box center [1108, 417] width 449 height 460
click at [991, 193] on div "rabbit . moveUp ( ) rabbit . use ( "lever" )" at bounding box center [1104, 400] width 441 height 426
click at [996, 196] on div "rabbit . moveUp ( ) rabbit . use ( "lever" )" at bounding box center [1108, 417] width 449 height 460
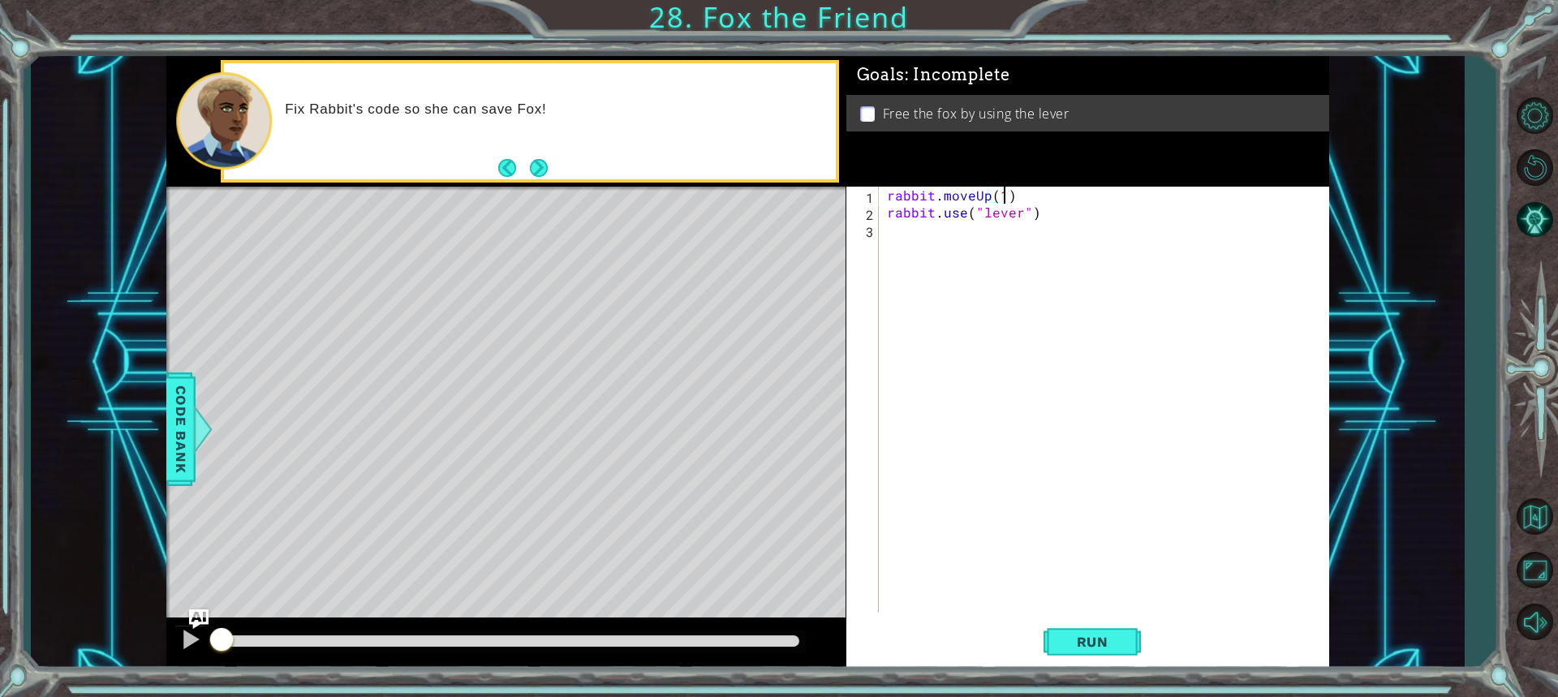
scroll to position [0, 6]
type textarea "rabbit.moveUp(1)"
click at [1109, 634] on span "Run" at bounding box center [1093, 642] width 64 height 16
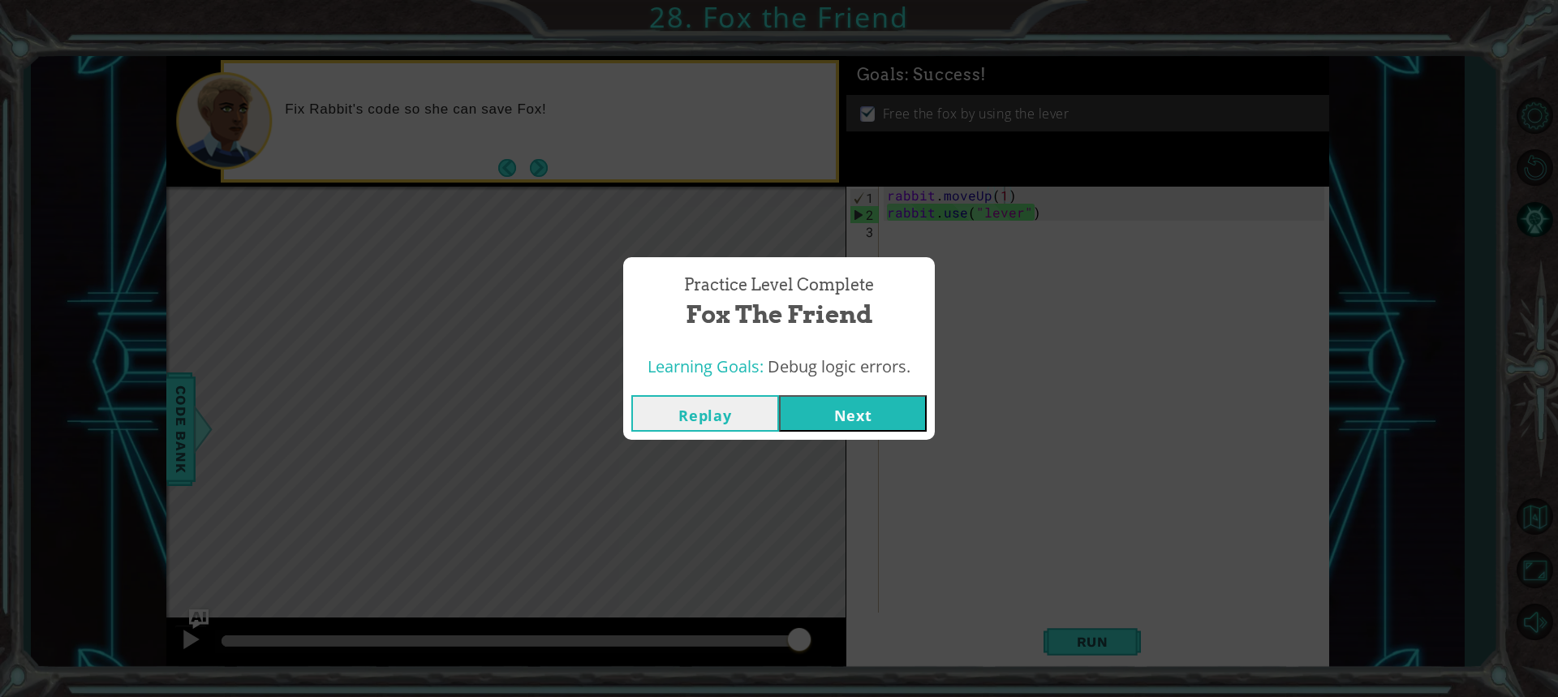
click at [865, 409] on button "Next" at bounding box center [853, 413] width 148 height 37
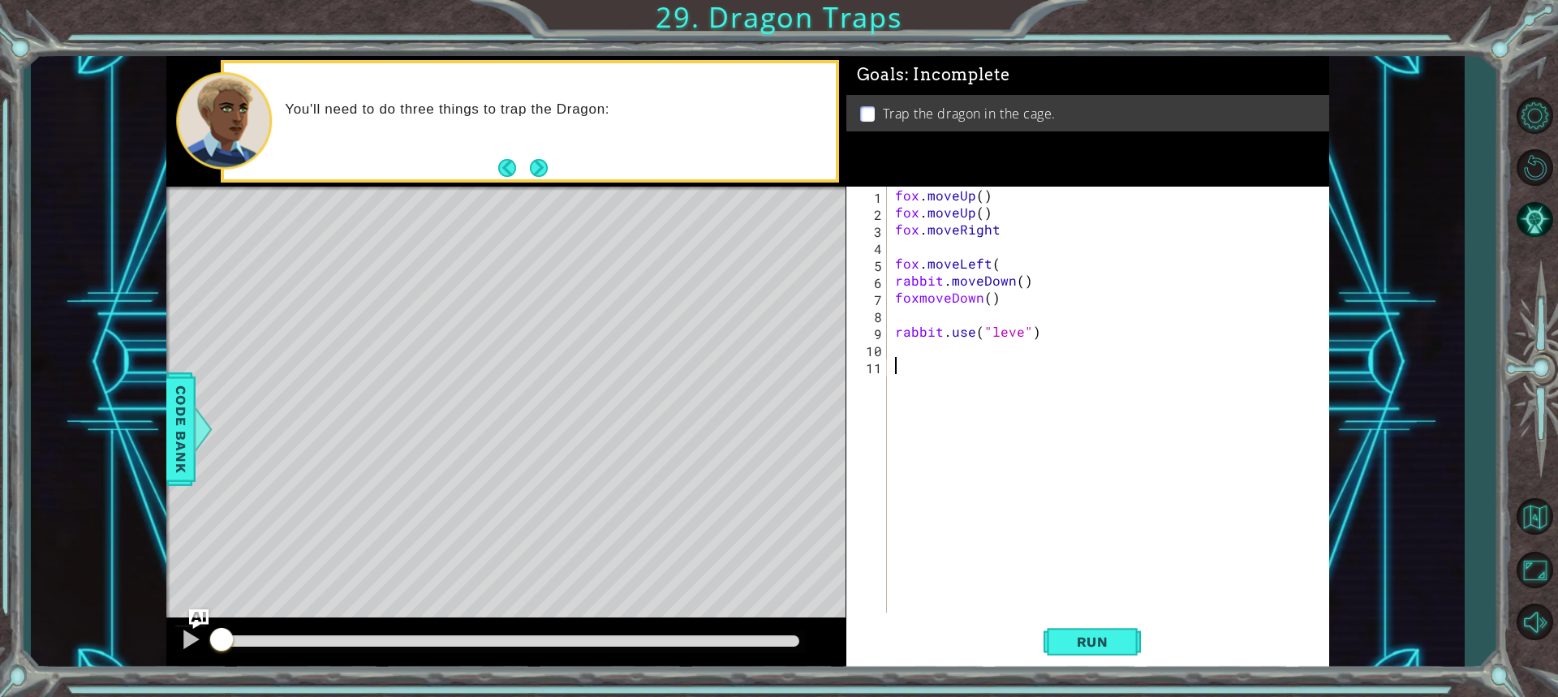
click at [1060, 332] on div "fox . moveUp ( ) fox . moveUp ( ) fox . moveRight fox . moveLeft ( rabbit . mov…" at bounding box center [1112, 417] width 441 height 460
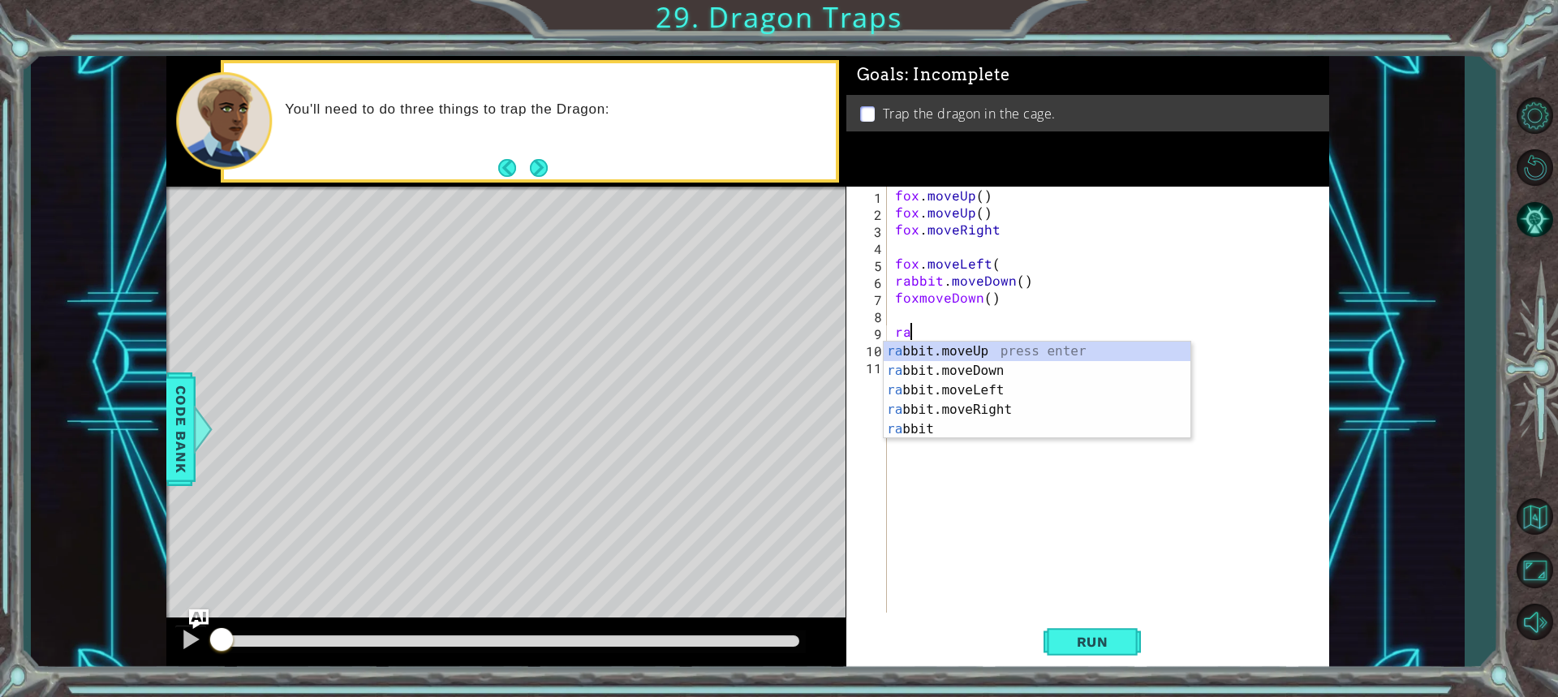
type textarea "r"
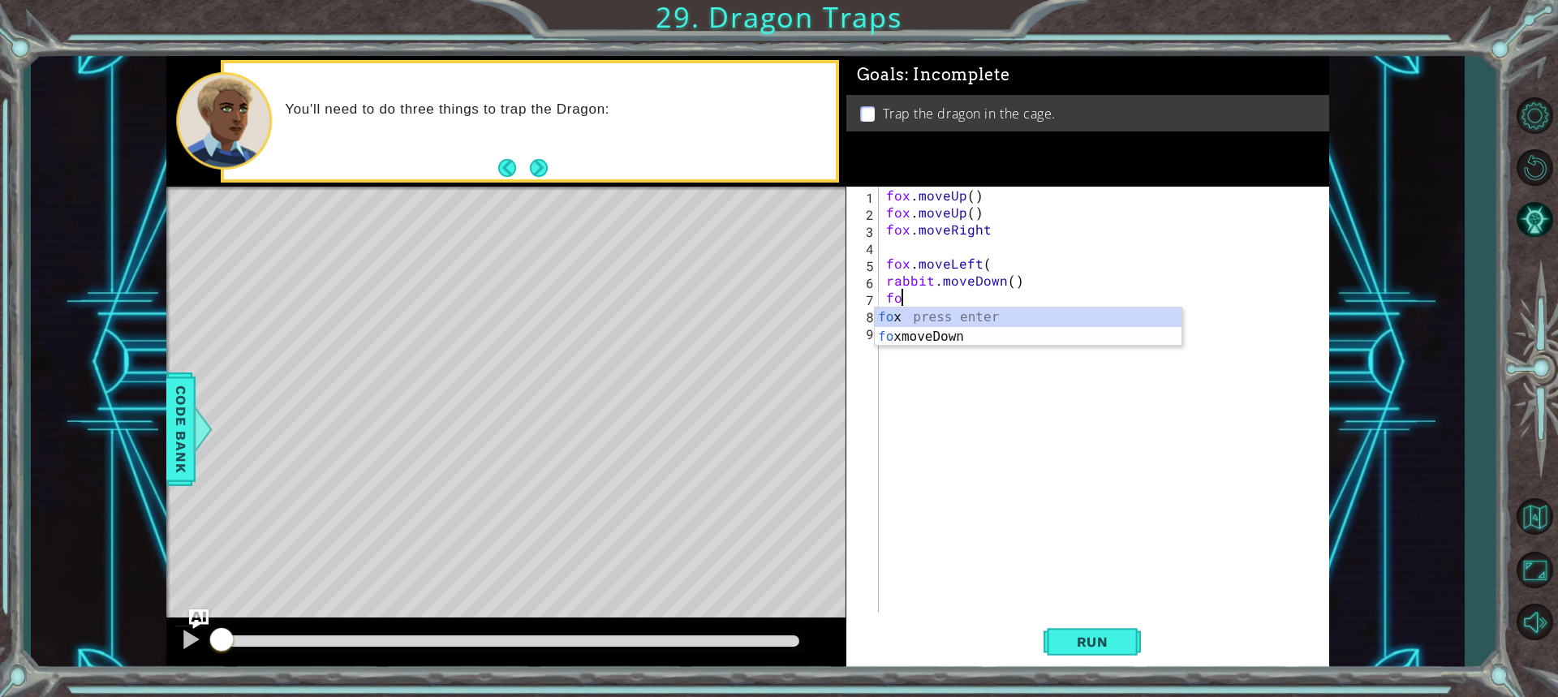
type textarea "f"
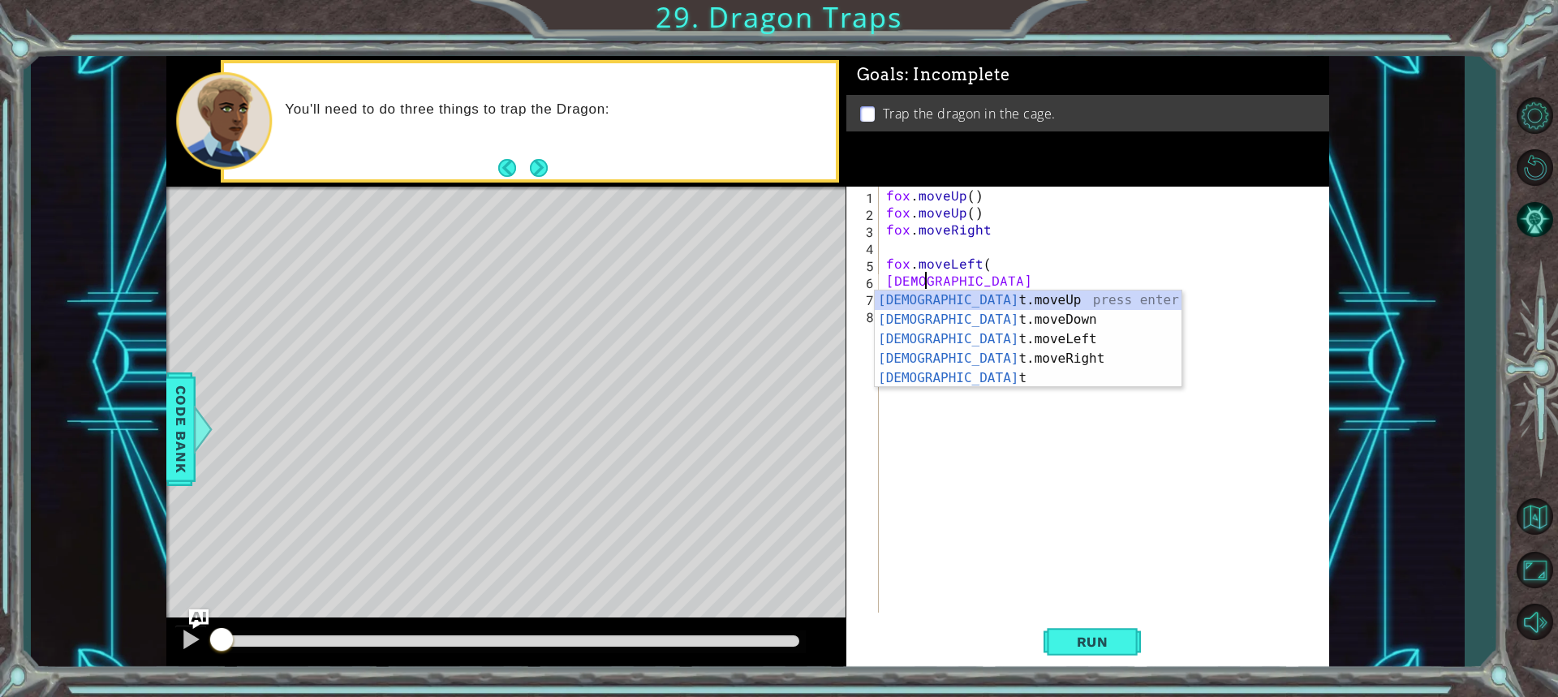
type textarea "r"
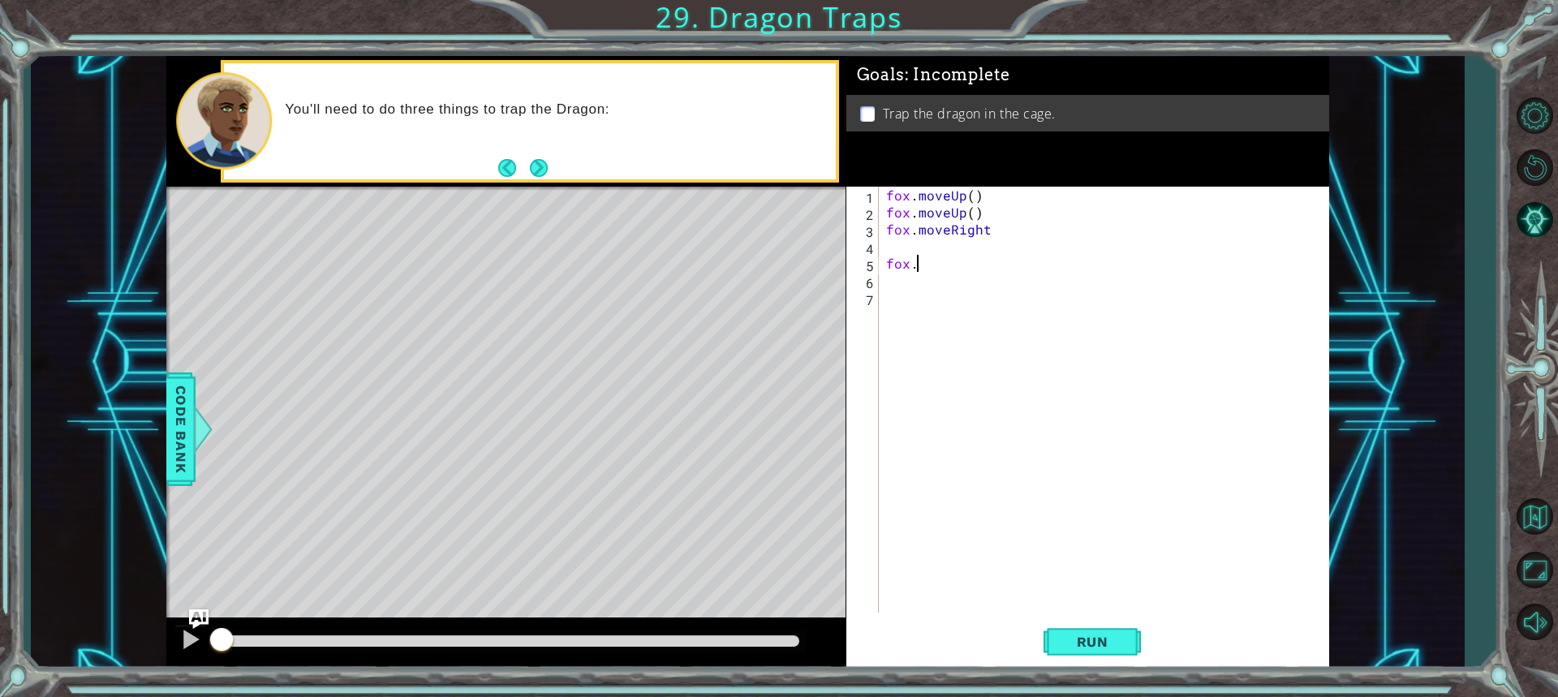
type textarea "f"
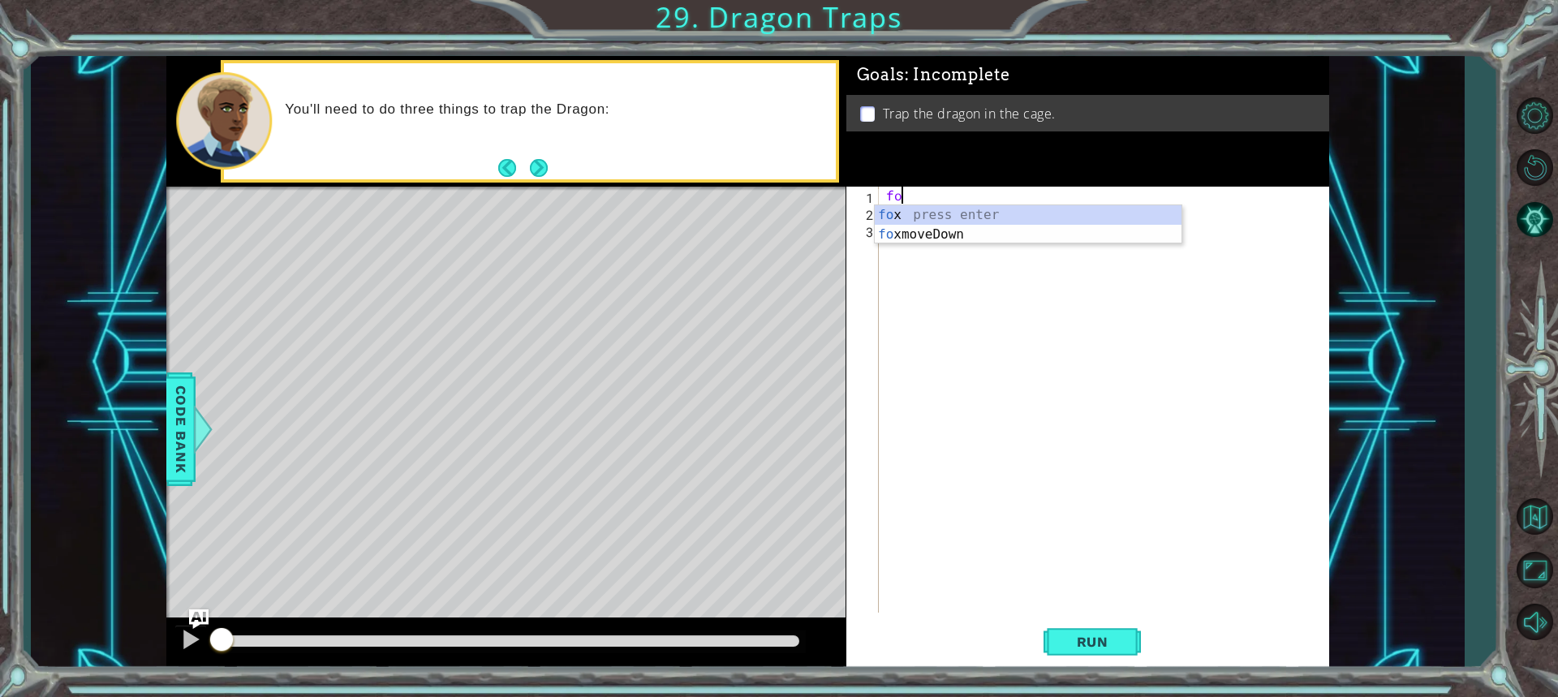
type textarea "f"
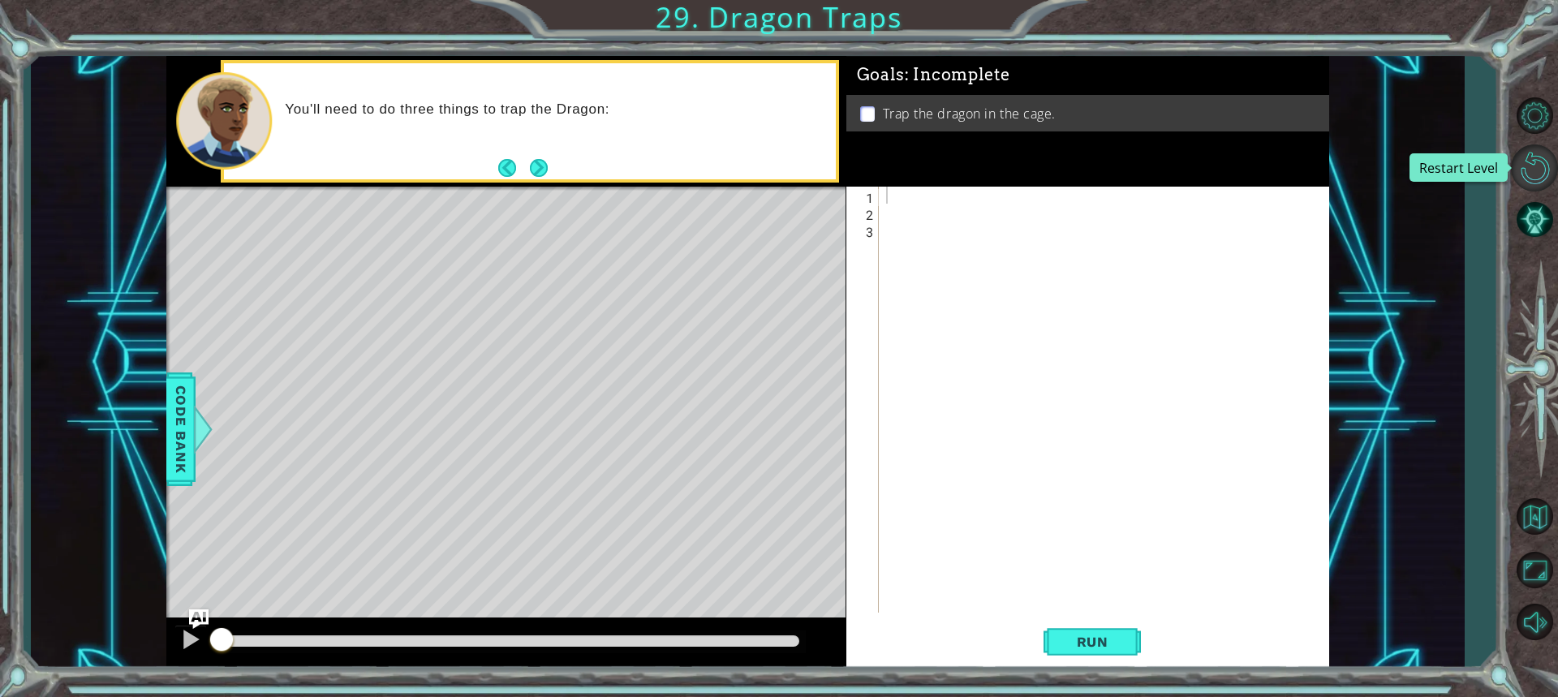
click at [1514, 162] on button "Restart Level" at bounding box center [1534, 167] width 47 height 47
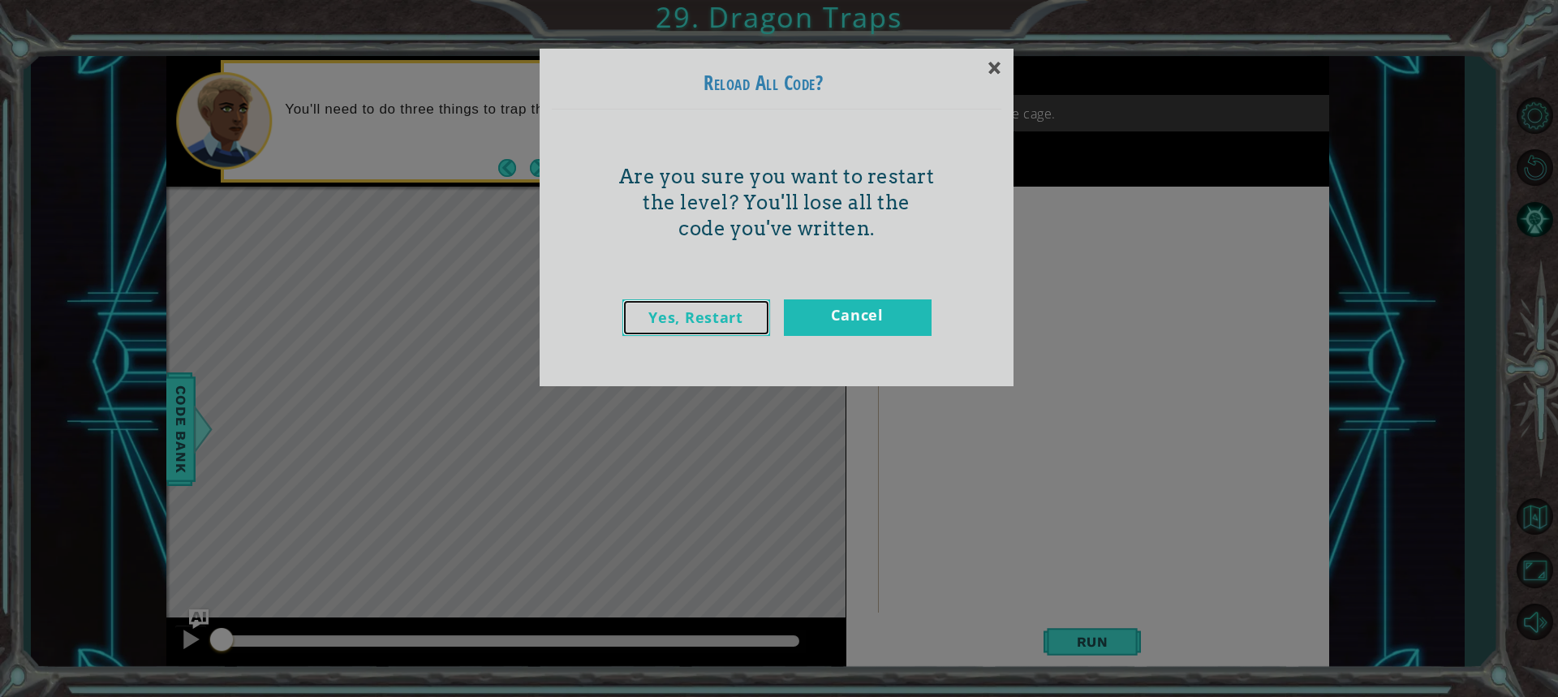
click at [691, 310] on link "Yes, Restart" at bounding box center [697, 317] width 148 height 37
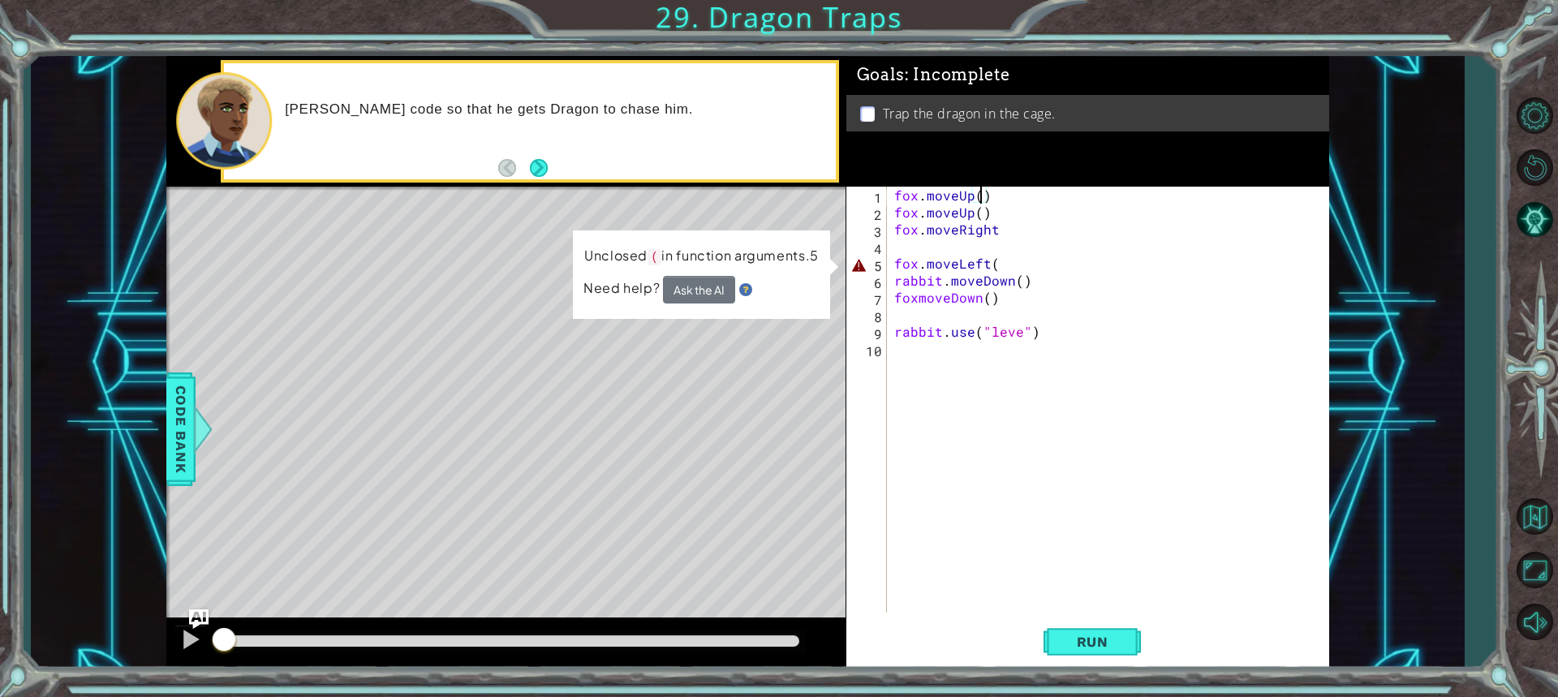
click at [980, 193] on div "fox . moveUp ( ) fox . moveUp ( ) fox . moveRight fox . moveLeft ( rabbit . mov…" at bounding box center [1112, 417] width 442 height 460
click at [1005, 208] on div "fox . moveUp ( ) fox . moveUp ( ) fox . moveRight fox . moveLeft ( rabbit . mov…" at bounding box center [1112, 417] width 442 height 460
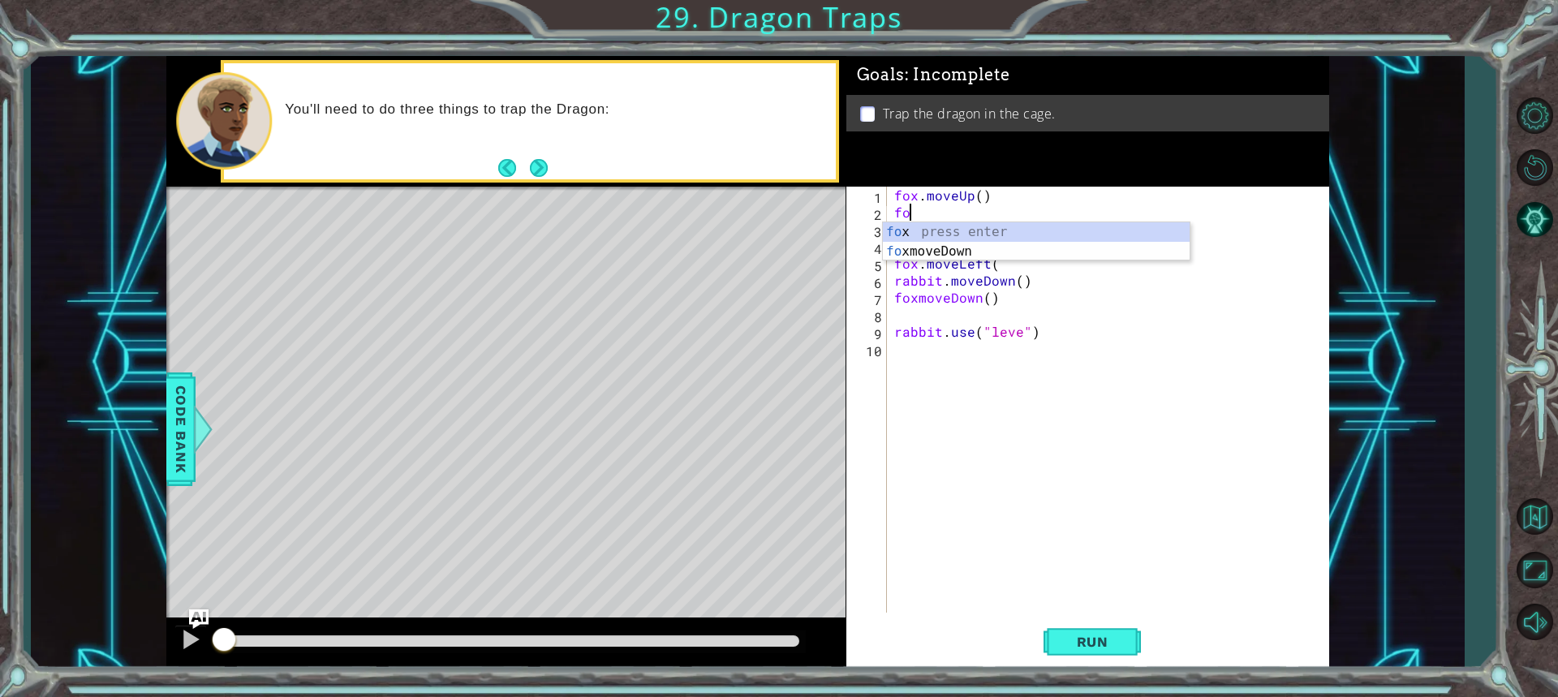
type textarea "f"
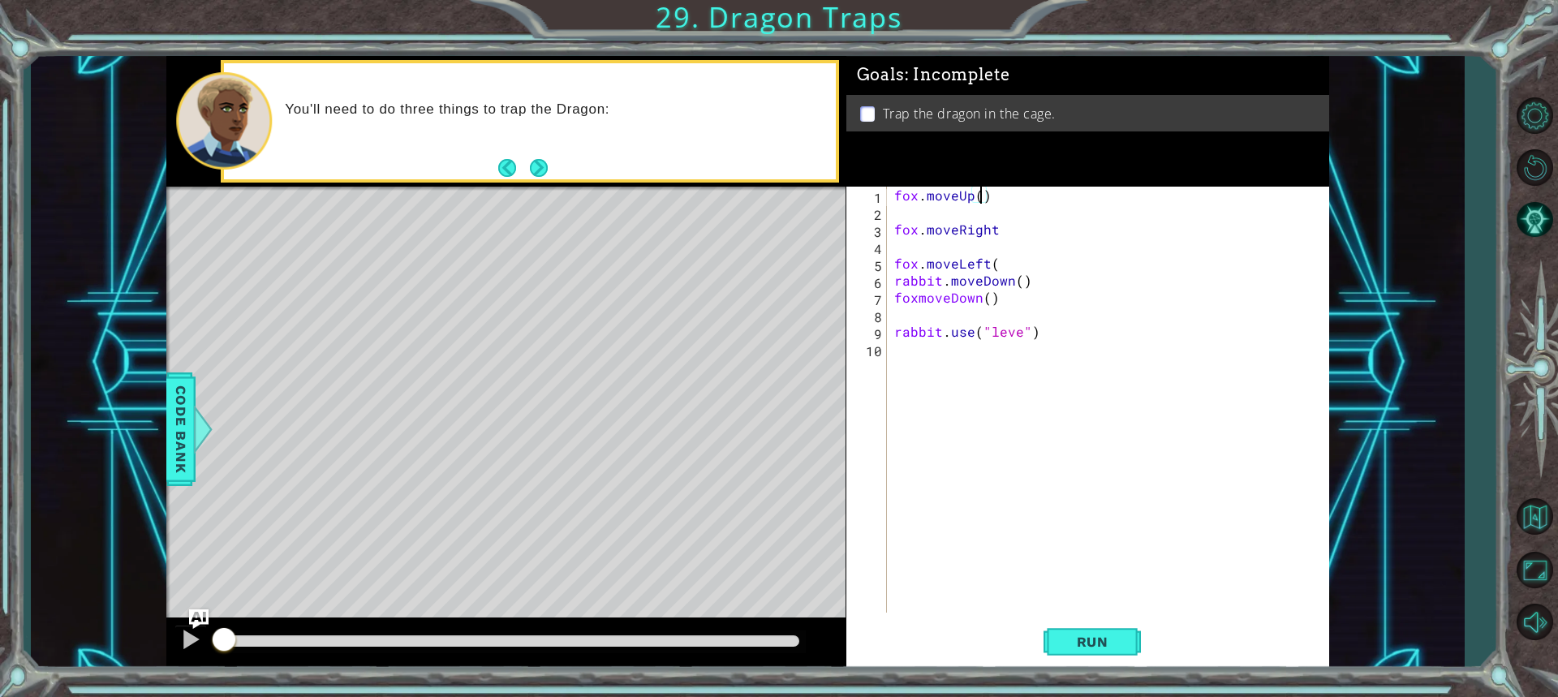
click at [978, 197] on div "fox . moveUp ( ) fox . moveRight fox . moveLeft ( rabbit . moveDown ( ) foxmove…" at bounding box center [1112, 417] width 442 height 460
click at [1009, 226] on div "fox . moveUp ( 1 ) fox . moveRight fox . moveLeft ( rabbit . moveDown ( ) foxmo…" at bounding box center [1112, 417] width 442 height 460
type textarea "fox.moveRight"
click at [922, 209] on div "fox . moveUp ( 1 ) fox . moveRight fox . moveLeft ( rabbit . moveDown ( ) foxmo…" at bounding box center [1112, 417] width 442 height 460
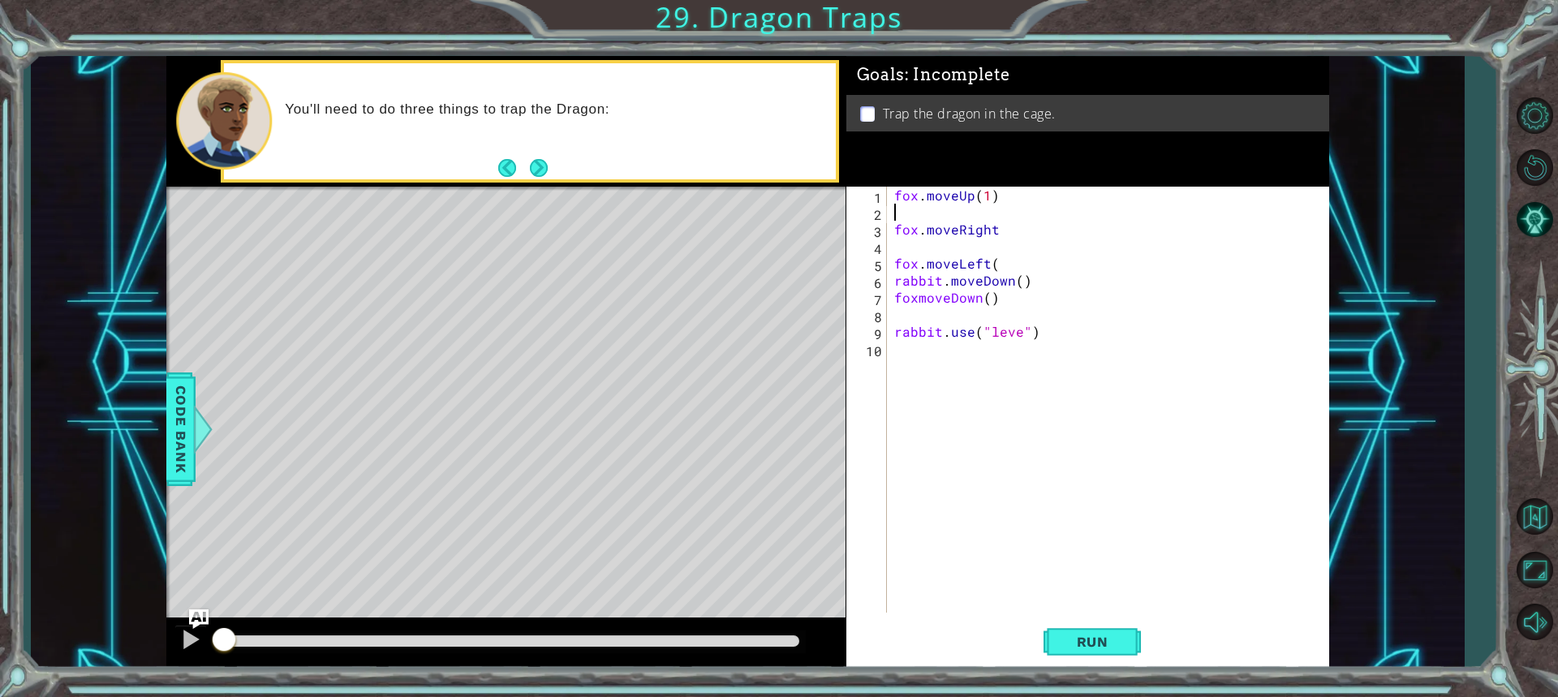
scroll to position [0, 0]
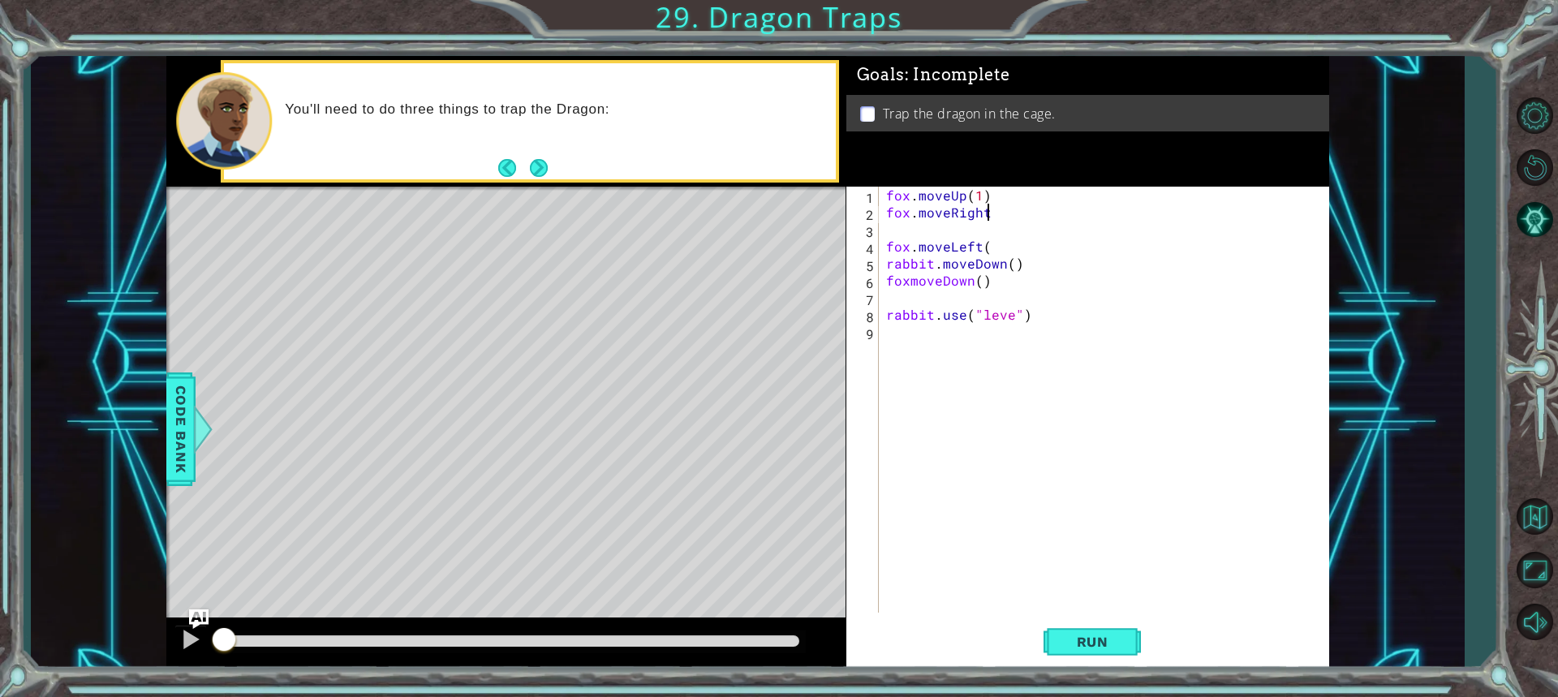
click at [1008, 215] on div "fox . moveUp ( 1 ) fox . moveRight fox . moveLeft ( rabbit . moveDown ( ) foxmo…" at bounding box center [1107, 417] width 449 height 460
type textarea "fox.moveRight(1)"
click at [888, 230] on div "fox . moveUp ( 1 ) fox . moveRight ( 1 ) fox . moveLeft ( rabbit . moveDown ( )…" at bounding box center [1107, 417] width 449 height 460
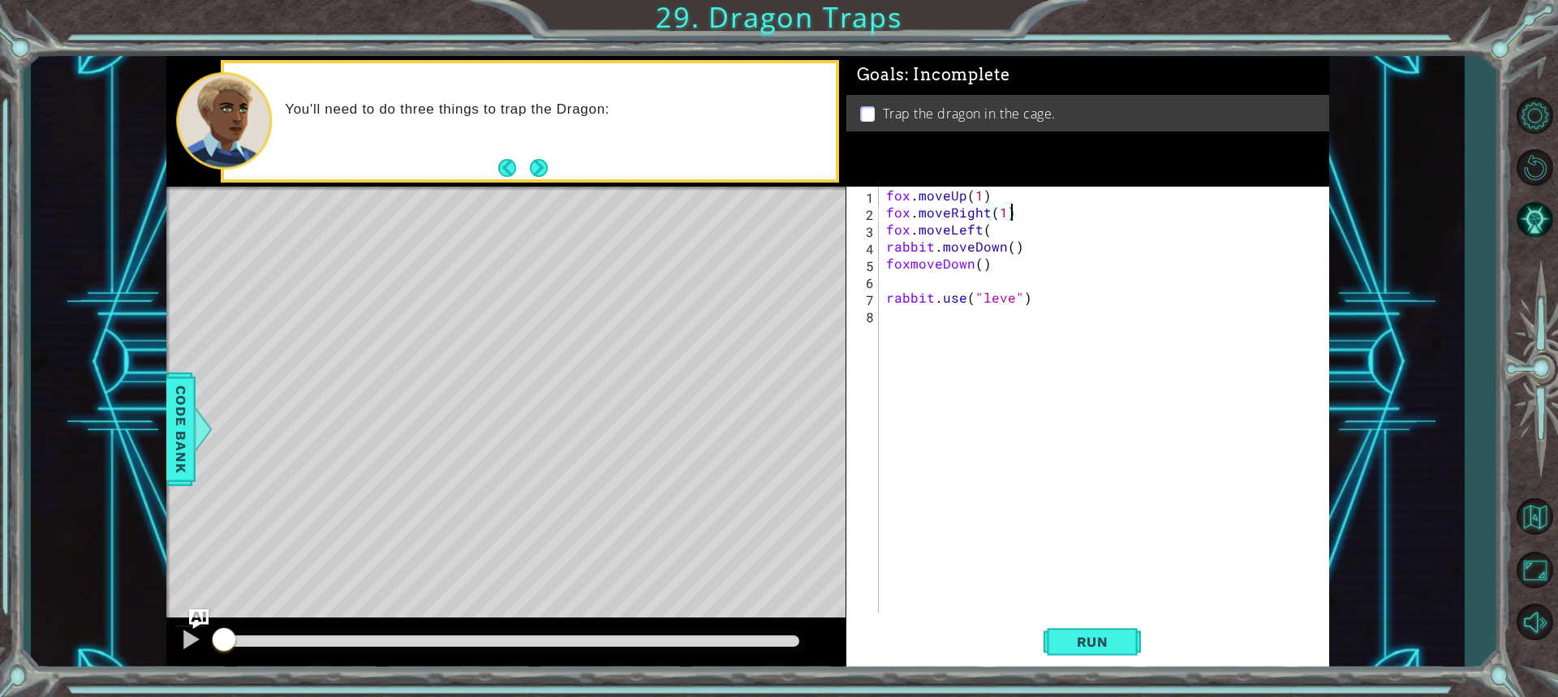
click at [988, 230] on div "fox . moveUp ( 1 ) fox . moveRight ( 1 ) fox . moveLeft ( rabbit . moveDown ( )…" at bounding box center [1107, 417] width 449 height 460
click at [1024, 246] on div "fox . moveUp ( 1 ) fox . moveRight ( 1 ) fox . moveLeft ( 1 ) rabbit . moveDown…" at bounding box center [1107, 417] width 449 height 460
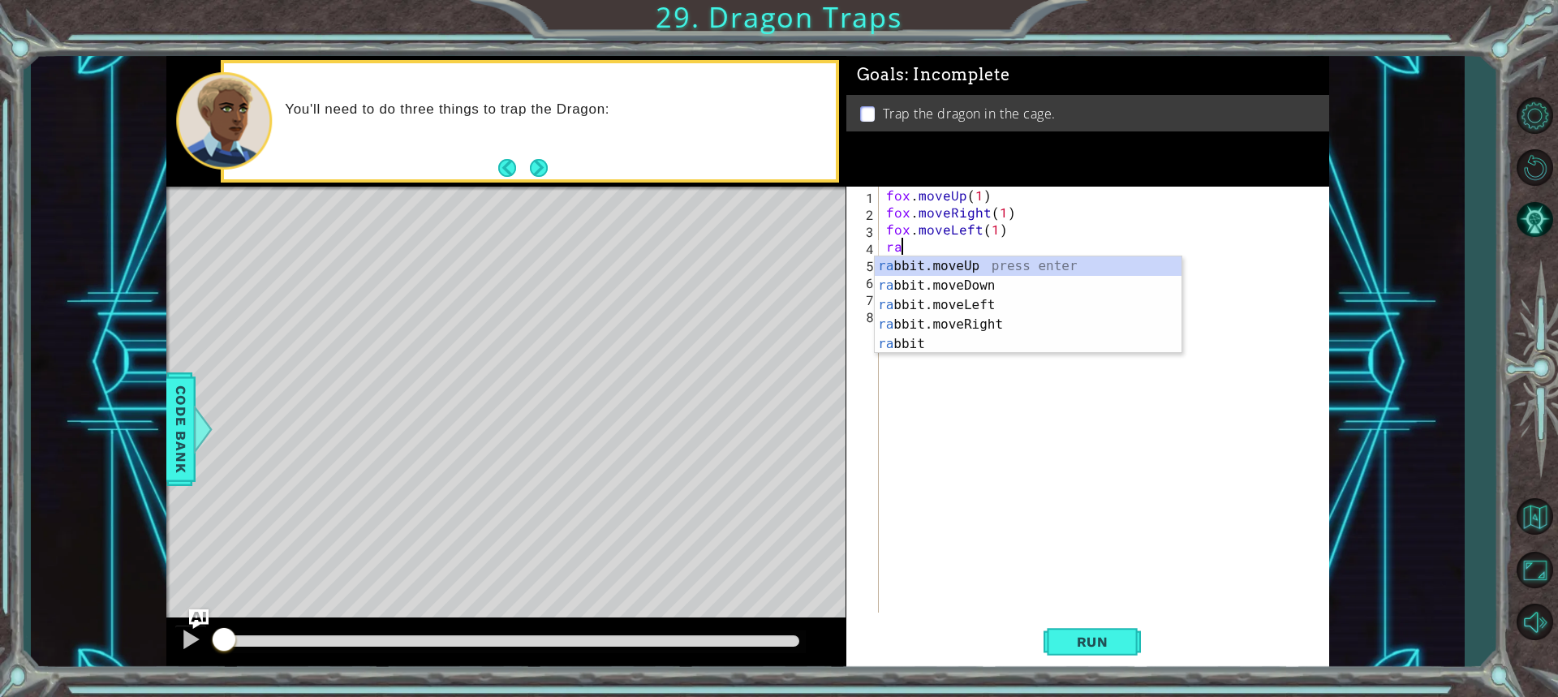
scroll to position [0, 0]
type textarea "r"
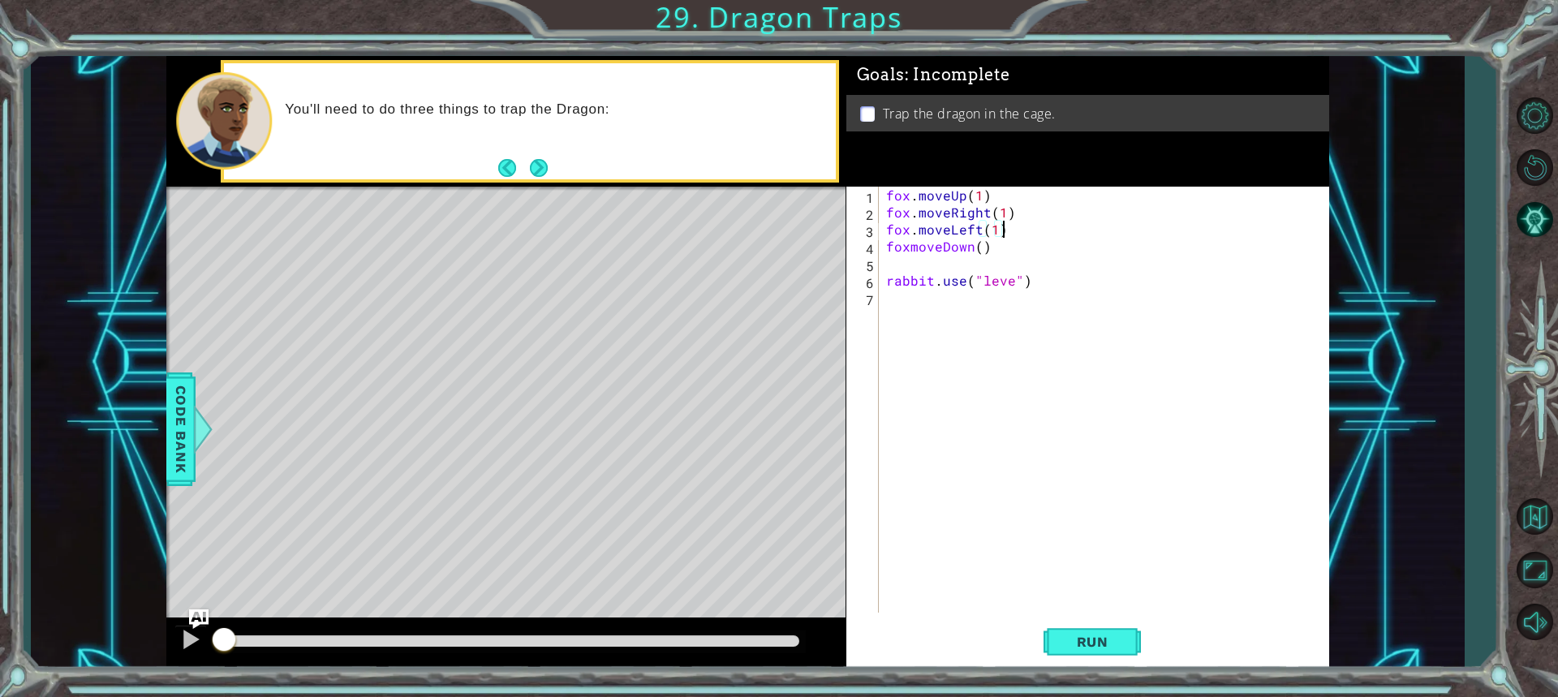
click at [981, 243] on div "fox . moveUp ( 1 ) fox . moveRight ( 1 ) fox . moveLeft ( 1 ) foxmoveDown ( ) r…" at bounding box center [1107, 417] width 449 height 460
type textarea "foxmoveDown(1)"
click at [973, 257] on div "fox . moveUp ( 1 ) fox . moveRight ( 1 ) fox . moveLeft ( 1 ) foxmoveDown ( 1 )…" at bounding box center [1107, 417] width 449 height 460
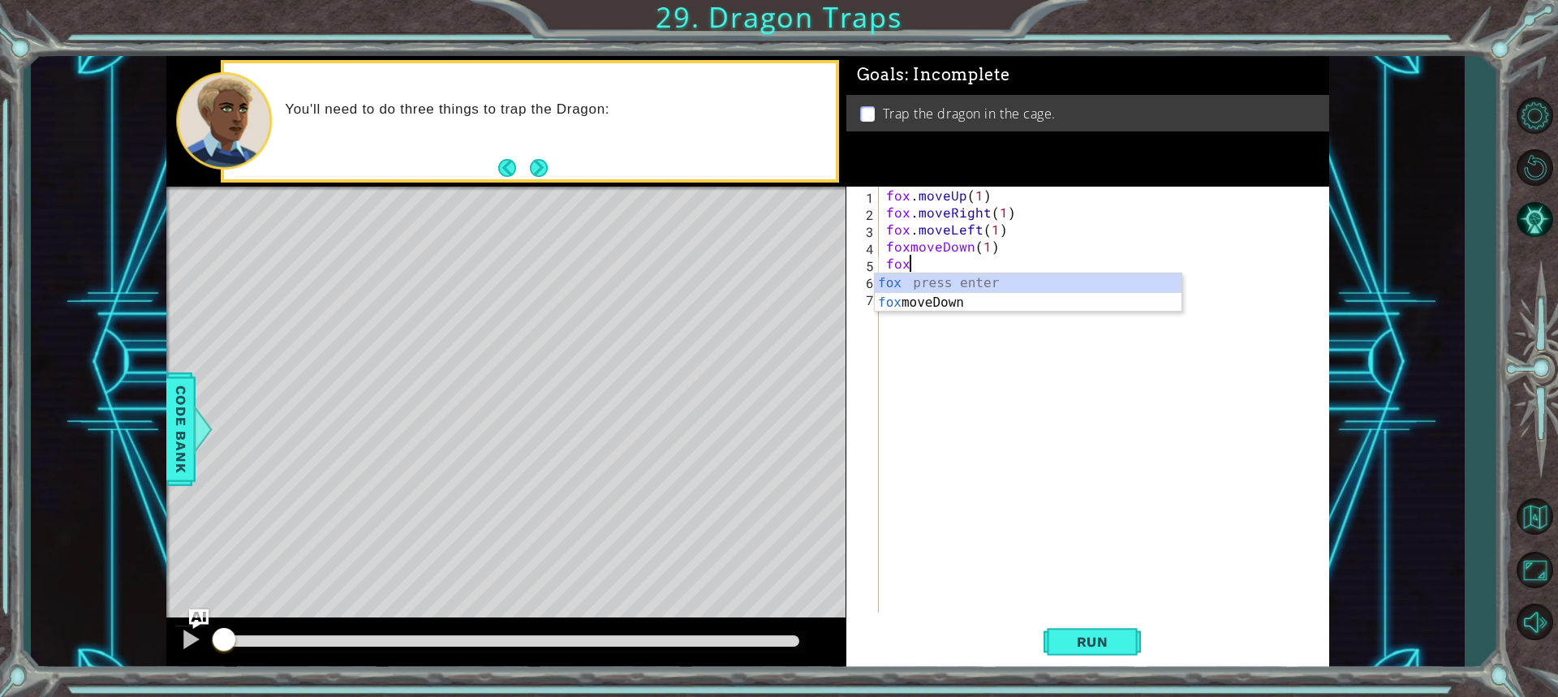
click at [987, 248] on div "fox . moveUp ( 1 ) fox . moveRight ( 1 ) fox . moveLeft ( 1 ) foxmoveDown ( 1 )…" at bounding box center [1107, 417] width 449 height 460
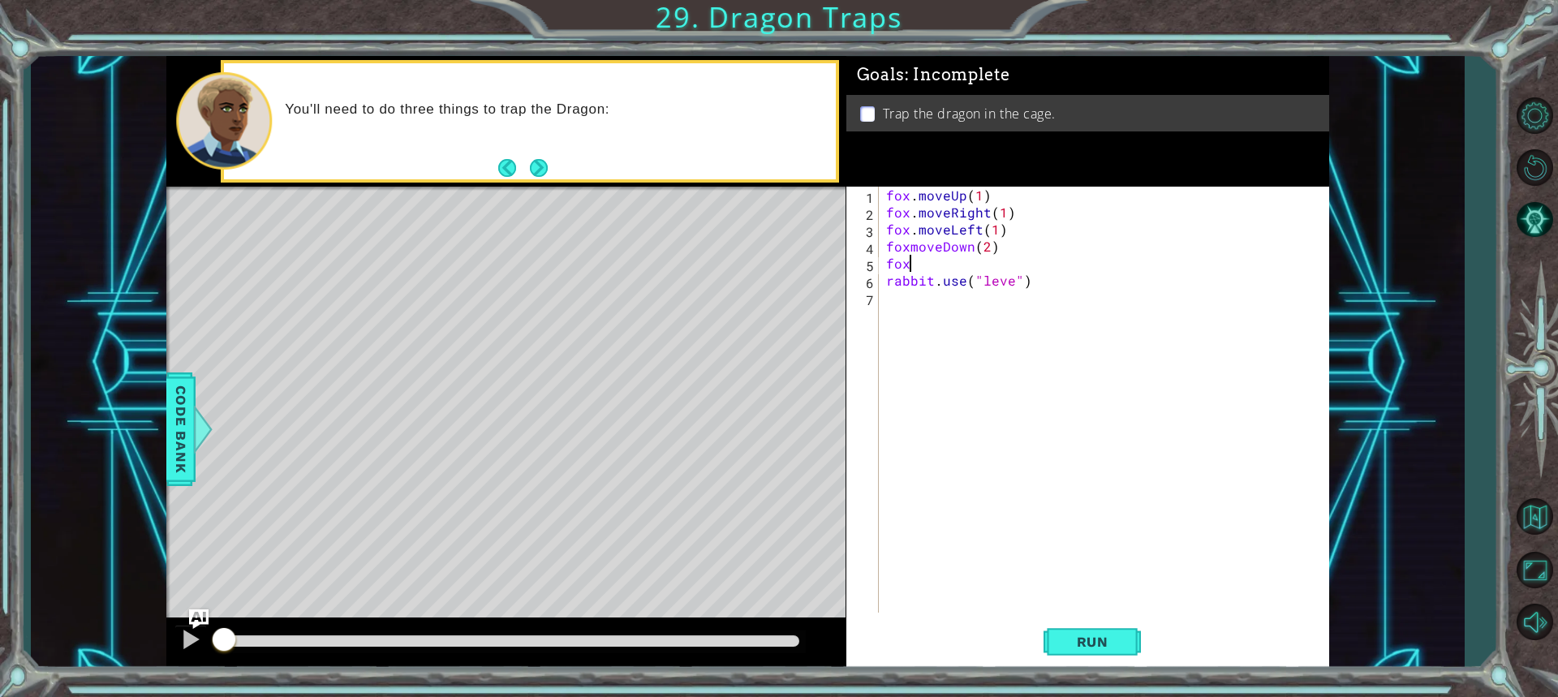
click at [960, 265] on div "fox . moveUp ( 1 ) fox . moveRight ( 1 ) fox . moveLeft ( 1 ) foxmoveDown ( 2 )…" at bounding box center [1107, 417] width 449 height 460
type textarea "f"
click at [1012, 266] on div "fox . moveUp ( 1 ) fox . moveRight ( 1 ) fox . moveLeft ( 1 ) foxmoveDown ( 2 )…" at bounding box center [1107, 417] width 449 height 460
click at [1117, 639] on span "Run" at bounding box center [1093, 642] width 64 height 16
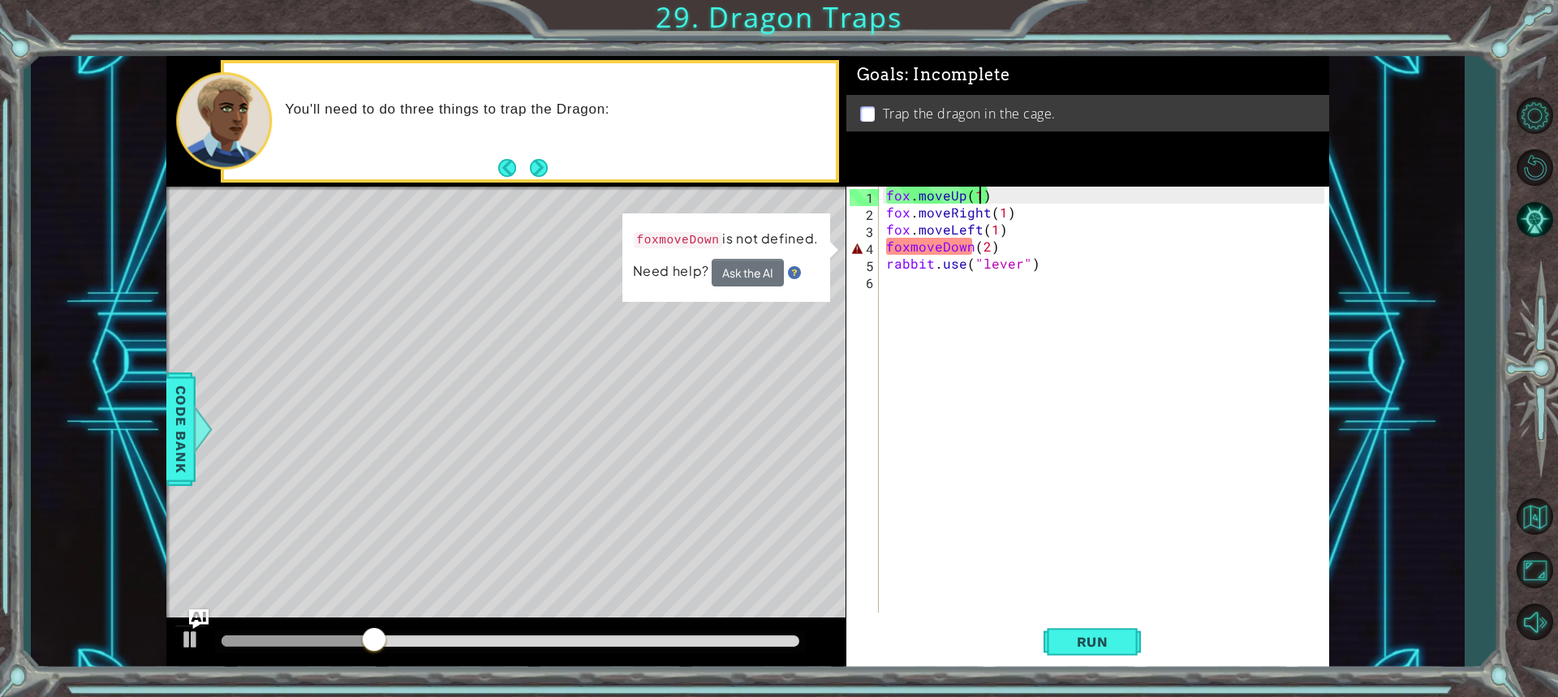
click at [982, 196] on div "fox . moveUp ( 1 ) fox . moveRight ( 1 ) fox . moveLeft ( 1 ) foxmoveDown ( 2 )…" at bounding box center [1107, 417] width 449 height 460
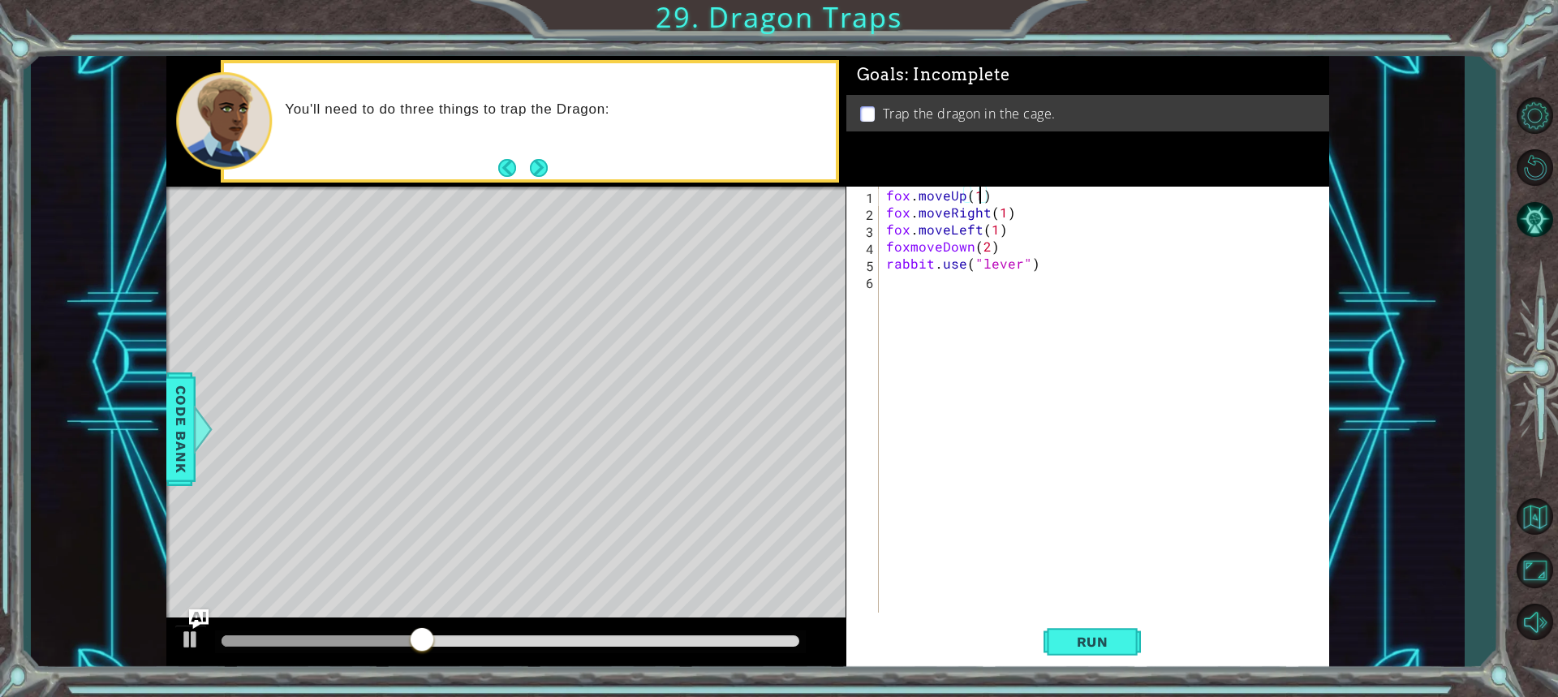
scroll to position [0, 5]
click at [1079, 632] on button "Run" at bounding box center [1092, 642] width 97 height 48
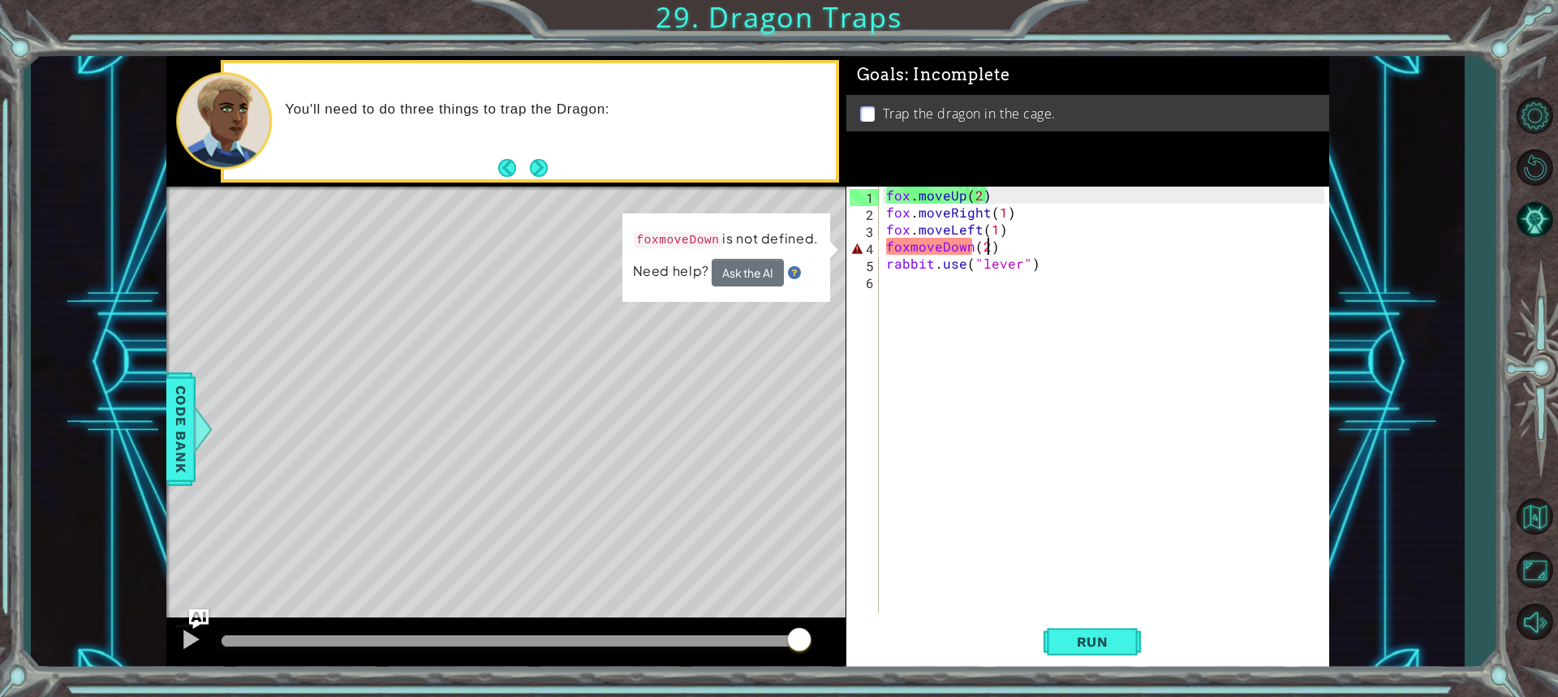
click at [984, 246] on div "fox . moveUp ( 2 ) fox . moveRight ( 1 ) fox . moveLeft ( 1 ) foxmoveDown ( 2 )…" at bounding box center [1107, 417] width 449 height 460
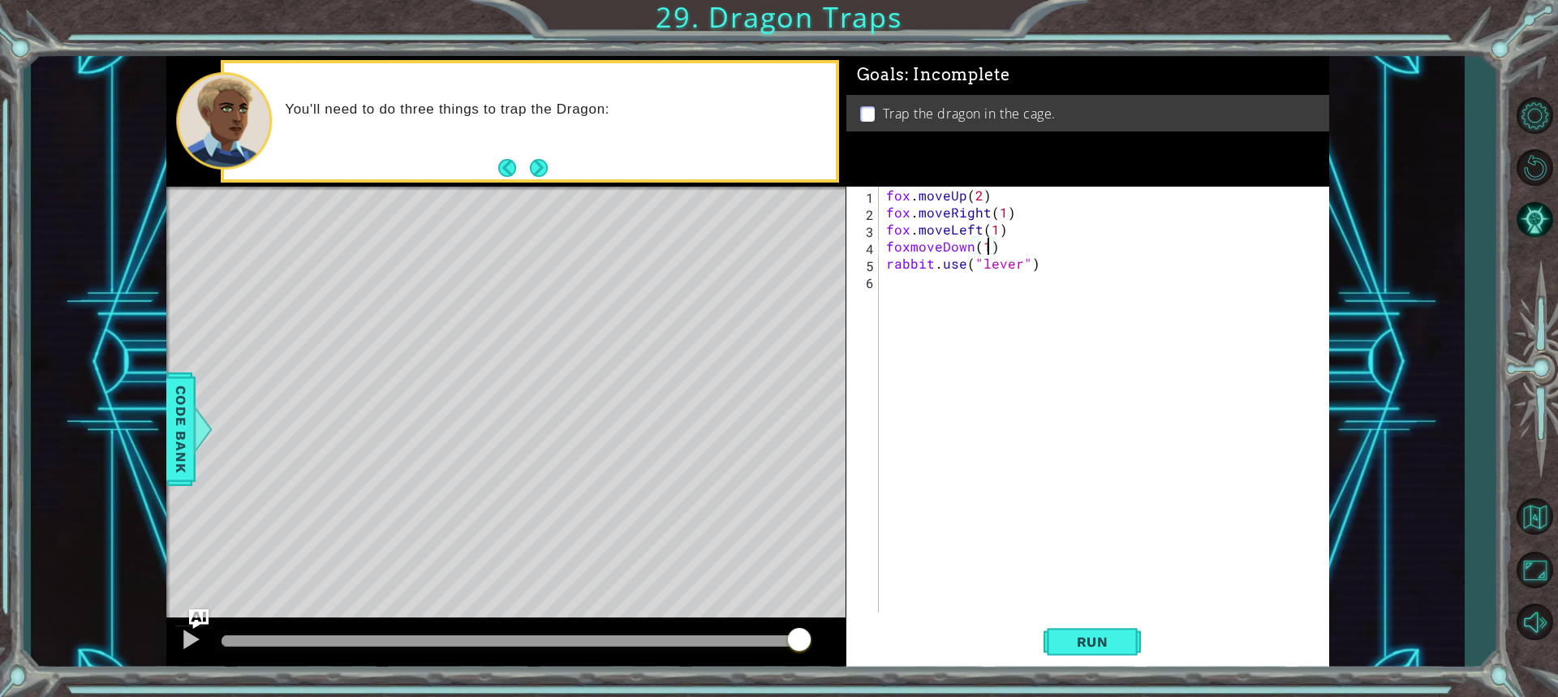
scroll to position [0, 6]
click at [1094, 647] on span "Run" at bounding box center [1093, 642] width 64 height 16
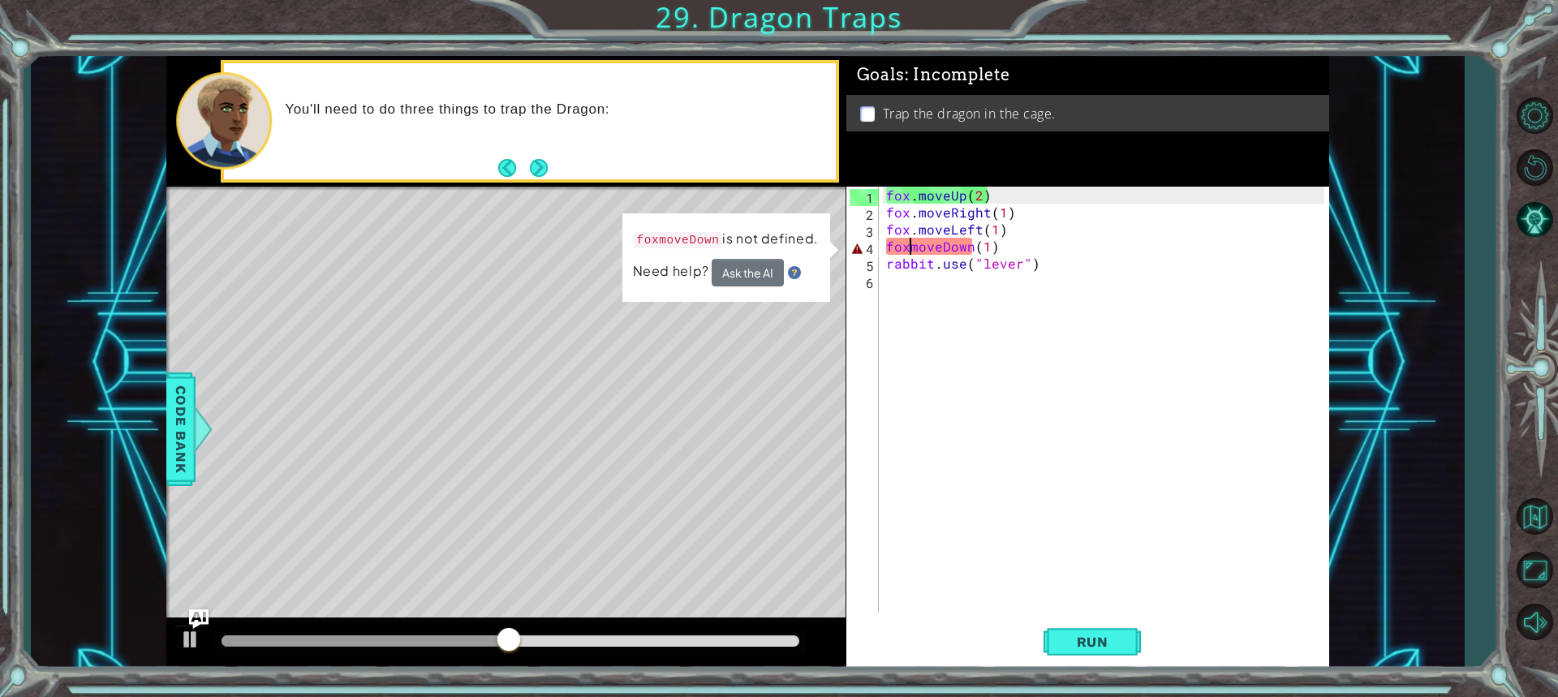
click at [911, 247] on div "fox . moveUp ( 2 ) fox . moveRight ( 1 ) fox . moveLeft ( 1 ) foxmoveDown ( 1 )…" at bounding box center [1107, 417] width 449 height 460
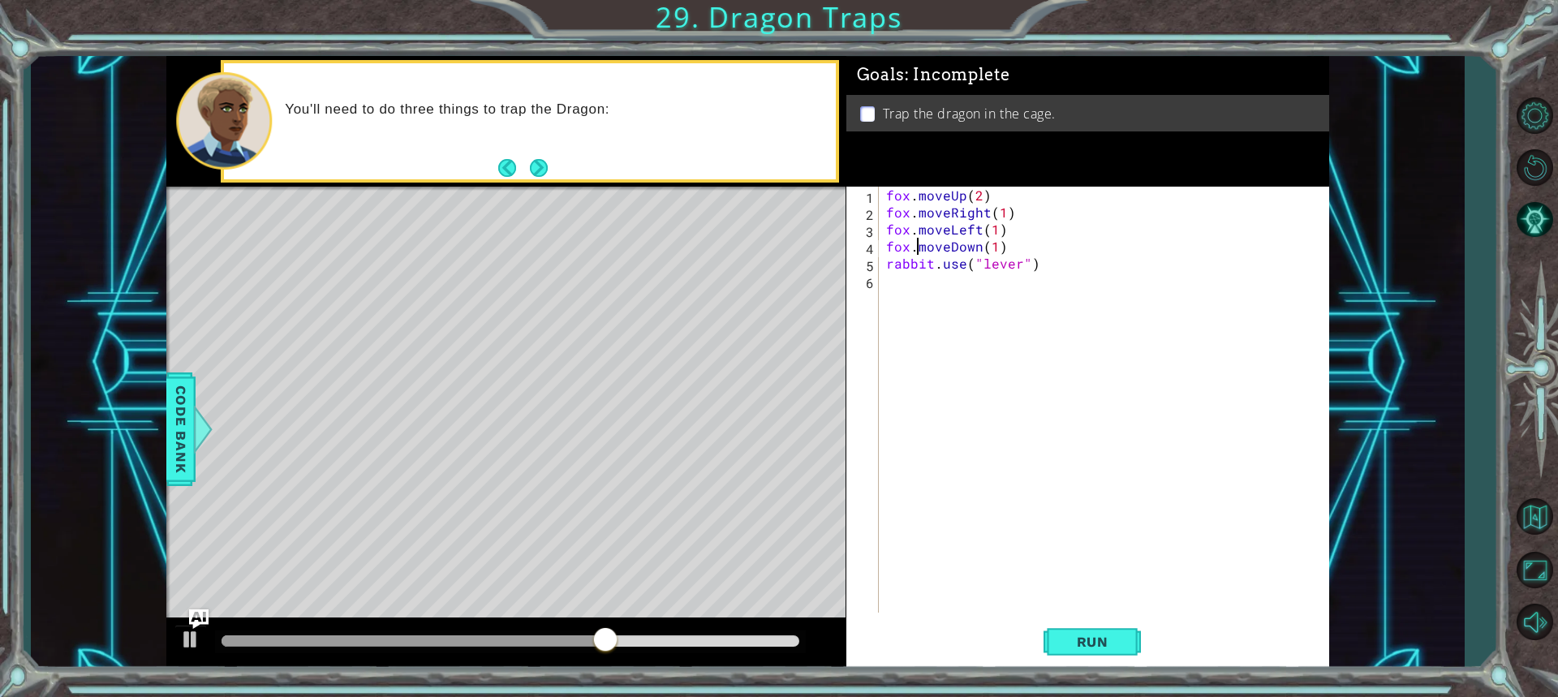
scroll to position [0, 2]
type textarea "fox.moveDown(1)"
click at [1093, 638] on span "Run" at bounding box center [1093, 642] width 64 height 16
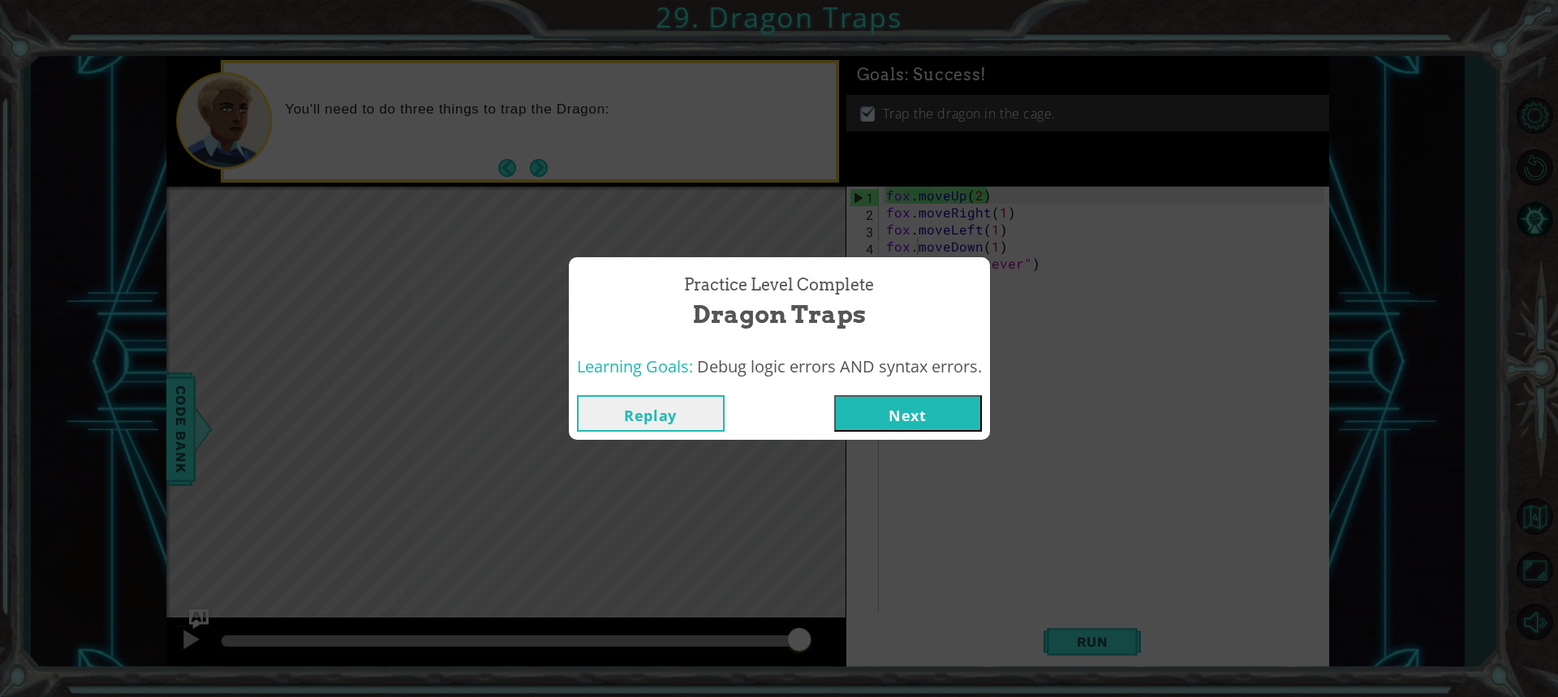
click at [950, 425] on button "Next" at bounding box center [908, 413] width 148 height 37
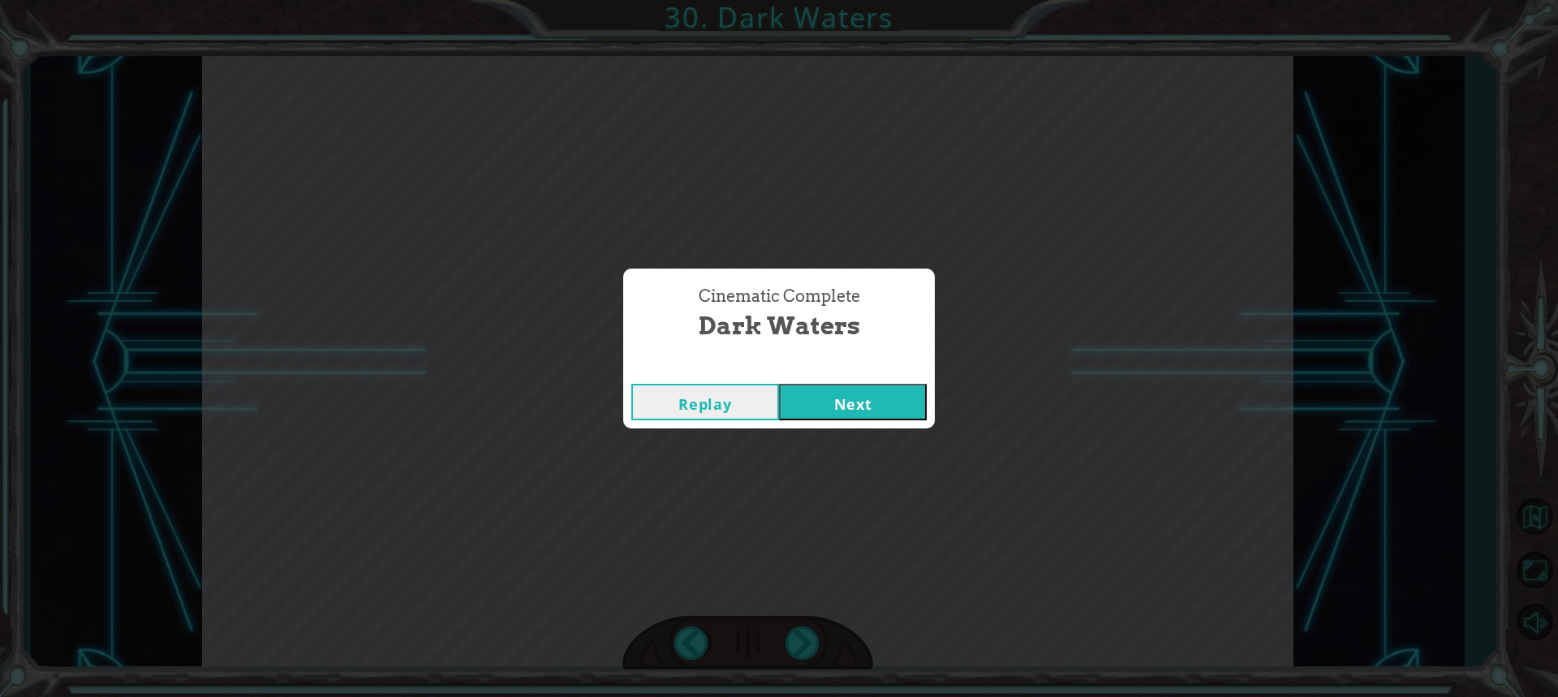
click at [862, 411] on button "Next" at bounding box center [853, 402] width 148 height 37
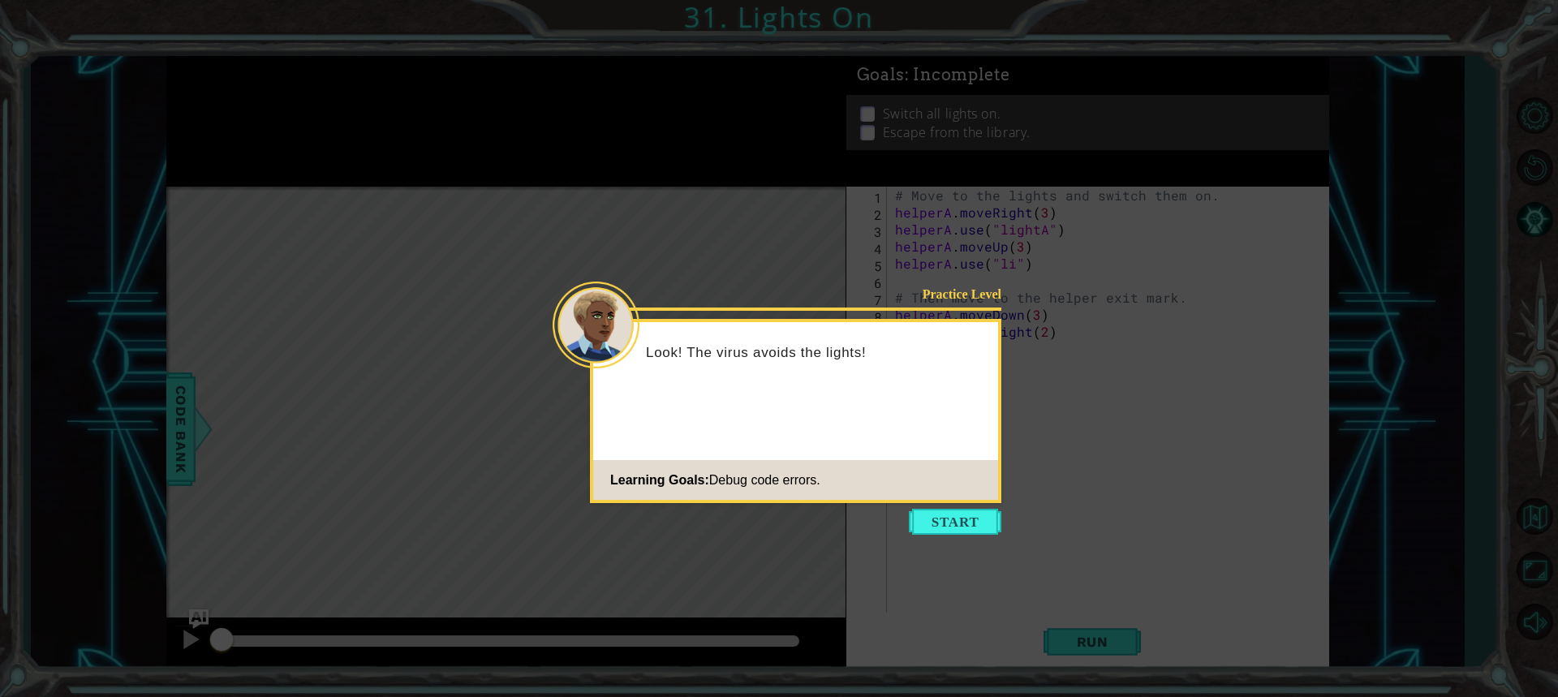
click at [946, 494] on footer "Learning Goals: Debug code errors." at bounding box center [795, 480] width 405 height 40
click at [954, 515] on button "Start" at bounding box center [955, 522] width 93 height 26
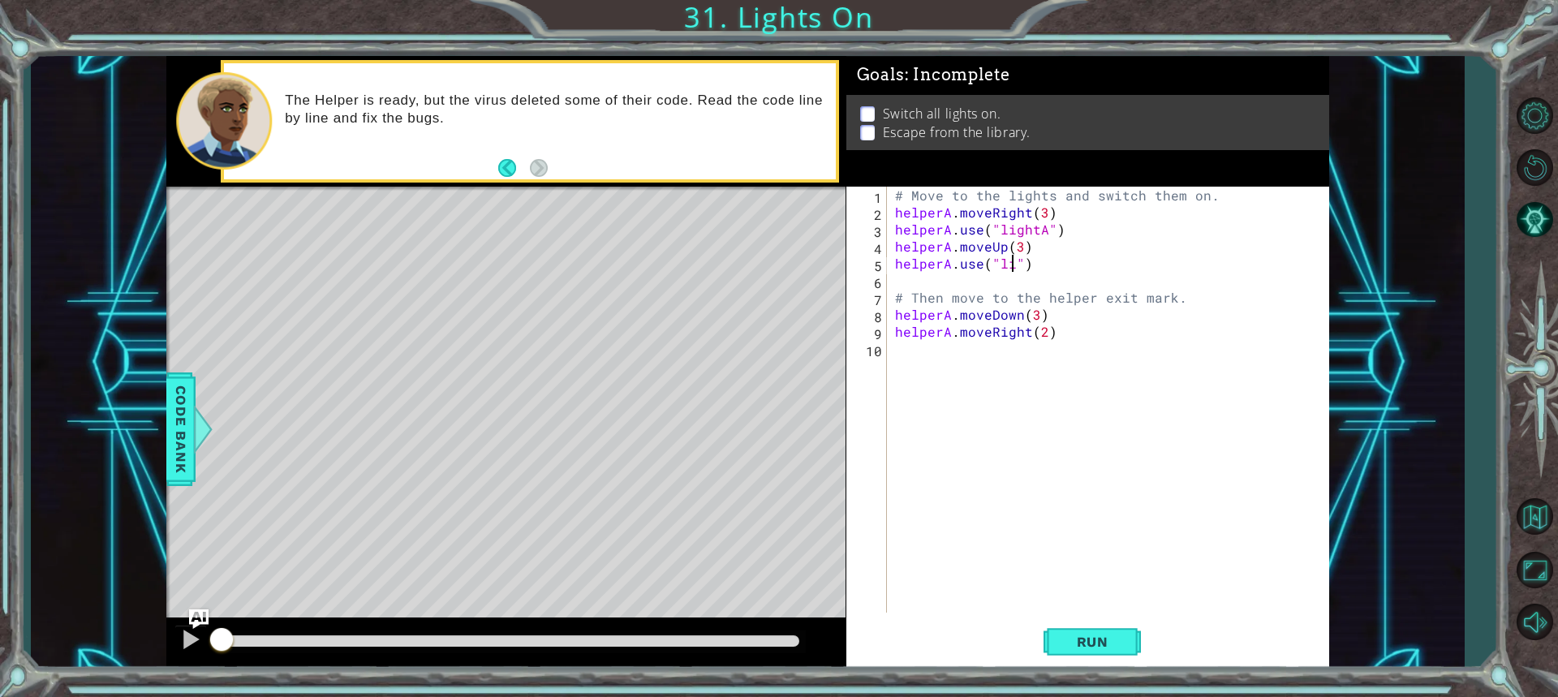
click at [1009, 264] on div "# Move to the lights and switch them on. helperA . moveRight ( 3 ) helperA . us…" at bounding box center [1112, 417] width 441 height 460
click at [1092, 644] on span "Run" at bounding box center [1093, 642] width 64 height 16
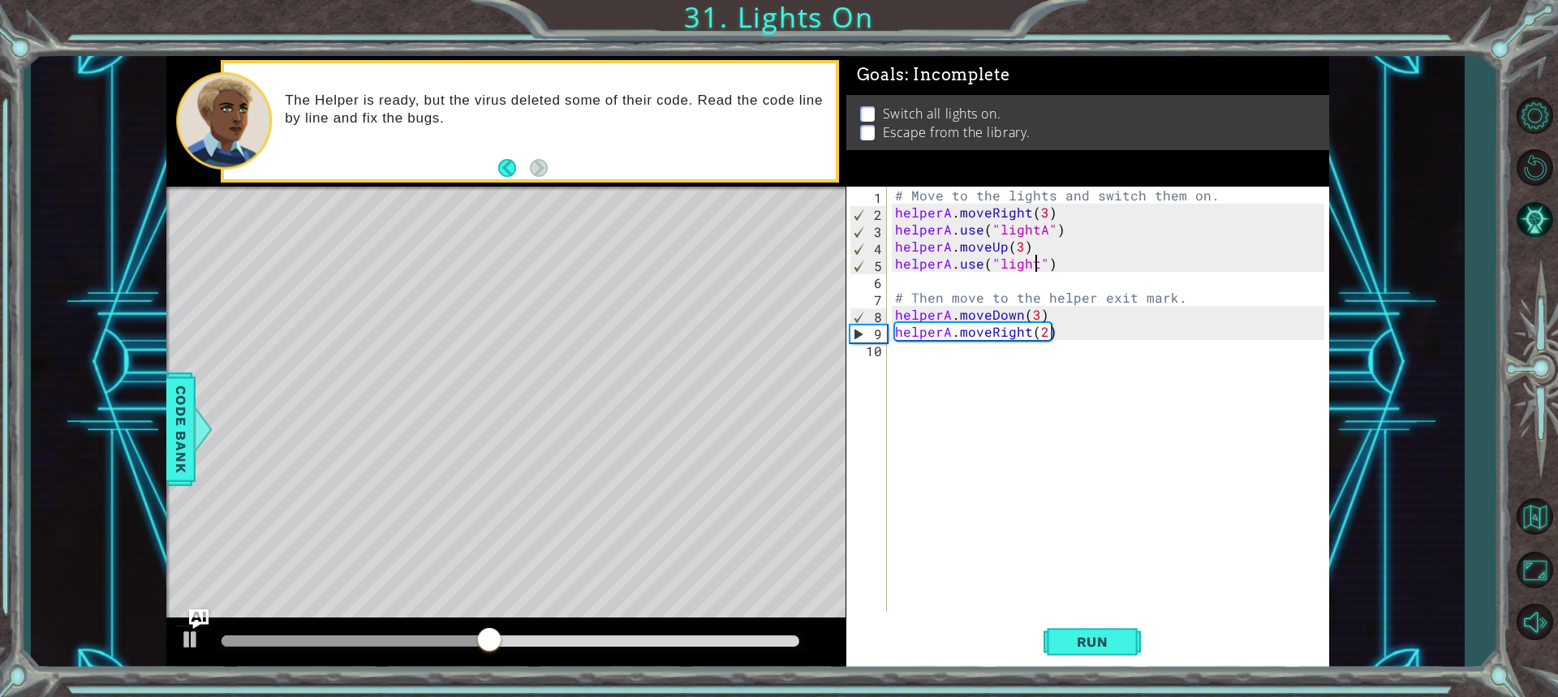
scroll to position [0, 9]
click at [1089, 644] on span "Run" at bounding box center [1093, 642] width 64 height 16
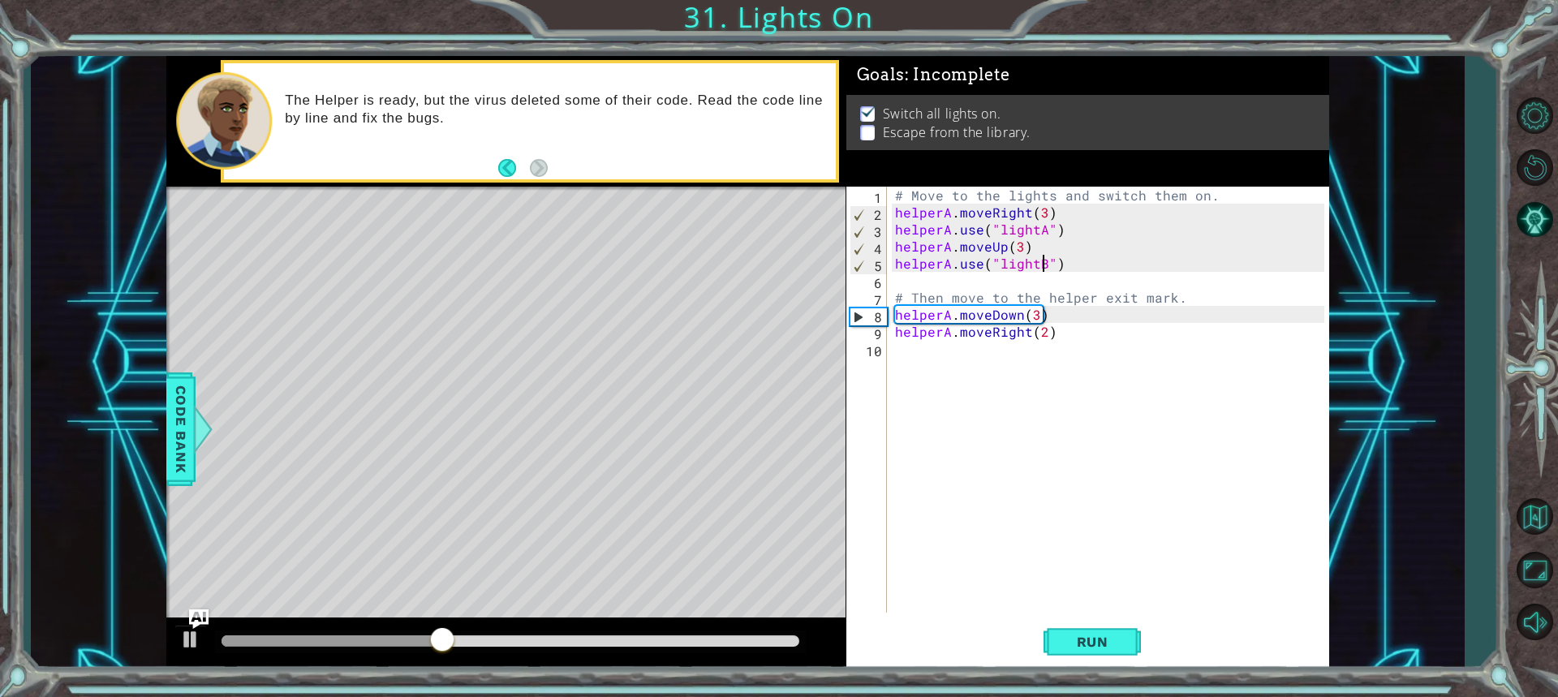
click at [1036, 313] on div "# Move to the lights and switch them on. helperA . moveRight ( 3 ) helperA . us…" at bounding box center [1112, 417] width 441 height 460
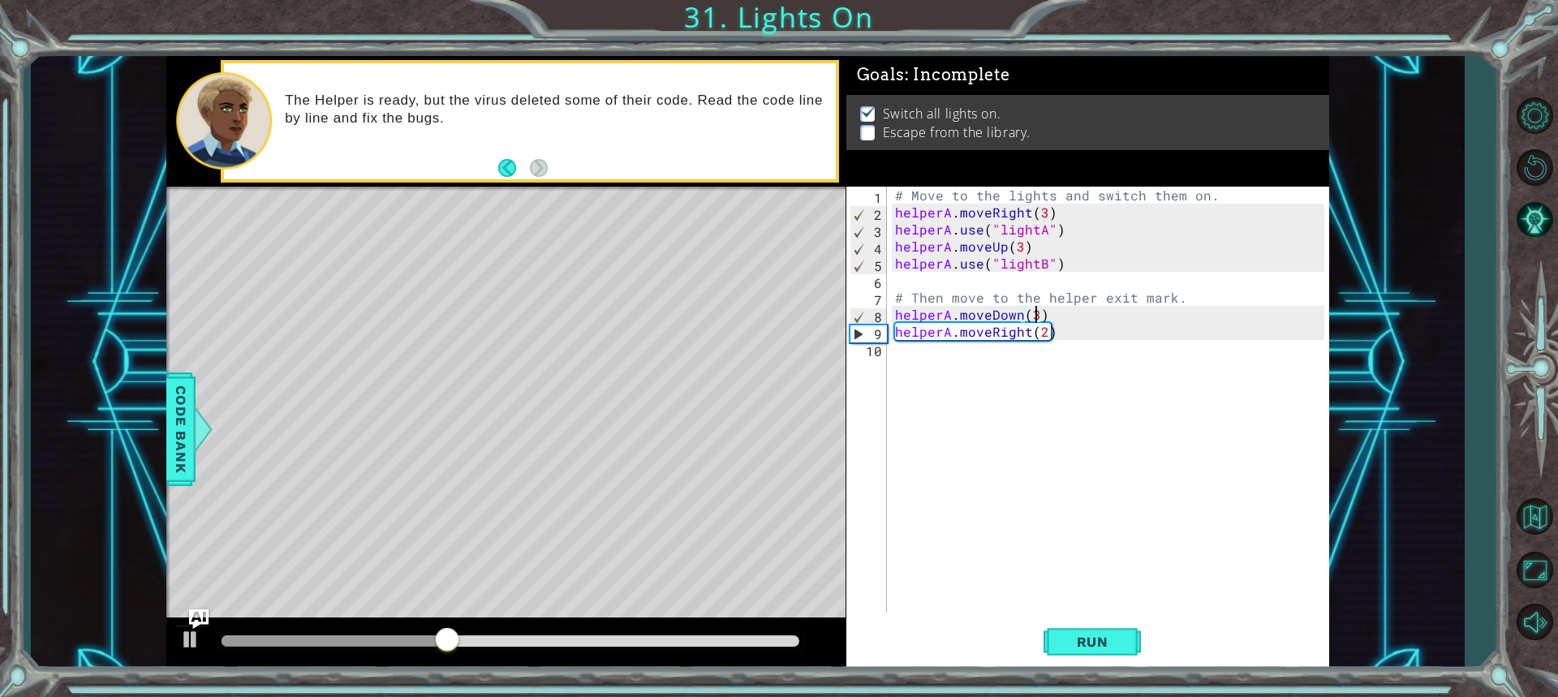
scroll to position [0, 8]
type textarea "helperA.moveDown(1)"
click at [1071, 638] on span "Run" at bounding box center [1093, 642] width 64 height 16
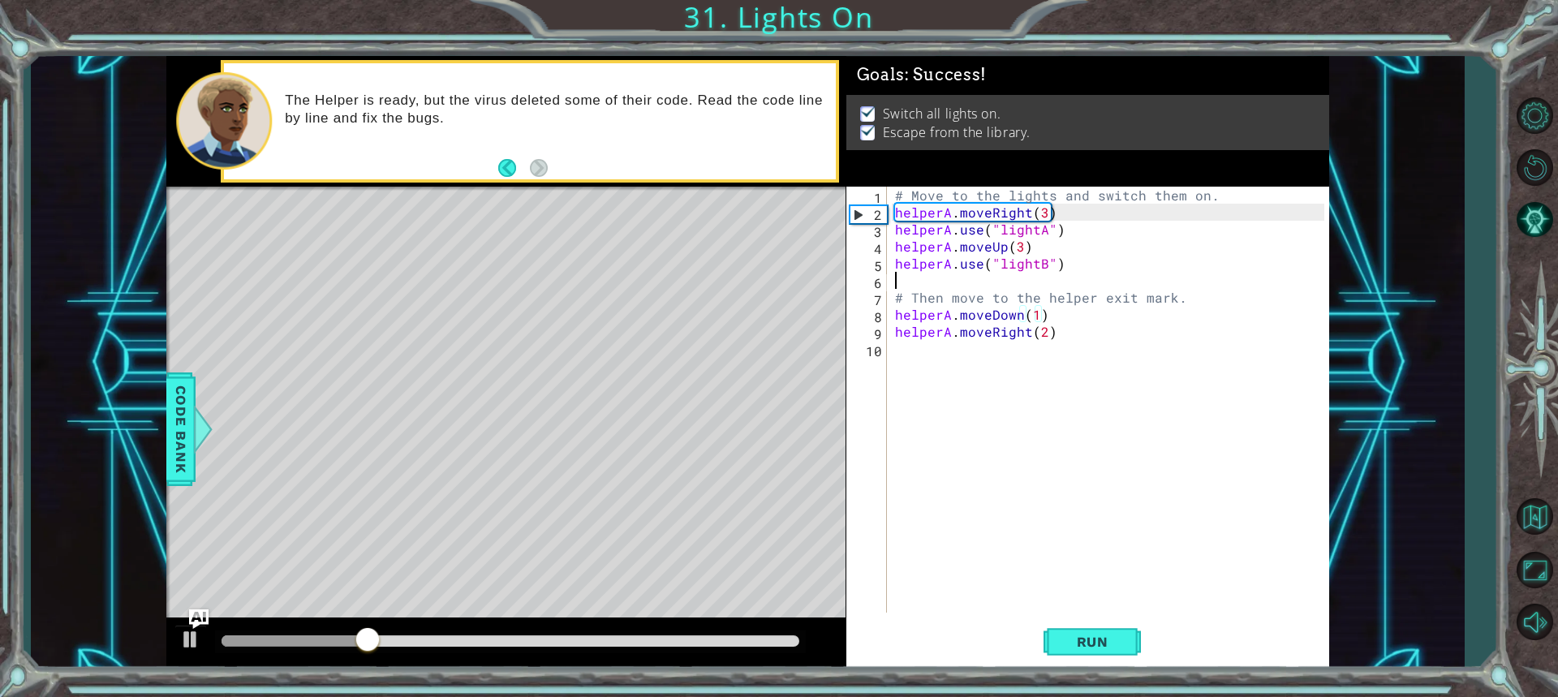
click at [892, 281] on div "# Move to the lights and switch them on. helperA . moveRight ( 3 ) helperA . us…" at bounding box center [1112, 417] width 441 height 460
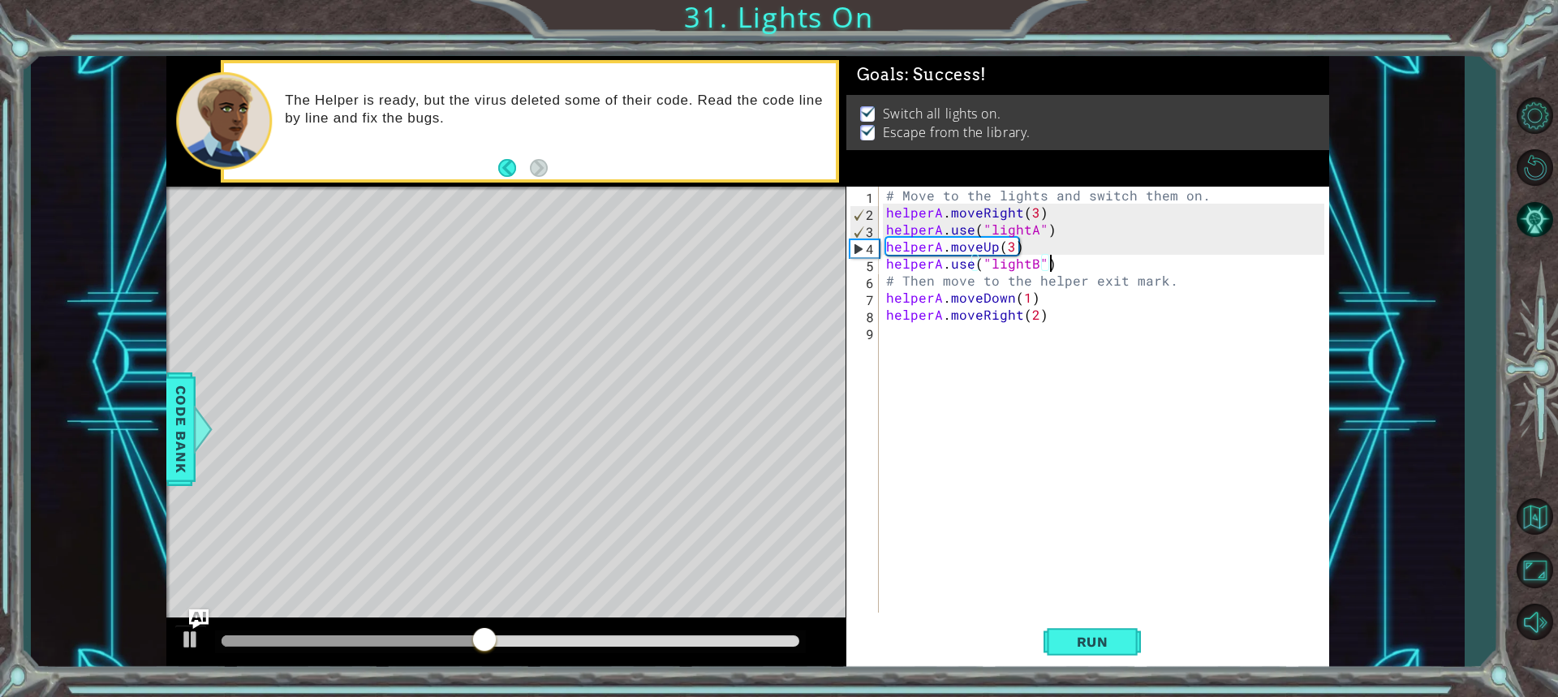
click at [1176, 282] on div "# Move to the lights and switch them on. helperA . moveRight ( 3 ) helperA . us…" at bounding box center [1107, 417] width 449 height 460
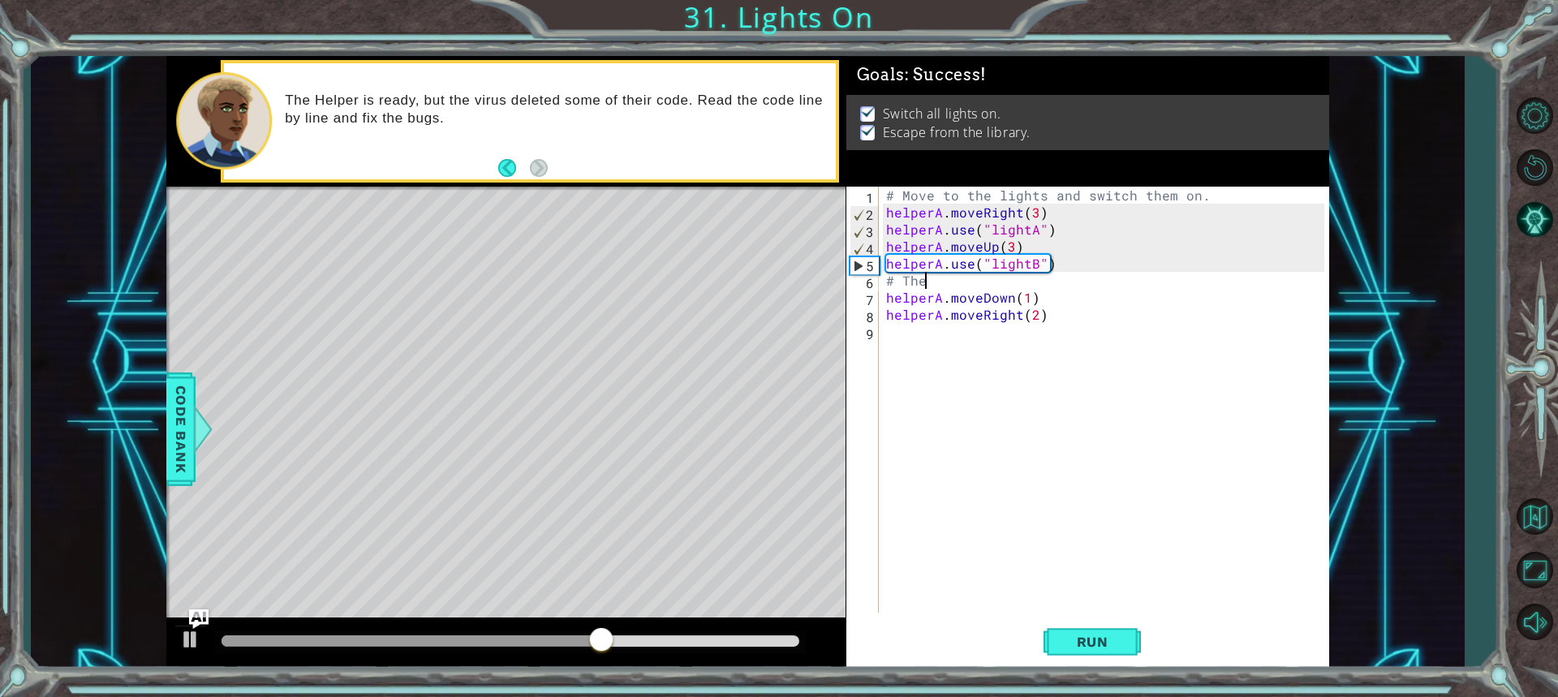
type textarea "#"
type textarea "helperA.use("lightB")"
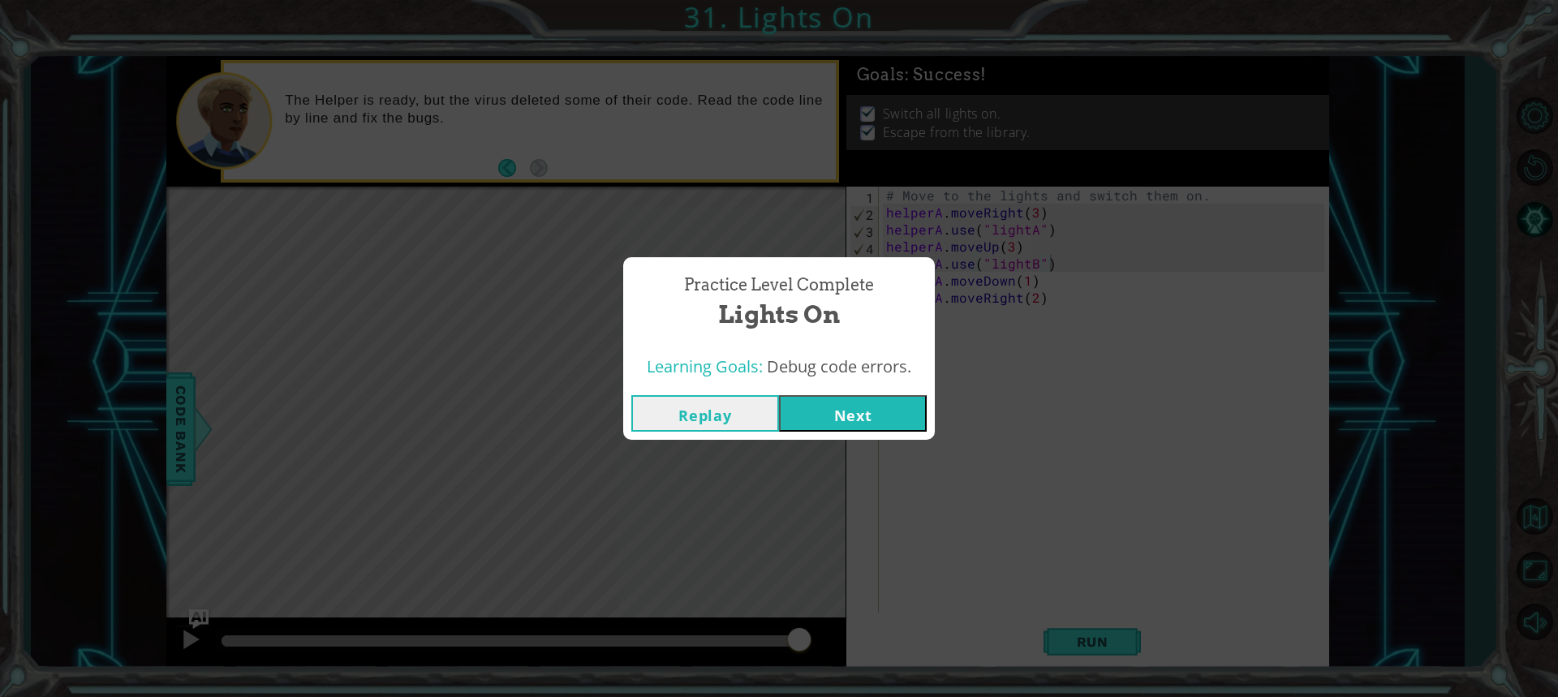
click at [825, 406] on button "Next" at bounding box center [853, 413] width 148 height 37
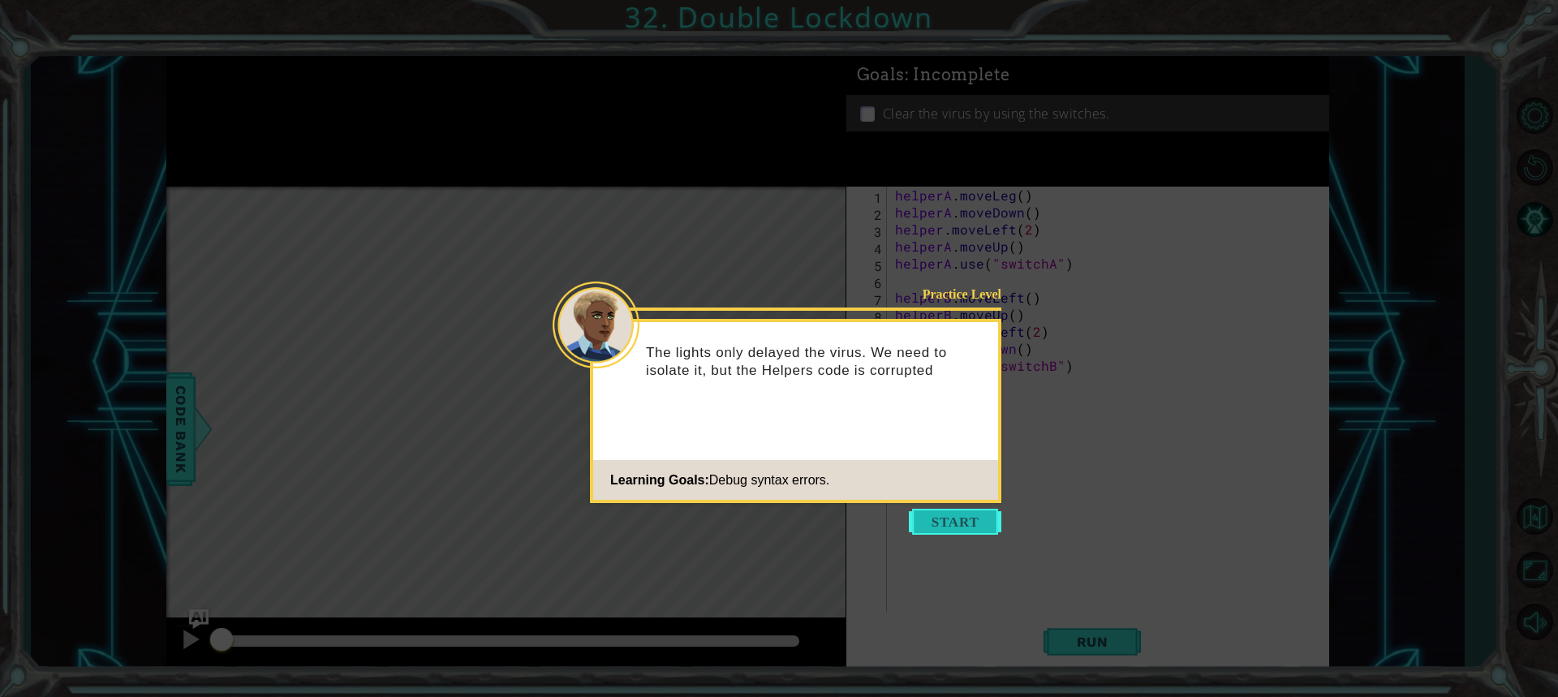
click at [950, 515] on button "Start" at bounding box center [955, 522] width 93 height 26
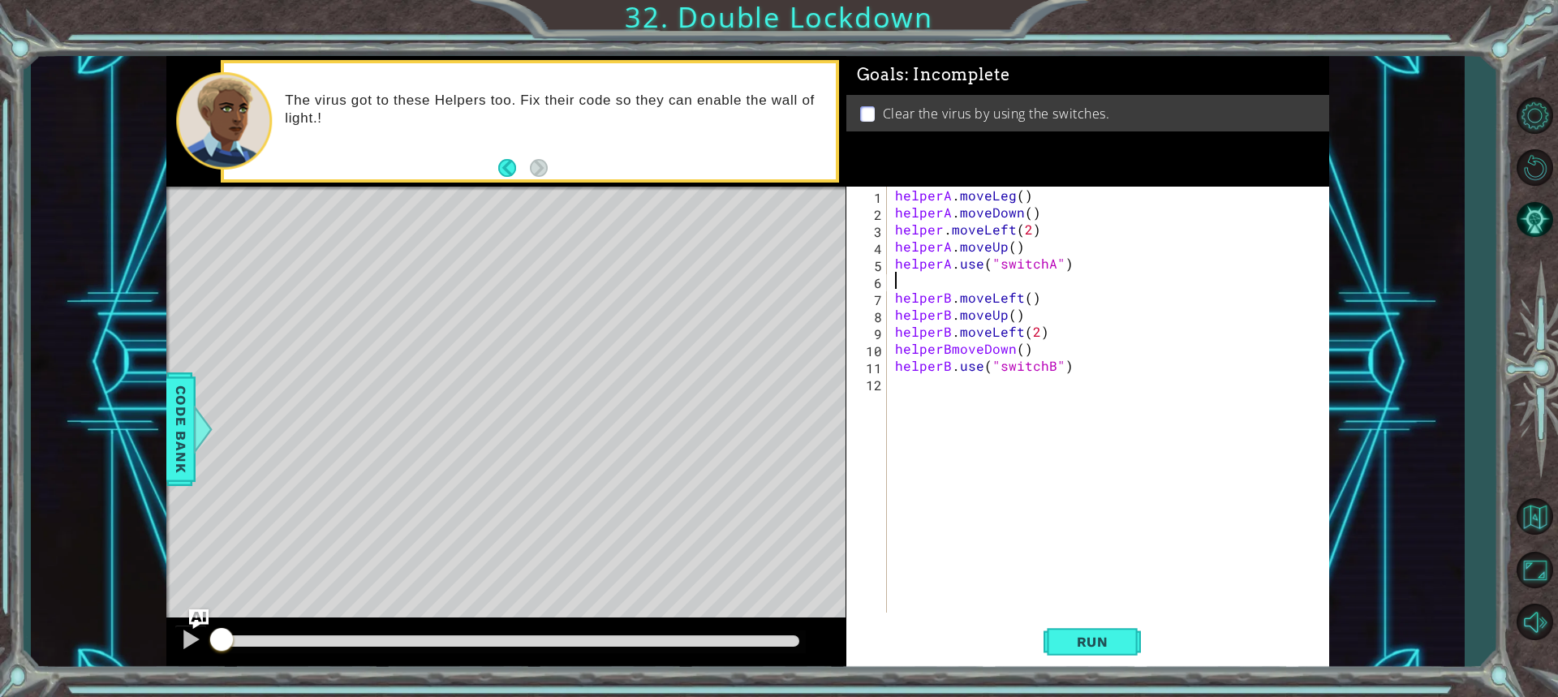
click at [936, 281] on div "helperA . moveLeg ( ) helperA . moveDown ( ) helper . moveLeft ( 2 ) helperA . …" at bounding box center [1112, 417] width 441 height 460
click at [938, 226] on div "helperA . moveLeg ( ) helperA . moveDown ( ) helper . moveLeft ( 2 ) helperA . …" at bounding box center [1112, 417] width 441 height 460
click at [1095, 628] on button "Run" at bounding box center [1092, 642] width 97 height 48
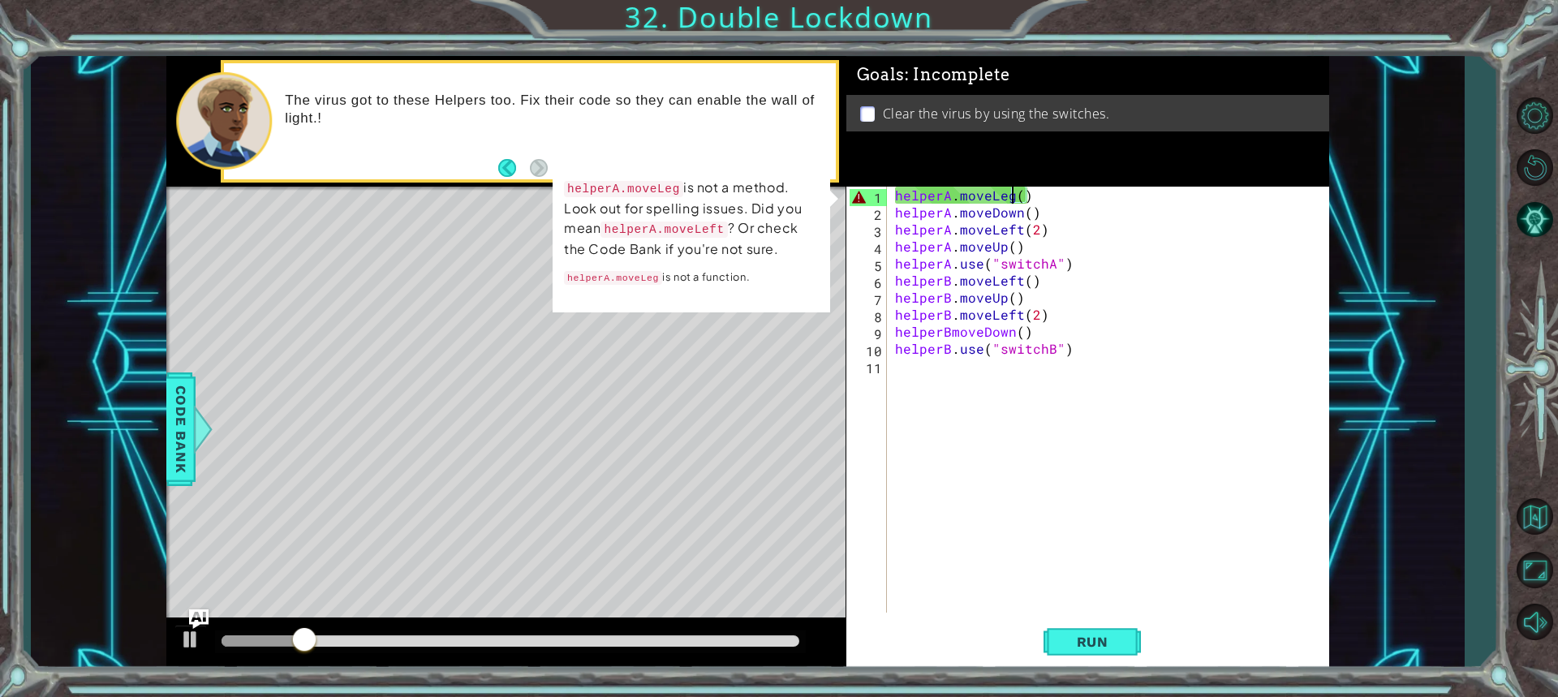
click at [1009, 197] on div "helperA . moveLeg ( ) helperA . moveDown ( ) helperA . moveLeft ( 2 ) helperA .…" at bounding box center [1112, 417] width 441 height 460
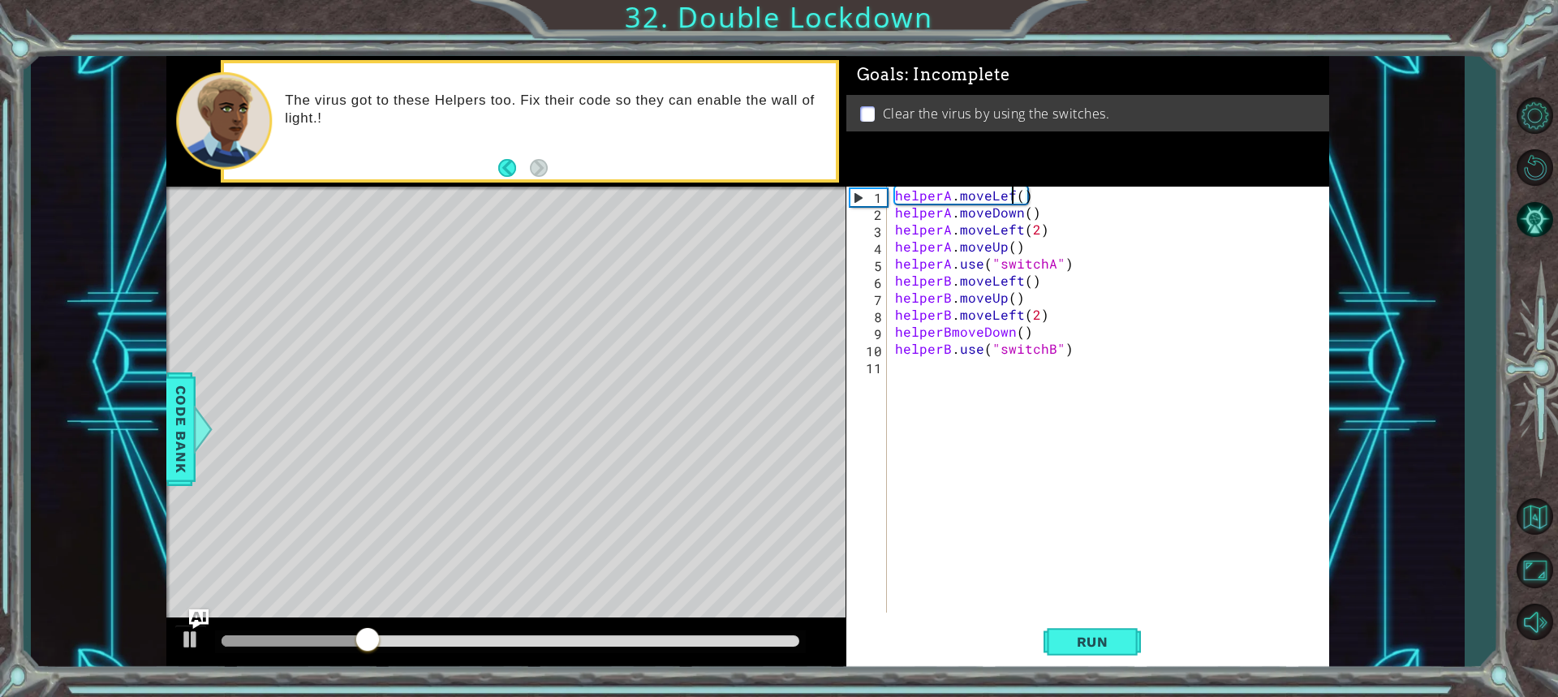
scroll to position [0, 7]
click at [1029, 193] on div "helperA . moveLeft ( ) helperA . moveDown ( ) helperA . moveLeft ( 2 ) helperA …" at bounding box center [1112, 417] width 441 height 460
click at [1028, 216] on div "helperA . moveLeft ( 1 ) helperA . moveDown ( ) helperA . moveLeft ( 2 ) helper…" at bounding box center [1112, 417] width 441 height 460
click at [1014, 248] on div "helperA . moveLeft ( 1 ) helperA . moveDown ( 1 ) helperA . moveLeft ( 2 ) help…" at bounding box center [1112, 417] width 441 height 460
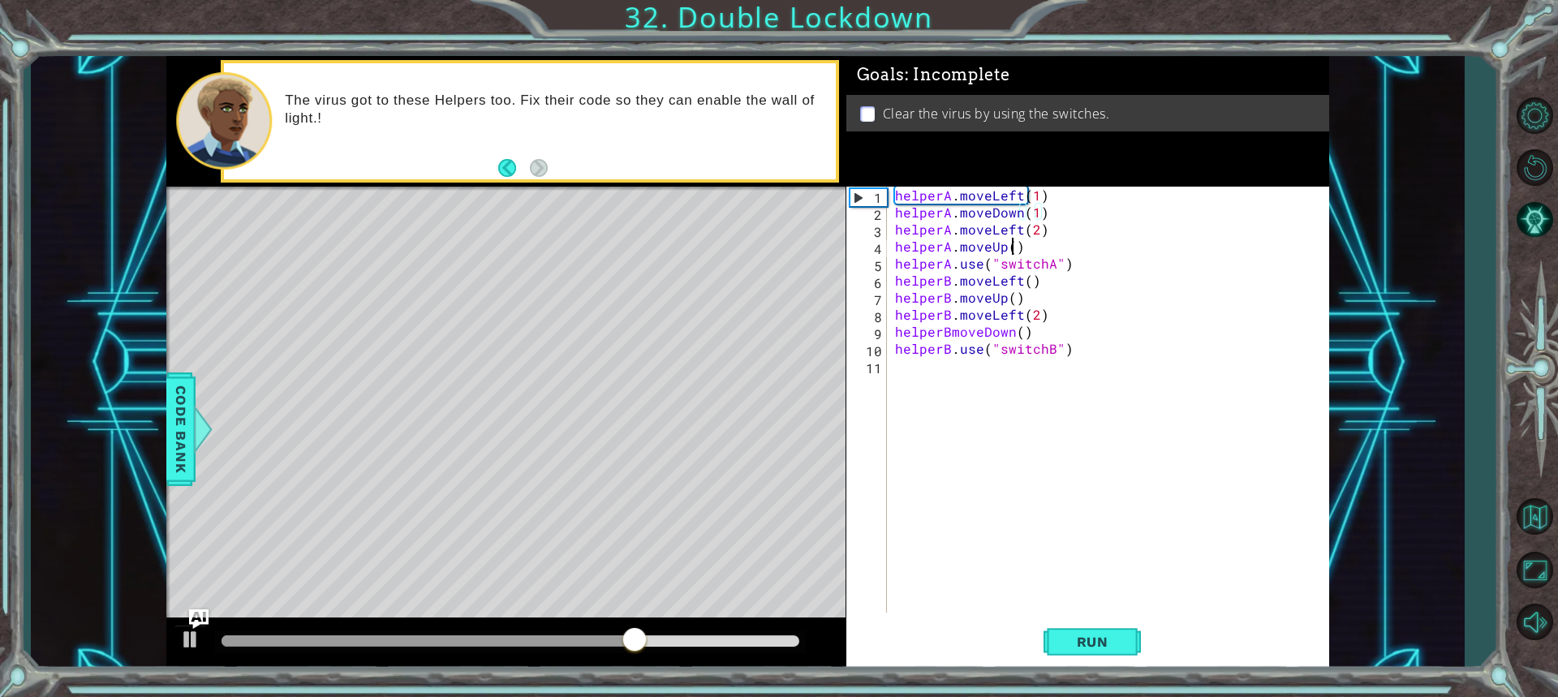
scroll to position [0, 7]
click at [1028, 276] on div "helperA . moveLeft ( 1 ) helperA . moveDown ( 1 ) helperA . moveLeft ( 2 ) help…" at bounding box center [1112, 417] width 441 height 460
click at [1010, 298] on div "helperA . moveLeft ( 1 ) helperA . moveDown ( 1 ) helperA . moveLeft ( 2 ) help…" at bounding box center [1112, 417] width 441 height 460
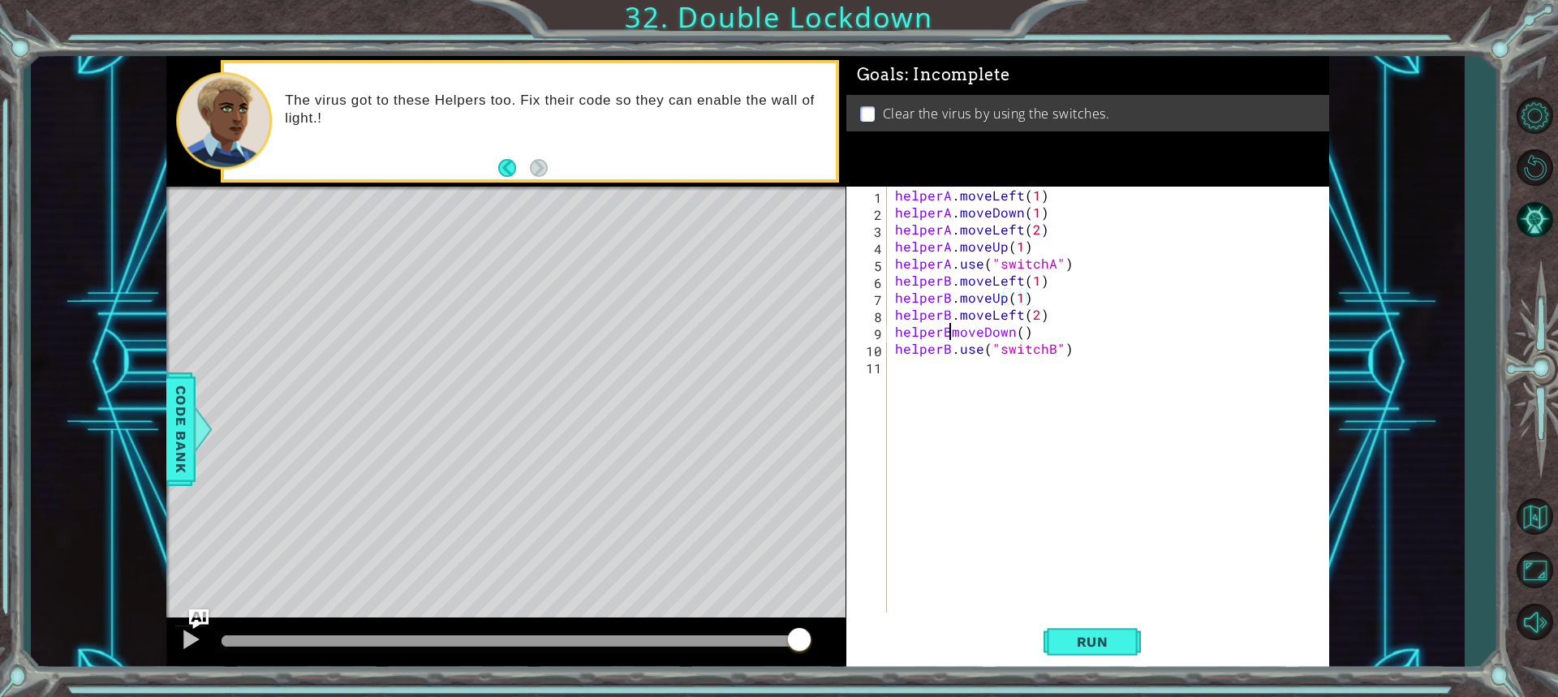
click at [948, 329] on div "helperA . moveLeft ( 1 ) helperA . moveDown ( 1 ) helperA . moveLeft ( 2 ) help…" at bounding box center [1112, 417] width 441 height 460
click at [1026, 334] on div "helperA . moveLeft ( 1 ) helperA . moveDown ( 1 ) helperA . moveLeft ( 2 ) help…" at bounding box center [1112, 417] width 441 height 460
type textarea "helperB.moveDown(1)"
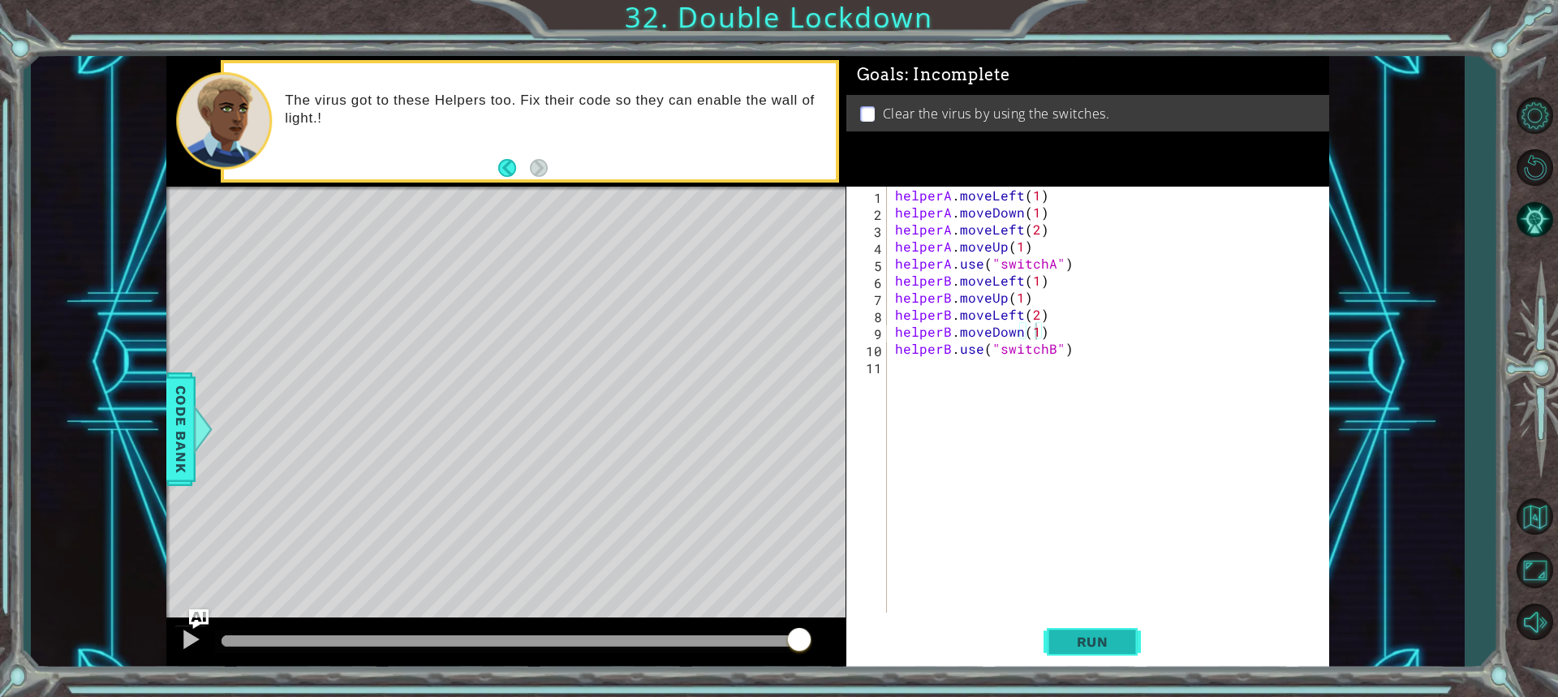
click at [1120, 644] on span "Run" at bounding box center [1093, 642] width 64 height 16
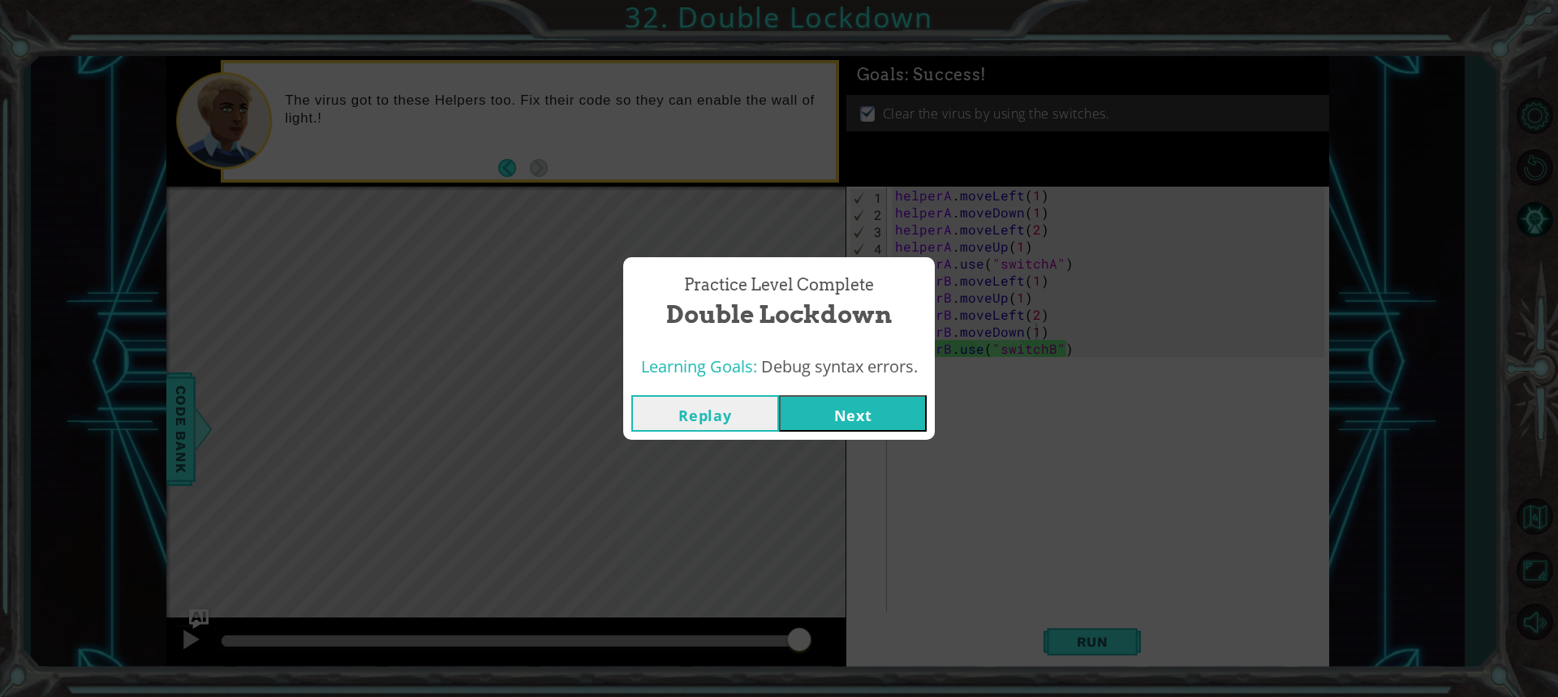
click at [879, 414] on button "Next" at bounding box center [853, 413] width 148 height 37
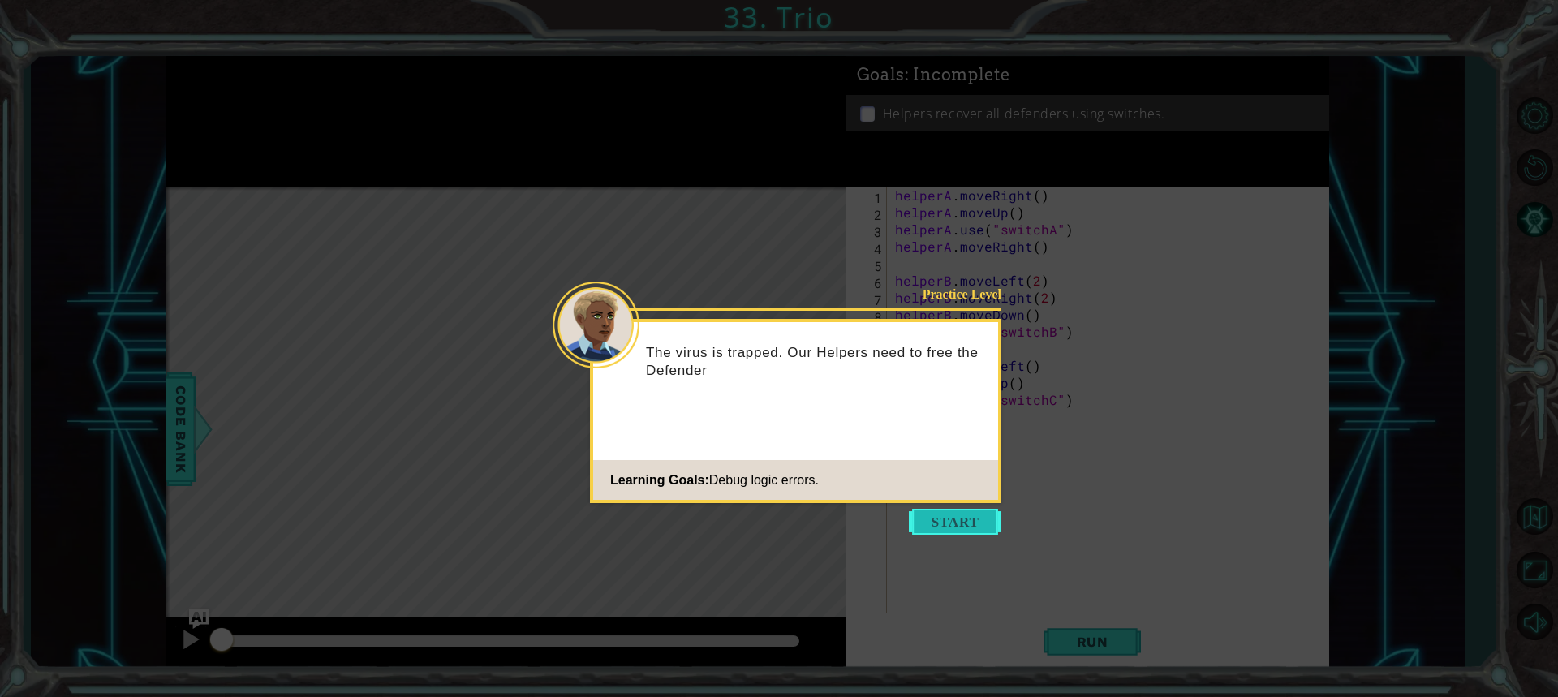
click at [962, 511] on button "Start" at bounding box center [955, 522] width 93 height 26
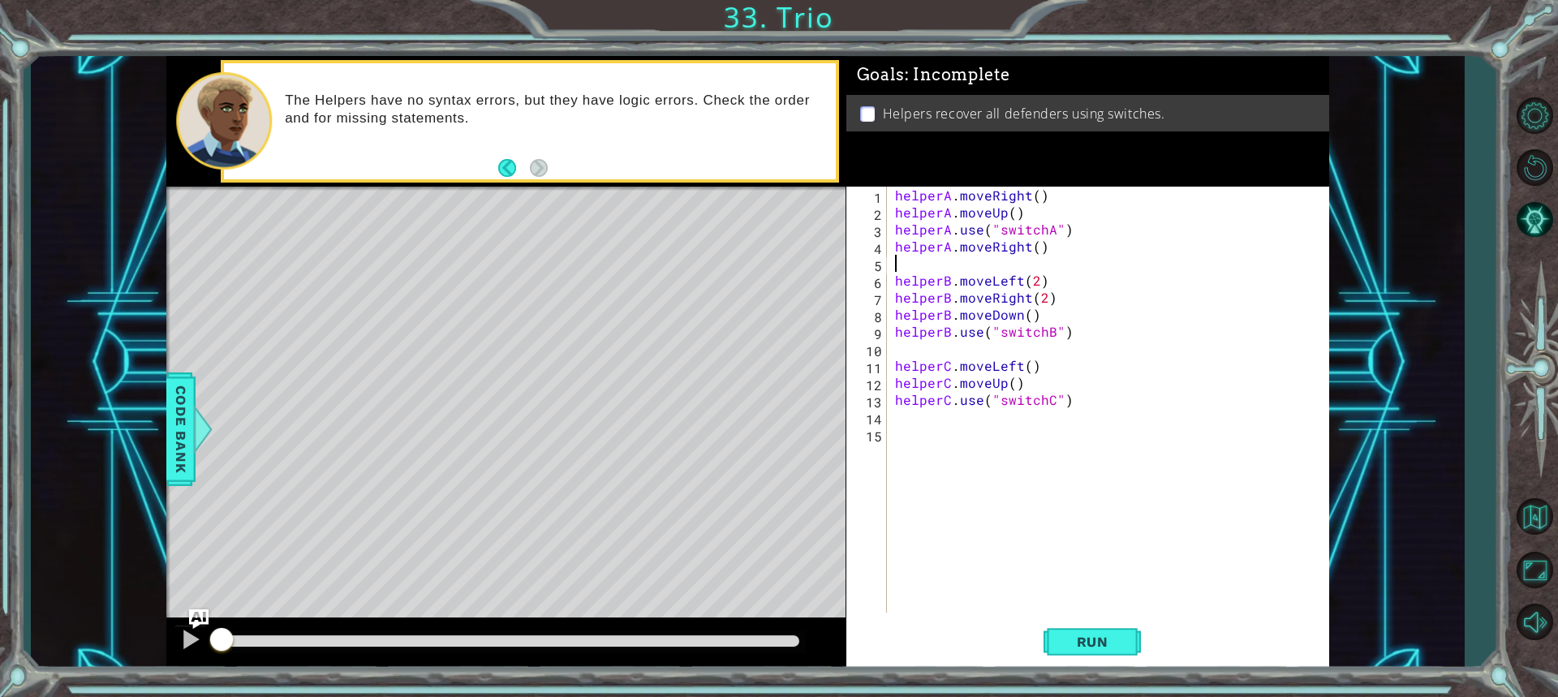
click at [915, 260] on div "helperA . moveRight ( ) helperA . moveUp ( ) helperA . use ( "switchA" ) helper…" at bounding box center [1112, 417] width 441 height 460
click at [918, 322] on div "helperA . moveRight ( ) helperA . moveUp ( ) helperA . use ( "switchA" ) helper…" at bounding box center [1112, 417] width 441 height 460
type textarea "helperB.use("switchB")"
click at [917, 335] on div "helperA . moveRight ( ) helperA . moveUp ( ) helperA . use ( "switchA" ) helper…" at bounding box center [1112, 417] width 441 height 460
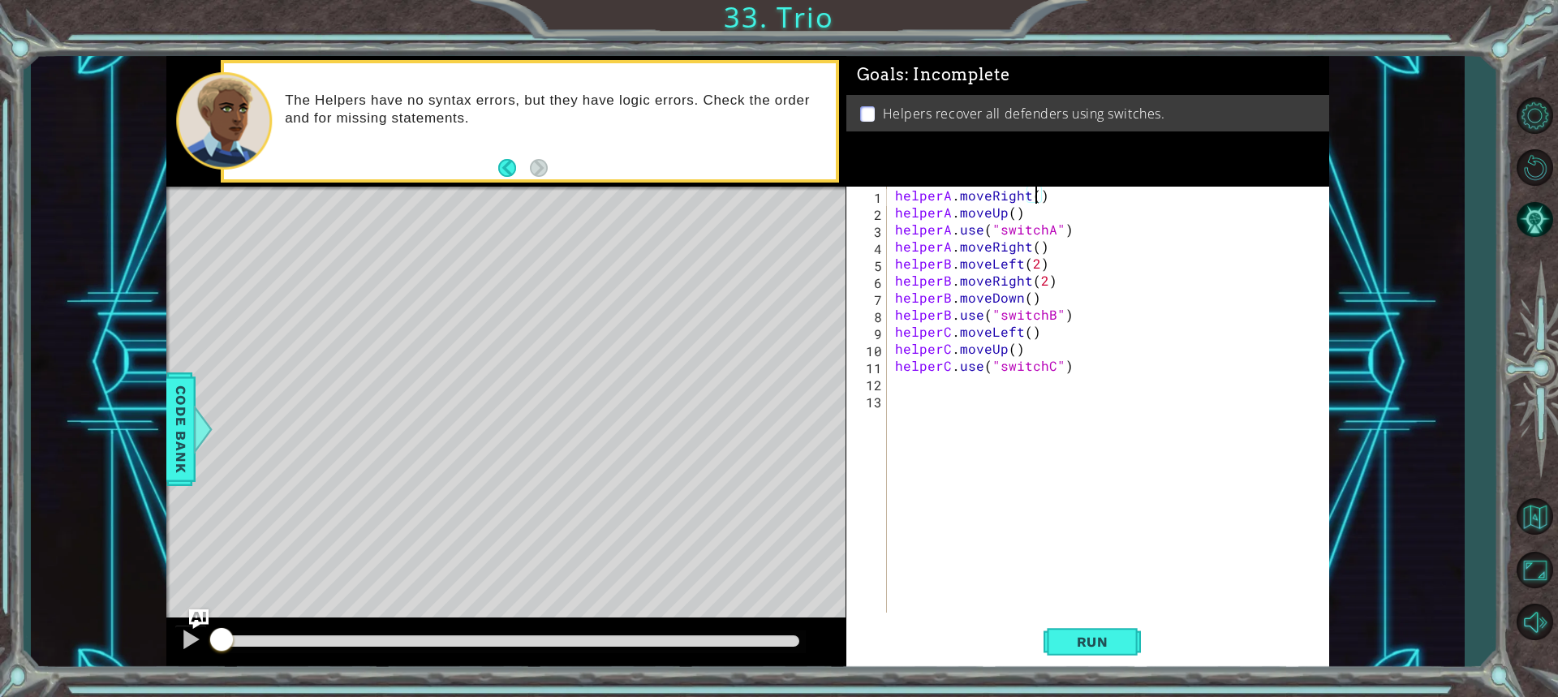
click at [1036, 196] on div "helperA . moveRight ( ) helperA . moveUp ( ) helperA . use ( "switchA" ) helper…" at bounding box center [1112, 417] width 441 height 460
click at [1122, 656] on button "Run" at bounding box center [1092, 642] width 97 height 48
drag, startPoint x: 288, startPoint y: 647, endPoint x: 127, endPoint y: 686, distance: 166.1
click at [127, 686] on div "1 ההההההההההההההההההההההההההההההההההההההההההההההההההההההההההההההההההההההההההההה…" at bounding box center [779, 348] width 1558 height 697
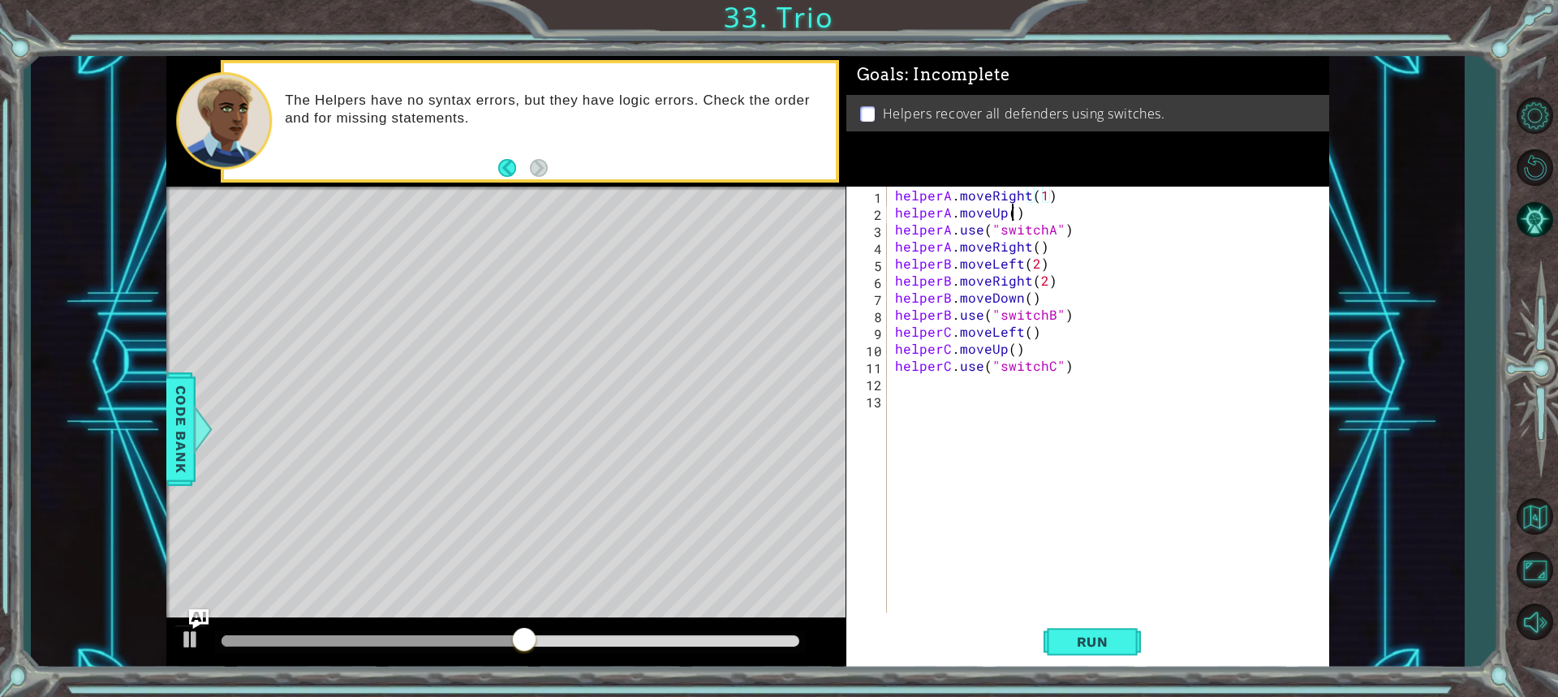
click at [1012, 212] on div "helperA . moveRight ( 1 ) helperA . moveUp ( ) helperA . use ( "switchA" ) help…" at bounding box center [1112, 417] width 441 height 460
click at [1027, 211] on div "helperA . moveRight ( 1 ) helperA . moveUp ( 1 ) helperA . use ( "switchA" ) he…" at bounding box center [1112, 417] width 441 height 460
click at [1078, 226] on div "helperA . moveRight ( 1 ) helperA . moveUp ( 1 ) helperA . use ( "switchA" ) he…" at bounding box center [1112, 417] width 441 height 460
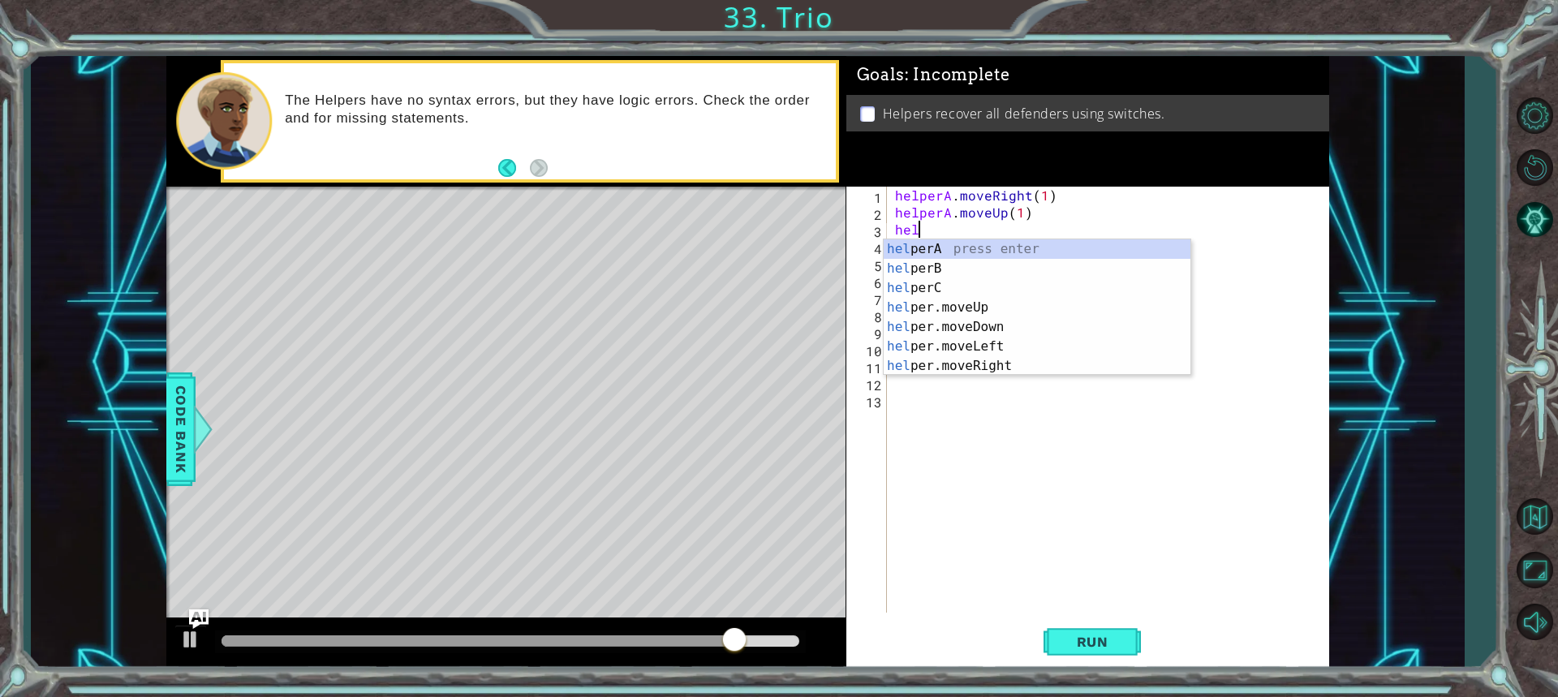
scroll to position [0, 0]
type textarea "h"
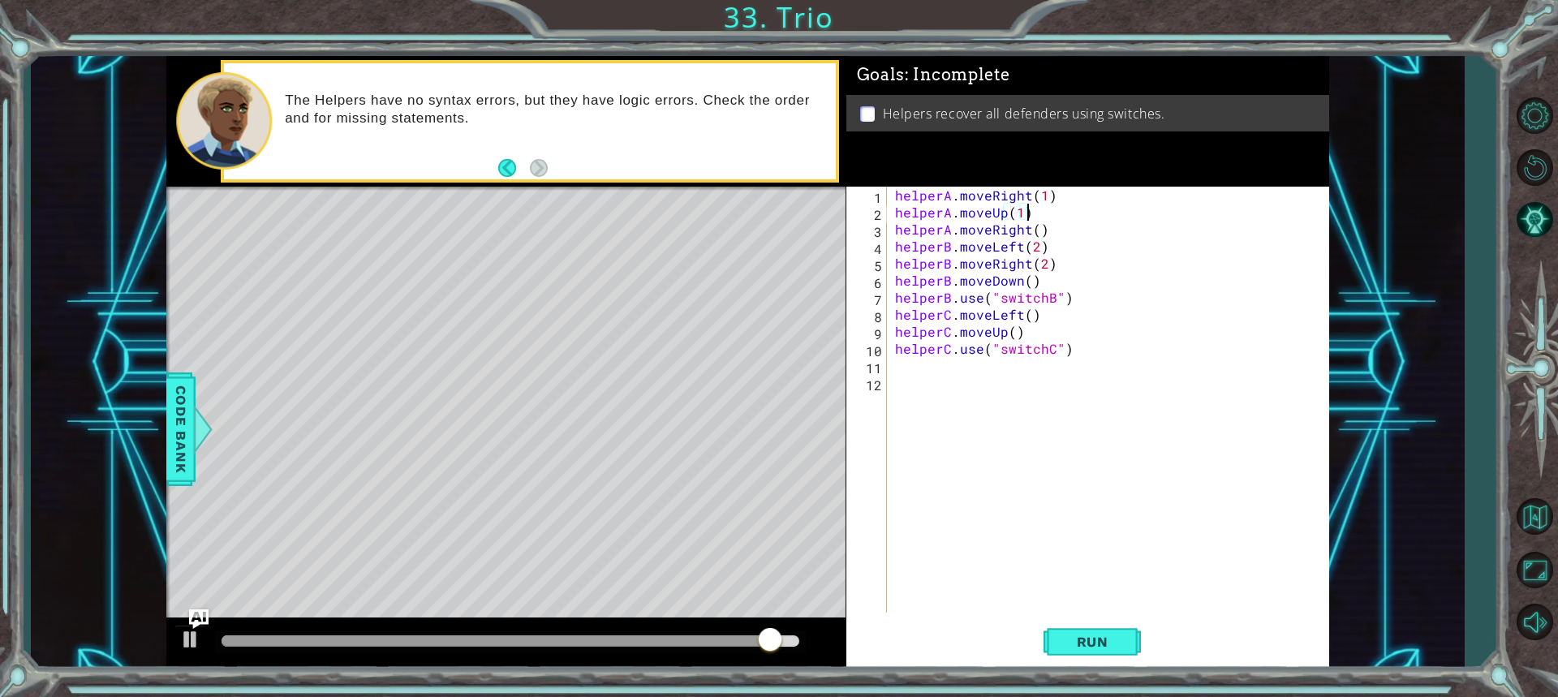
click at [1053, 235] on div "helperA . moveRight ( 1 ) helperA . moveUp ( 1 ) helperA . moveRight ( ) helper…" at bounding box center [1112, 417] width 441 height 460
click at [1039, 231] on div "helperA . moveRight ( 1 ) helperA . moveUp ( 1 ) helperA . moveRight ( ) helper…" at bounding box center [1112, 417] width 441 height 460
type textarea "helperA.moveRight(1)"
click at [1073, 225] on div "helperA . moveRight ( 1 ) helperA . moveUp ( 1 ) helperA . moveRight ( 1 ) help…" at bounding box center [1112, 417] width 441 height 460
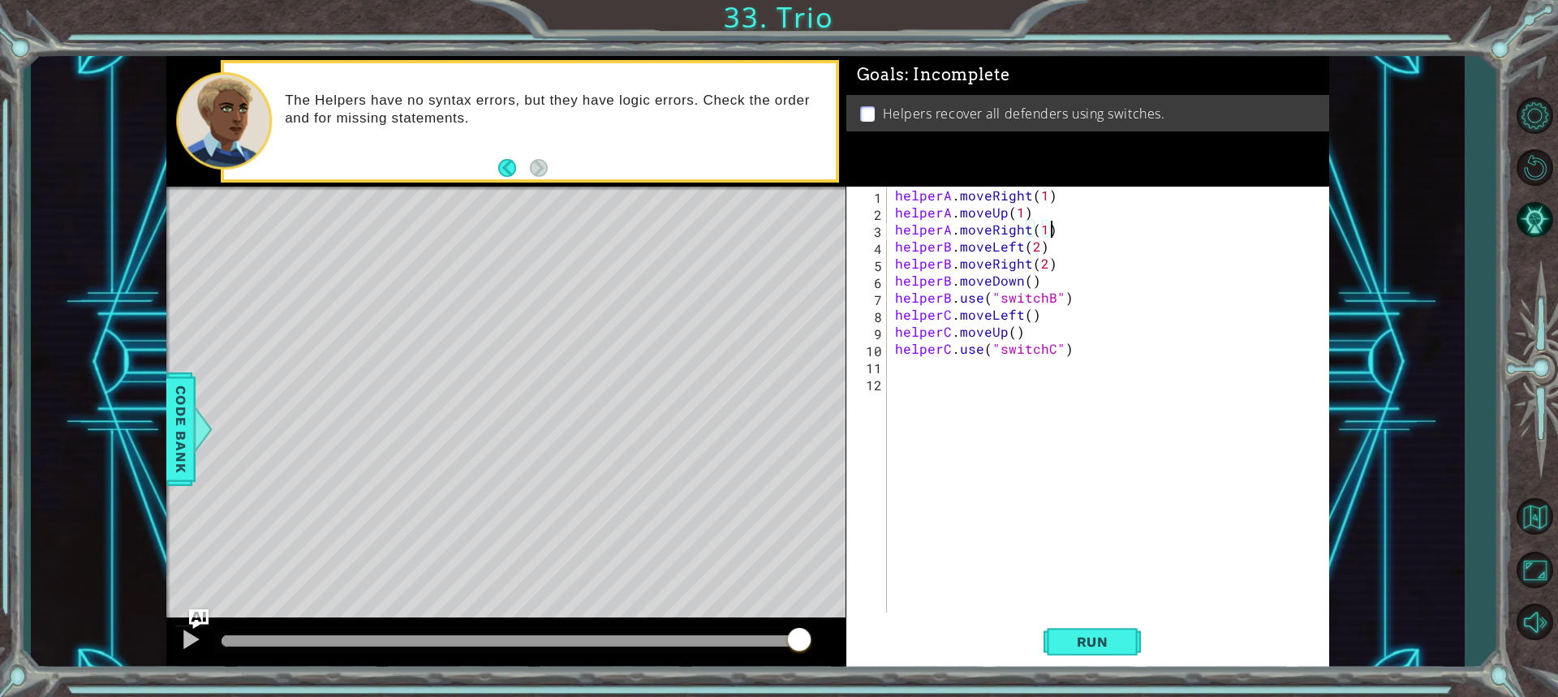
scroll to position [0, 0]
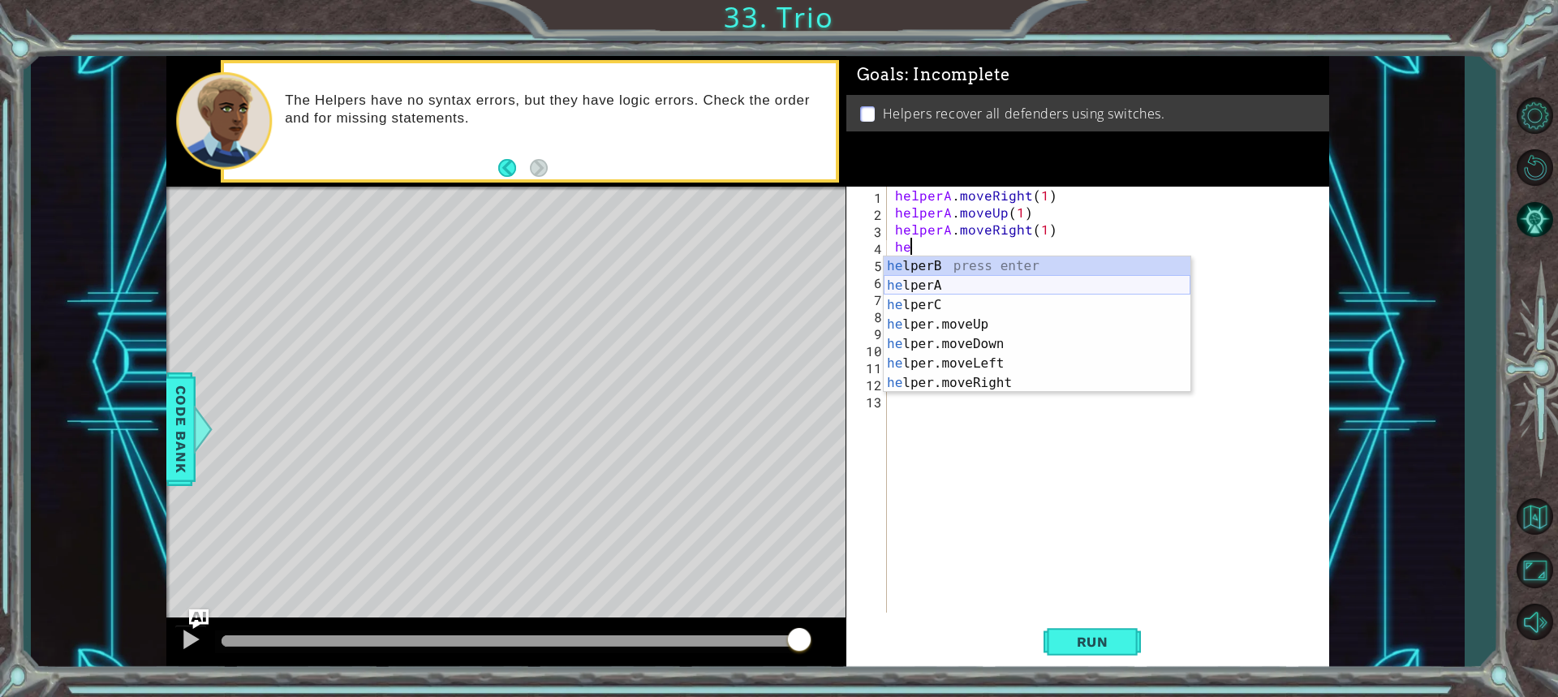
click at [969, 286] on div "he lperB press enter he lperA press enter he lperC press enter he lper.moveUp p…" at bounding box center [1037, 343] width 307 height 175
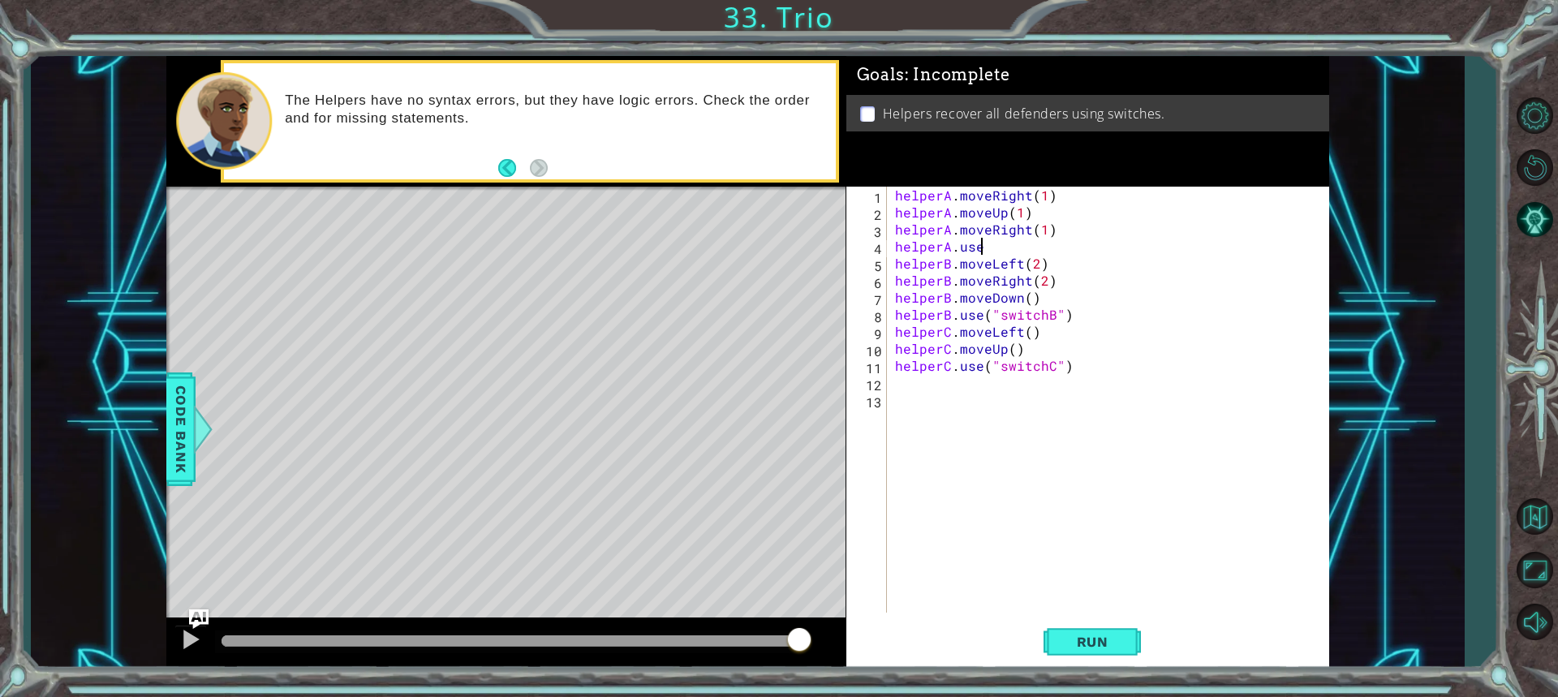
scroll to position [0, 5]
click at [1034, 265] on div "" switchB" press enter " switchC" press enter" at bounding box center [1130, 295] width 307 height 78
click at [1050, 241] on div "helperA . moveRight ( 1 ) helperA . moveUp ( 1 ) helperA . moveRight ( 1 ) help…" at bounding box center [1112, 417] width 441 height 460
click at [1067, 235] on div "helperA . moveRight ( 1 ) helperA . moveUp ( 1 ) helperA . moveRight ( 1 ) help…" at bounding box center [1112, 417] width 441 height 460
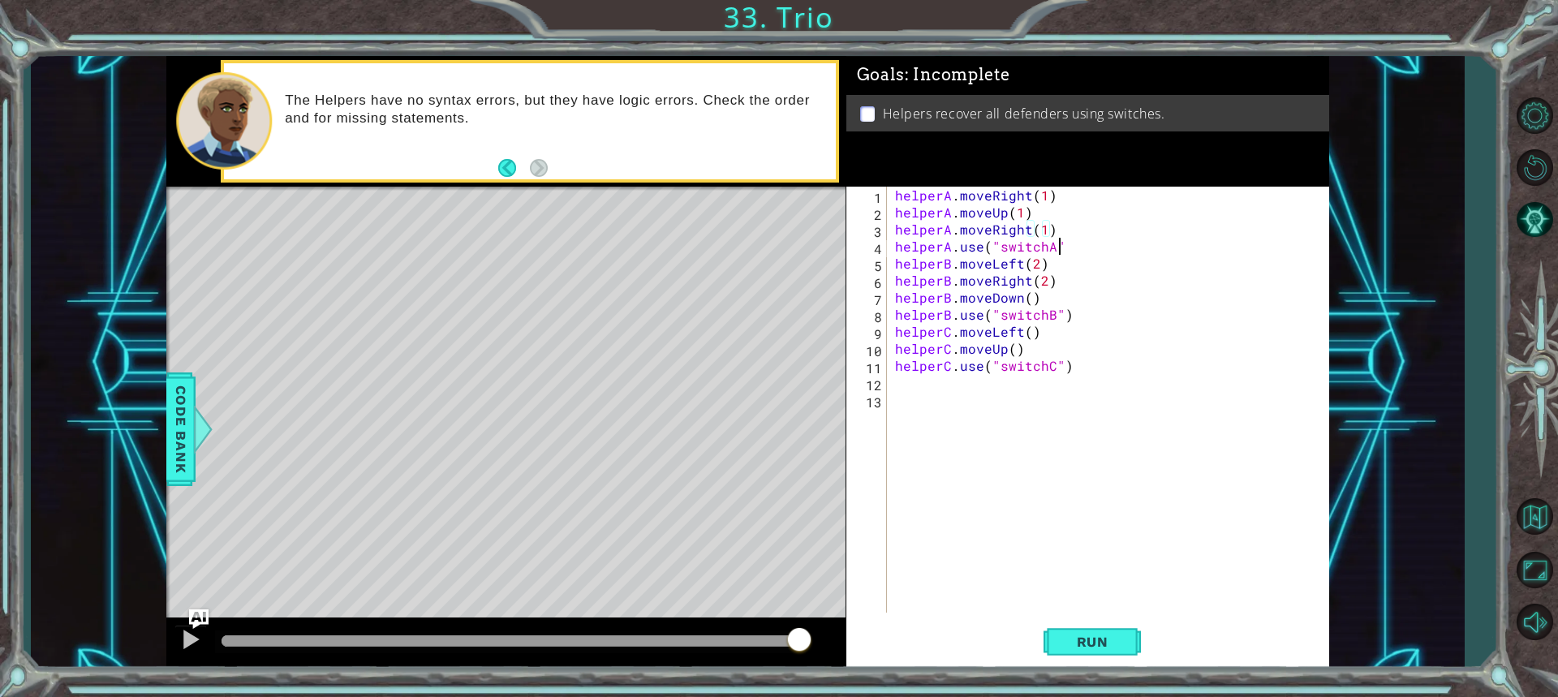
click at [1069, 246] on div "helperA . moveRight ( 1 ) helperA . moveUp ( 1 ) helperA . moveRight ( 1 ) help…" at bounding box center [1112, 417] width 441 height 460
click at [1049, 275] on div "helperA . moveRight ( 1 ) helperA . moveUp ( 1 ) helperA . moveRight ( 1 ) help…" at bounding box center [1112, 417] width 441 height 460
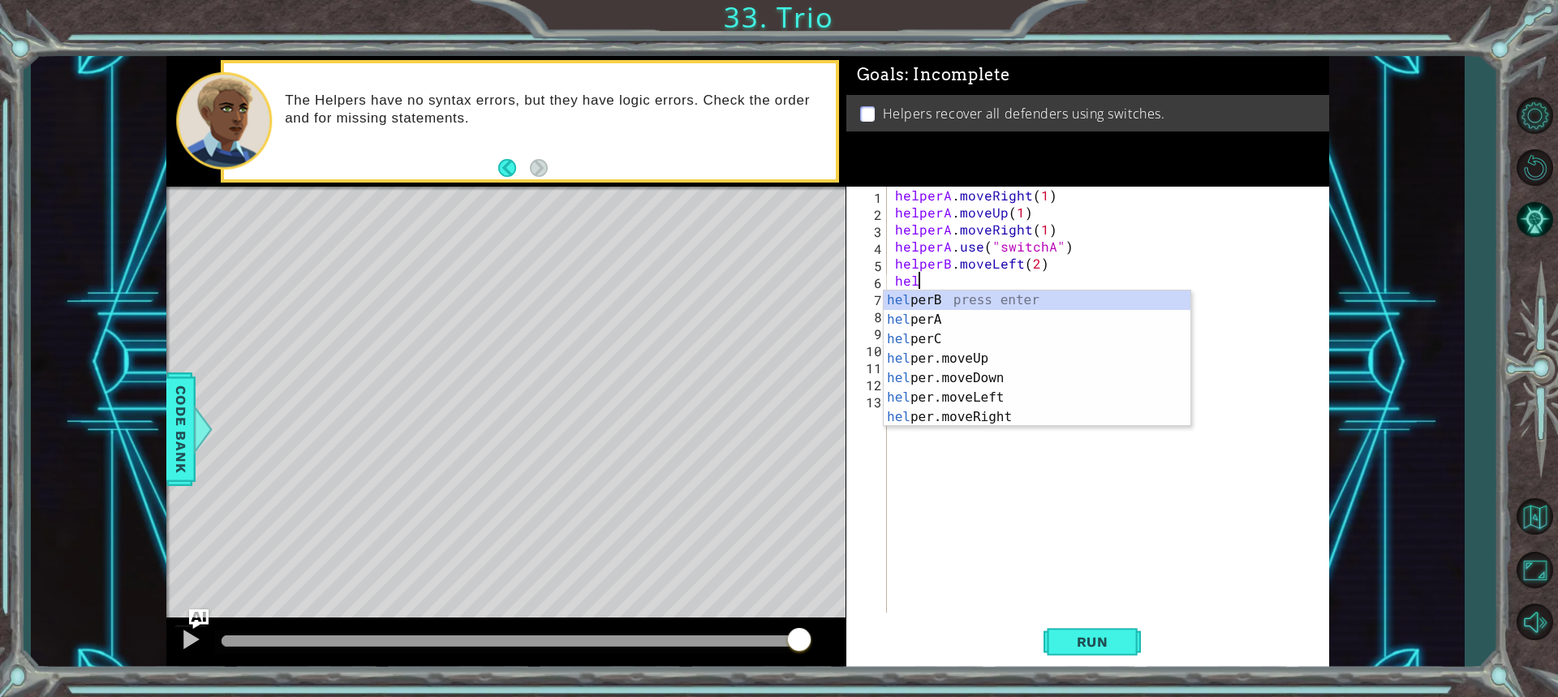
scroll to position [0, 0]
type textarea "h"
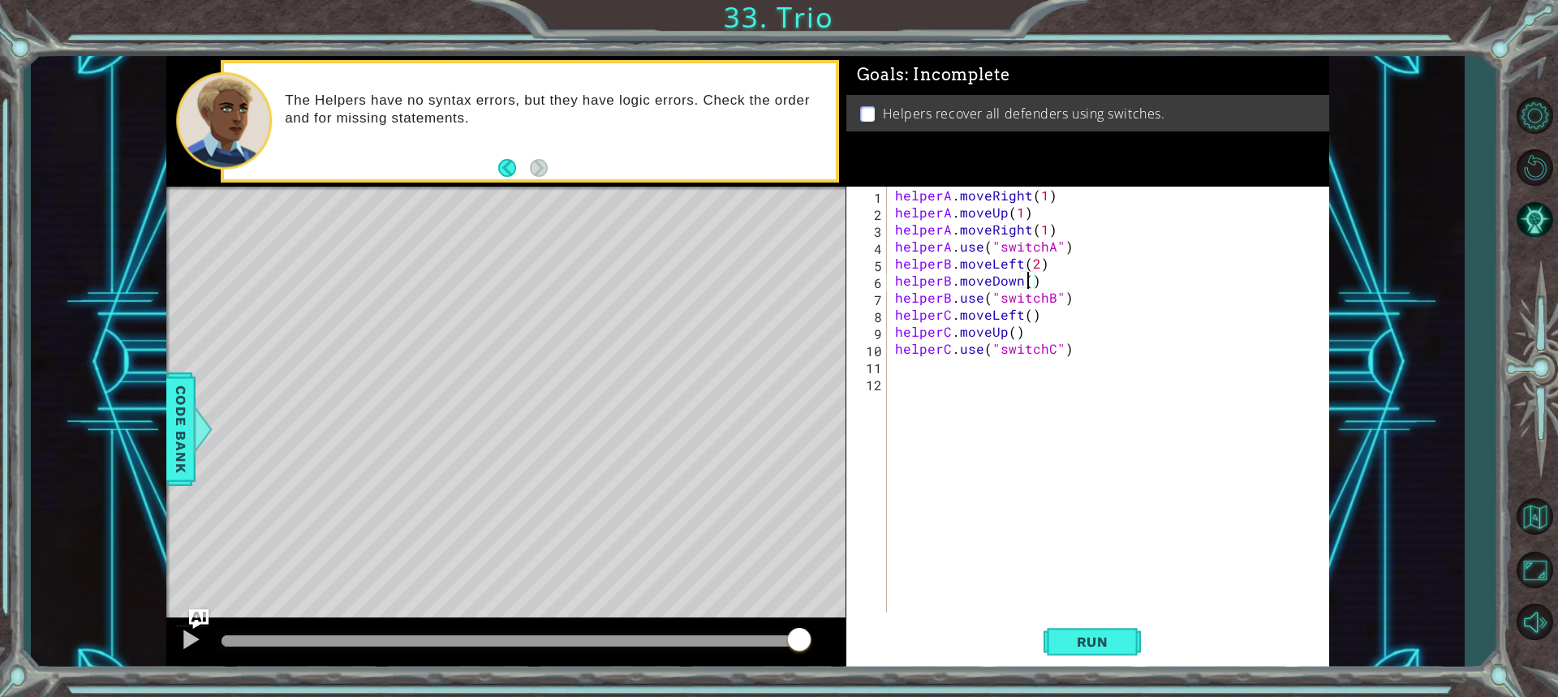
click at [1030, 274] on div "helperA . moveRight ( 1 ) helperA . moveUp ( 1 ) helperA . moveRight ( 1 ) help…" at bounding box center [1112, 417] width 441 height 460
type textarea "helperB.moveDown(1)"
click at [1053, 278] on div "helperA . moveRight ( 1 ) helperA . moveUp ( 1 ) helperA . moveRight ( 1 ) help…" at bounding box center [1112, 417] width 441 height 460
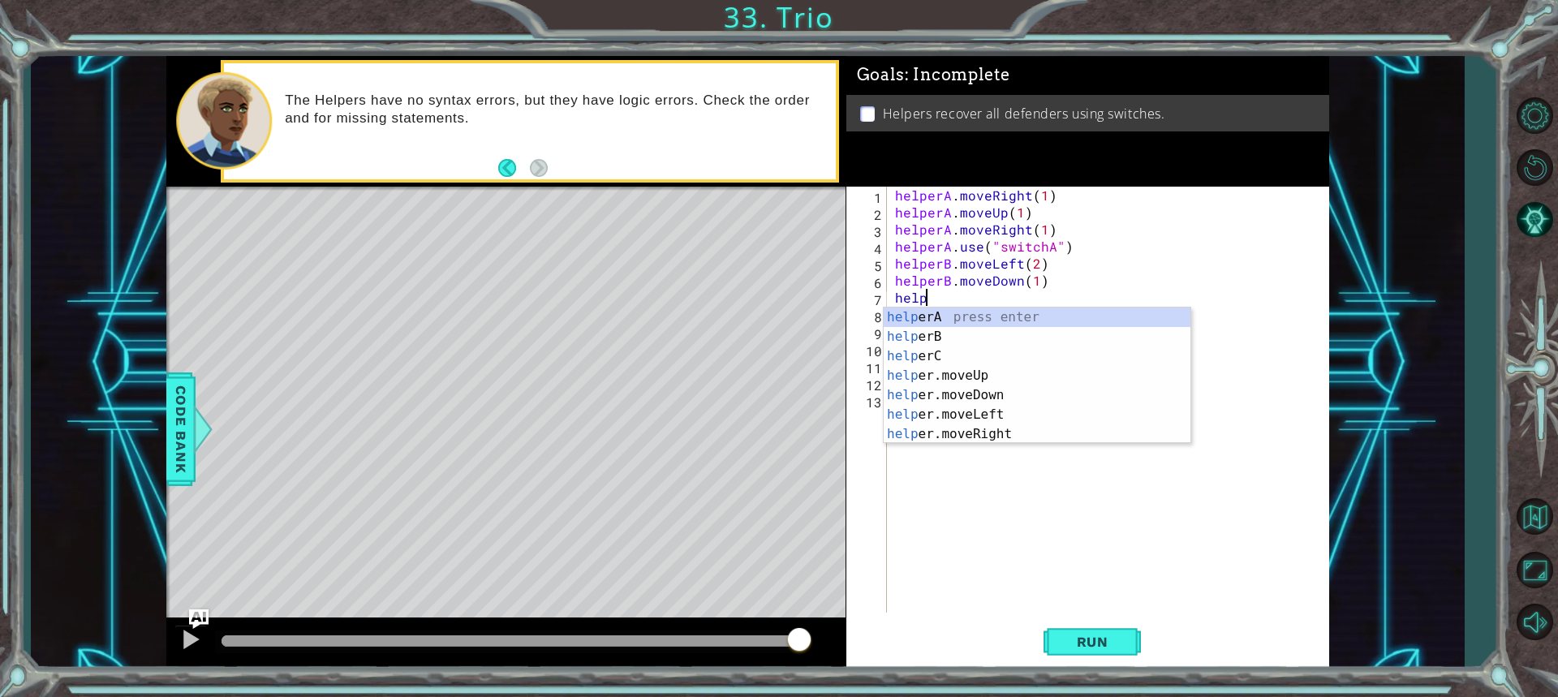
scroll to position [0, 2]
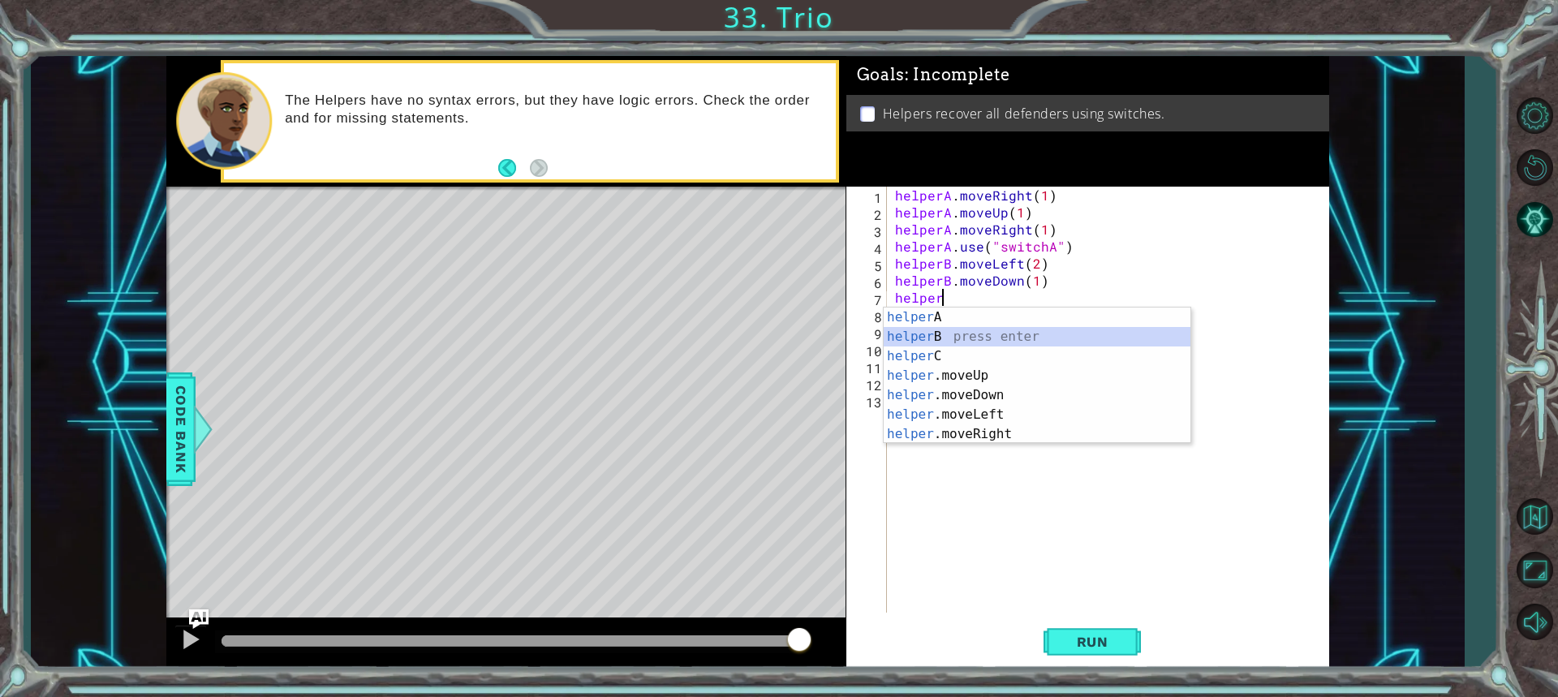
click at [948, 328] on div "helper A press enter helper B press enter helper C press enter helper .moveUp p…" at bounding box center [1037, 395] width 307 height 175
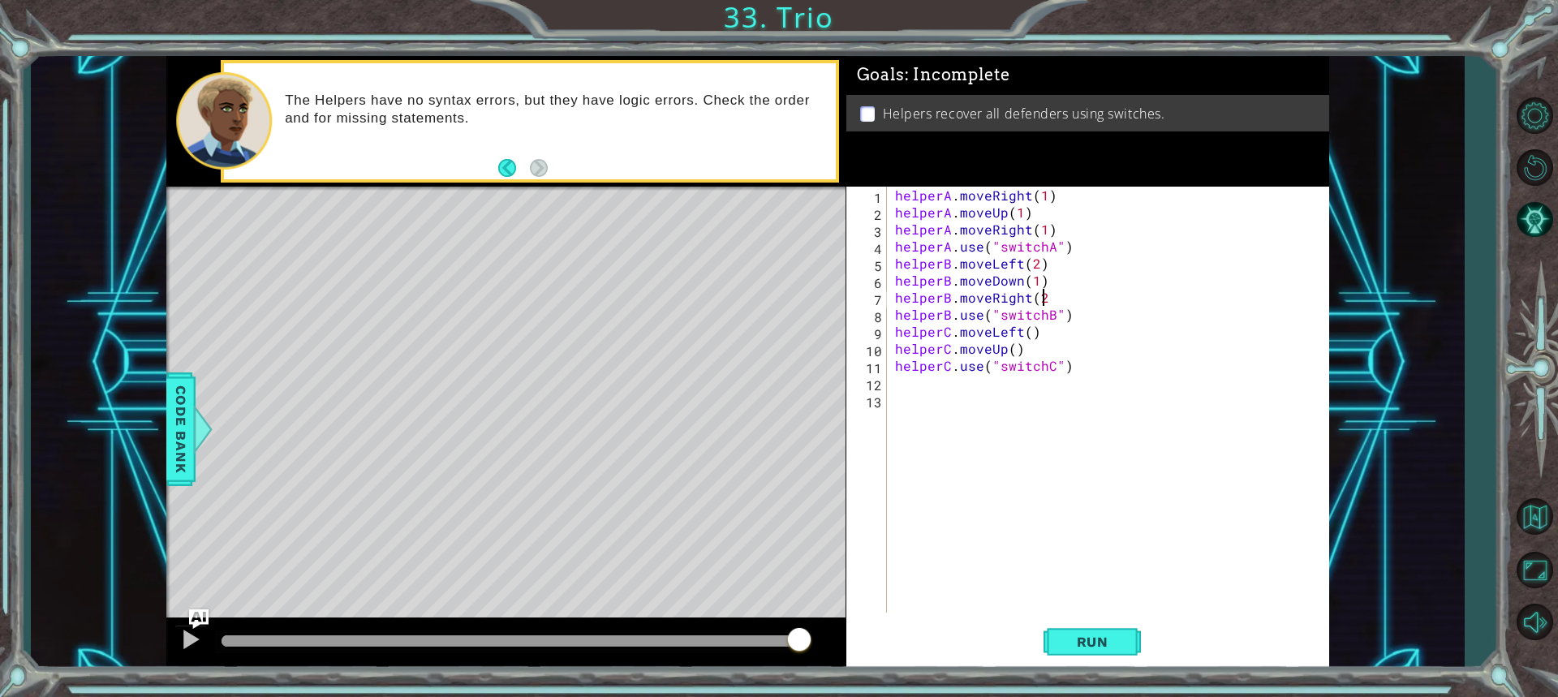
scroll to position [0, 9]
click at [1027, 330] on div "helperA . moveRight ( 1 ) helperA . moveUp ( 1 ) helperA . moveRight ( 1 ) help…" at bounding box center [1112, 417] width 441 height 460
click at [1010, 350] on div "helperA . moveRight ( 1 ) helperA . moveUp ( 1 ) helperA . moveRight ( 1 ) help…" at bounding box center [1112, 417] width 441 height 460
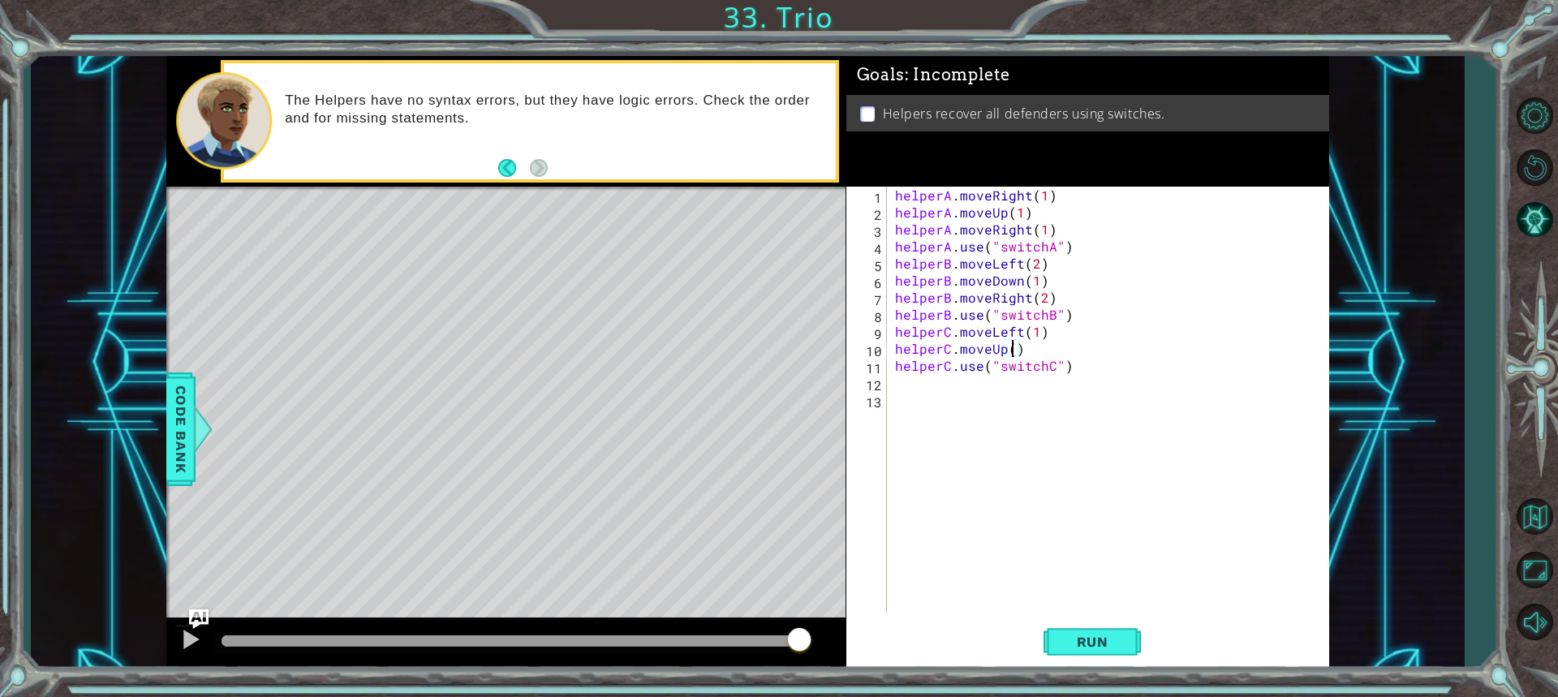
type textarea "helperC.moveUp(1)"
click at [1087, 376] on div "helperA . moveRight ( 1 ) helperA . moveUp ( 1 ) helperA . moveRight ( 1 ) help…" at bounding box center [1112, 417] width 441 height 460
click at [1079, 369] on div "helperA . moveRight ( 1 ) helperA . moveUp ( 1 ) helperA . moveRight ( 1 ) help…" at bounding box center [1112, 417] width 441 height 460
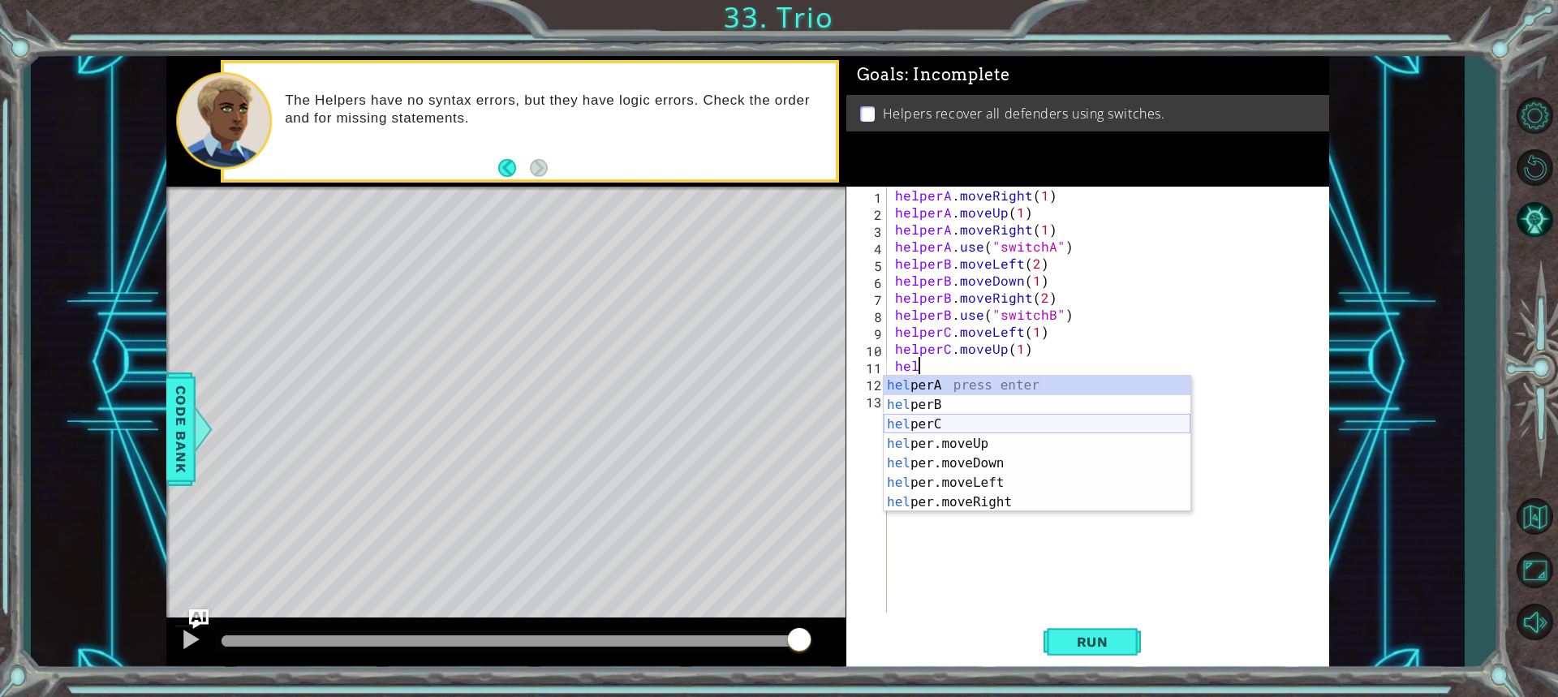
click at [980, 418] on div "hel perA press enter hel perB press enter hel perC press enter hel per.moveUp p…" at bounding box center [1037, 463] width 307 height 175
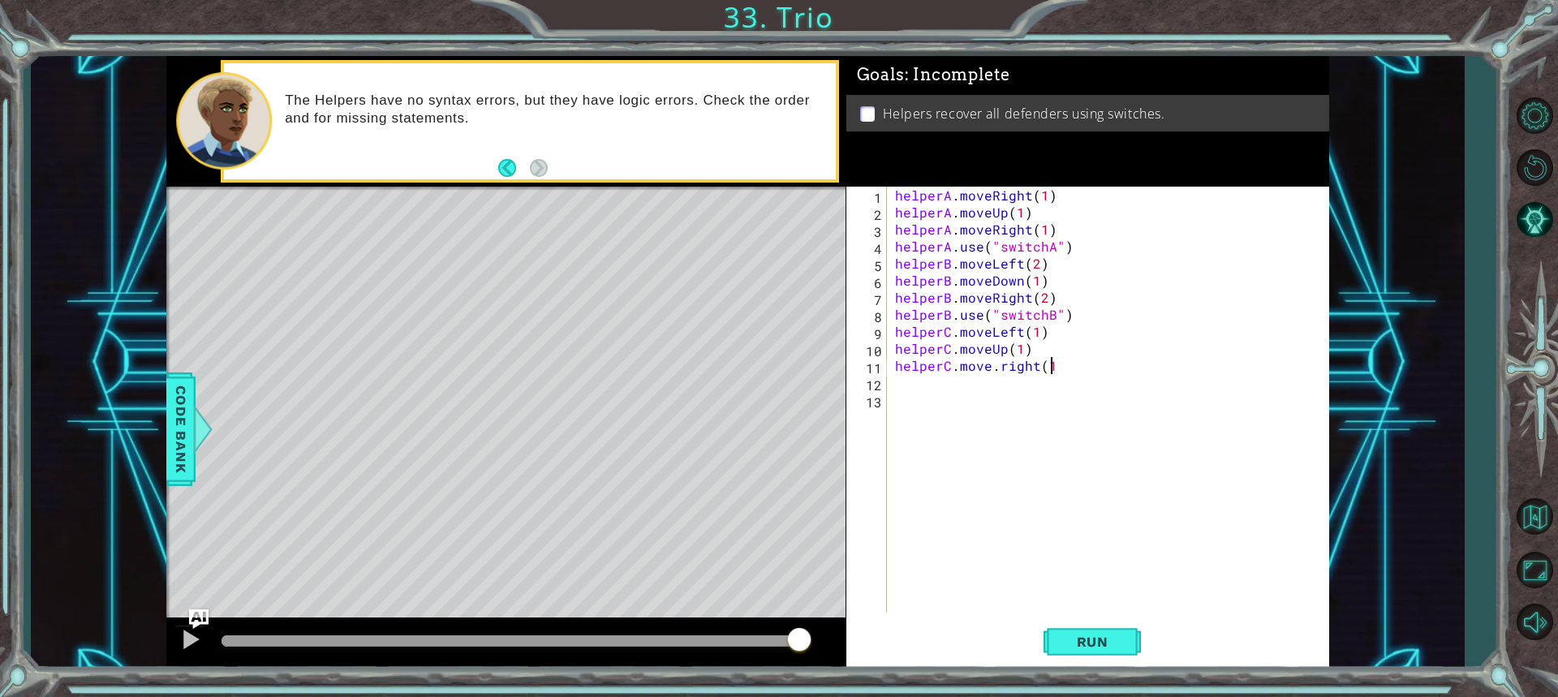
scroll to position [0, 9]
click at [995, 365] on div "helperA . moveRight ( 1 ) helperA . moveUp ( 1 ) helperA . moveRight ( 1 ) help…" at bounding box center [1112, 417] width 441 height 460
type textarea "helperC.moveright(1)"
click at [987, 390] on div "helperA . moveRight ( 1 ) helperA . moveUp ( 1 ) helperA . moveRight ( 1 ) help…" at bounding box center [1112, 417] width 441 height 460
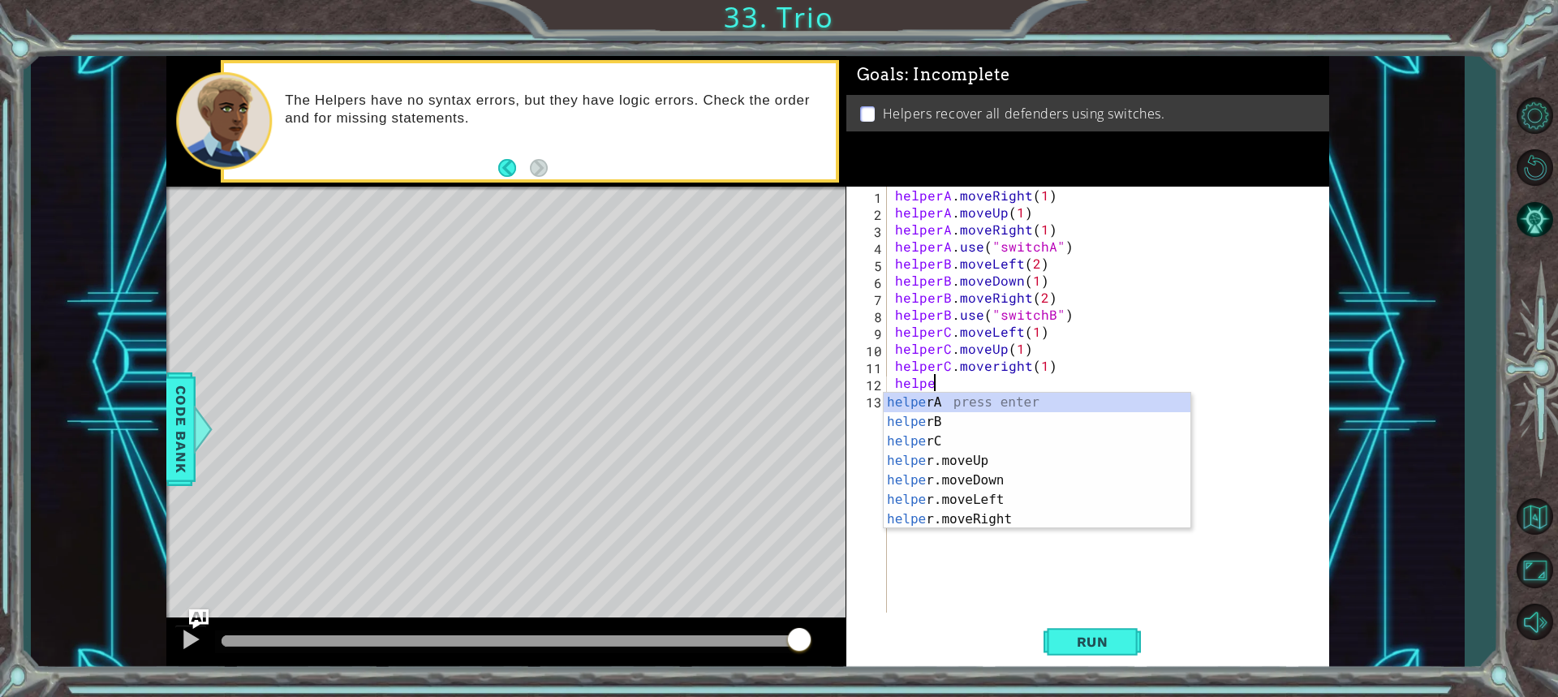
scroll to position [0, 2]
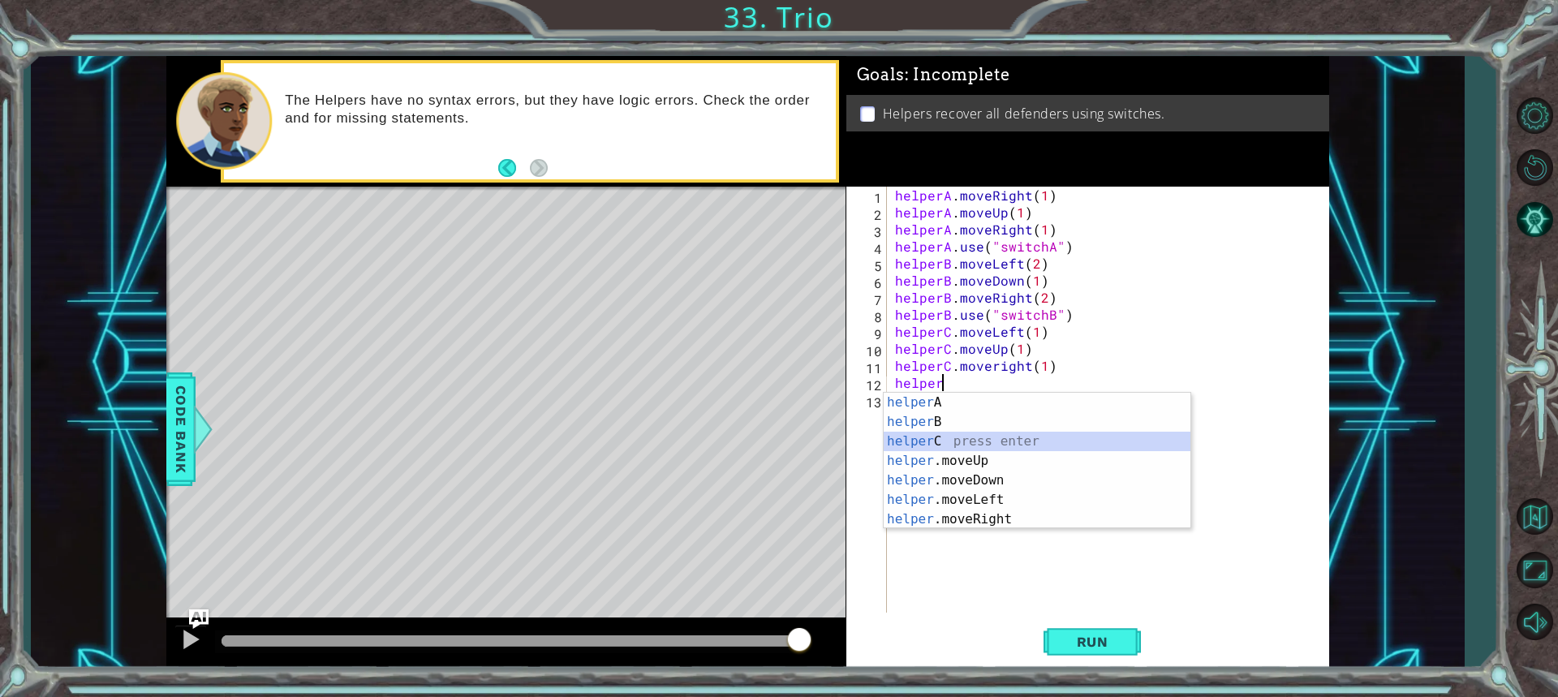
click at [967, 439] on div "helper A press enter helper B press enter helper C press enter helper .moveUp p…" at bounding box center [1037, 480] width 307 height 175
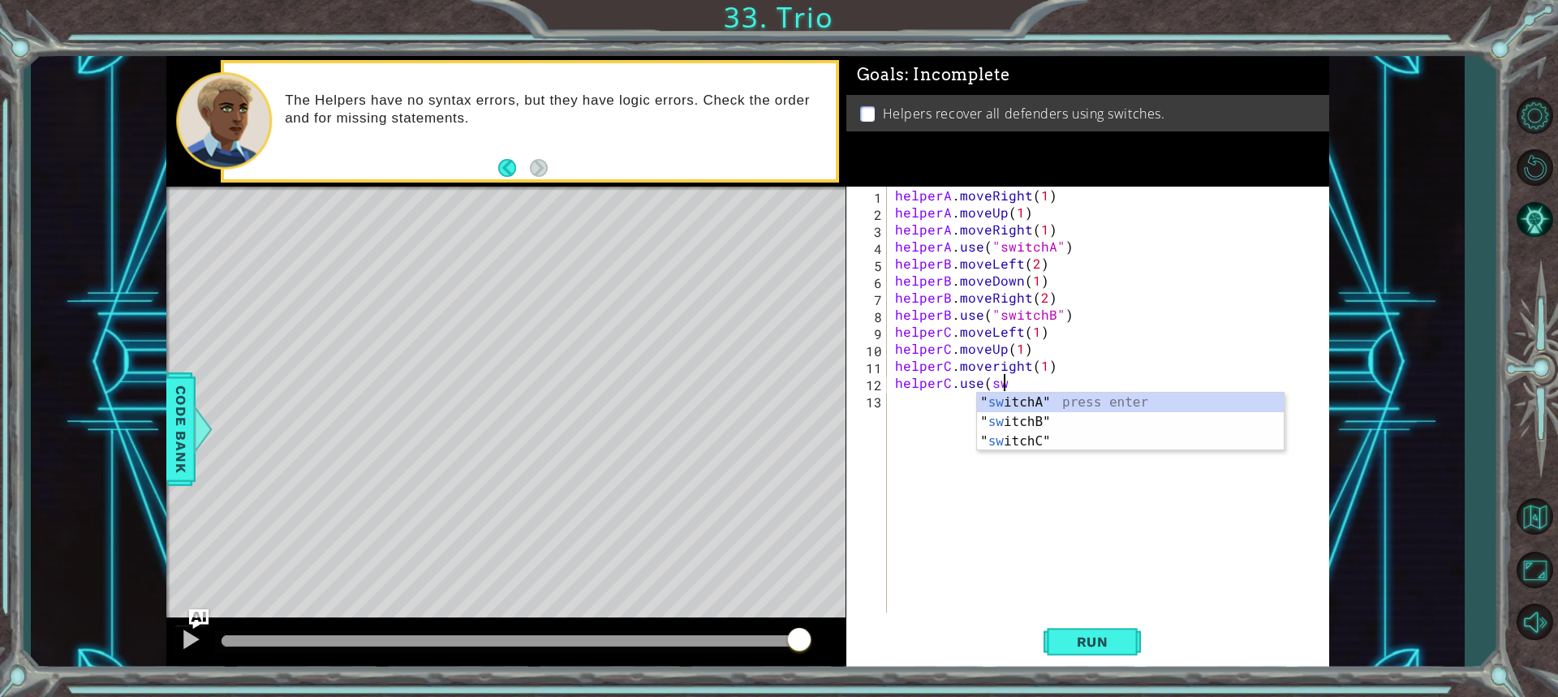
scroll to position [0, 6]
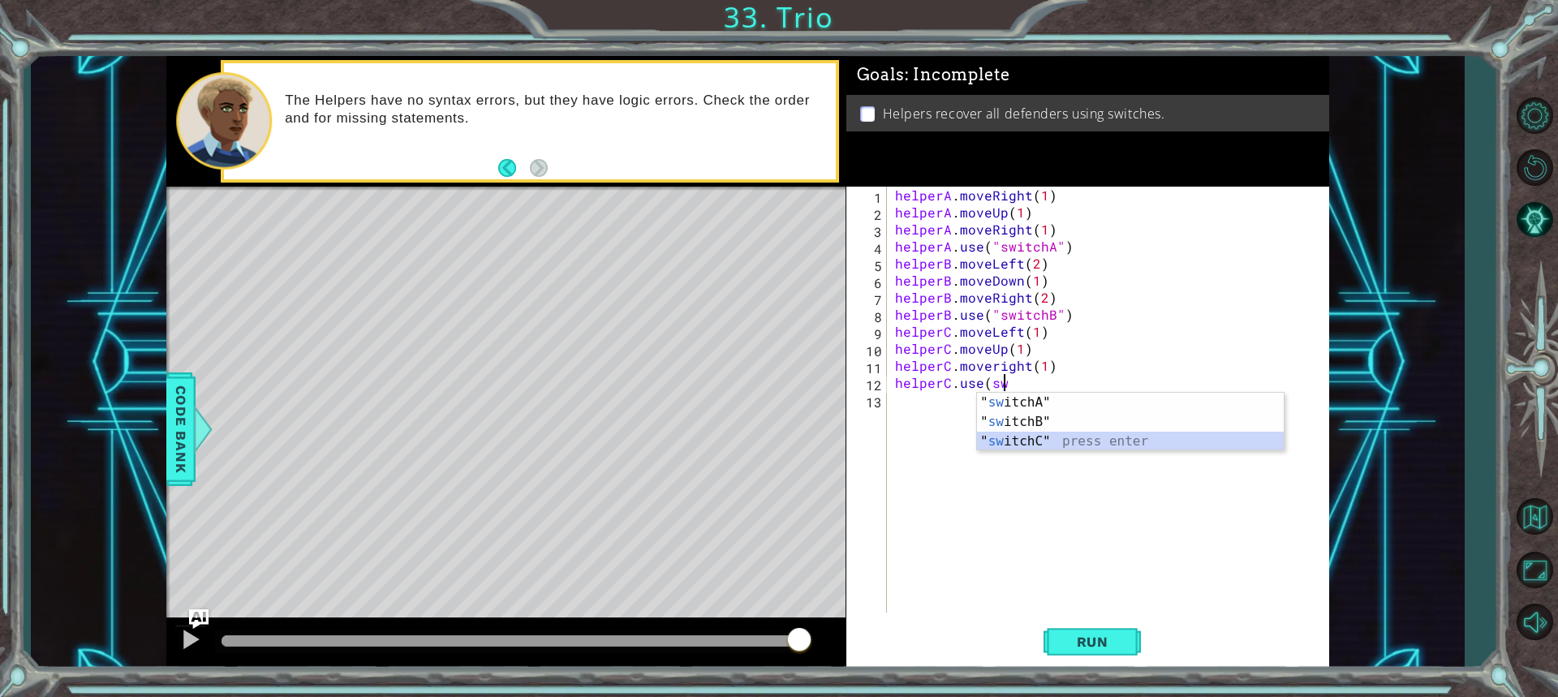
click at [1112, 433] on div "" sw itchA" press enter " sw itchB" press enter " sw itchC" press enter" at bounding box center [1130, 441] width 307 height 97
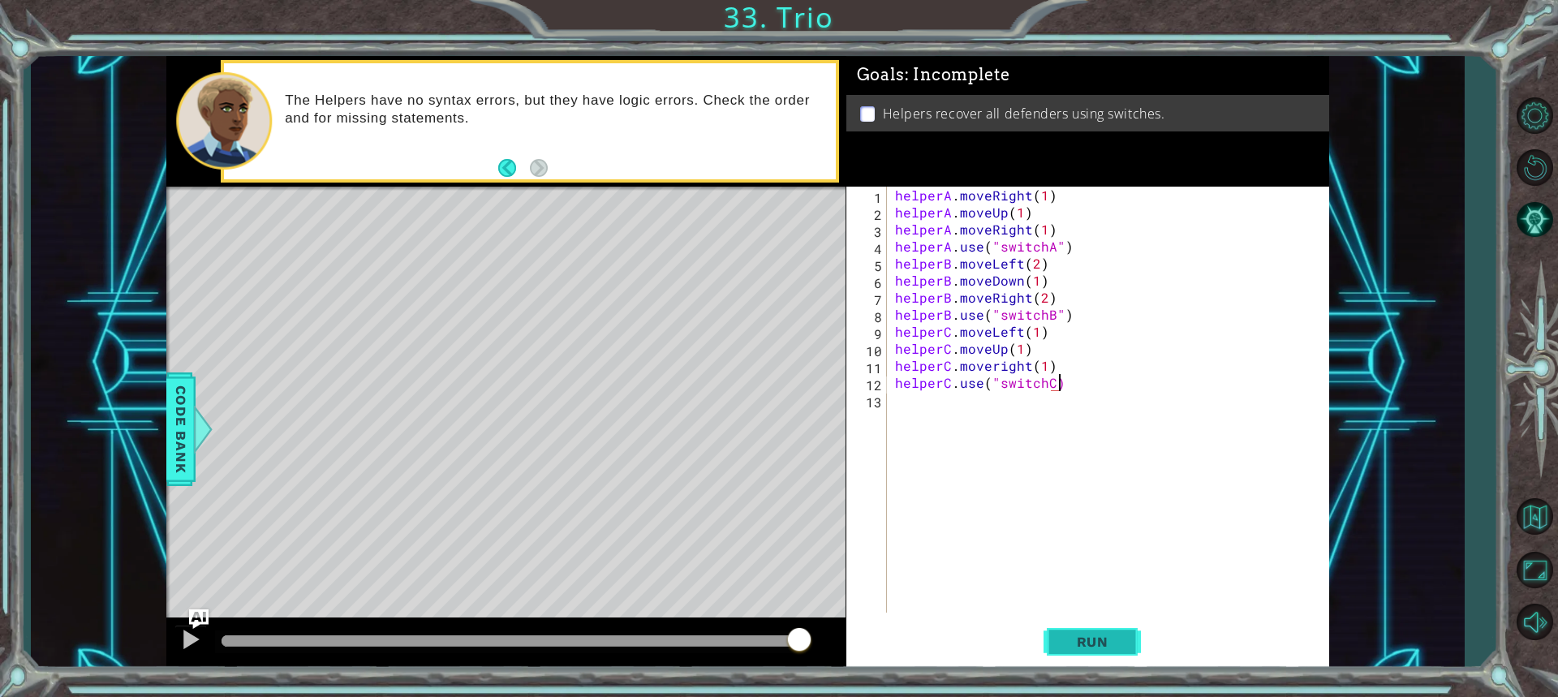
click at [1069, 623] on button "Run" at bounding box center [1092, 642] width 97 height 48
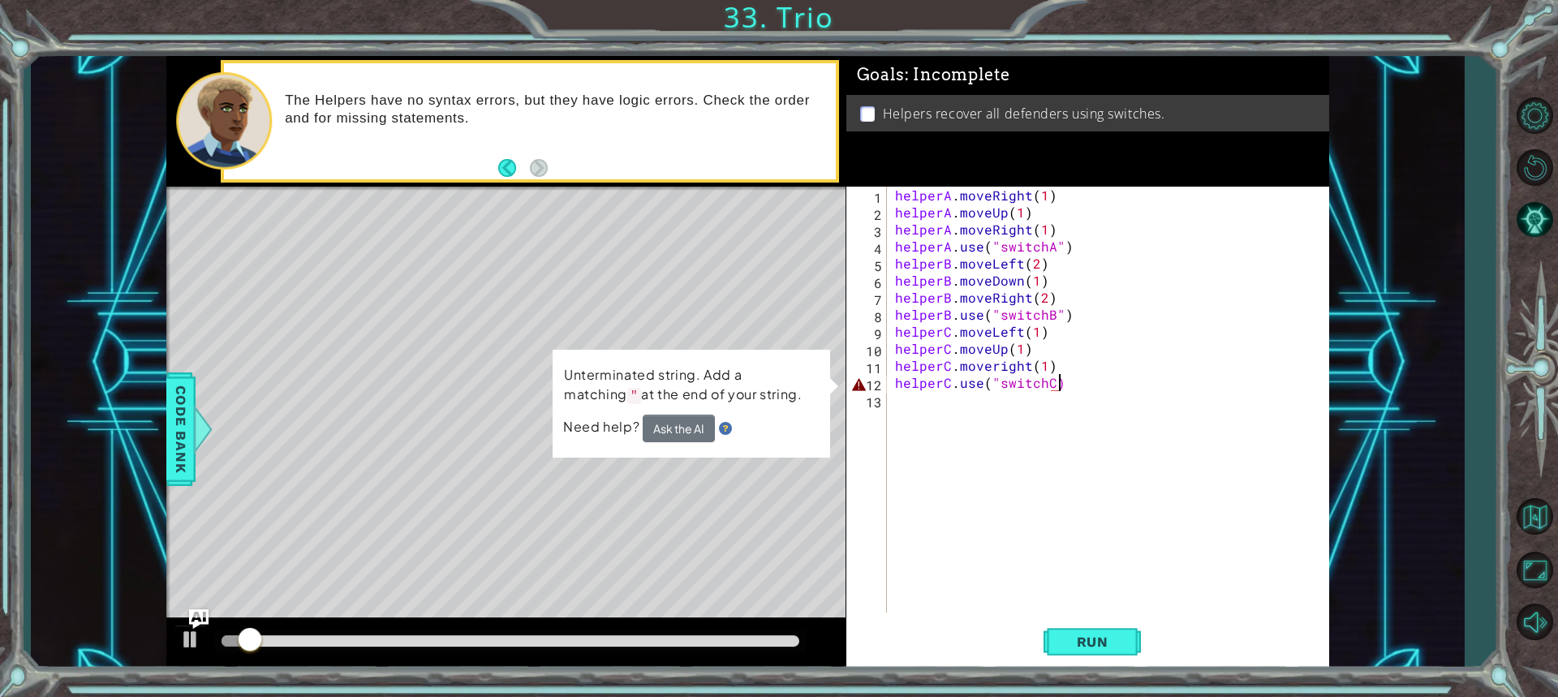
click at [1049, 382] on div "helperA . moveRight ( 1 ) helperA . moveUp ( 1 ) helperA . moveRight ( 1 ) help…" at bounding box center [1112, 417] width 441 height 460
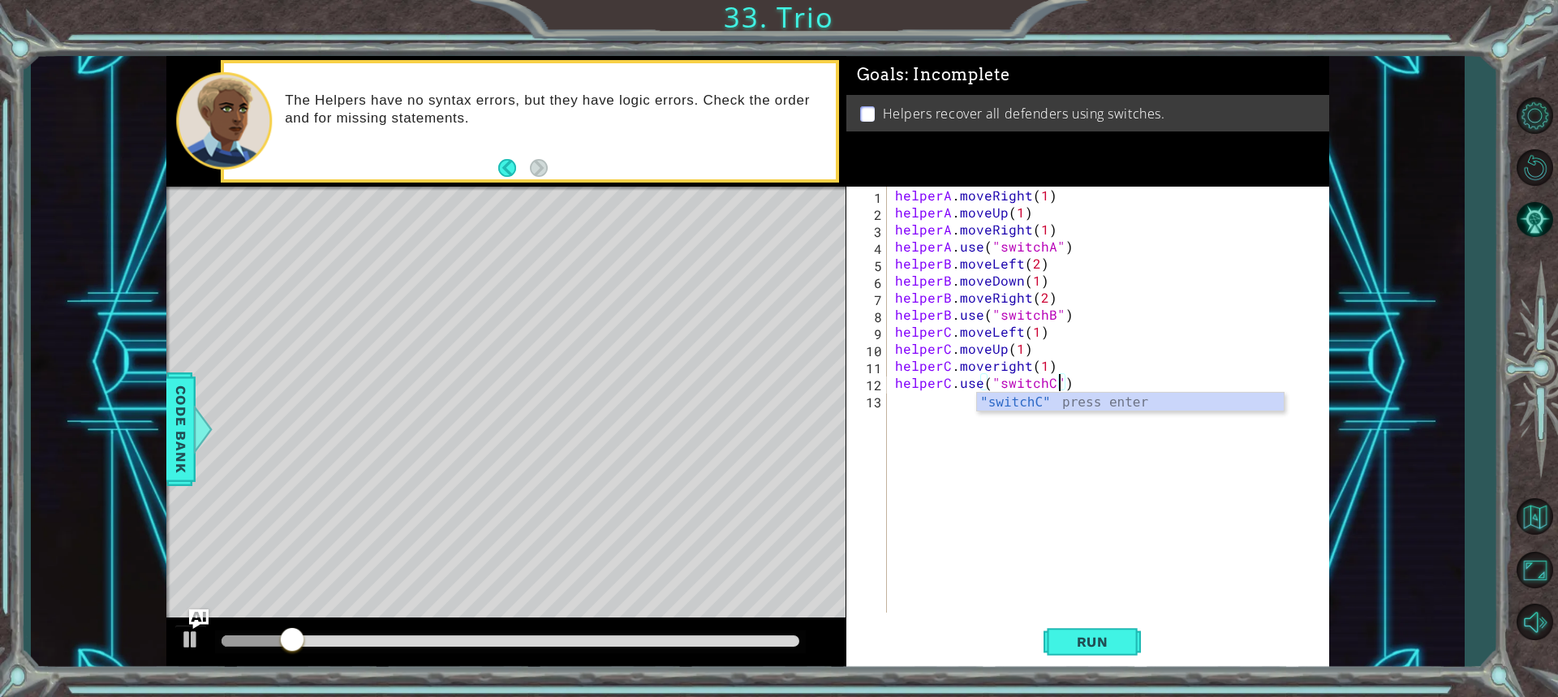
scroll to position [0, 10]
click at [1095, 644] on span "Run" at bounding box center [1093, 642] width 64 height 16
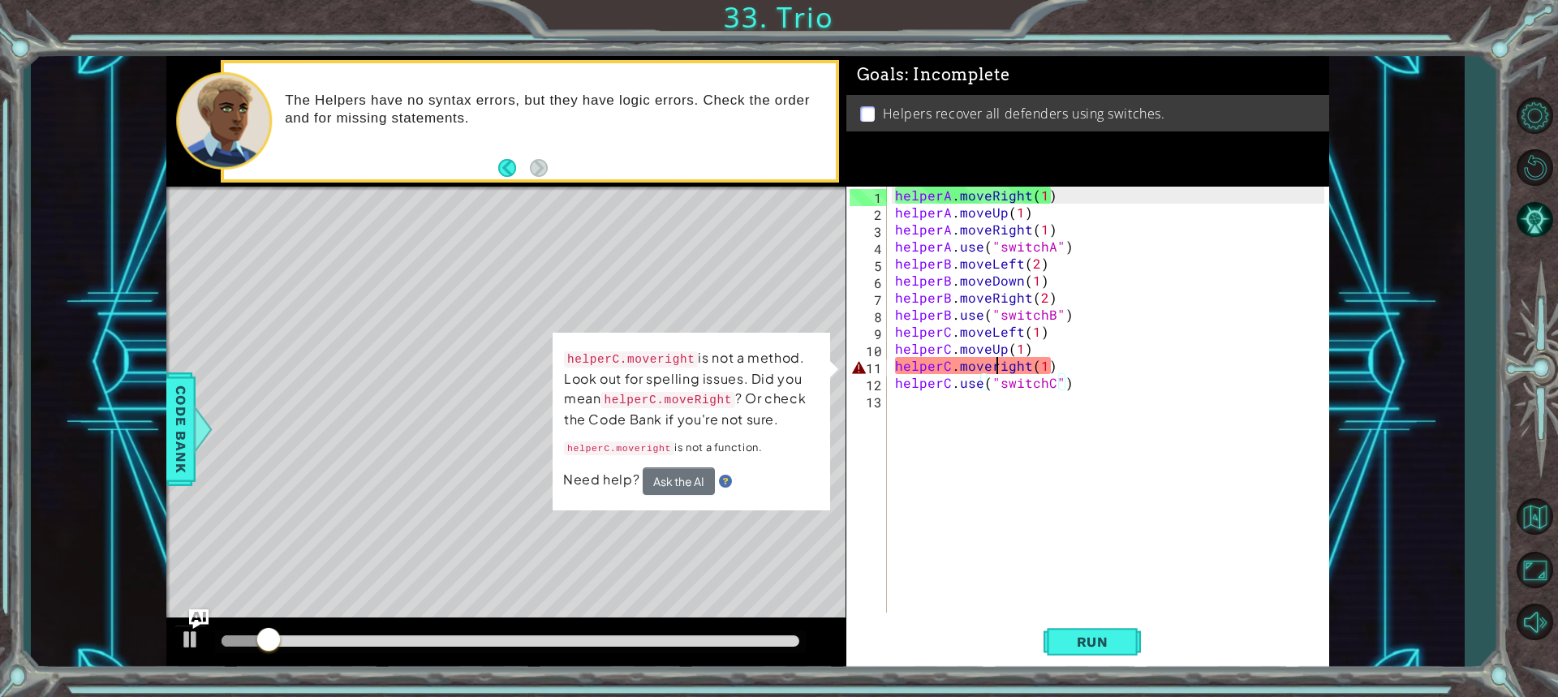
click at [993, 365] on div "helperA . moveRight ( 1 ) helperA . moveUp ( 1 ) helperA . moveRight ( 1 ) help…" at bounding box center [1112, 417] width 441 height 460
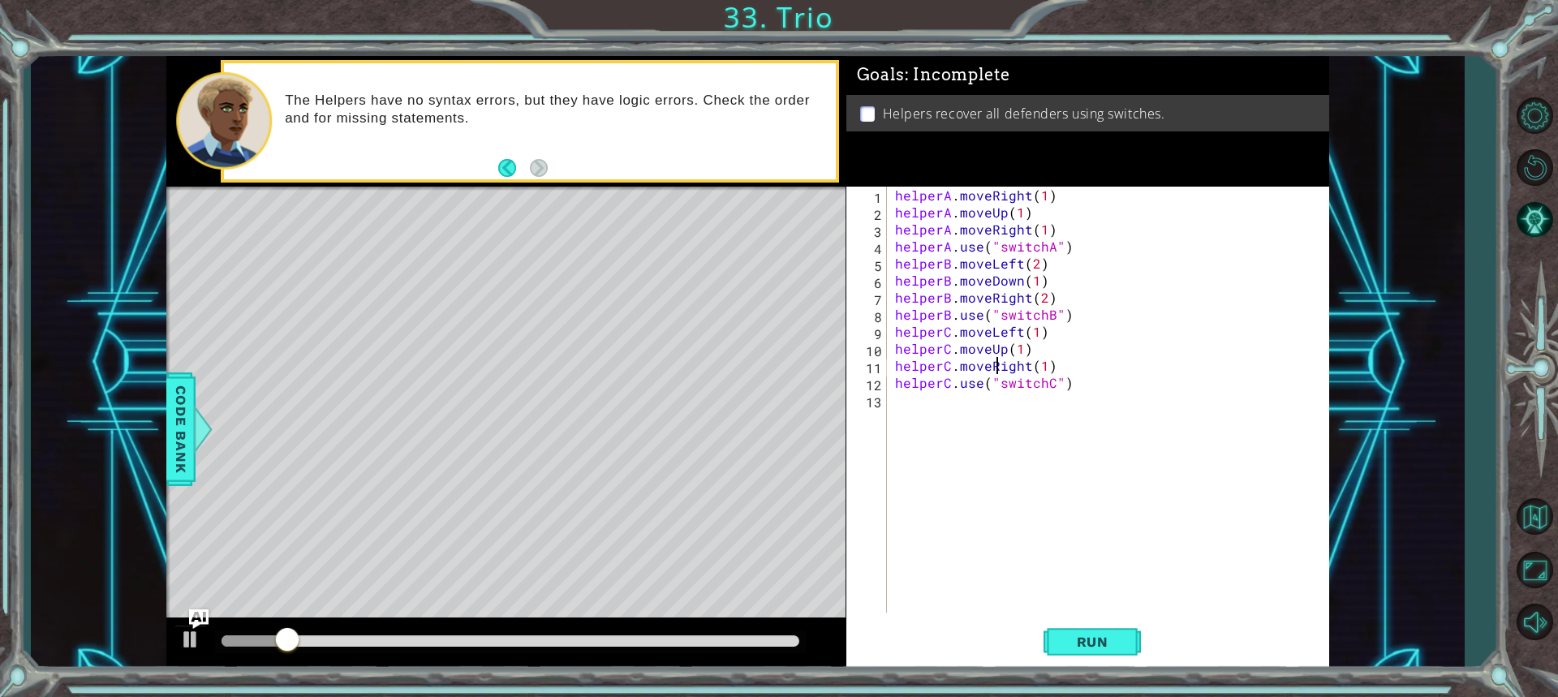
scroll to position [0, 6]
type textarea "helperC.moveRight(1)"
click at [1078, 636] on span "Run" at bounding box center [1093, 642] width 64 height 16
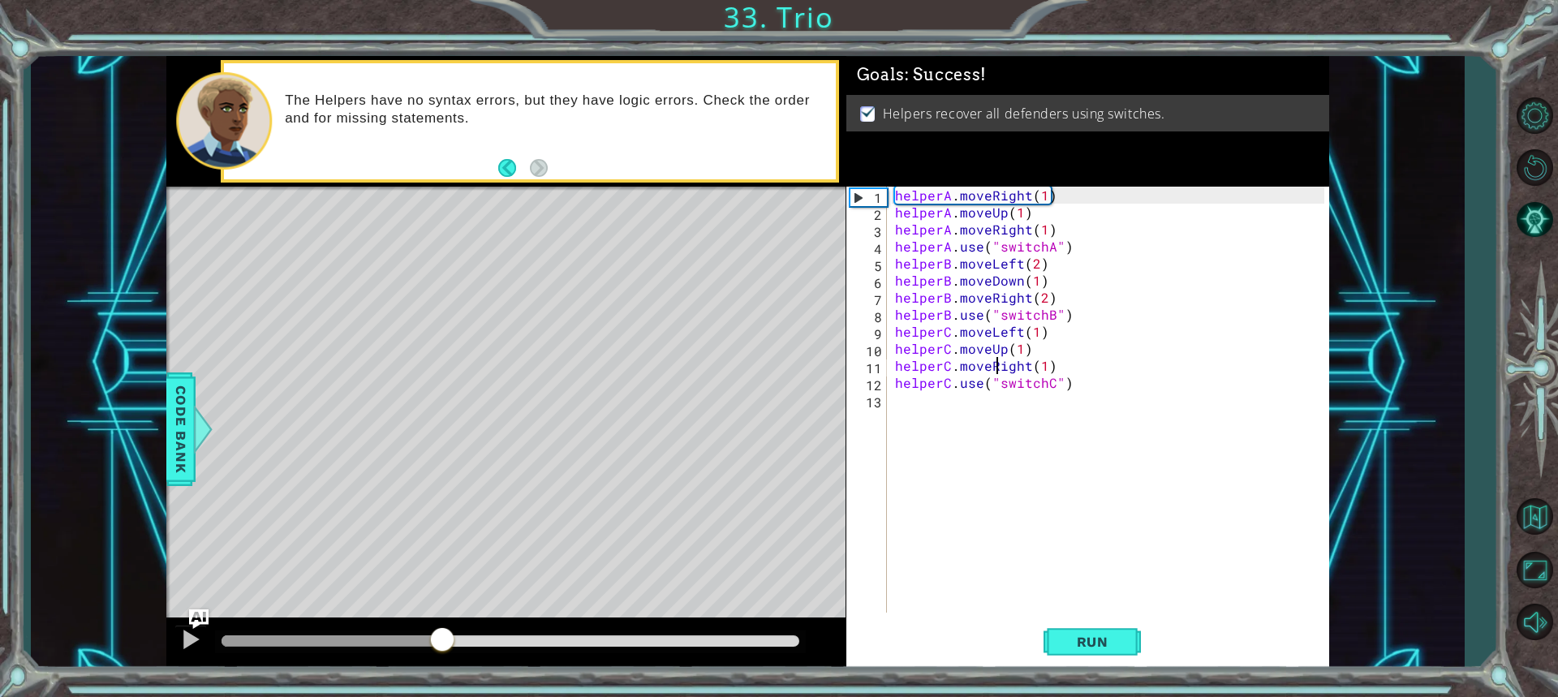
drag, startPoint x: 373, startPoint y: 641, endPoint x: 1133, endPoint y: 670, distance: 761.0
click at [1127, 672] on div "1 ההההההההההההההההההההההההההההההההההההההההההההההההההההההההההההההההההההההההההההה…" at bounding box center [779, 348] width 1558 height 697
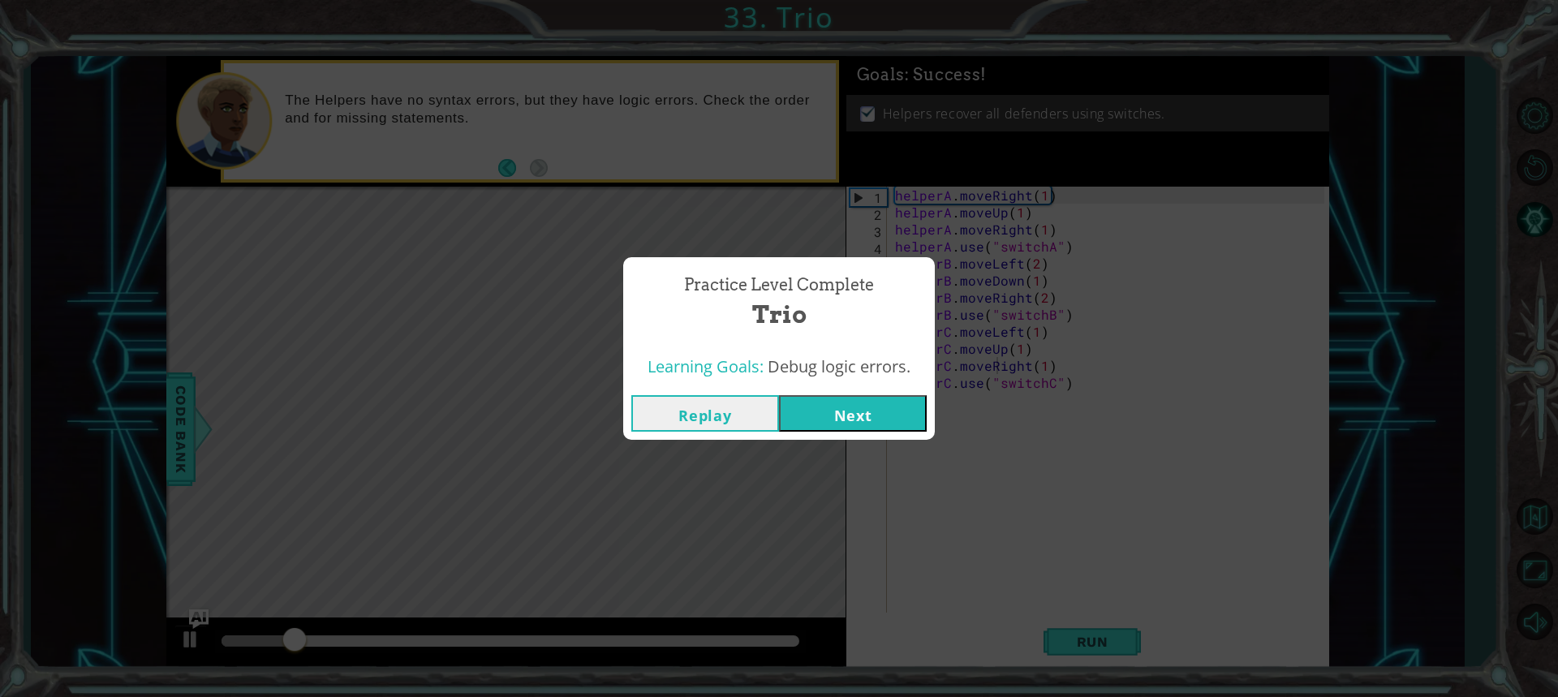
click at [877, 410] on button "Next" at bounding box center [853, 413] width 148 height 37
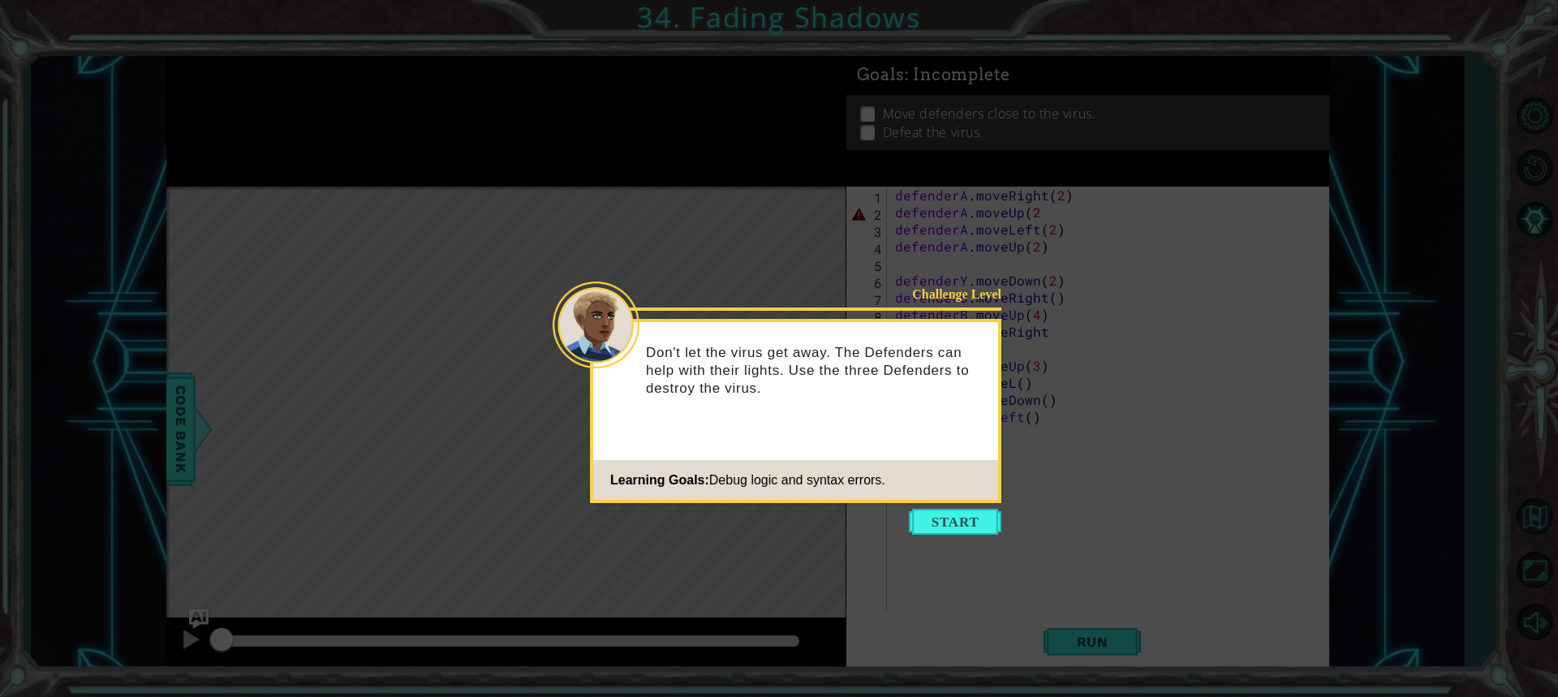
click at [947, 524] on button "Start" at bounding box center [955, 522] width 93 height 26
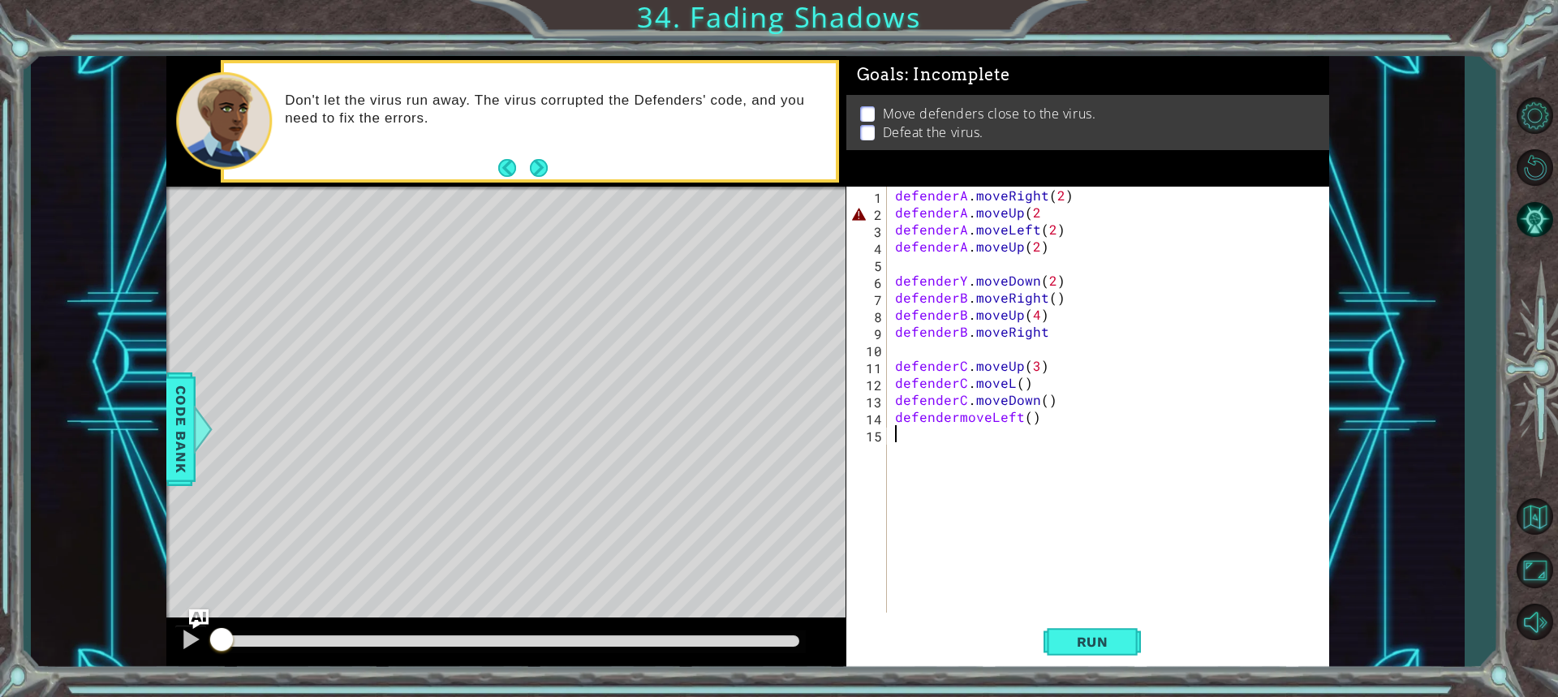
click at [976, 267] on div "defenderA . moveRight ( 2 ) defenderA . moveUp ( 2 defenderA . moveLeft ( 2 ) d…" at bounding box center [1112, 417] width 441 height 460
click at [1088, 643] on span "Run" at bounding box center [1093, 642] width 64 height 16
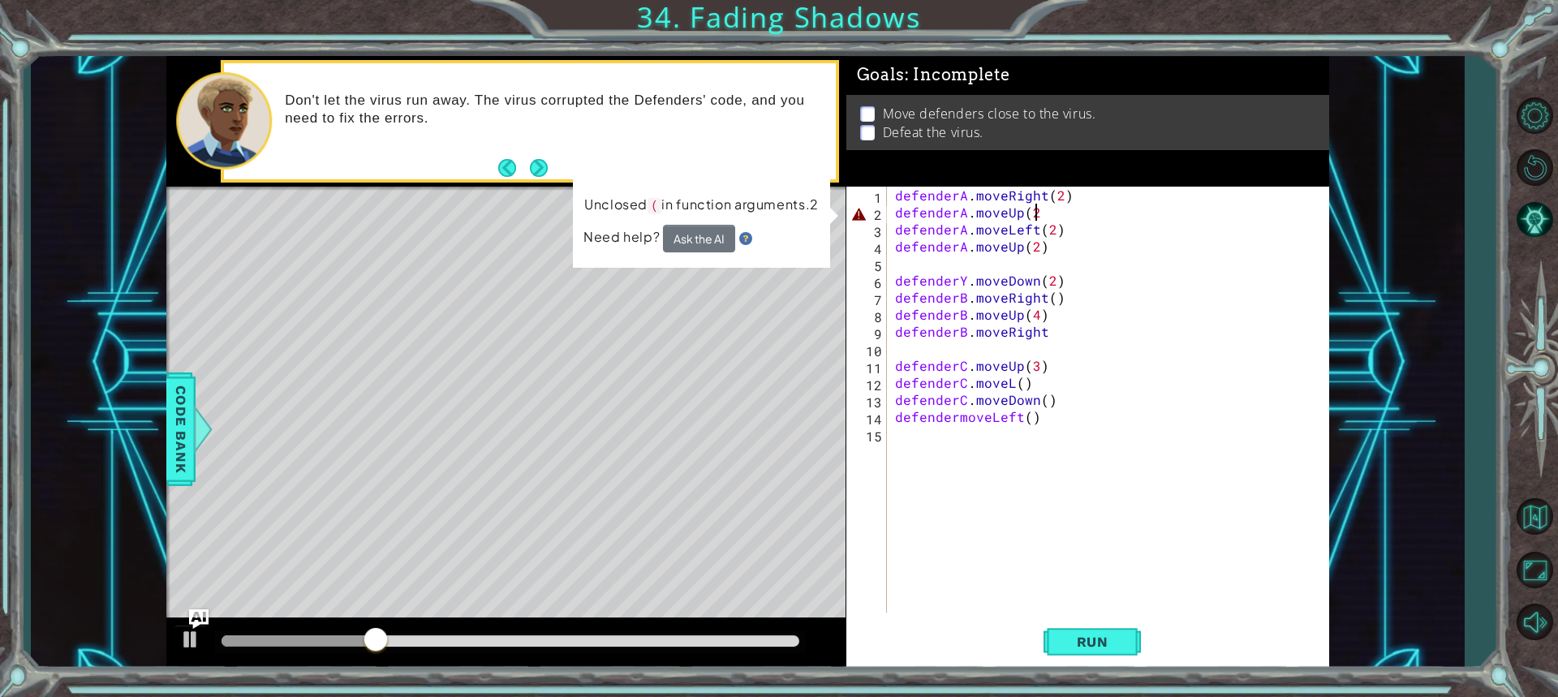
click at [1037, 215] on div "defenderA . moveRight ( 2 ) defenderA . moveUp ( 2 defenderA . moveLeft ( 2 ) d…" at bounding box center [1112, 417] width 441 height 460
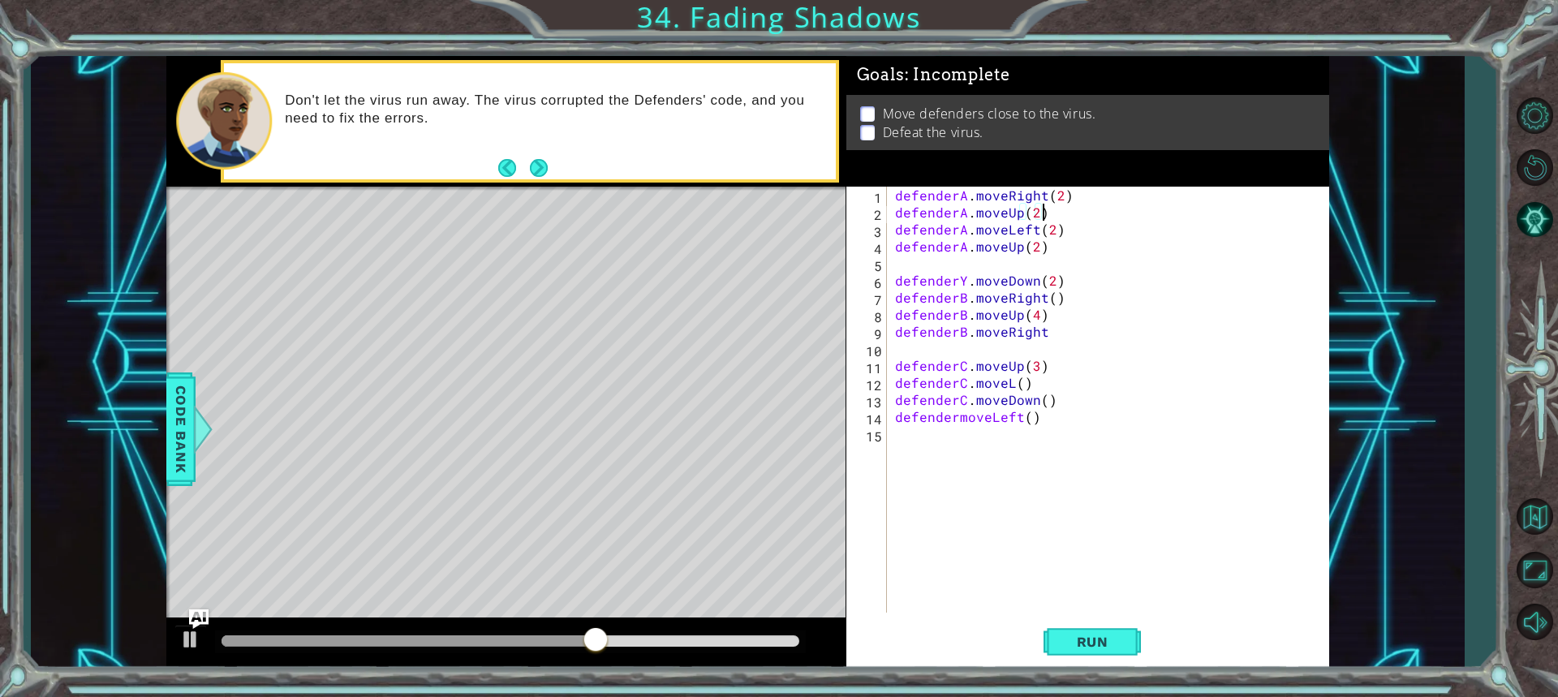
click at [1036, 245] on div "defenderA . moveRight ( 2 ) defenderA . moveUp ( 2 ) defenderA . moveLeft ( 2 )…" at bounding box center [1112, 417] width 441 height 460
click at [966, 277] on div "defenderA . moveRight ( 2 ) defenderA . moveUp ( 2 ) defenderA . moveLeft ( 2 )…" at bounding box center [1112, 417] width 441 height 460
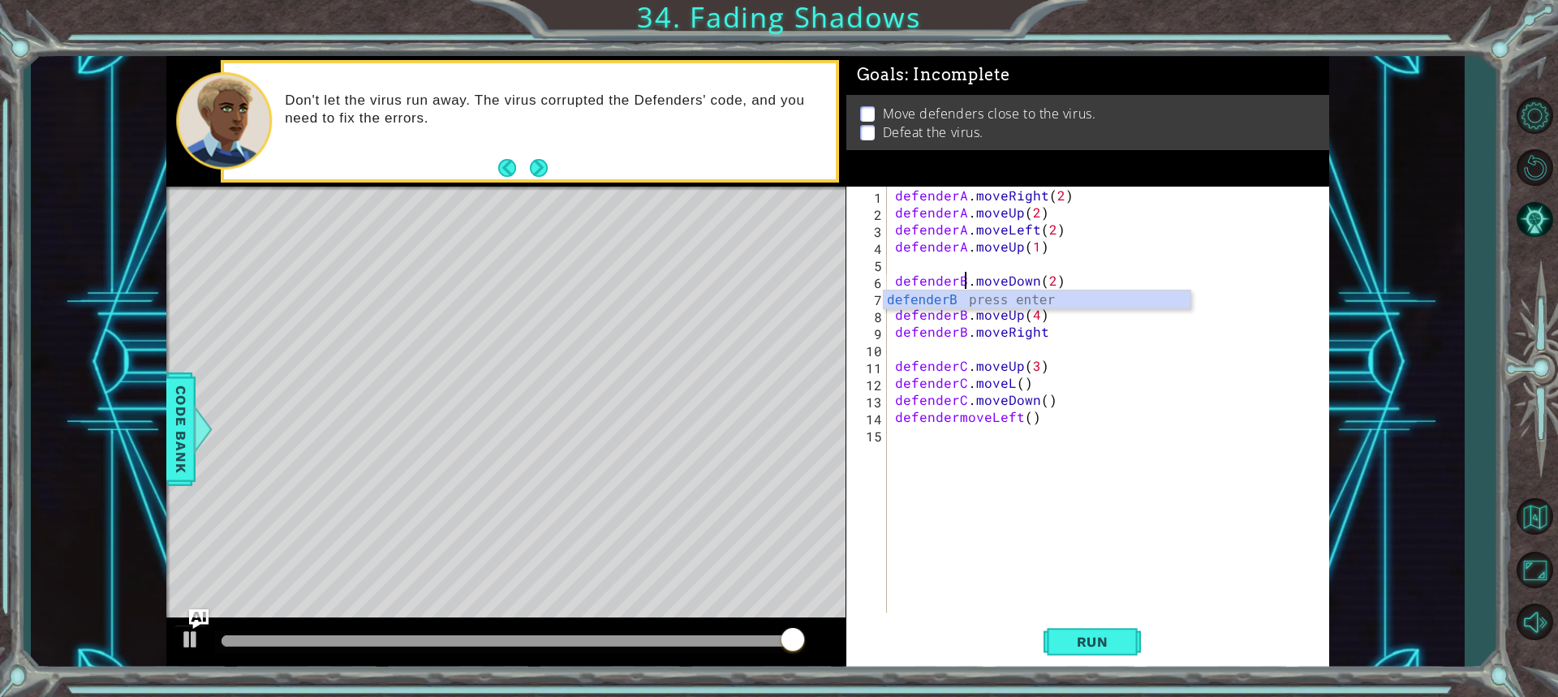
scroll to position [0, 4]
click at [1128, 408] on div "defenderA . moveRight ( 2 ) defenderA . moveUp ( 2 ) defenderA . moveLeft ( 2 )…" at bounding box center [1112, 417] width 441 height 460
click at [1049, 292] on div "defenderA . moveRight ( 2 ) defenderA . moveUp ( 2 ) defenderA . moveLeft ( 2 )…" at bounding box center [1112, 417] width 441 height 460
click at [1047, 327] on div "defenderA . moveRight ( 2 ) defenderA . moveUp ( 2 ) defenderA . moveLeft ( 2 )…" at bounding box center [1112, 417] width 441 height 460
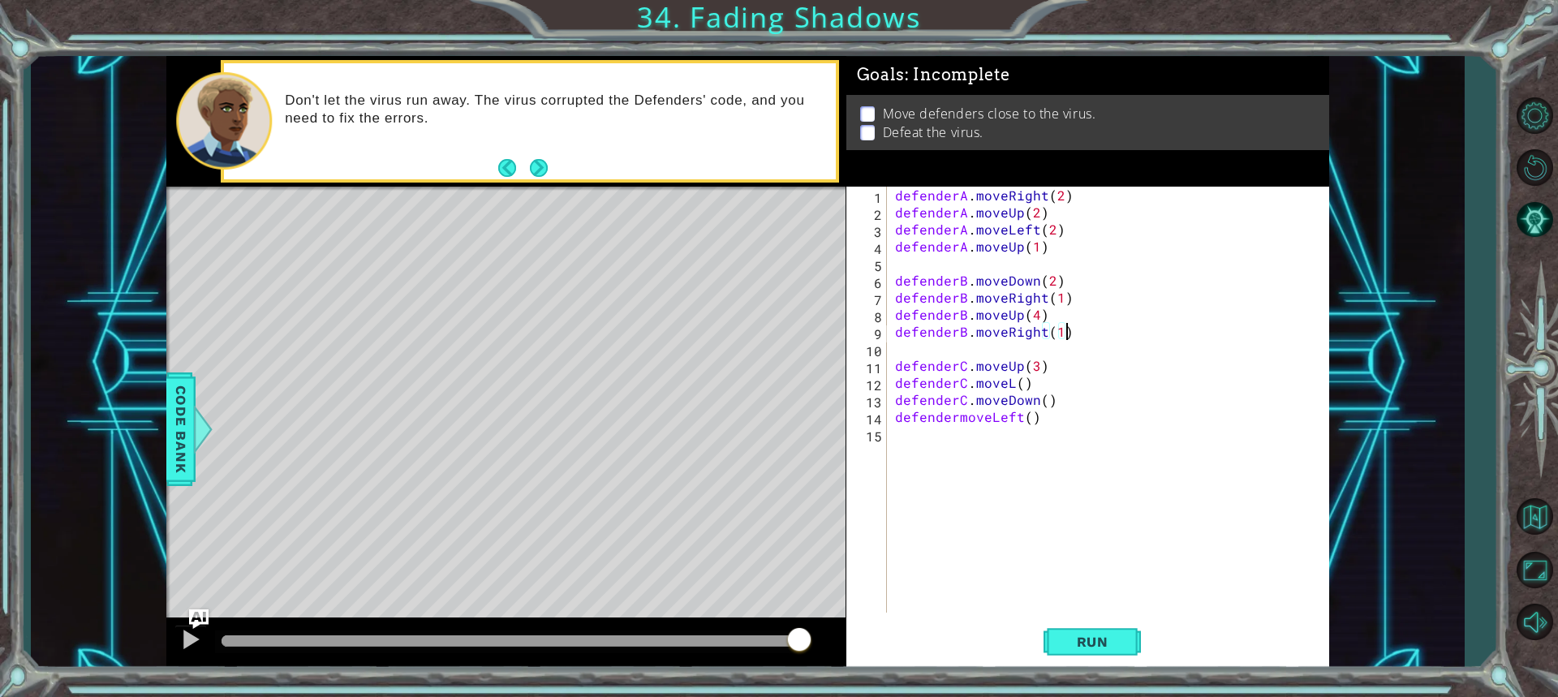
click at [954, 416] on div "defenderA . moveRight ( 2 ) defenderA . moveUp ( 2 ) defenderA . moveLeft ( 2 )…" at bounding box center [1112, 417] width 441 height 460
click at [1006, 386] on div "defenderA . moveRight ( 2 ) defenderA . moveUp ( 2 ) defenderA . moveLeft ( 2 )…" at bounding box center [1112, 417] width 441 height 460
click at [1012, 386] on div "defenderA . moveRight ( 2 ) defenderA . moveUp ( 2 ) defenderA . moveLeft ( 2 )…" at bounding box center [1112, 417] width 441 height 460
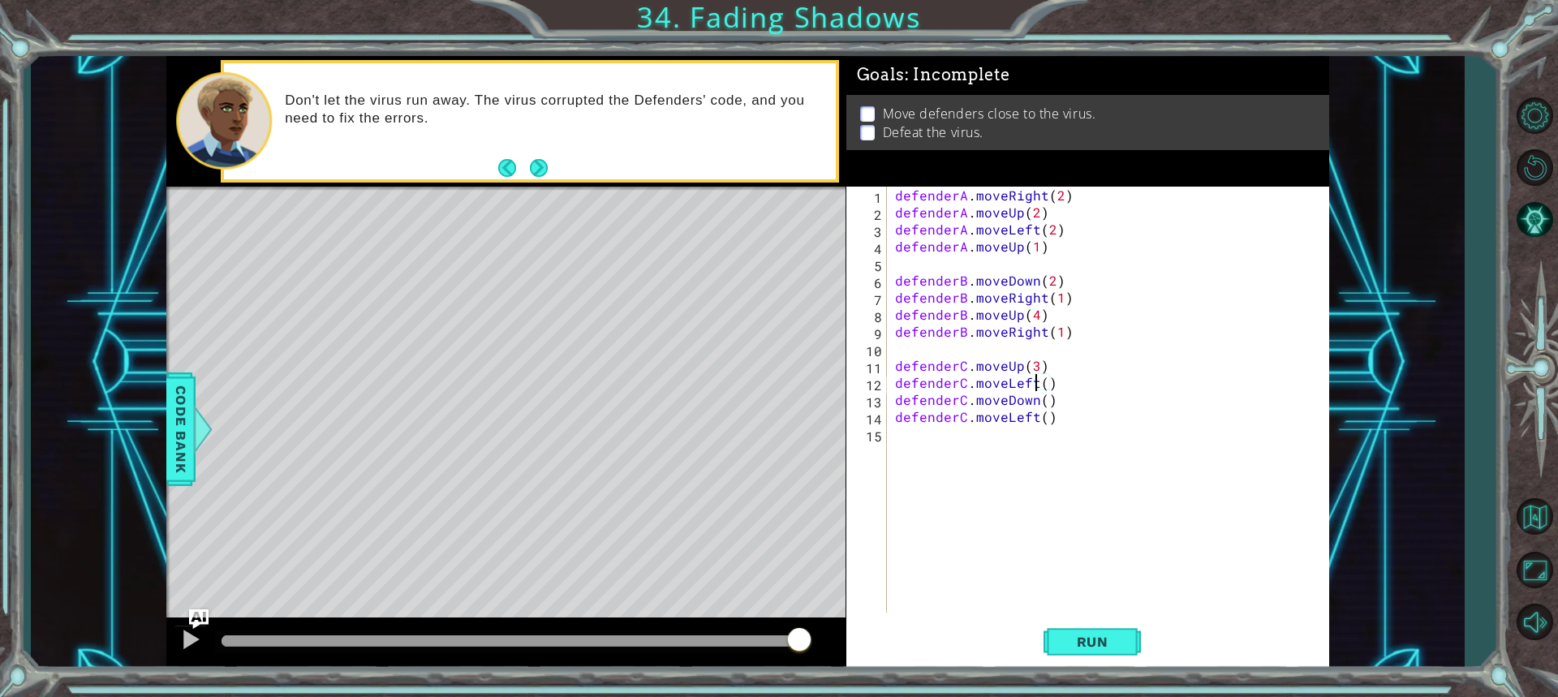
click at [1042, 381] on div "defenderA . moveRight ( 2 ) defenderA . moveUp ( 2 ) defenderA . moveLeft ( 2 )…" at bounding box center [1112, 417] width 441 height 460
click at [1056, 403] on div "defenderA . moveRight ( 2 ) defenderA . moveUp ( 2 ) defenderA . moveLeft ( 2 )…" at bounding box center [1112, 417] width 441 height 460
click at [1041, 403] on div "defenderA . moveRight ( 2 ) defenderA . moveUp ( 2 ) defenderA . moveLeft ( 2 )…" at bounding box center [1112, 417] width 441 height 460
click at [1042, 420] on div "defenderA . moveRight ( 2 ) defenderA . moveUp ( 2 ) defenderA . moveLeft ( 2 )…" at bounding box center [1112, 417] width 441 height 460
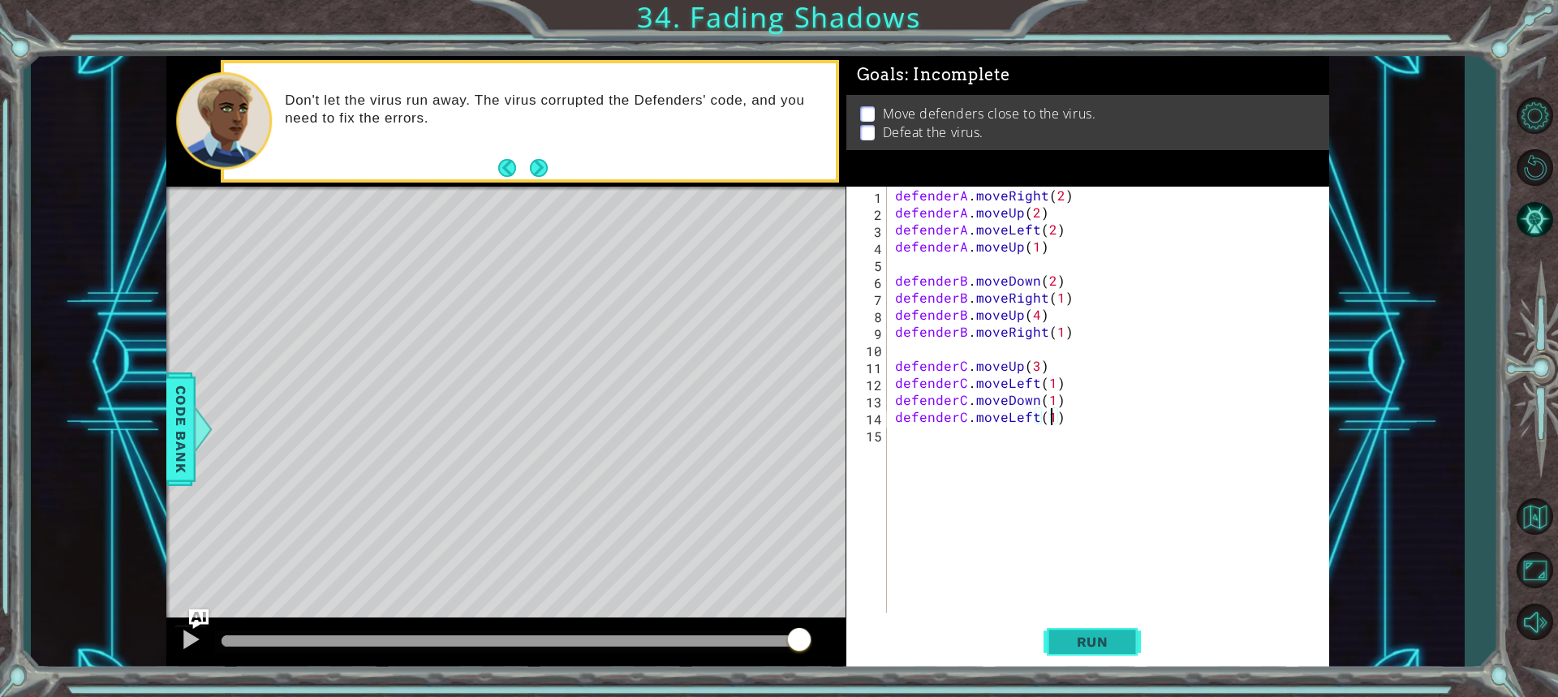
type textarea "defenderC.moveLeft(1)"
click at [1084, 629] on button "Run" at bounding box center [1092, 642] width 97 height 48
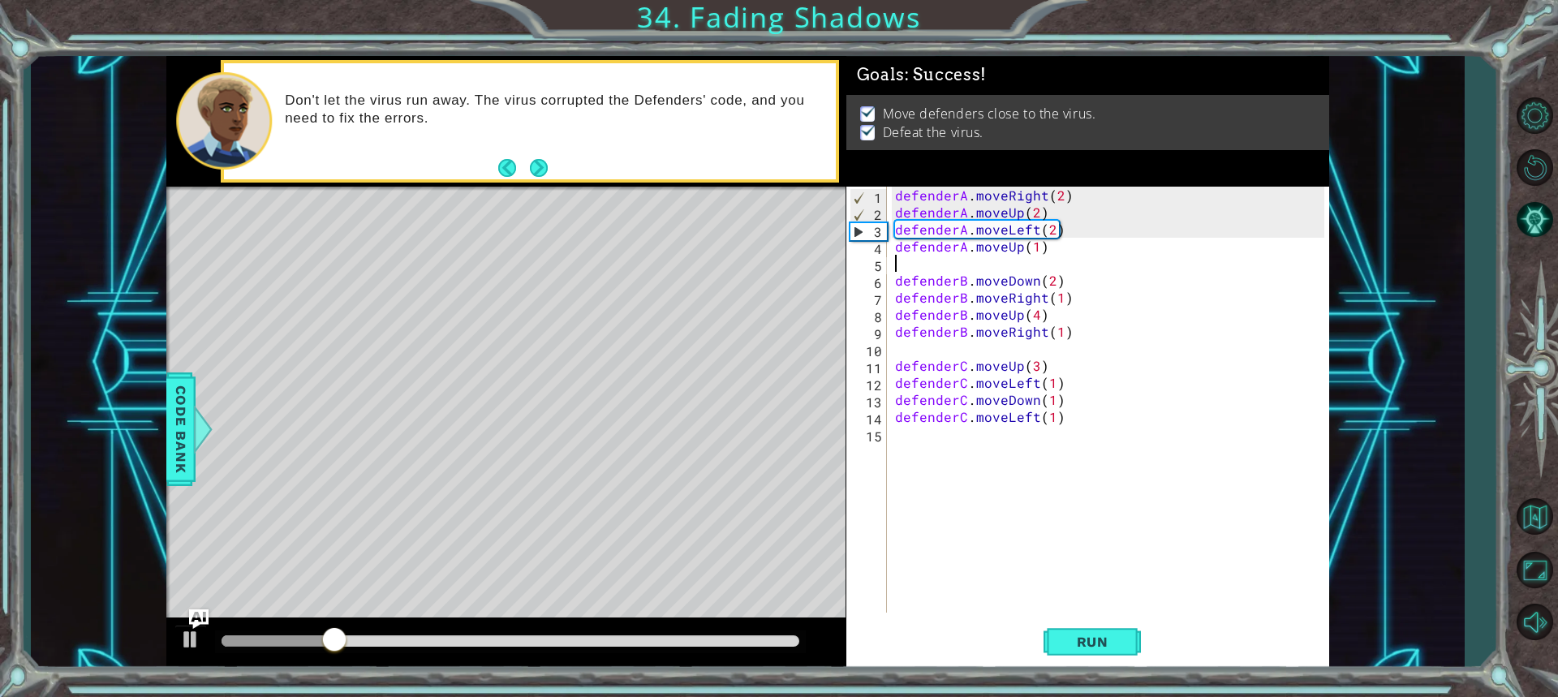
click at [928, 269] on div "defenderA . moveRight ( 2 ) defenderA . moveUp ( 2 ) defenderA . moveLeft ( 2 )…" at bounding box center [1112, 417] width 441 height 460
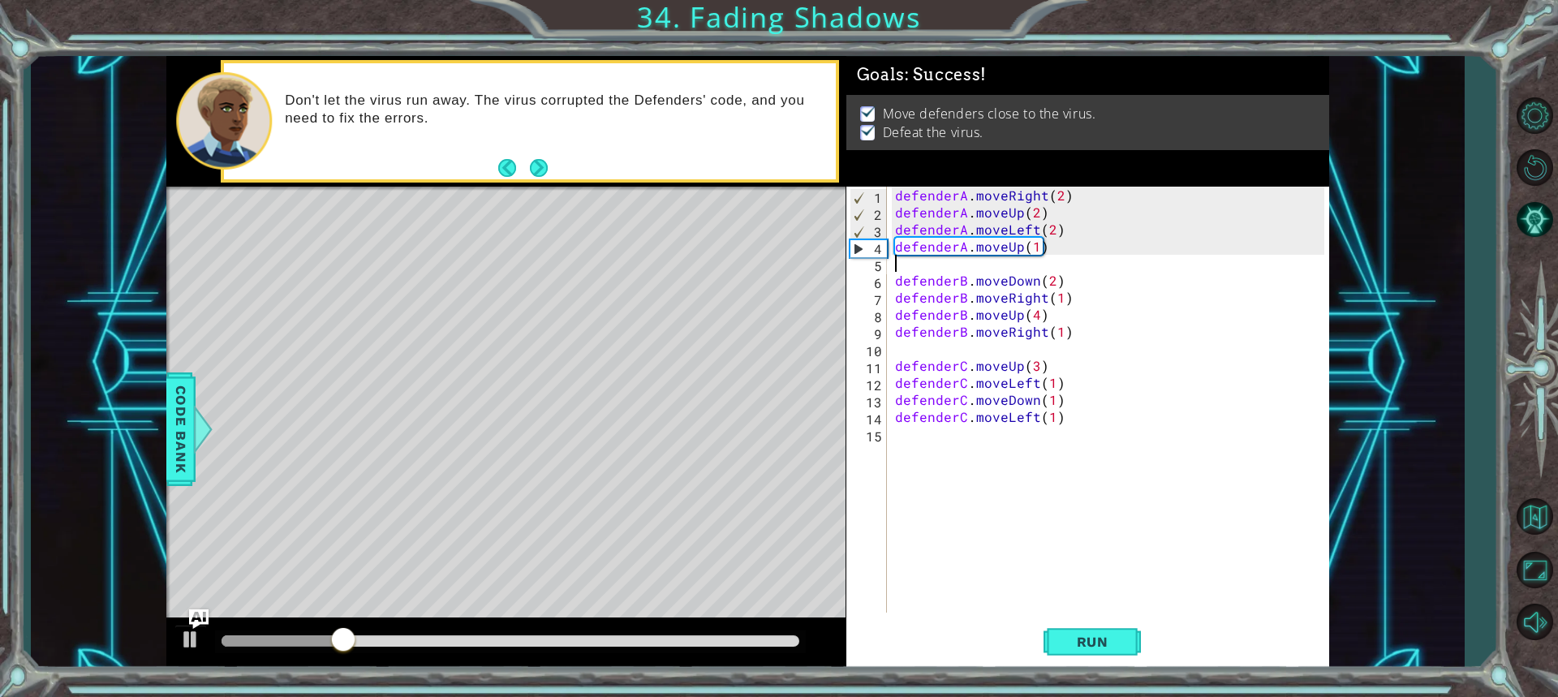
type textarea "defenderA.moveUp(1)"
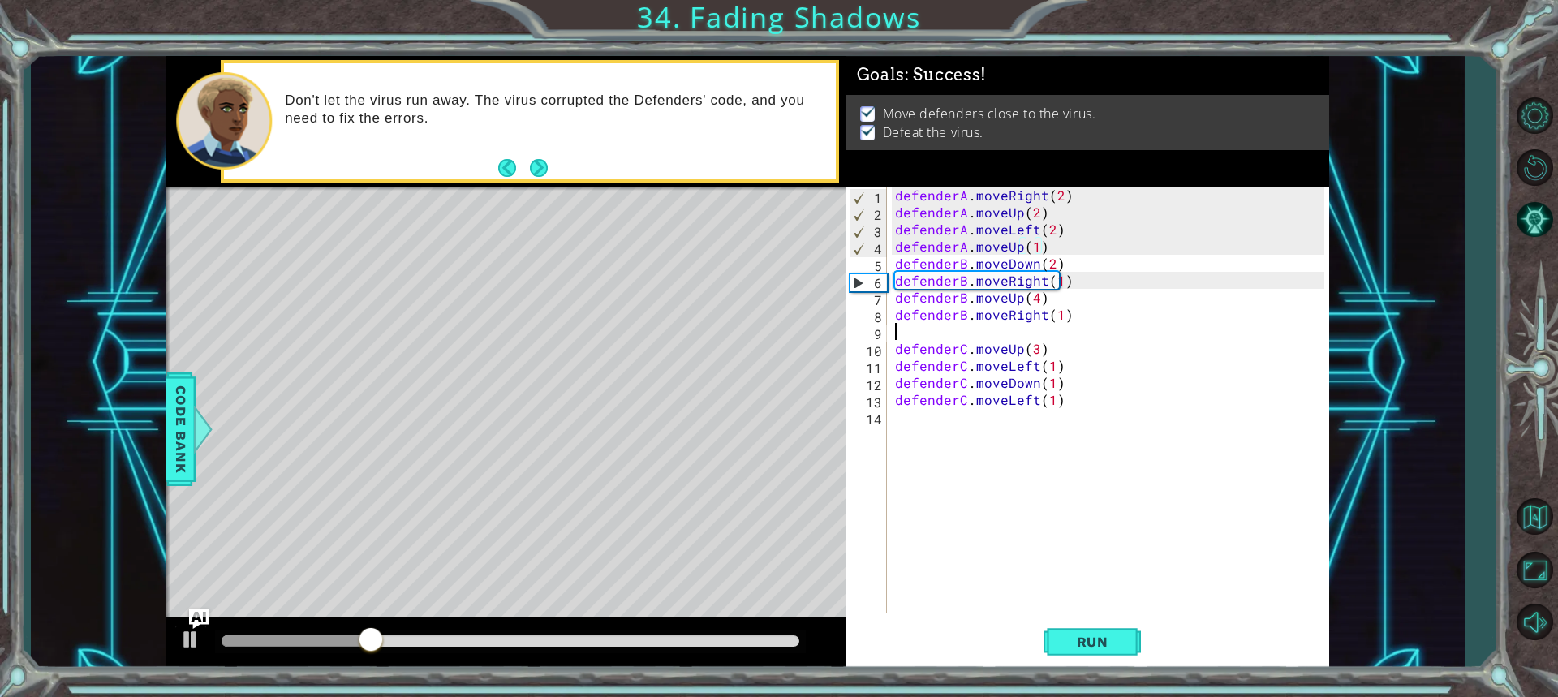
click at [958, 333] on div "defenderA . moveRight ( 2 ) defenderA . moveUp ( 2 ) defenderA . moveLeft ( 2 )…" at bounding box center [1112, 417] width 441 height 460
type textarea "defenderB.moveRight(1)"
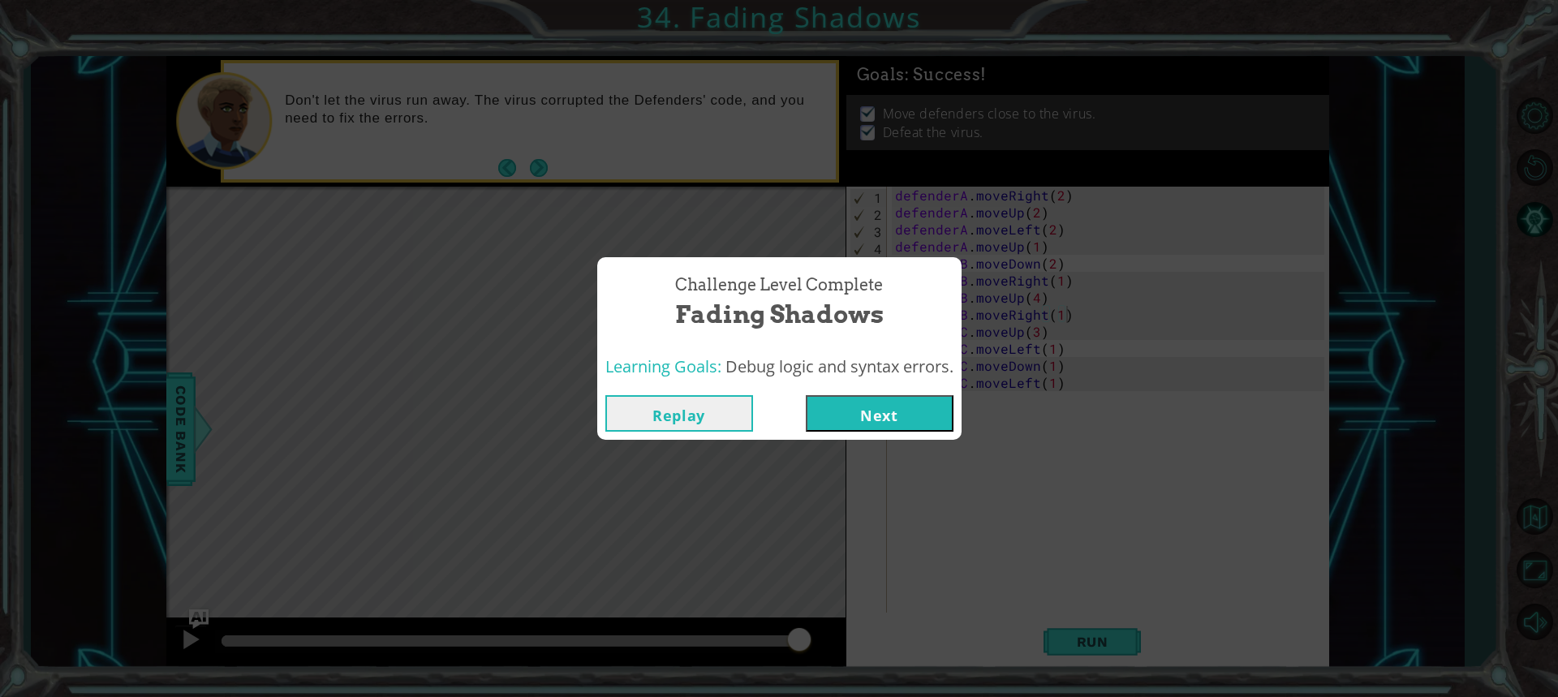
click at [885, 406] on button "Next" at bounding box center [880, 413] width 148 height 37
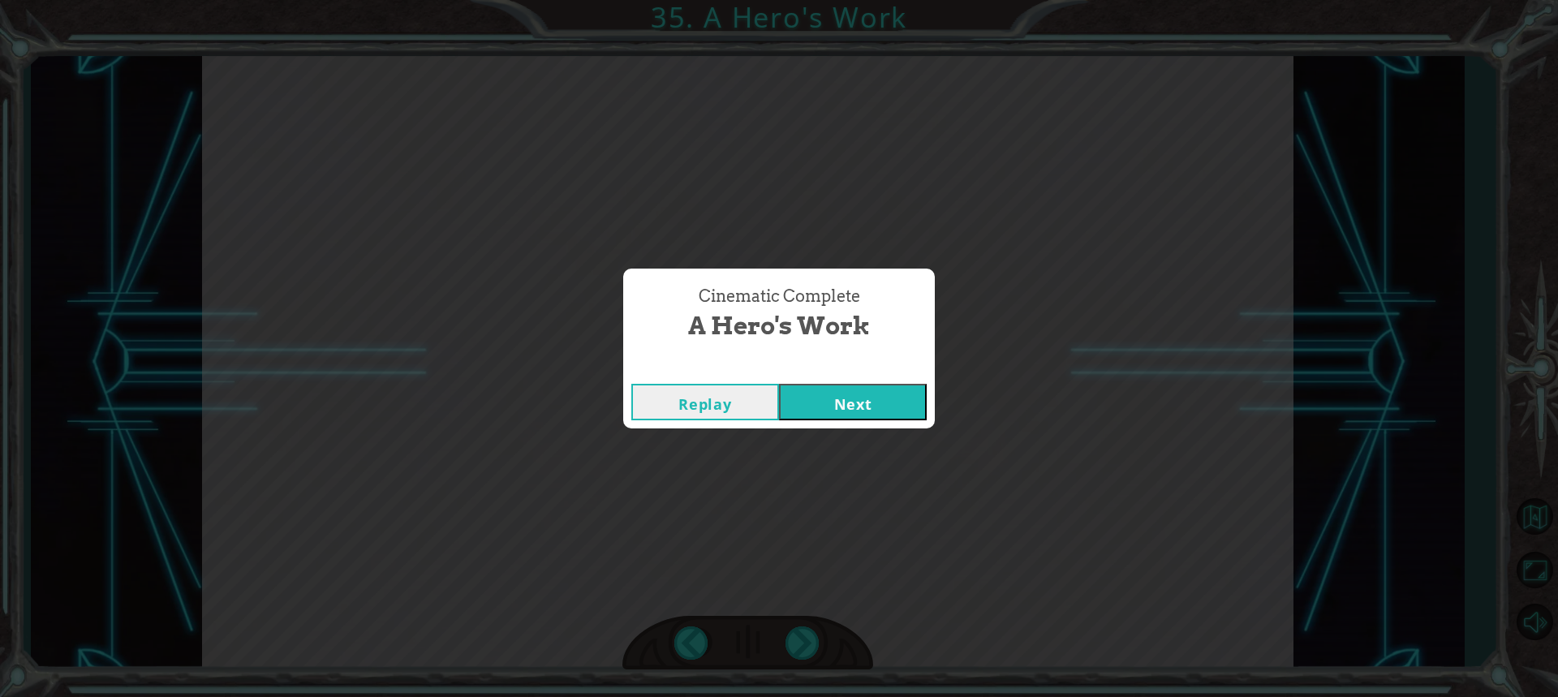
click at [859, 399] on button "Next" at bounding box center [853, 402] width 148 height 37
click at [843, 407] on button "Next" at bounding box center [853, 402] width 148 height 37
